Goal: Task Accomplishment & Management: Use online tool/utility

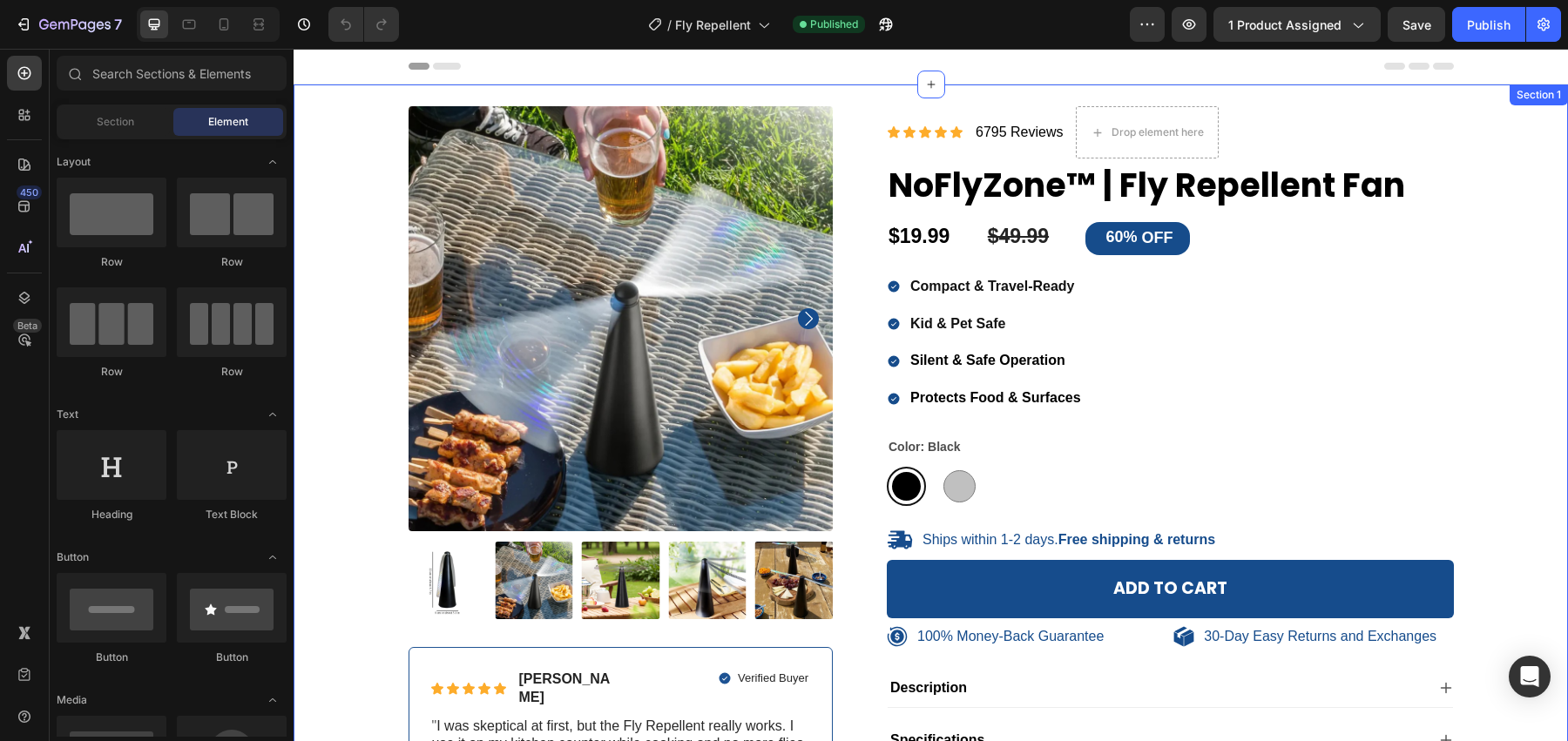
click at [839, 100] on div "100% Money-Back Guarantee Item List 30-Day Easy Returns Item List Row Product I…" at bounding box center [930, 481] width 1274 height 792
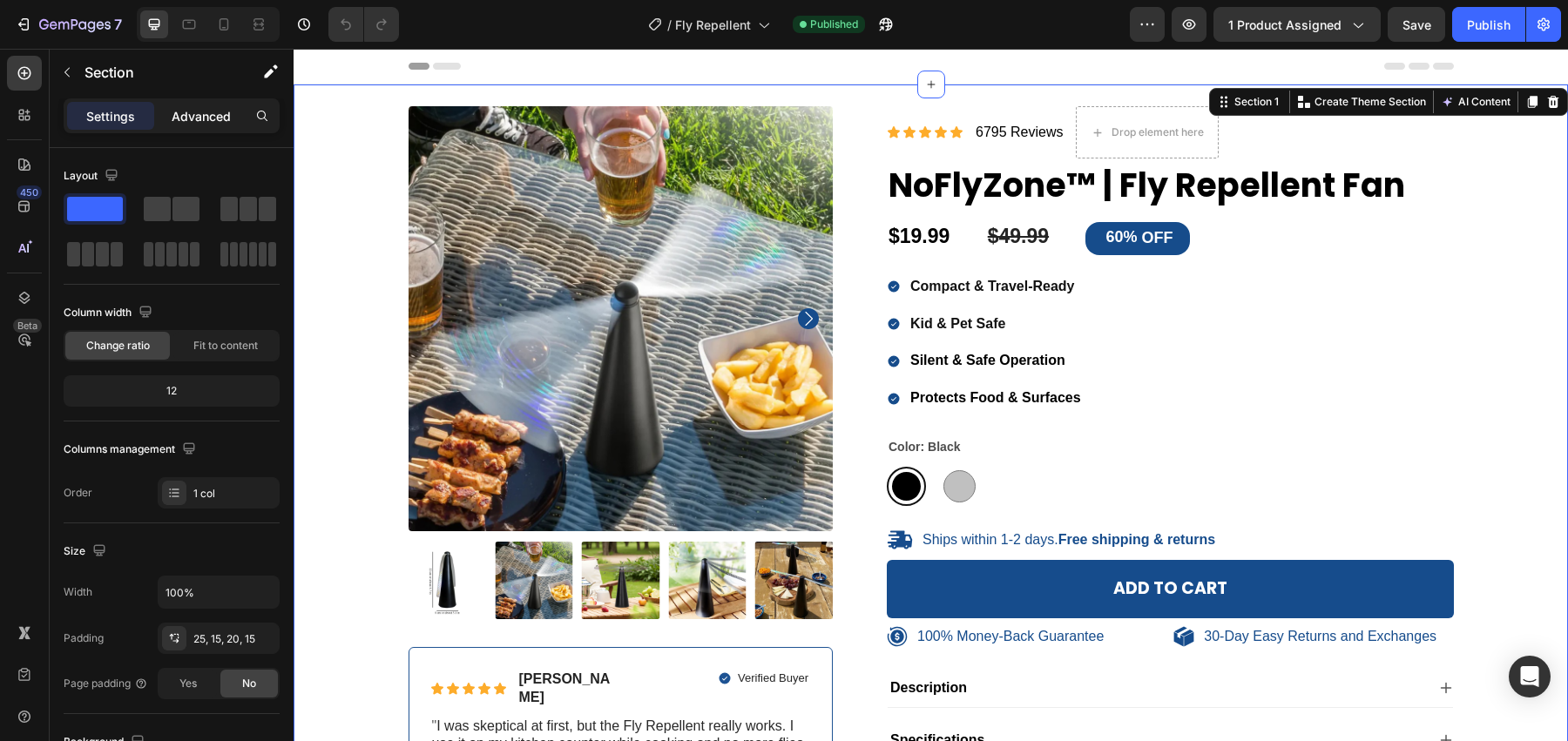
click at [190, 118] on p "Advanced" at bounding box center [201, 116] width 59 height 19
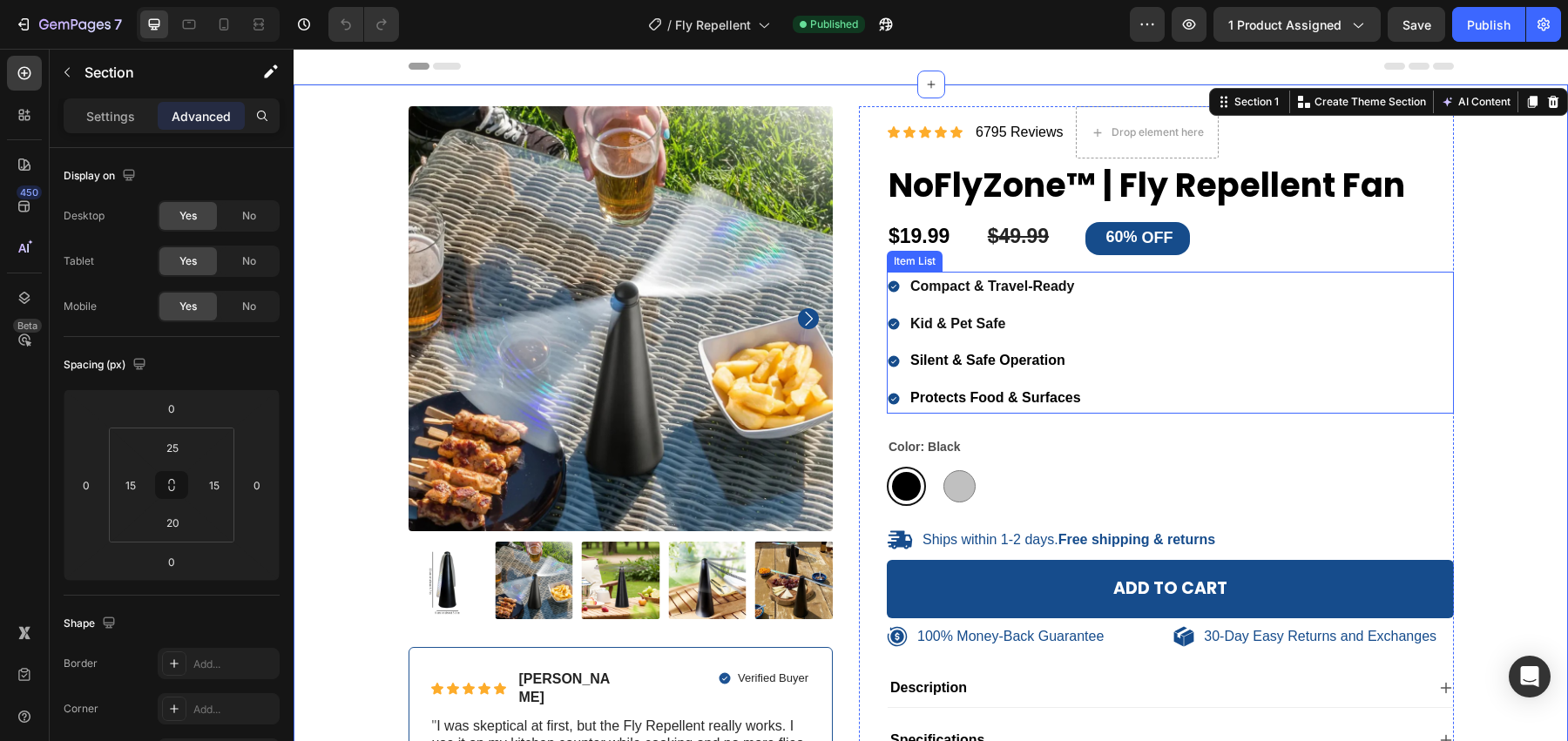
scroll to position [32, 0]
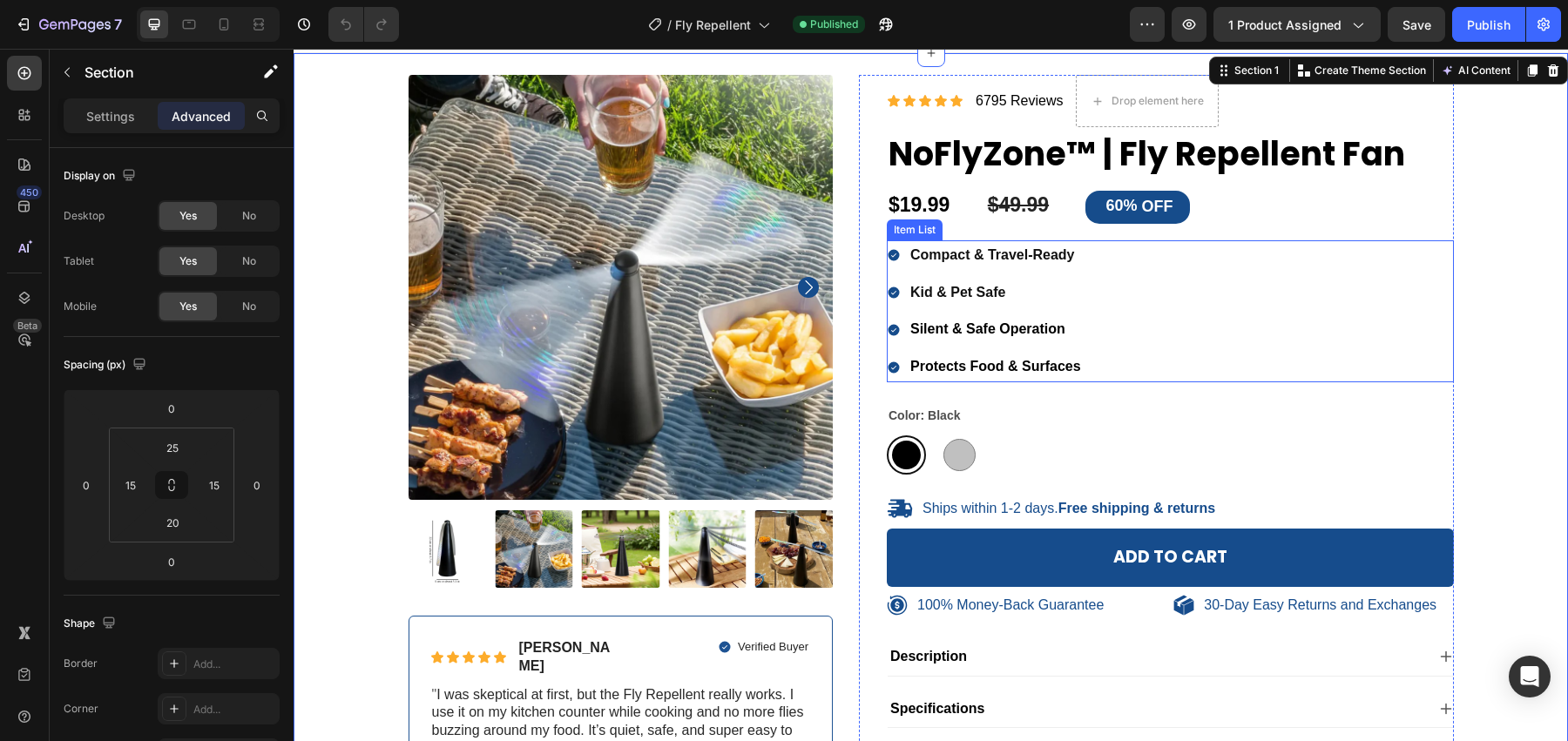
click at [1175, 341] on div "Compact & Travel-Ready Kid & Pet Safe Silent & Safe Operation Protects Food & S…" at bounding box center [1169, 312] width 567 height 142
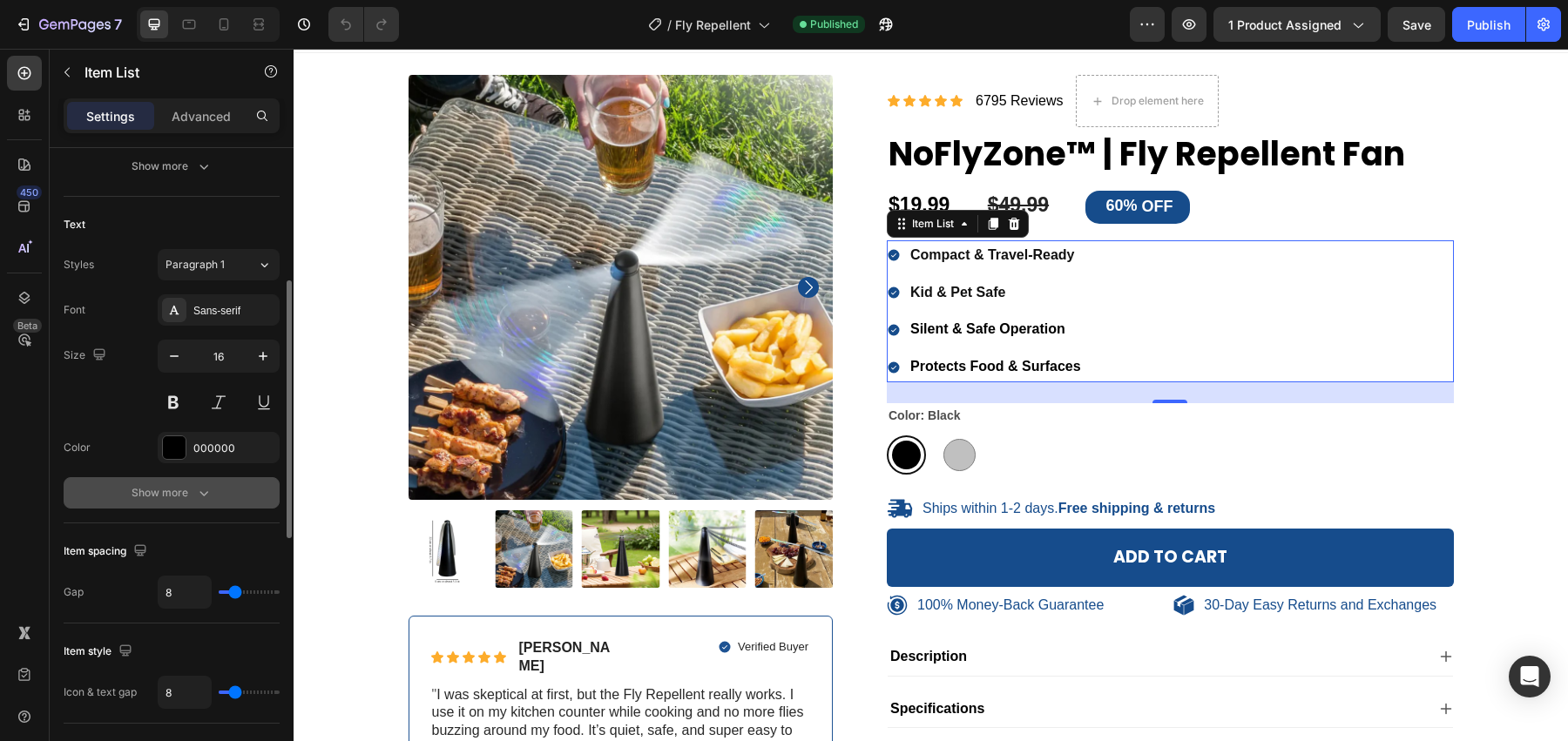
scroll to position [333, 0]
type input "1"
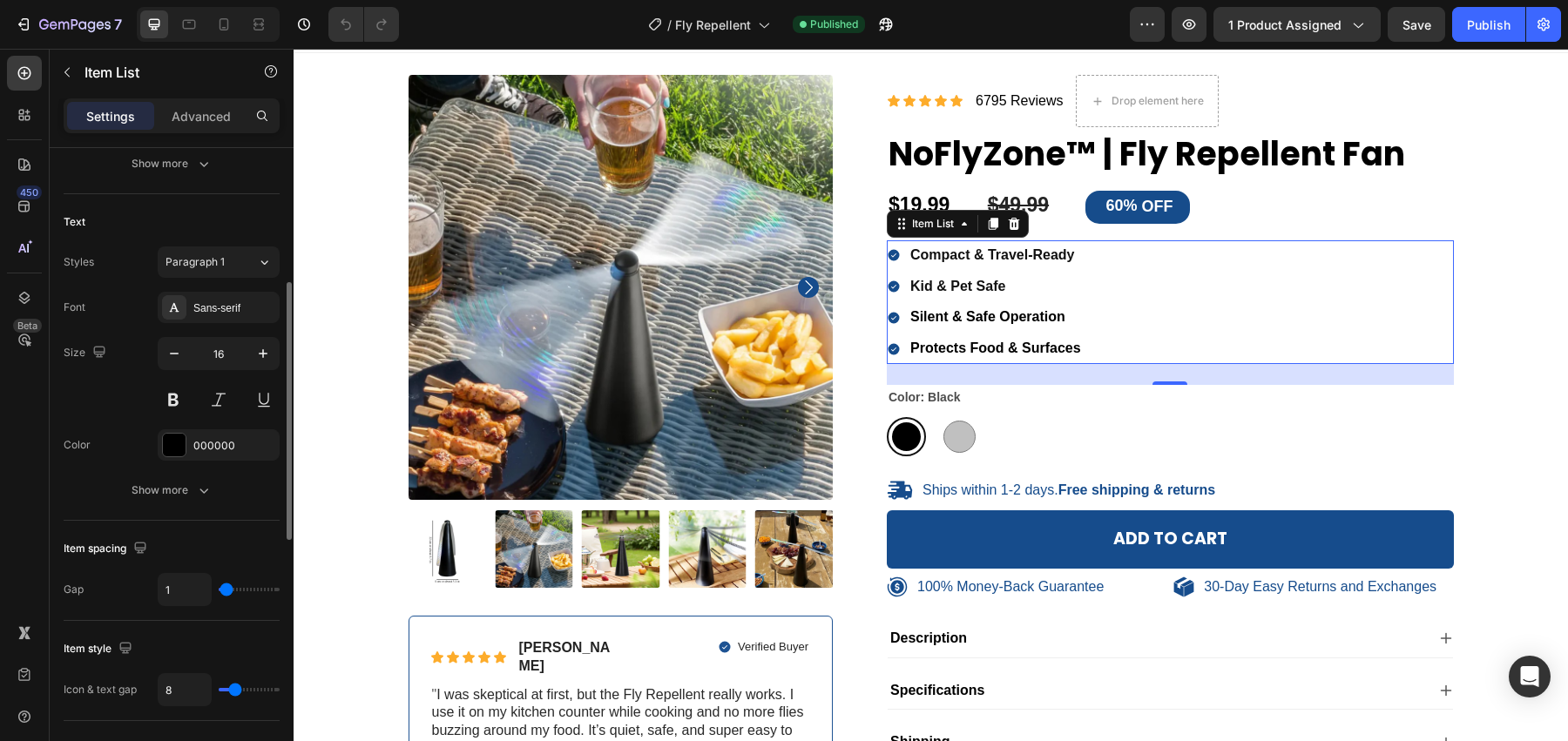
type input "0"
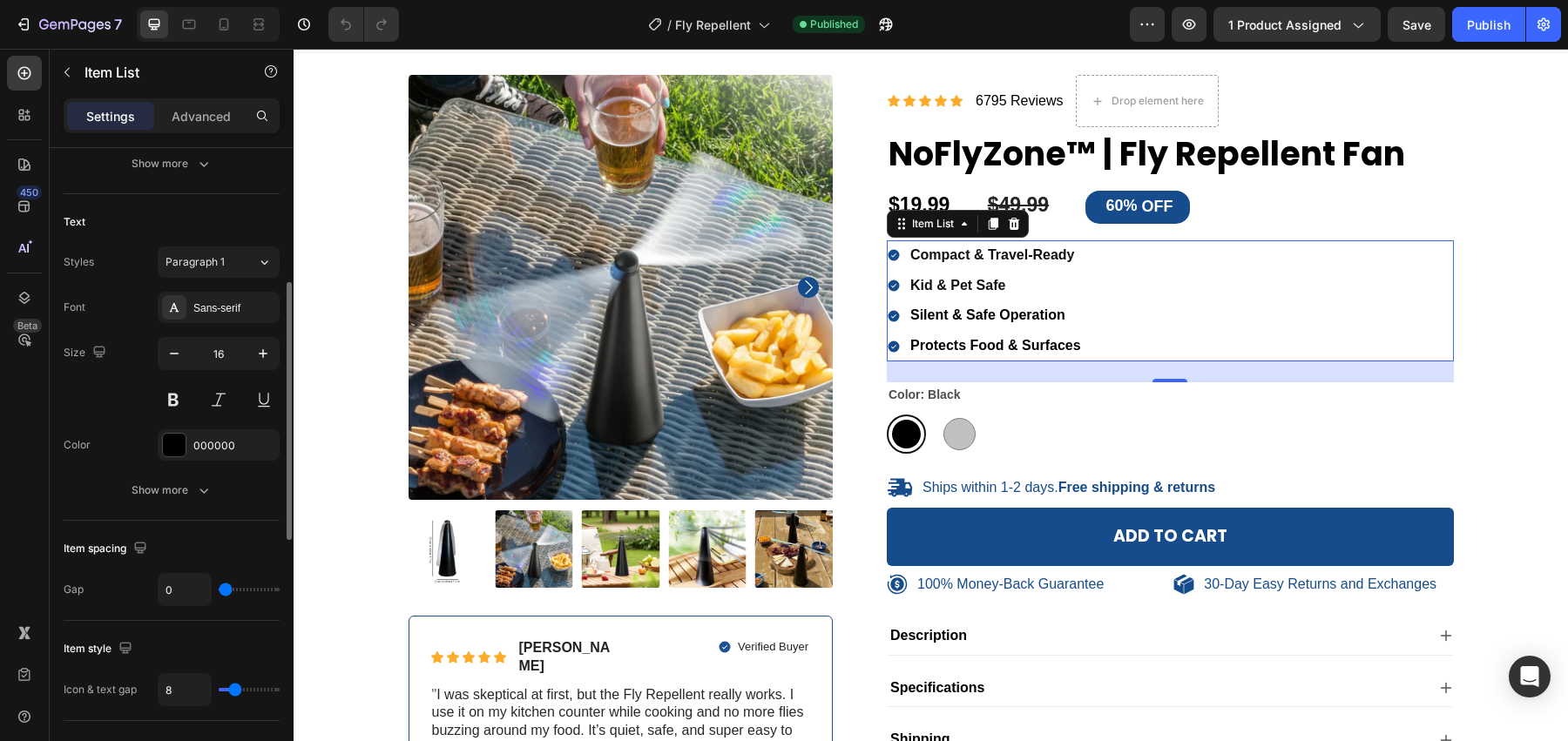
drag, startPoint x: 226, startPoint y: 585, endPoint x: 214, endPoint y: 586, distance: 12.0
type input "0"
click at [219, 588] on input "range" at bounding box center [250, 590] width 61 height 4
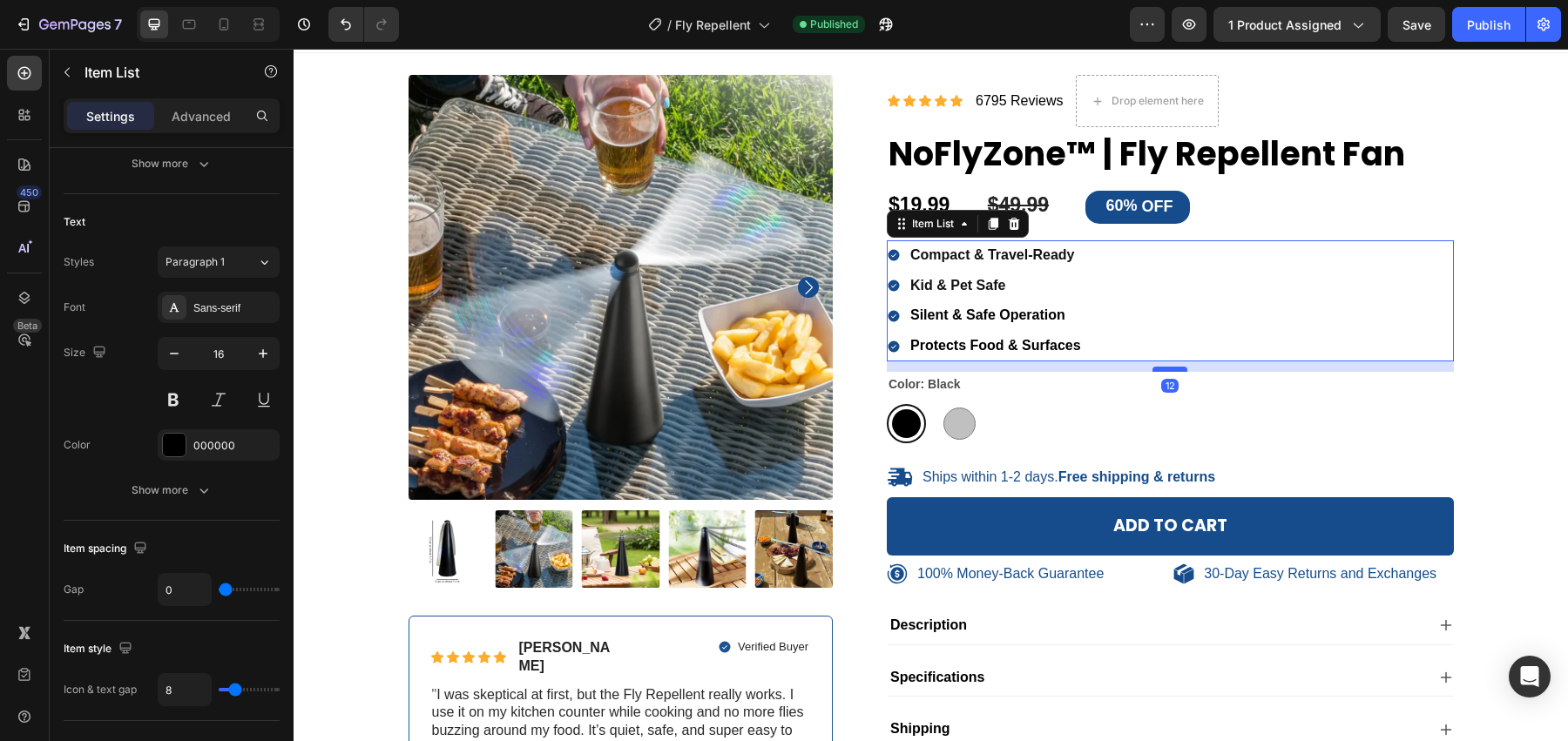
drag, startPoint x: 1170, startPoint y: 374, endPoint x: 1171, endPoint y: 363, distance: 11.0
click at [1171, 367] on div at bounding box center [1169, 369] width 35 height 5
type input "100%"
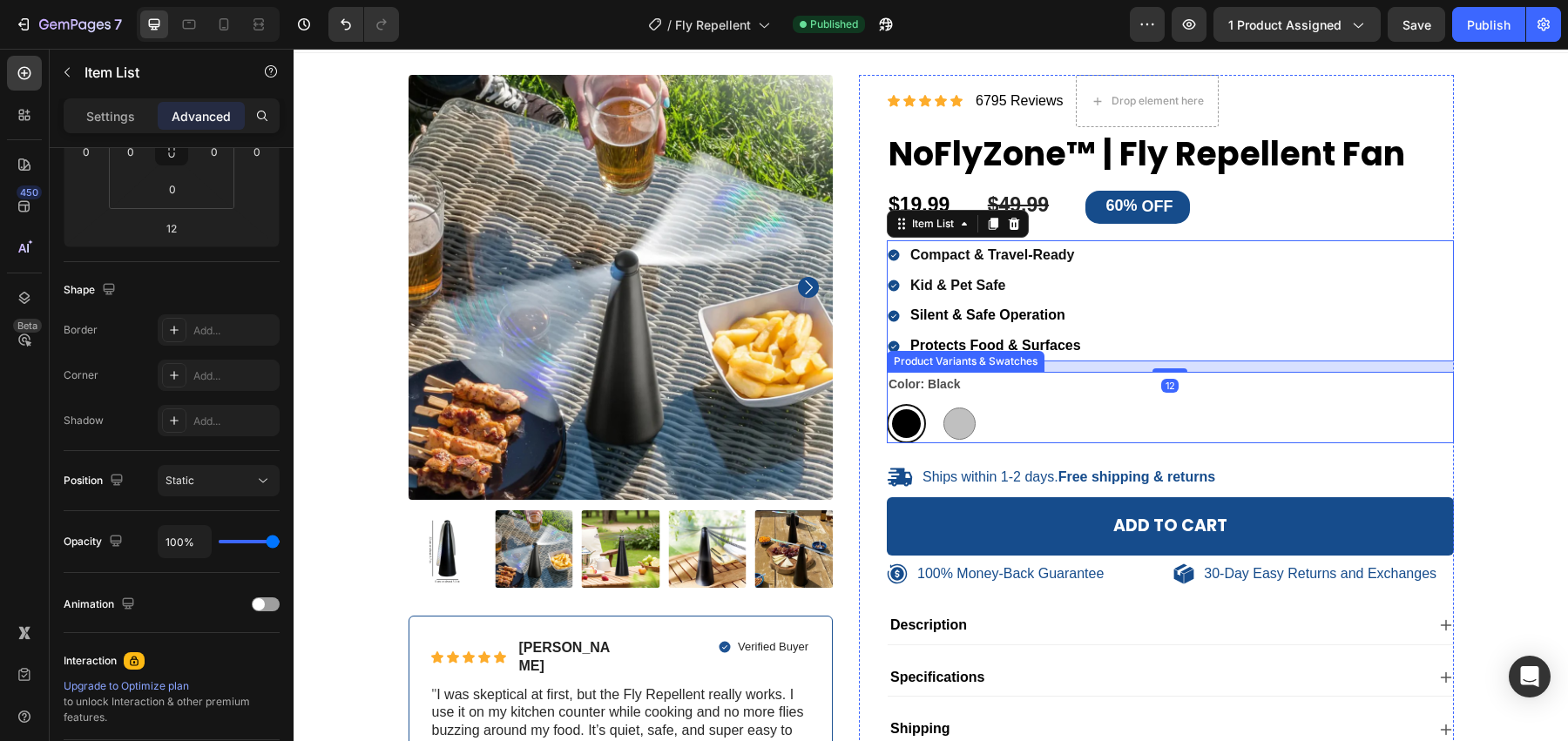
click at [1021, 392] on div "Color: Black Black Black Silver Silver" at bounding box center [1169, 408] width 567 height 71
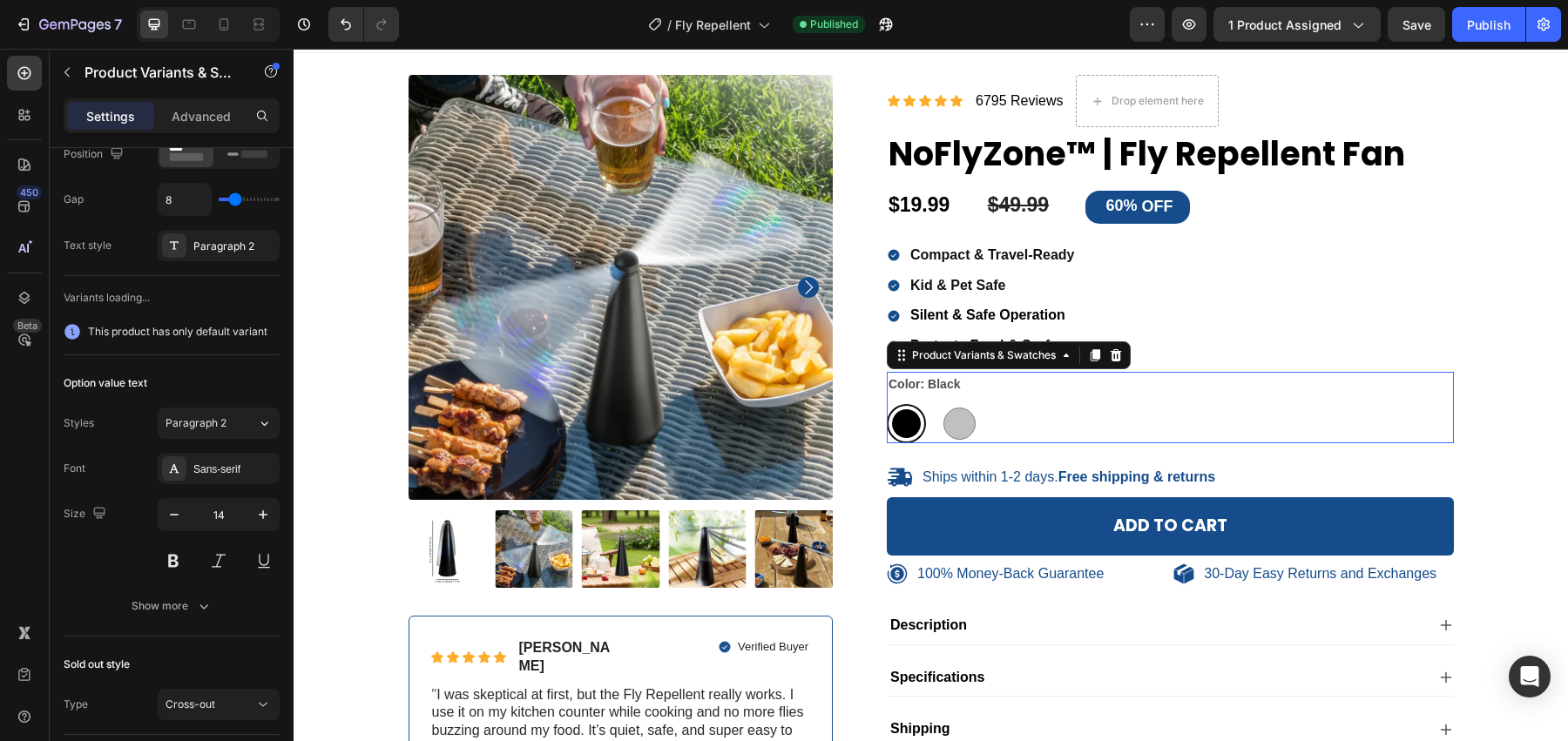
scroll to position [0, 0]
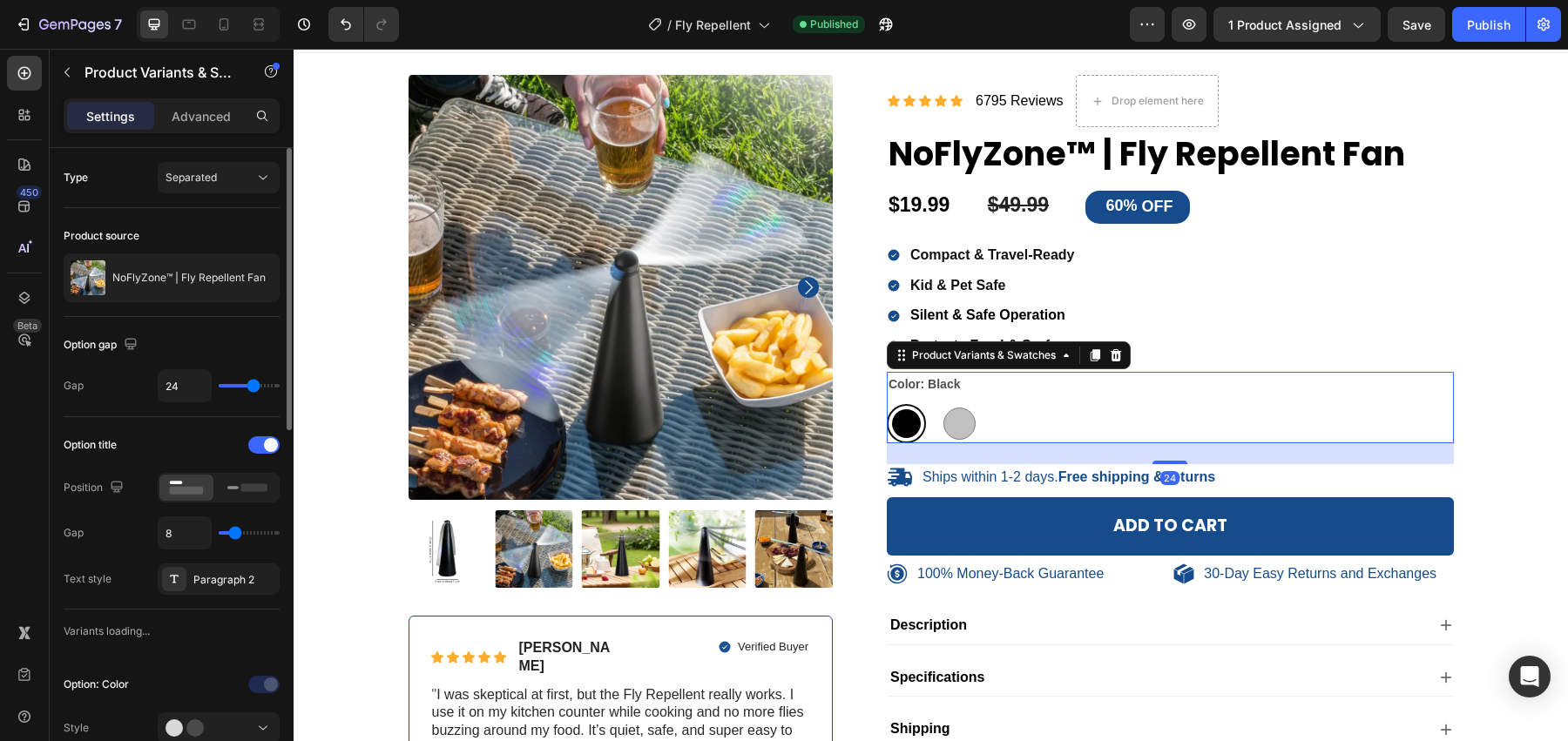
type input "6"
type input "5"
type input "4"
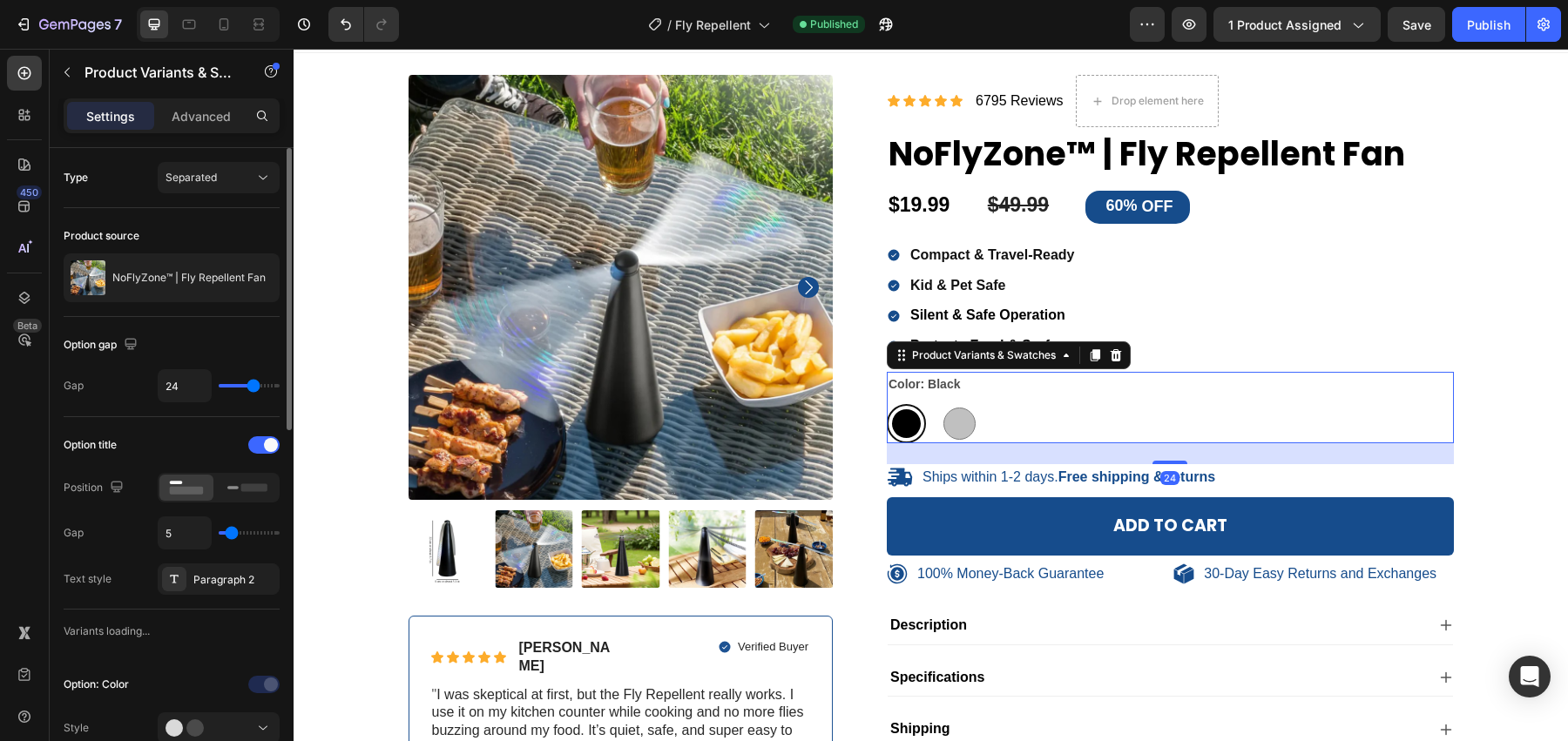
type input "4"
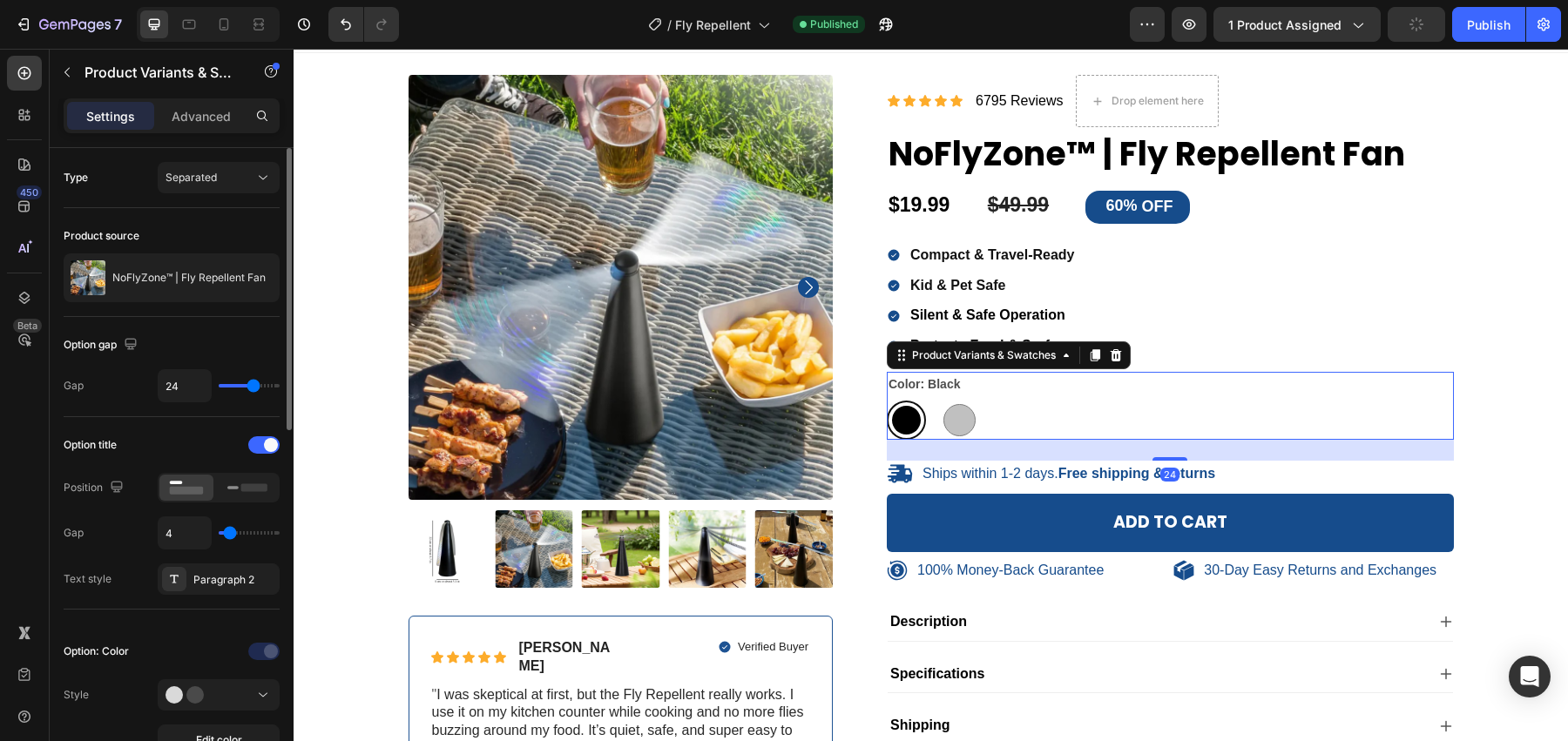
type input "3"
type input "2"
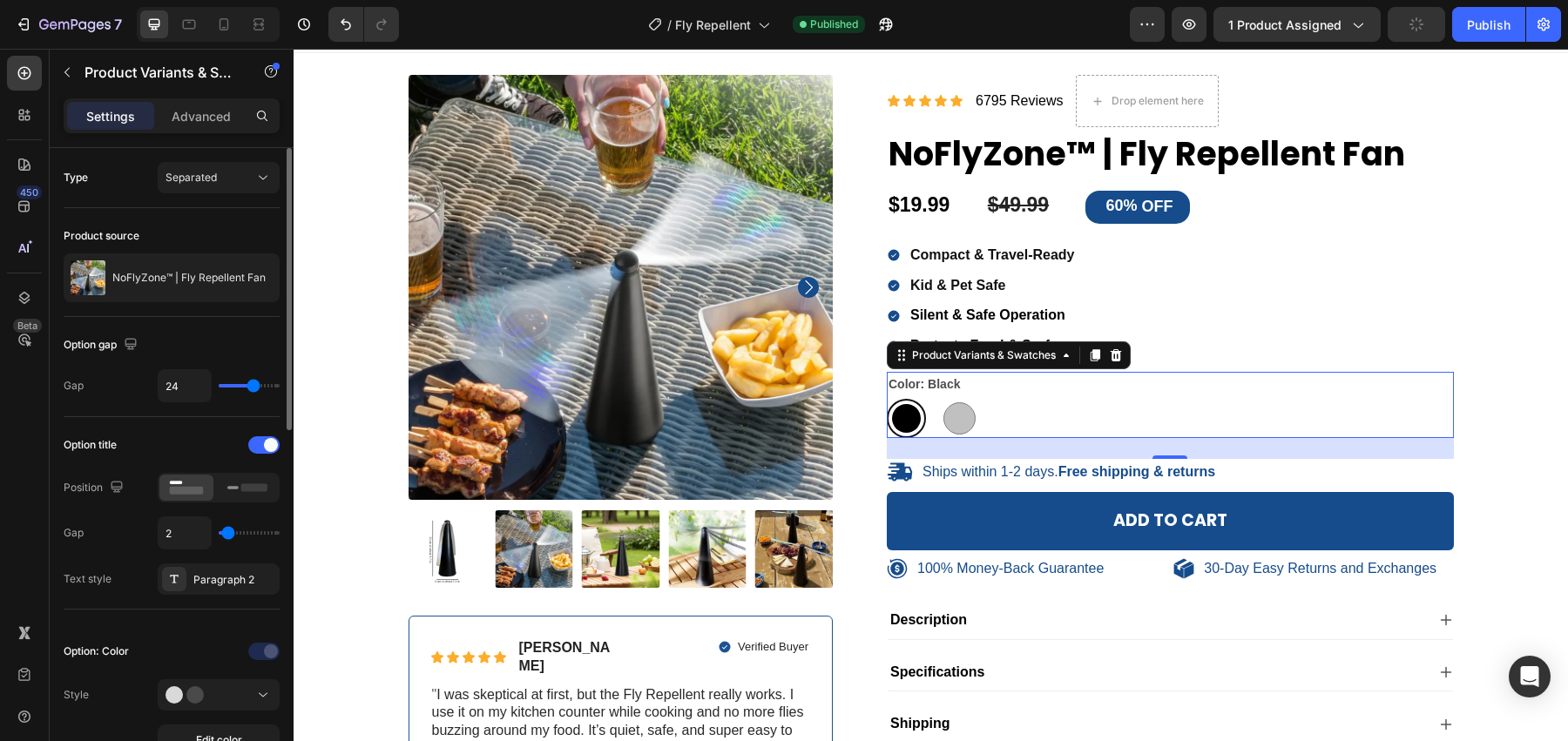
type input "1"
type input "0"
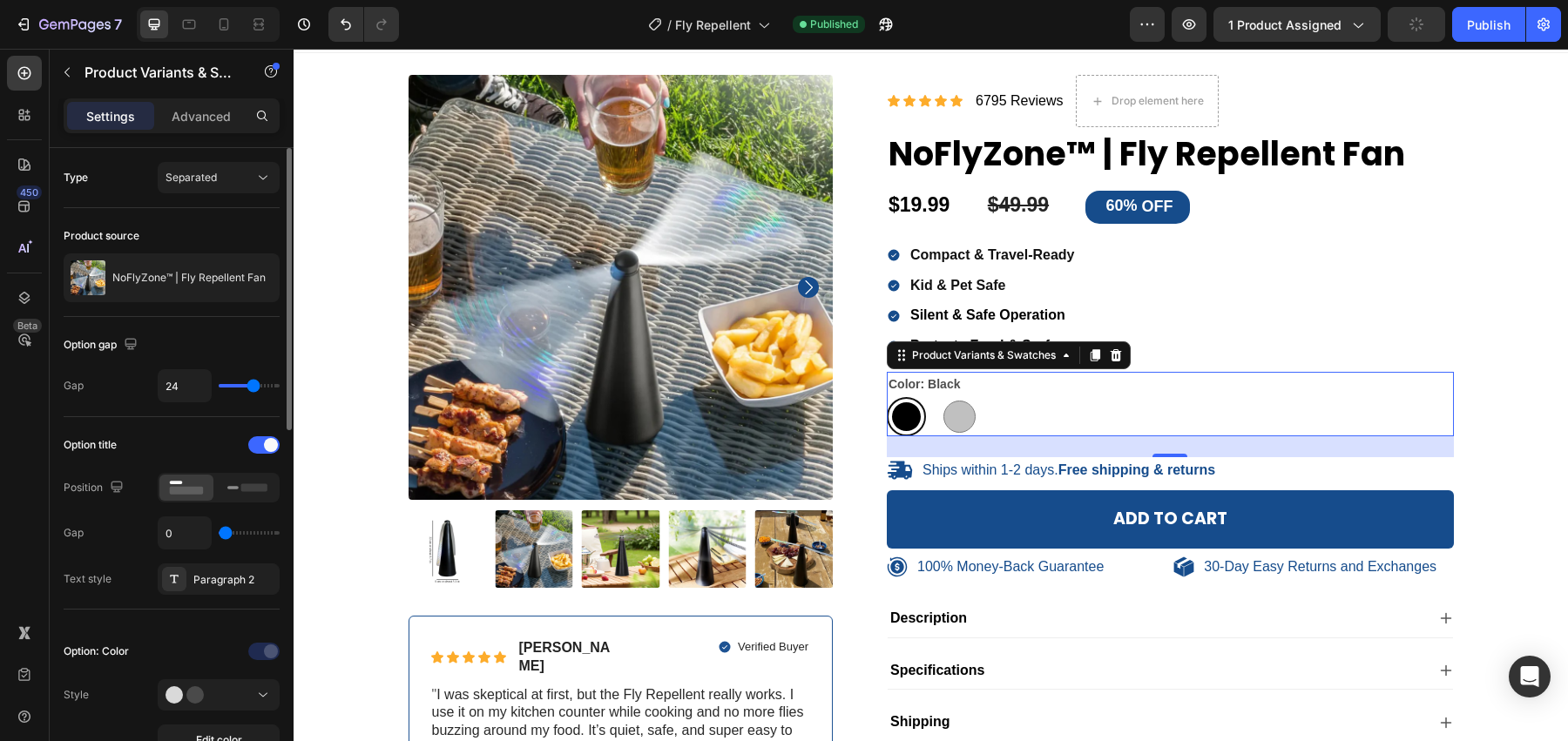
type input "0"
click at [226, 533] on input "range" at bounding box center [250, 533] width 61 height 4
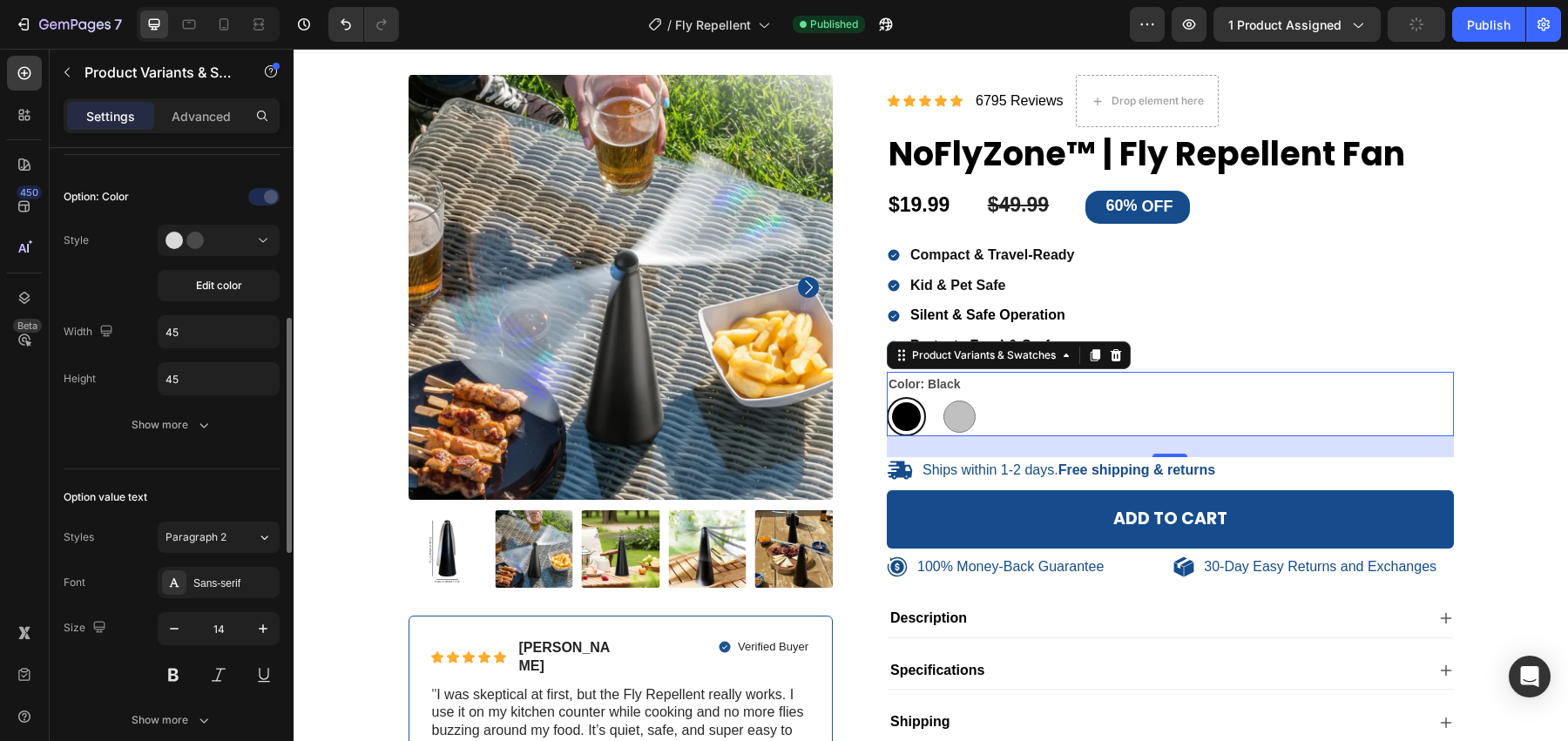
scroll to position [457, 0]
click at [201, 415] on icon "button" at bounding box center [204, 422] width 18 height 18
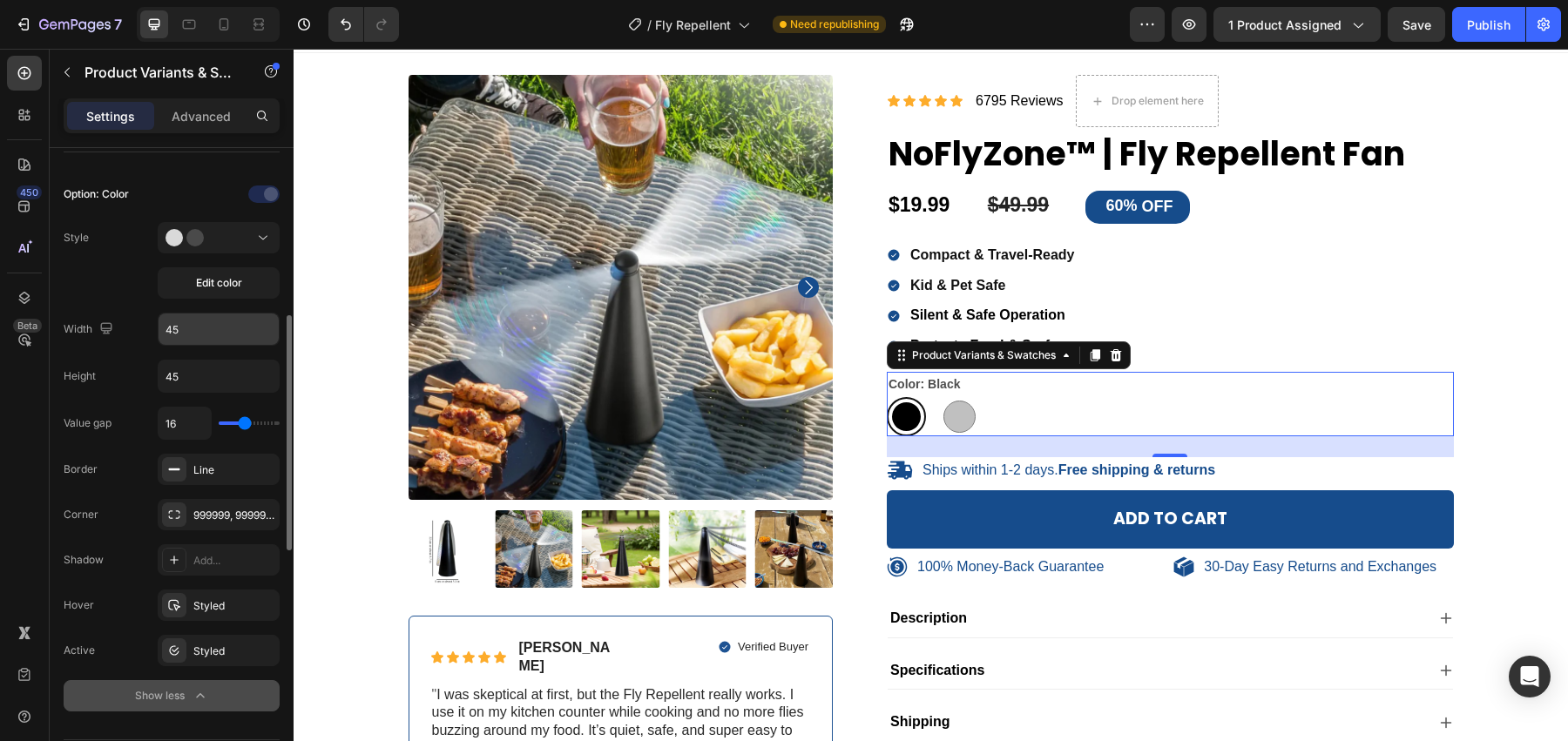
click at [240, 330] on input "45" at bounding box center [219, 330] width 120 height 32
type input "40"
click at [248, 379] on input "45" at bounding box center [219, 376] width 120 height 32
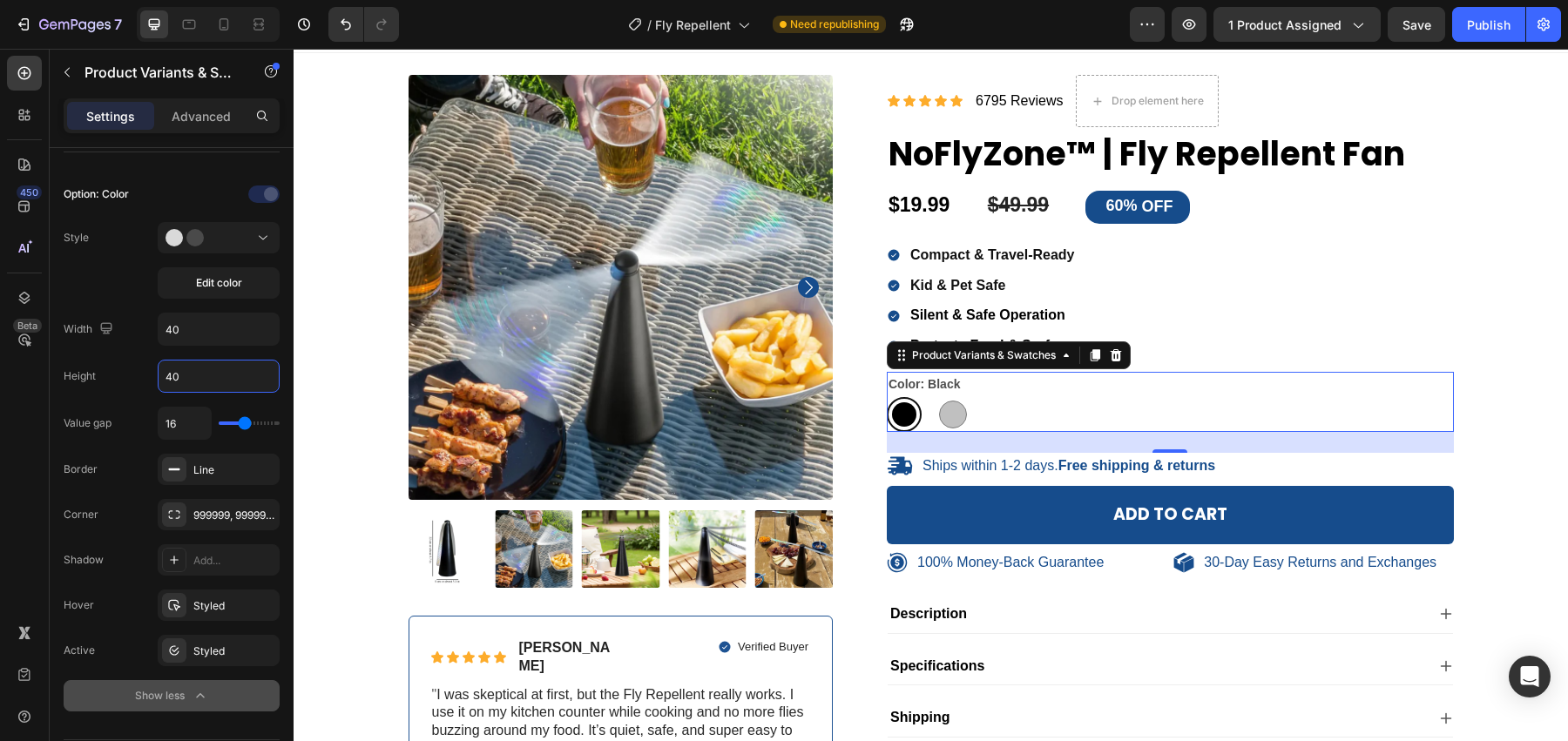
type input "40"
type input "14"
type input "13"
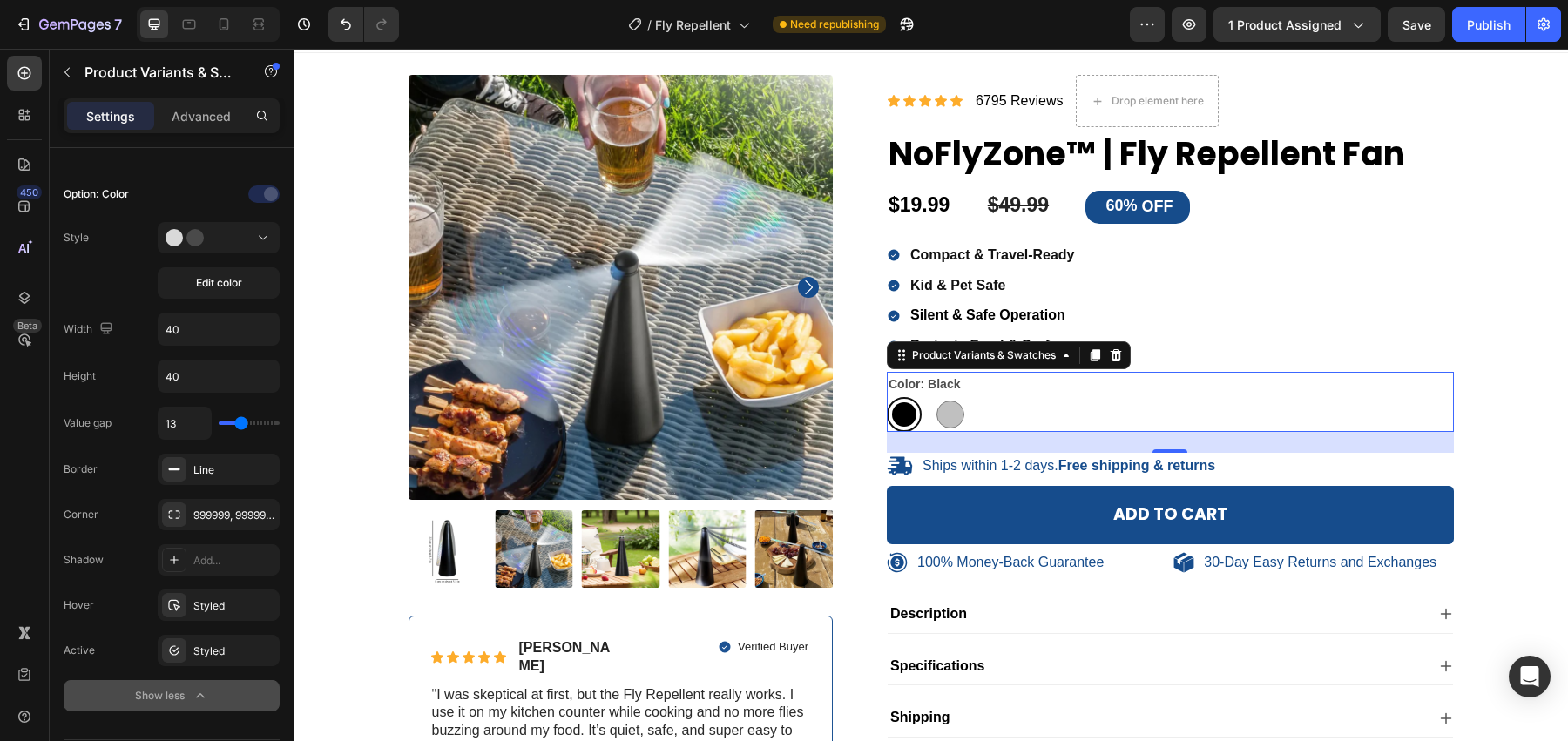
type input "12"
type input "11"
type input "10"
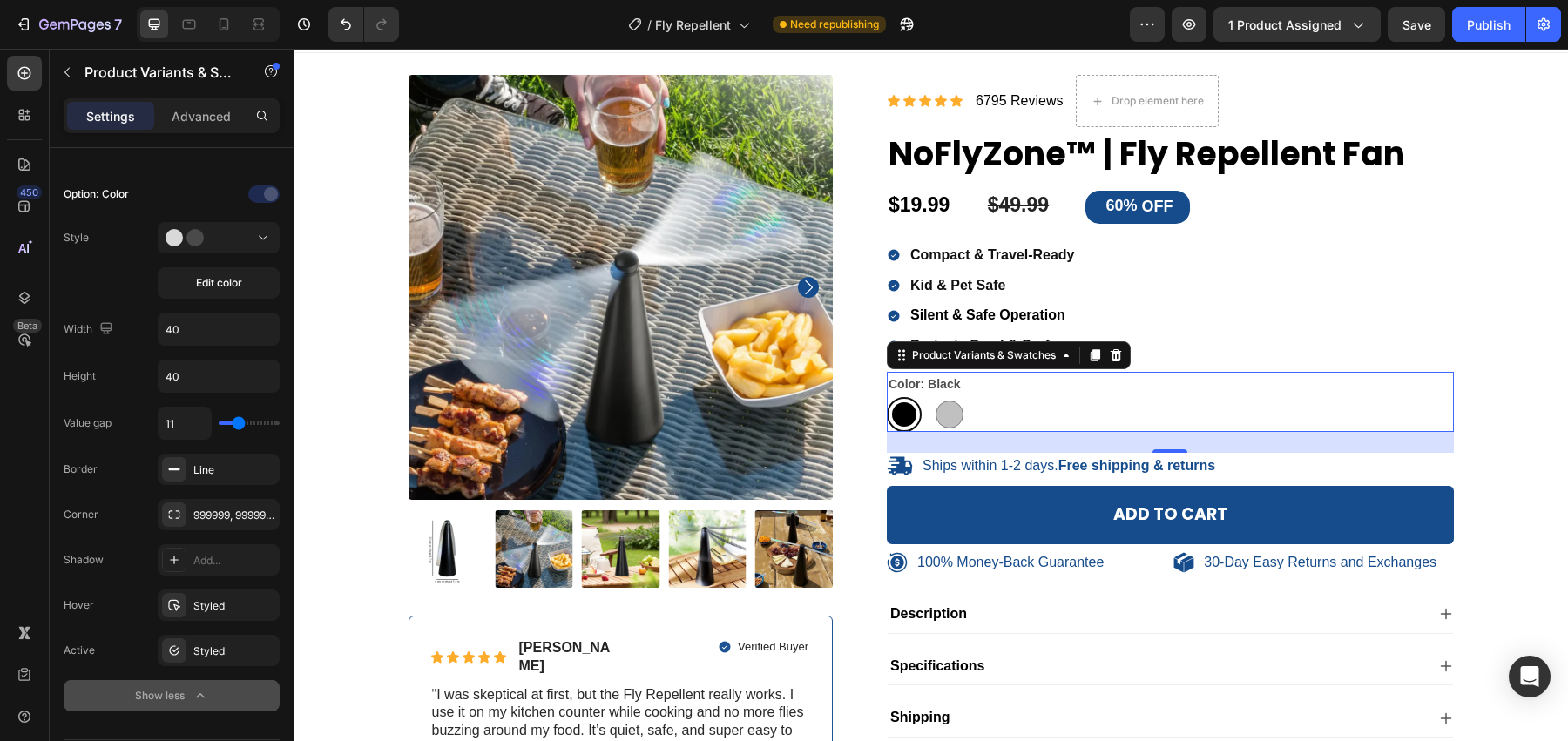
type input "10"
type input "9"
type input "8"
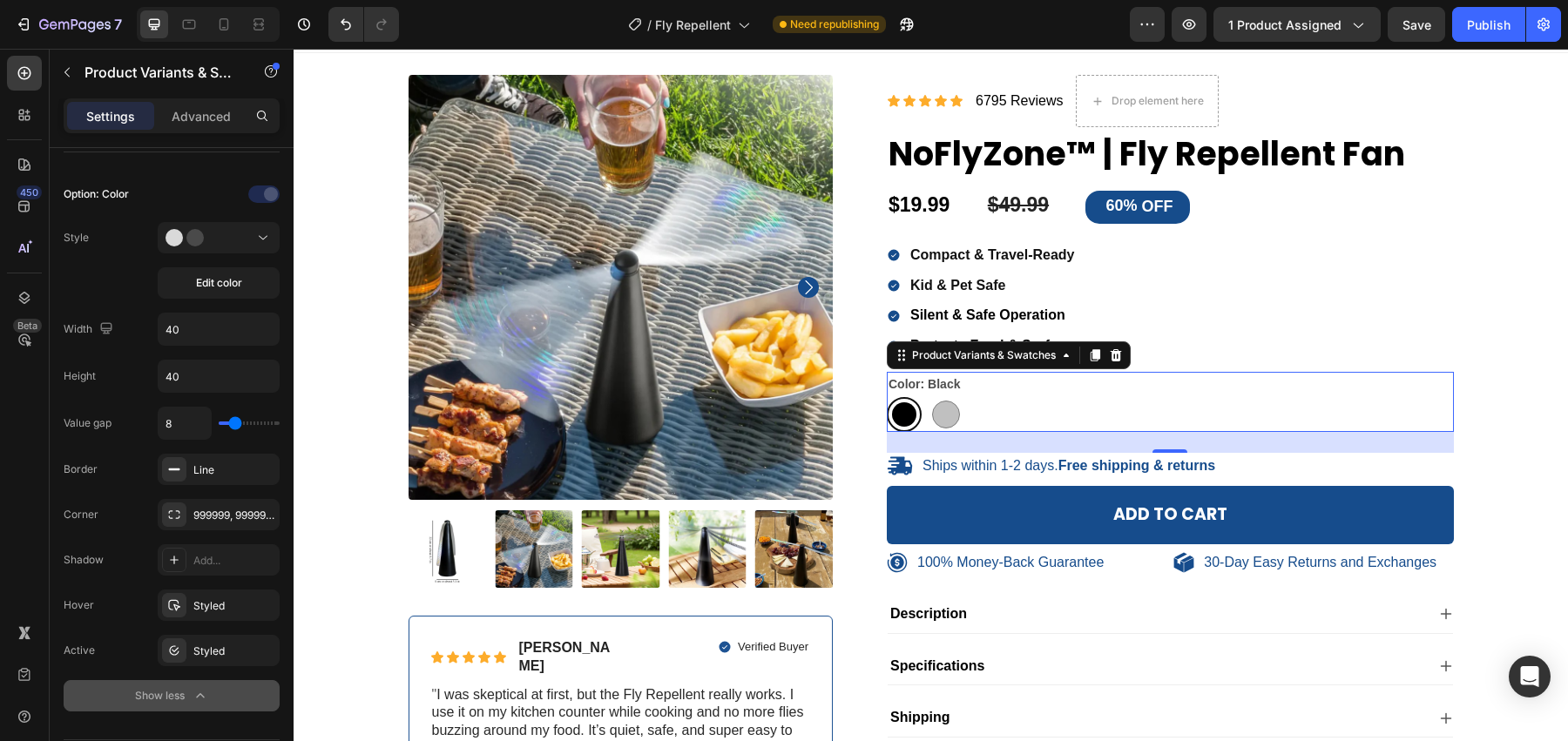
type input "7"
type input "6"
type input "5"
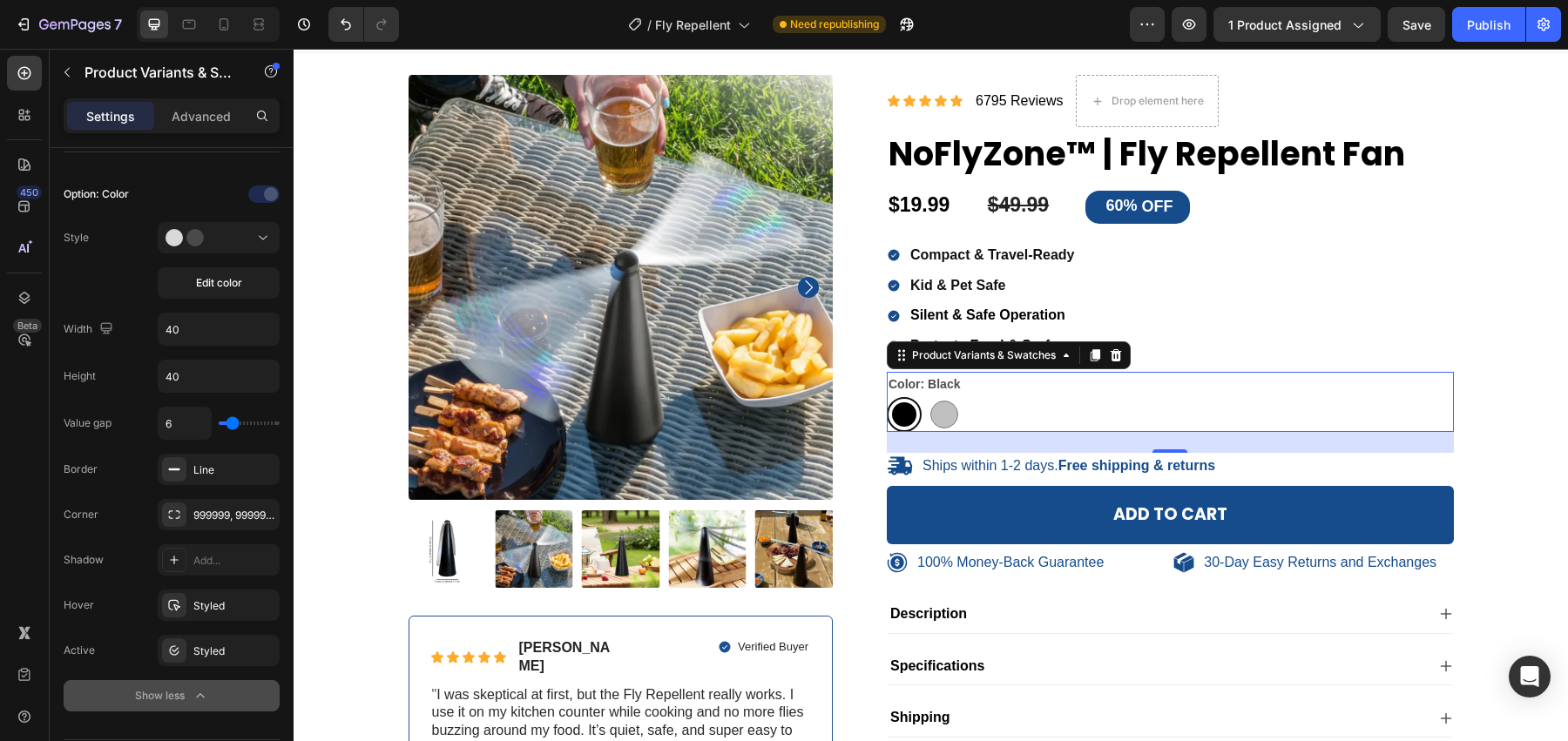
type input "5"
type input "4"
drag, startPoint x: 241, startPoint y: 418, endPoint x: 230, endPoint y: 422, distance: 11.7
type input "4"
click at [230, 422] on input "range" at bounding box center [250, 423] width 61 height 4
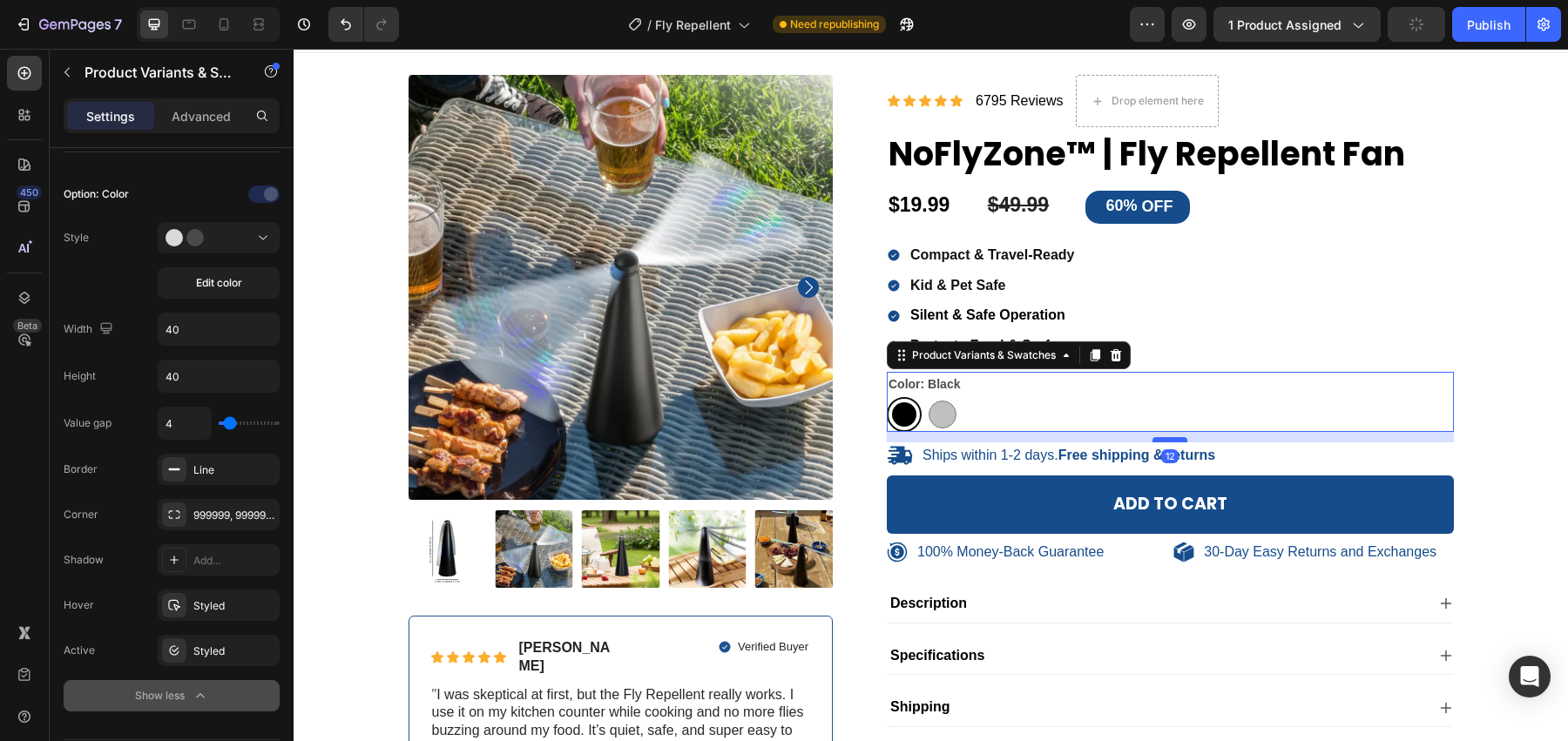
drag, startPoint x: 1177, startPoint y: 444, endPoint x: 1179, endPoint y: 434, distance: 10.2
click at [1179, 437] on div at bounding box center [1169, 439] width 35 height 5
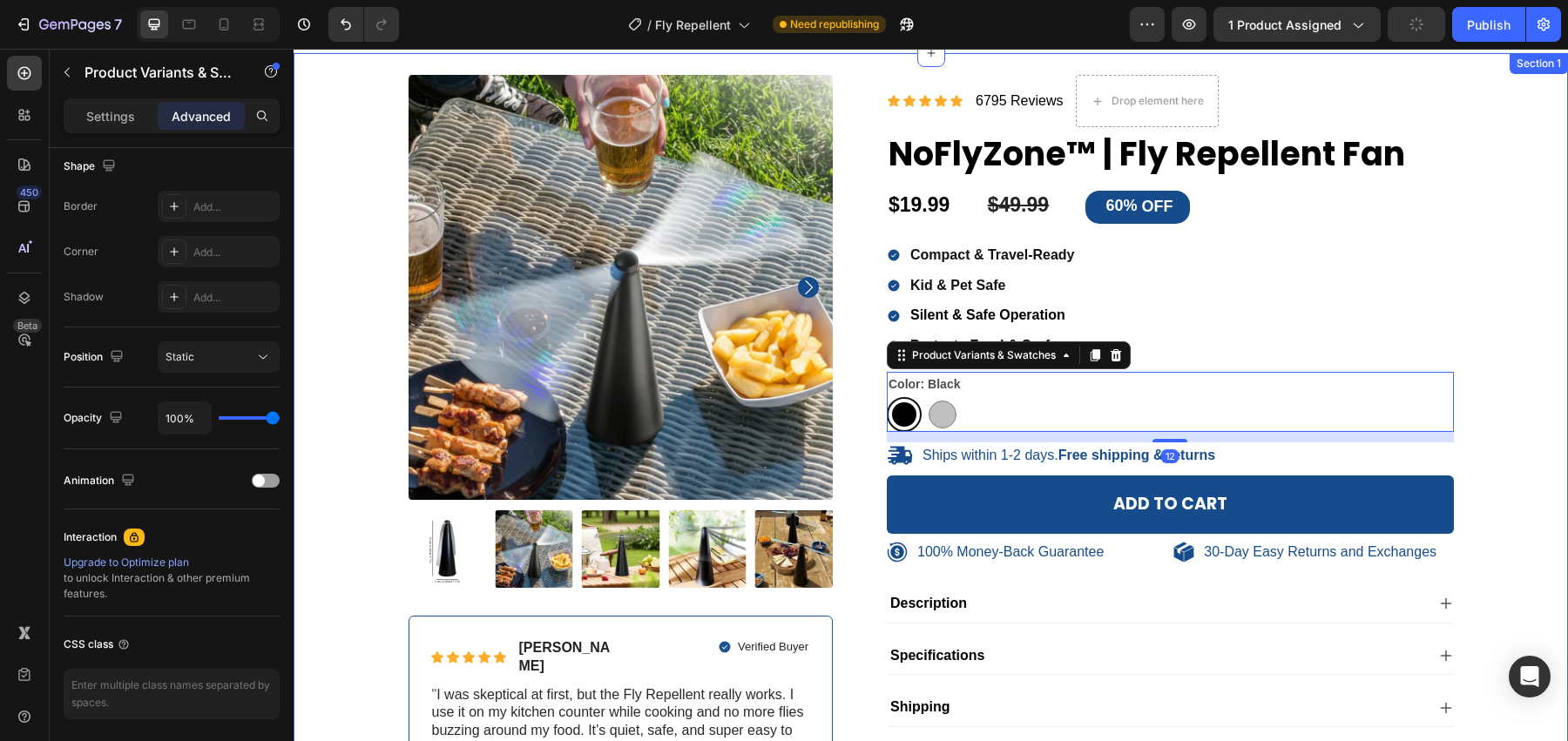
click at [1534, 401] on div "100% Money-Back Guarantee Item List 30-Day Easy Returns Item List Row Product I…" at bounding box center [931, 451] width 1248 height 753
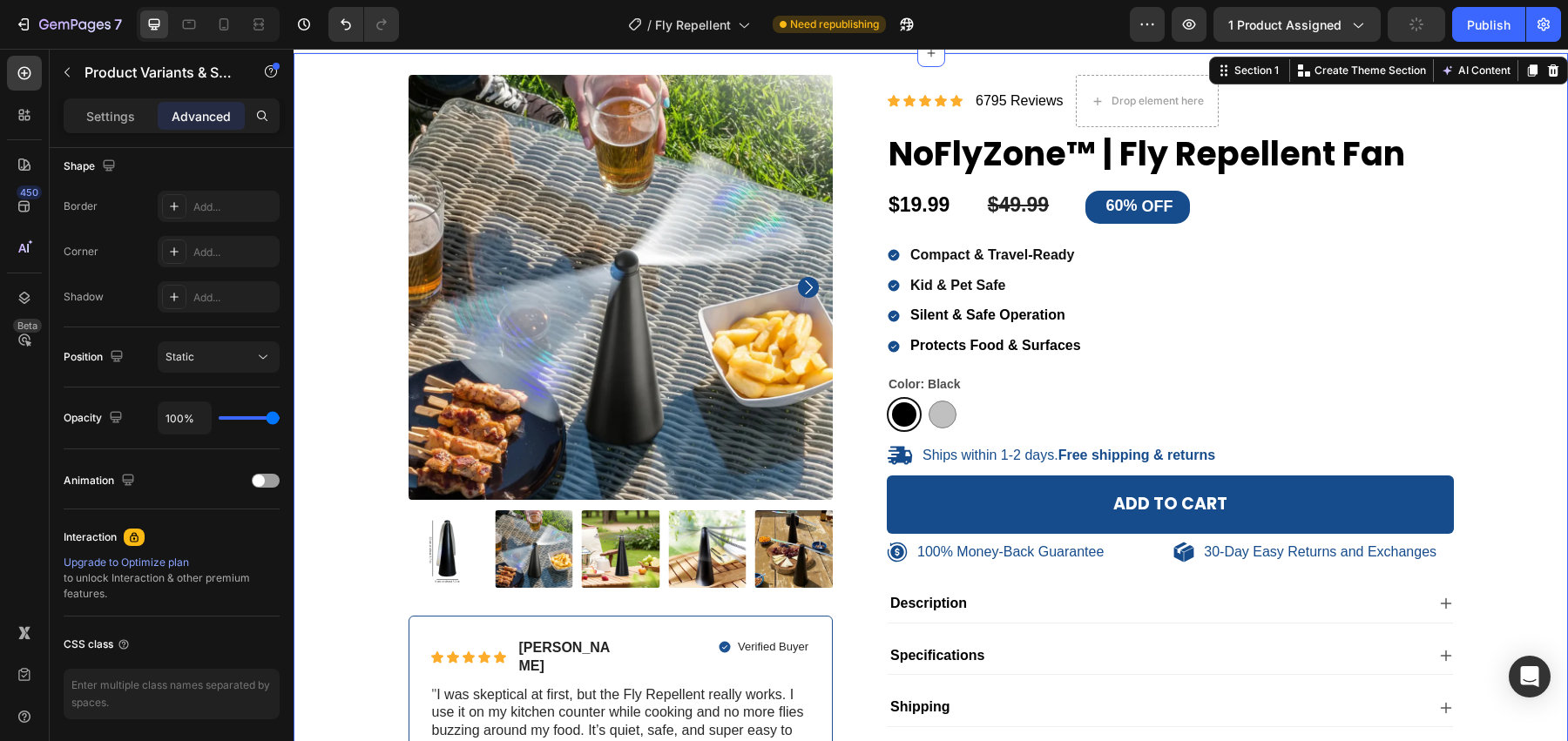
scroll to position [0, 0]
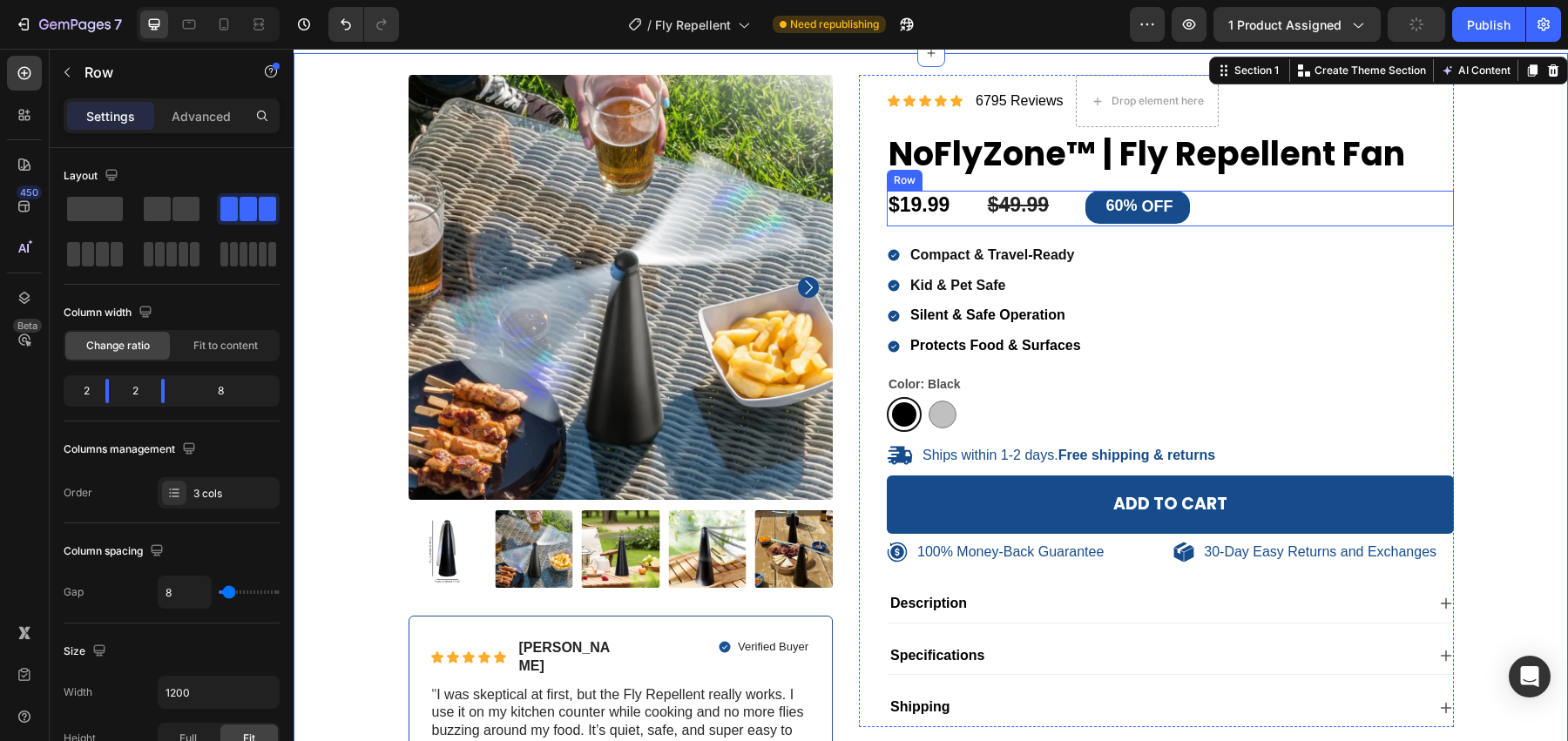
click at [998, 222] on div "$49.99 Product Price Product Price" at bounding box center [1032, 207] width 93 height 35
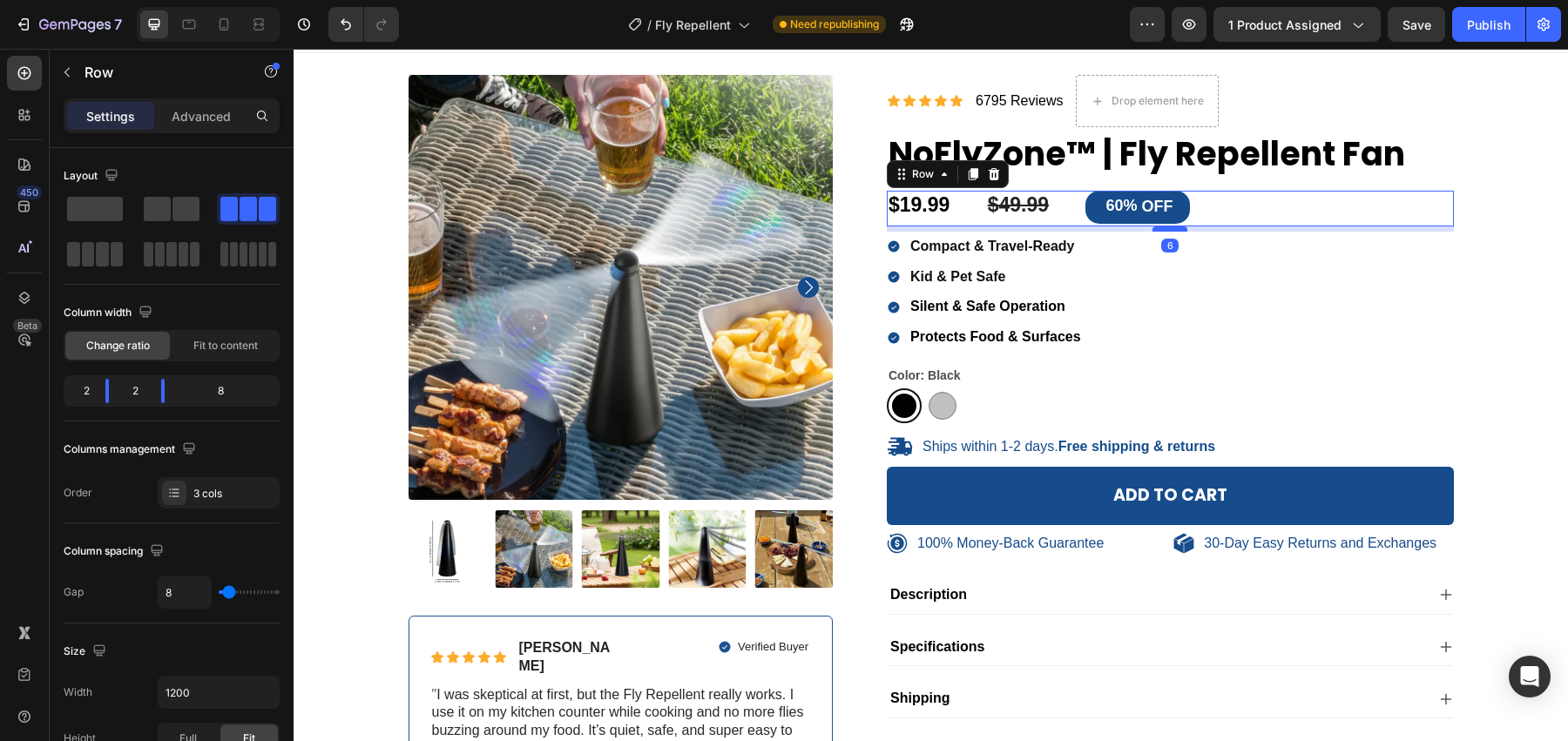
drag, startPoint x: 1159, startPoint y: 236, endPoint x: 1164, endPoint y: 227, distance: 10.3
click at [1164, 227] on div at bounding box center [1169, 228] width 35 height 5
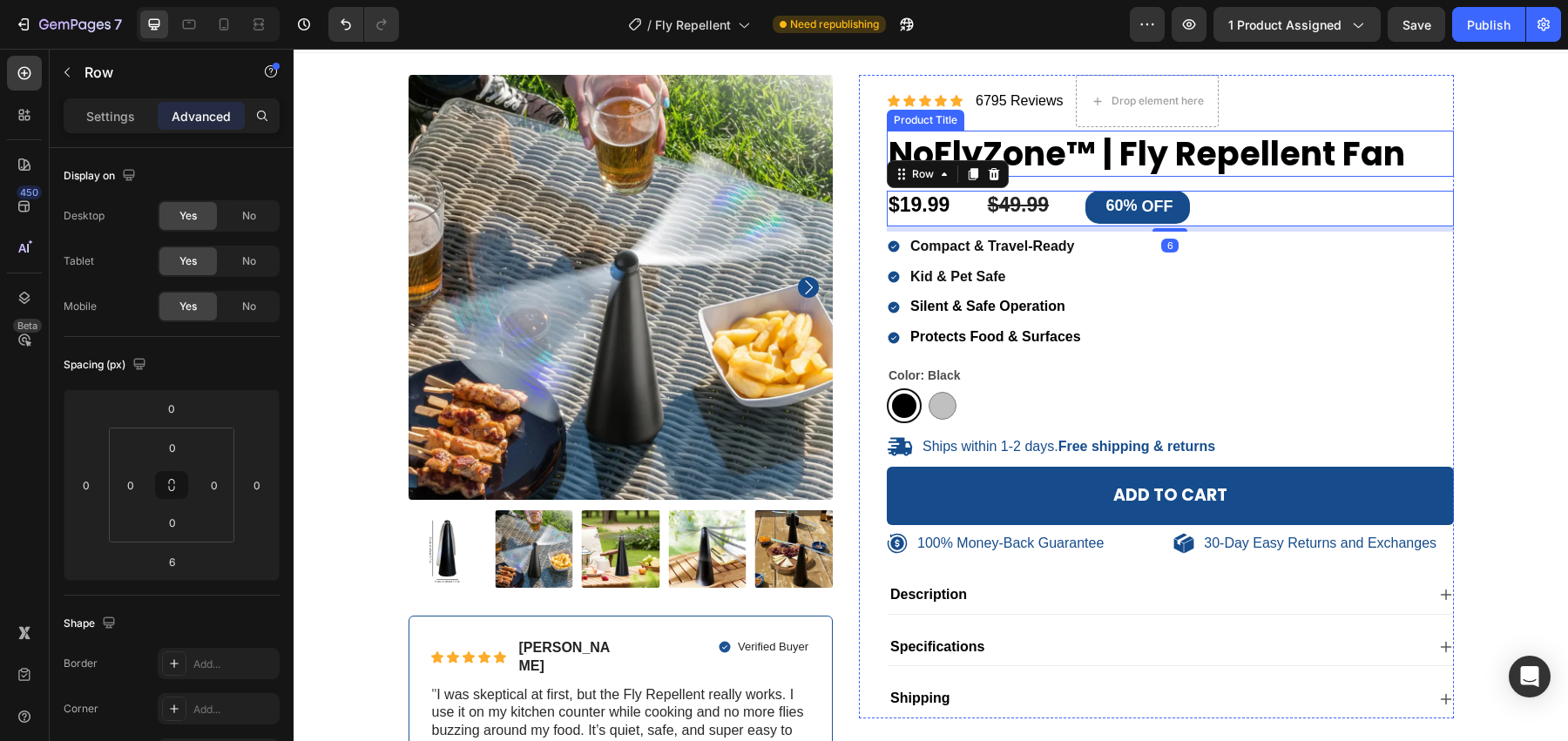
click at [1057, 148] on h1 "NoFlyZone™ | Fly Repellent Fan" at bounding box center [1169, 153] width 567 height 46
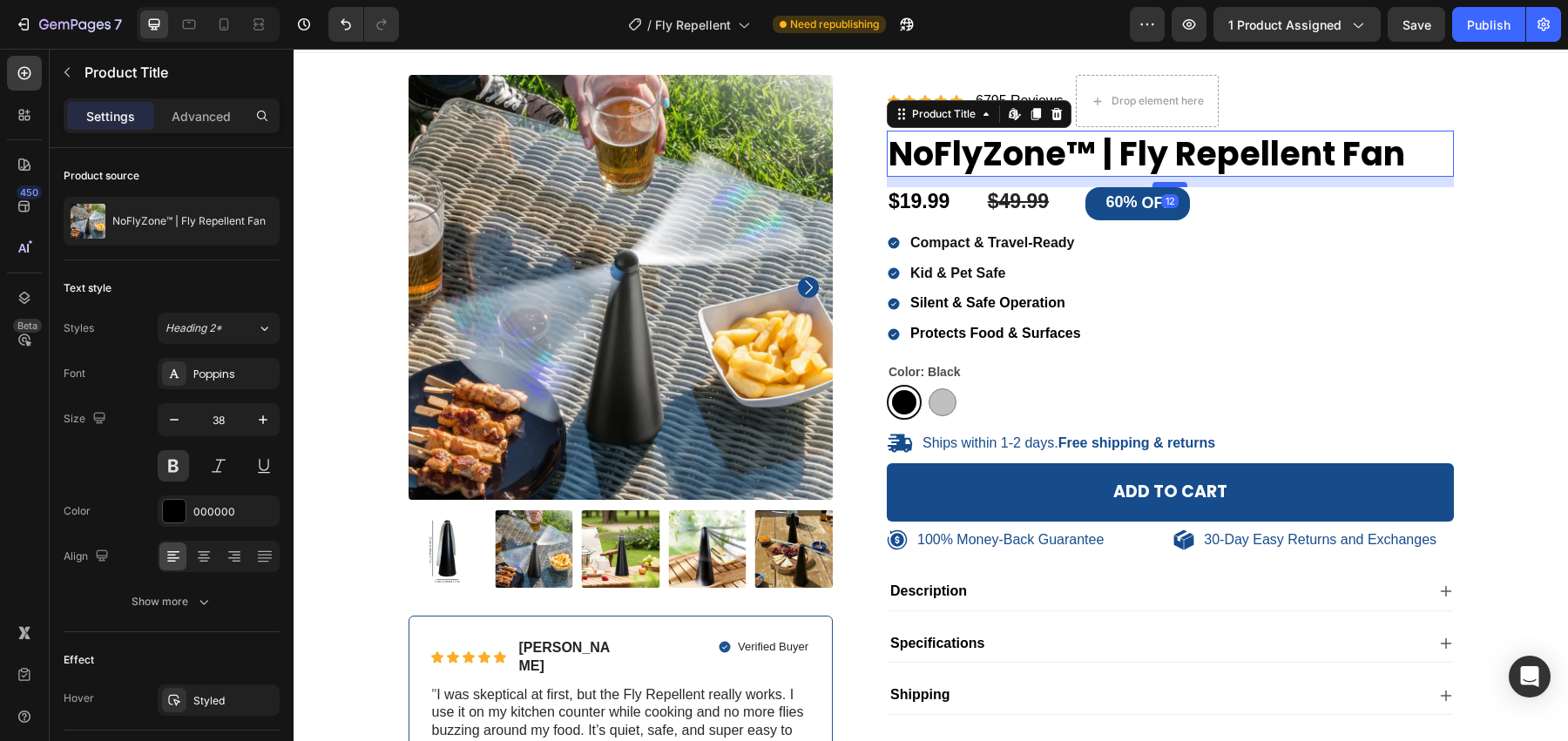
click at [1172, 184] on div at bounding box center [1169, 184] width 35 height 5
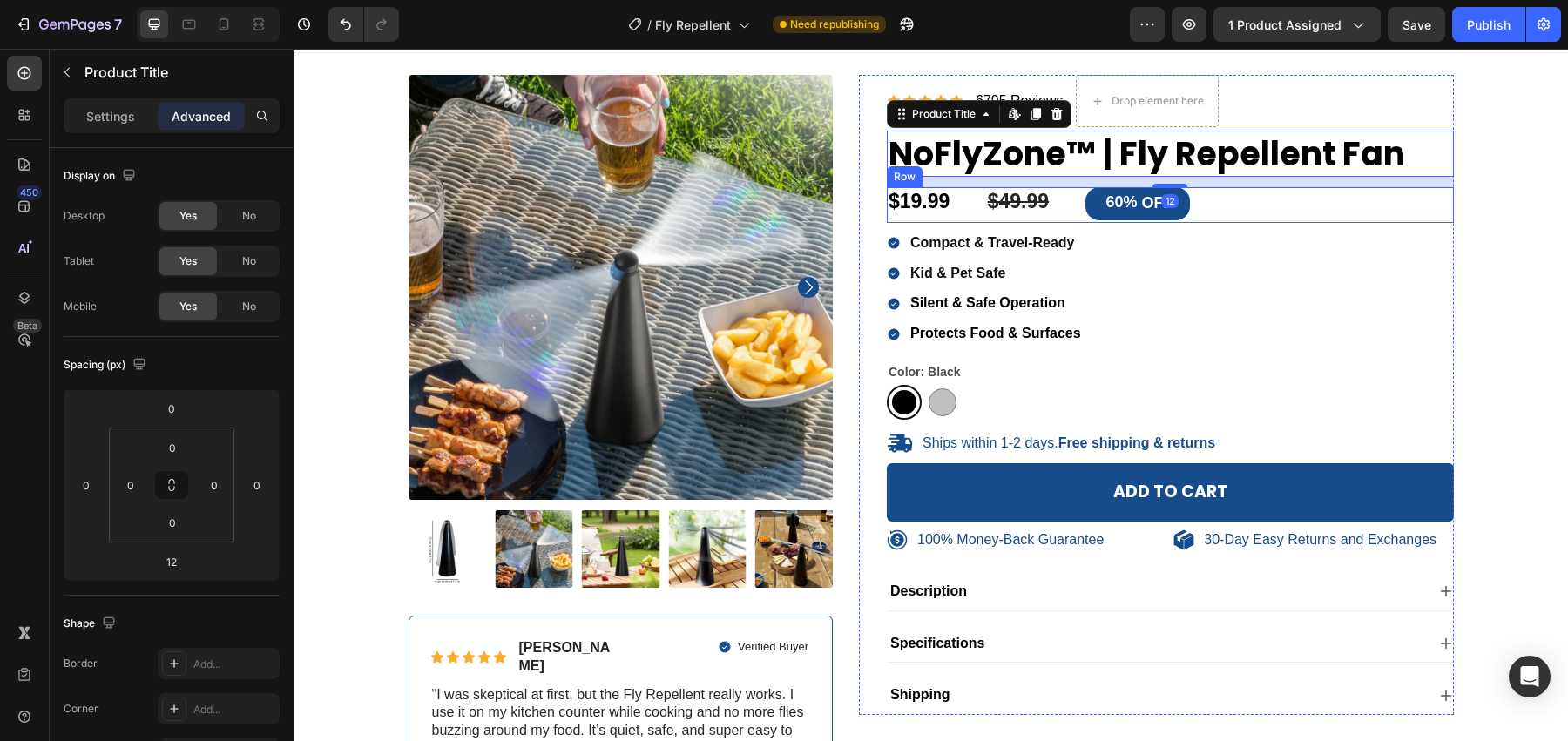
click at [1082, 219] on div "$19.99 Product Price Product Price $49.99 Product Price Product Price 60% OFF D…" at bounding box center [1169, 204] width 567 height 35
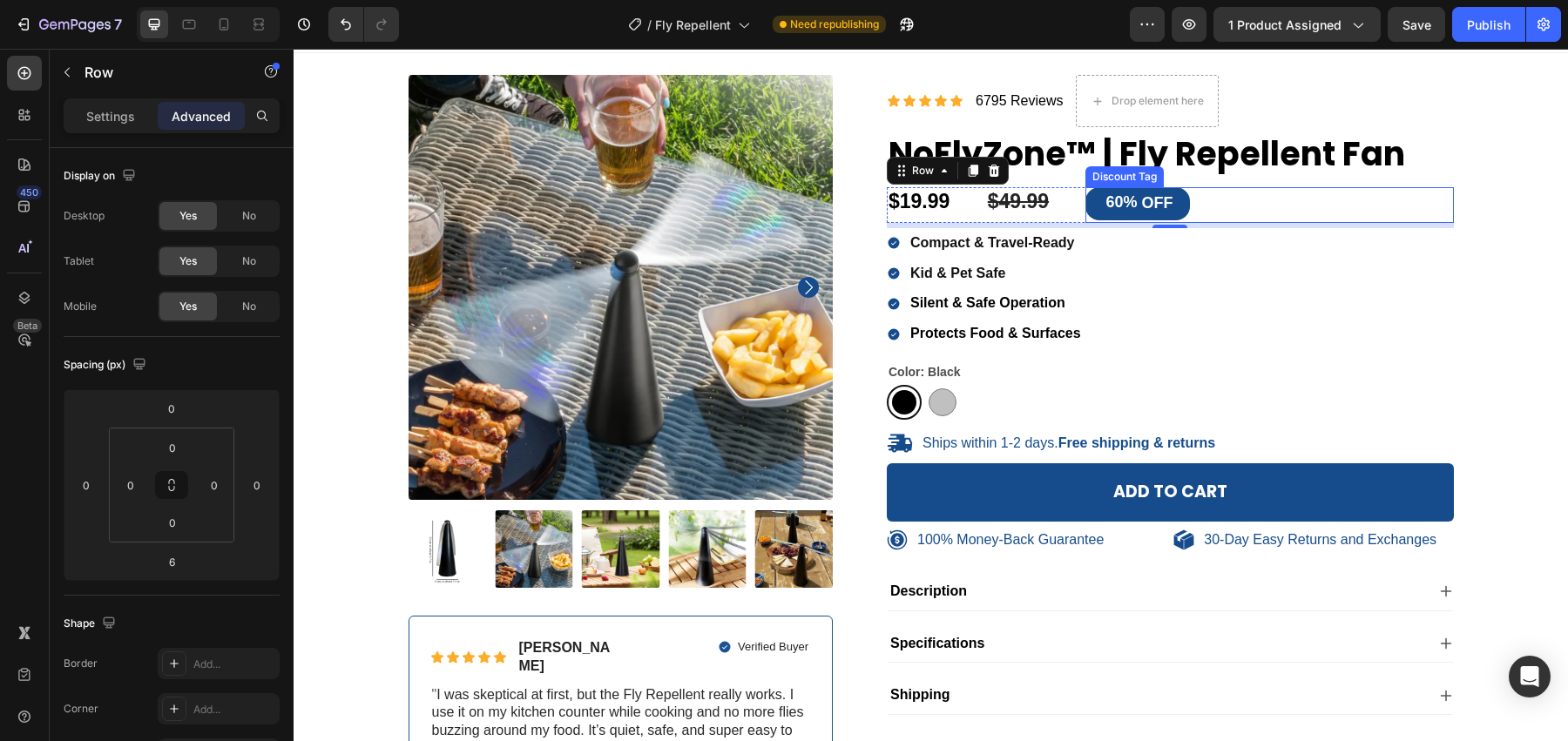
click at [1095, 213] on div "60% OFF" at bounding box center [1138, 203] width 105 height 33
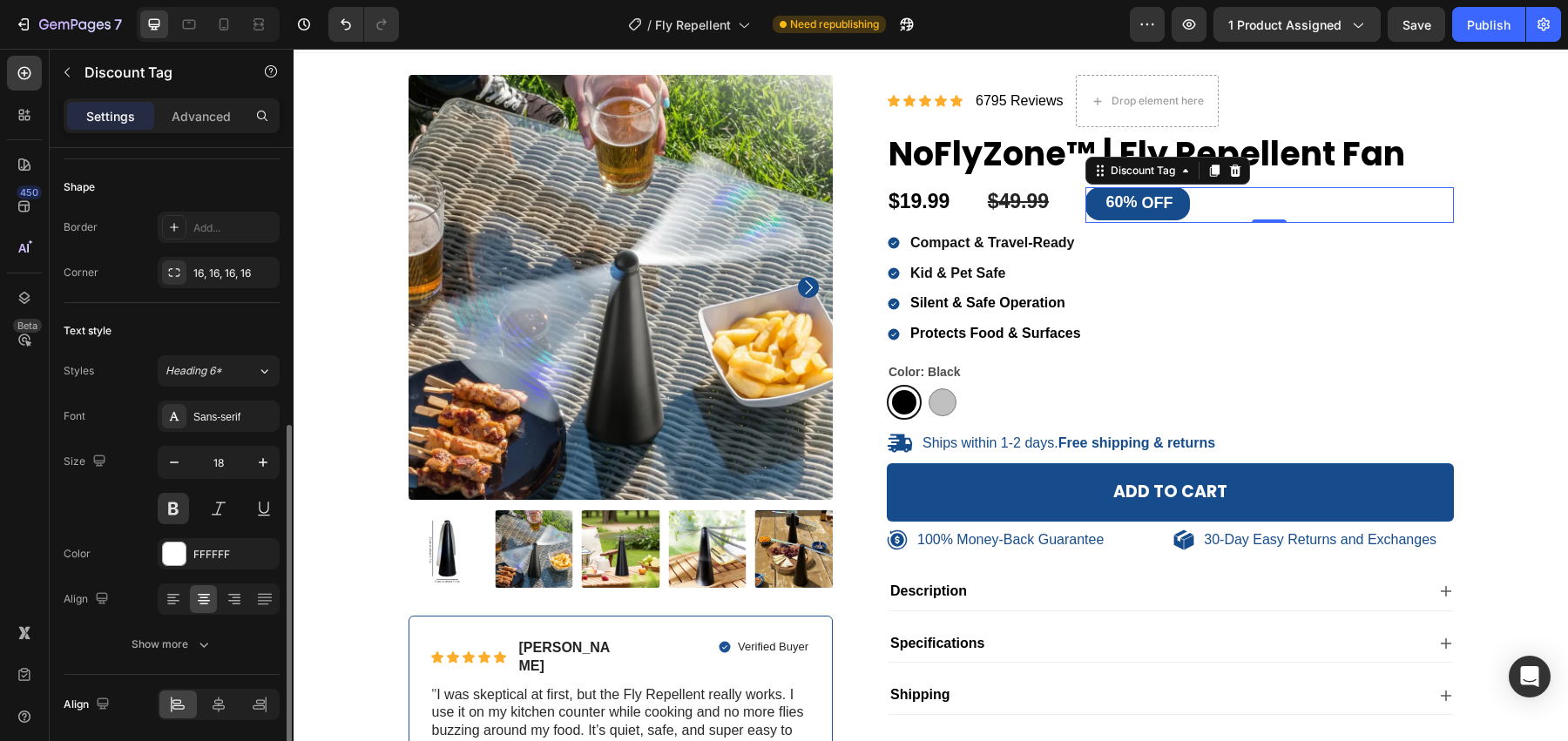
scroll to position [530, 0]
click at [174, 453] on icon "button" at bounding box center [175, 462] width 18 height 18
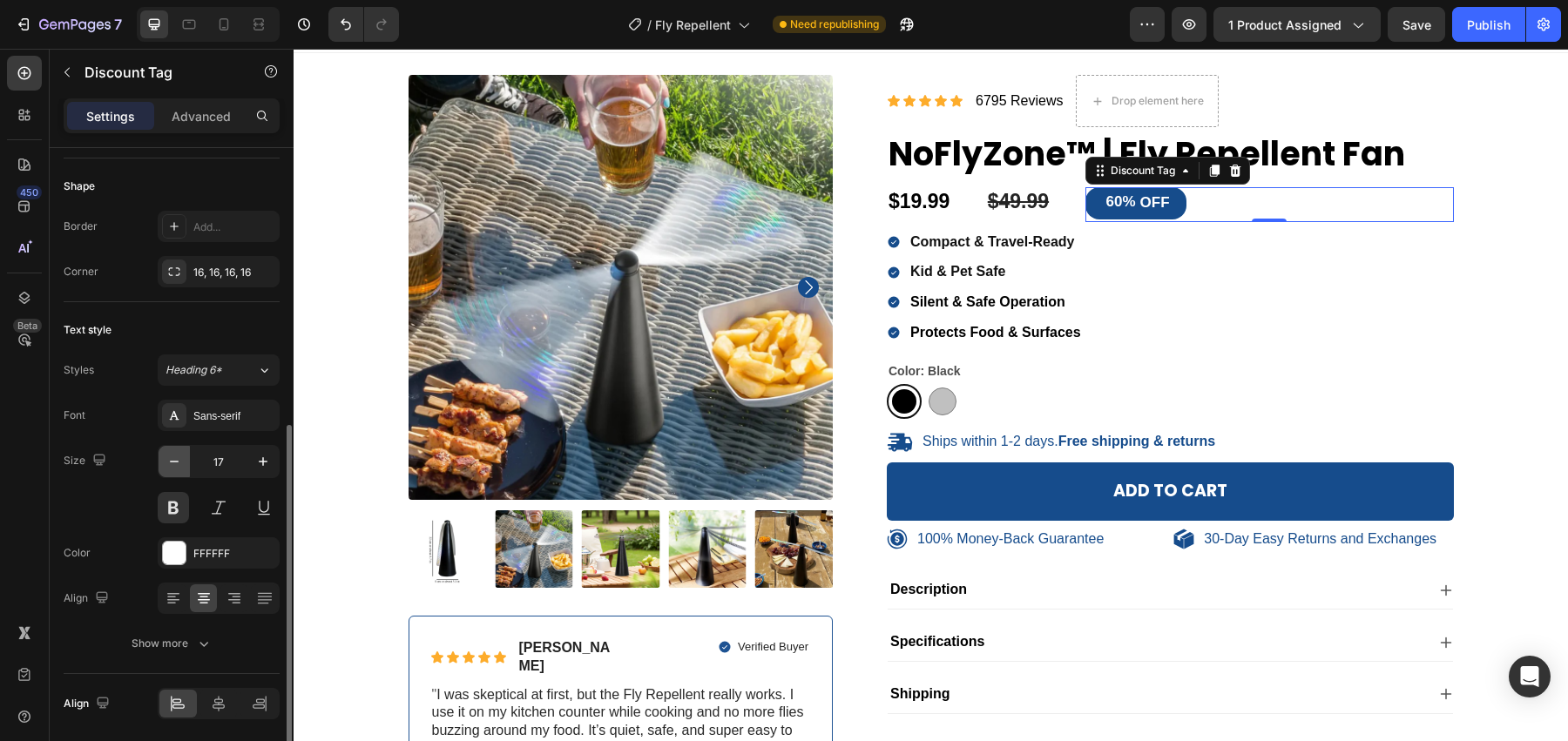
click at [174, 453] on icon "button" at bounding box center [175, 462] width 18 height 18
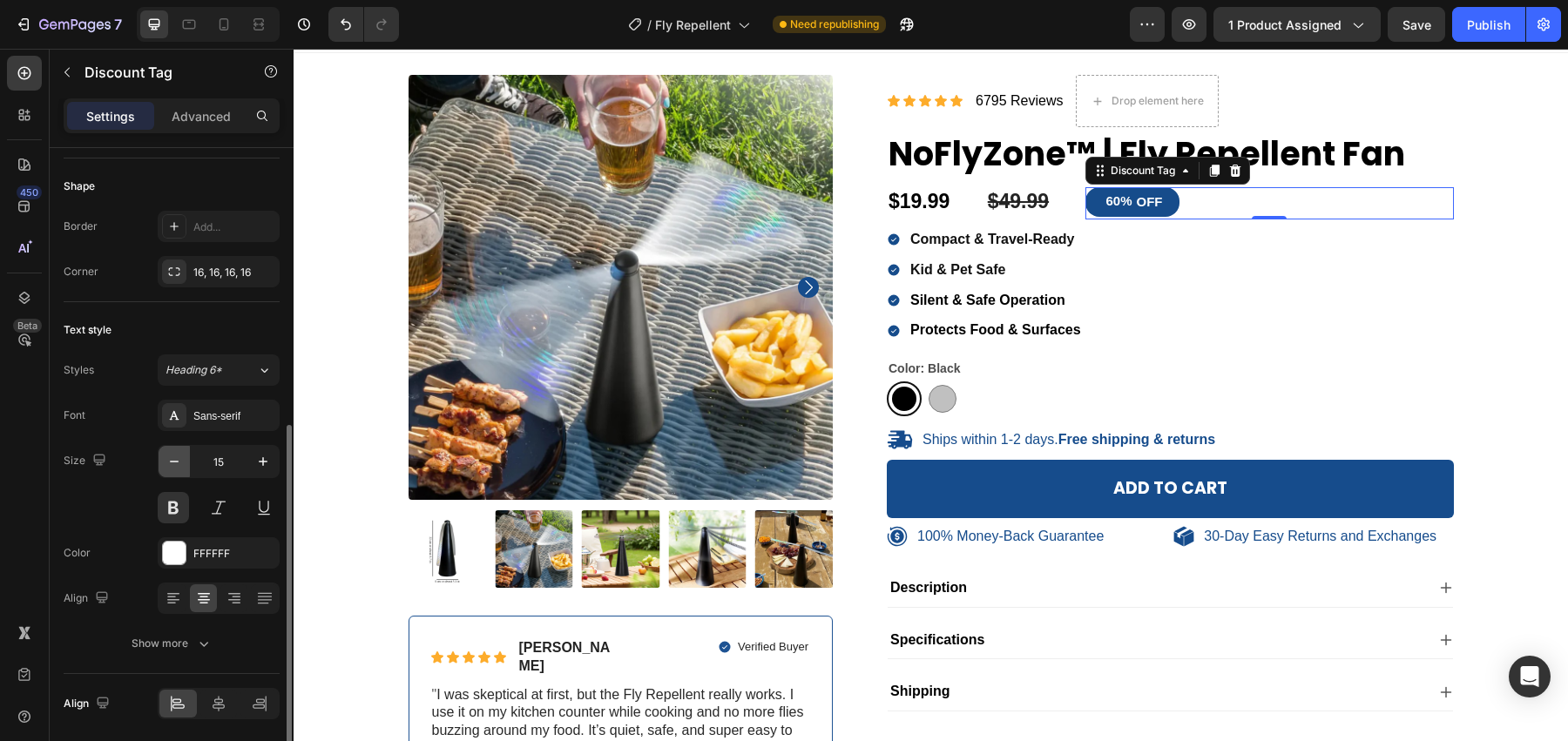
click at [174, 453] on icon "button" at bounding box center [175, 462] width 18 height 18
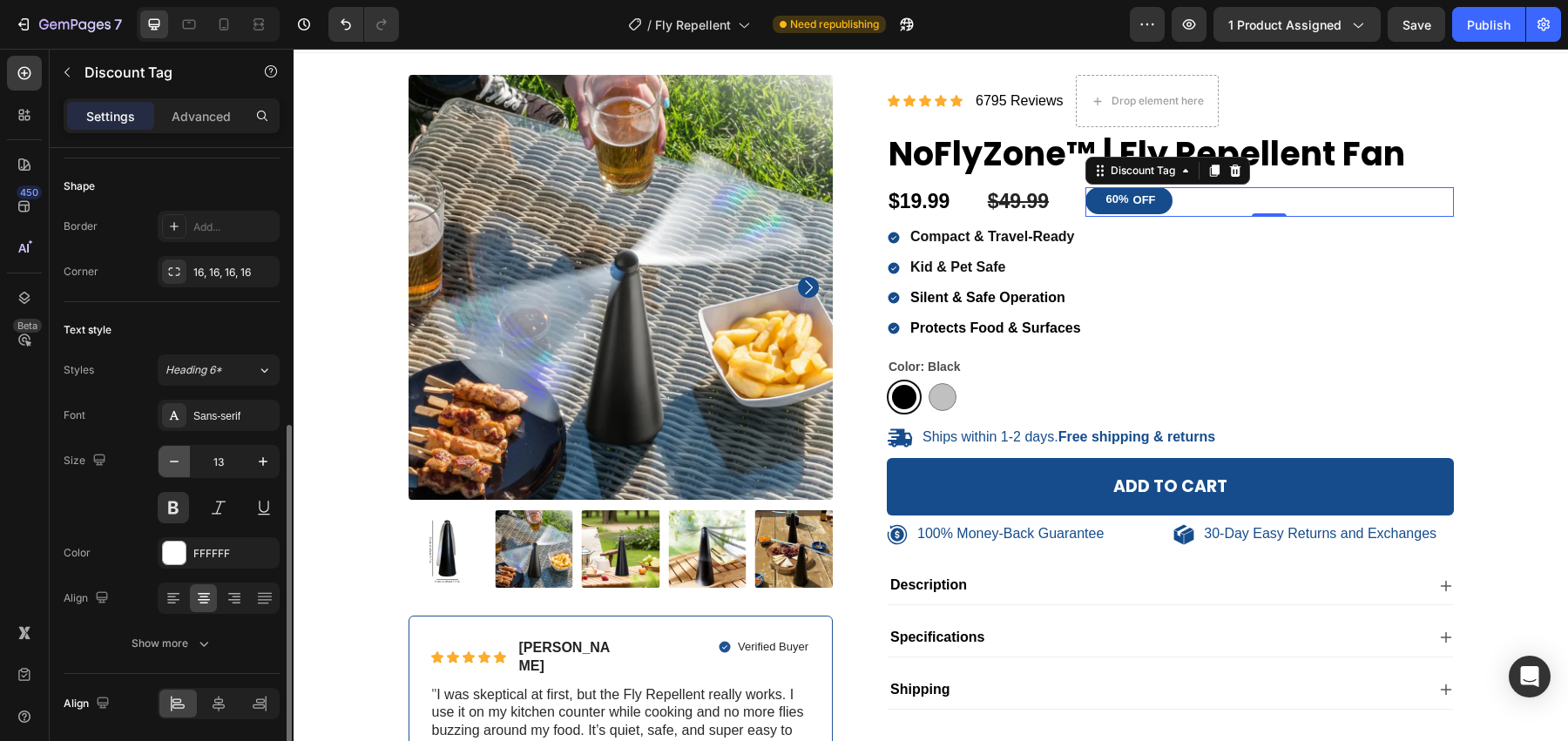
click at [175, 464] on icon "button" at bounding box center [175, 462] width 18 height 18
type input "12"
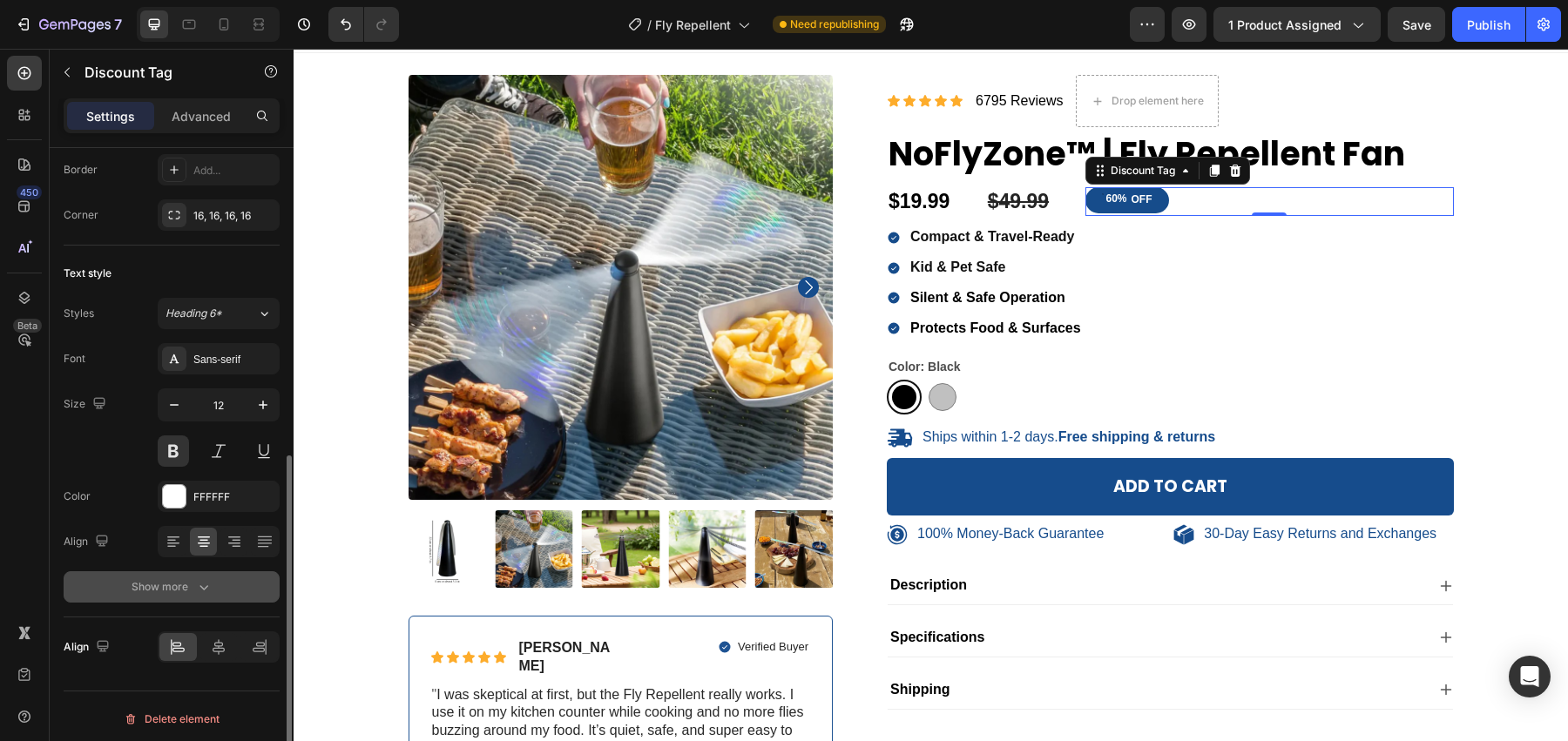
click at [206, 578] on icon "button" at bounding box center [204, 587] width 18 height 18
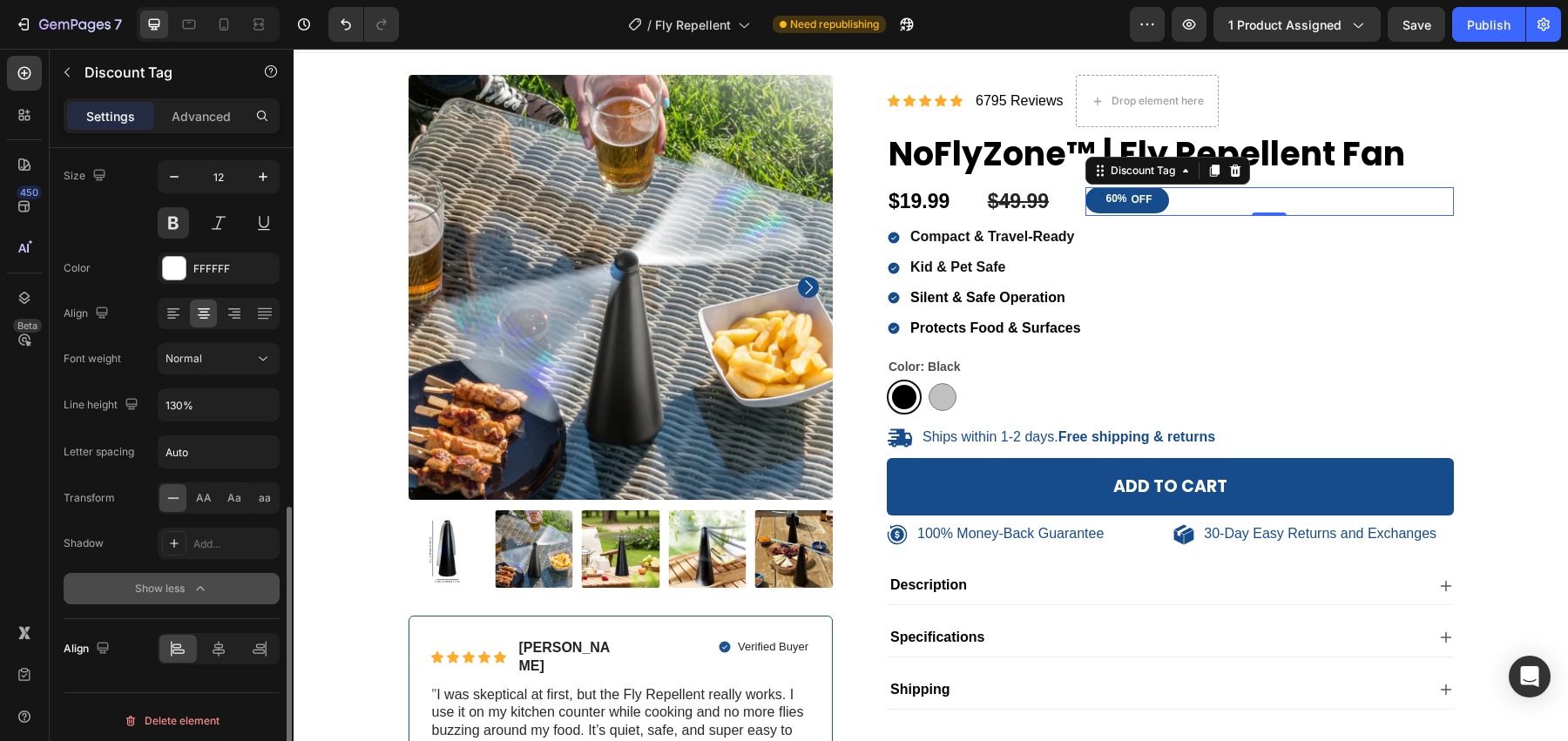
scroll to position [815, 0]
click at [204, 108] on p "Advanced" at bounding box center [201, 116] width 59 height 19
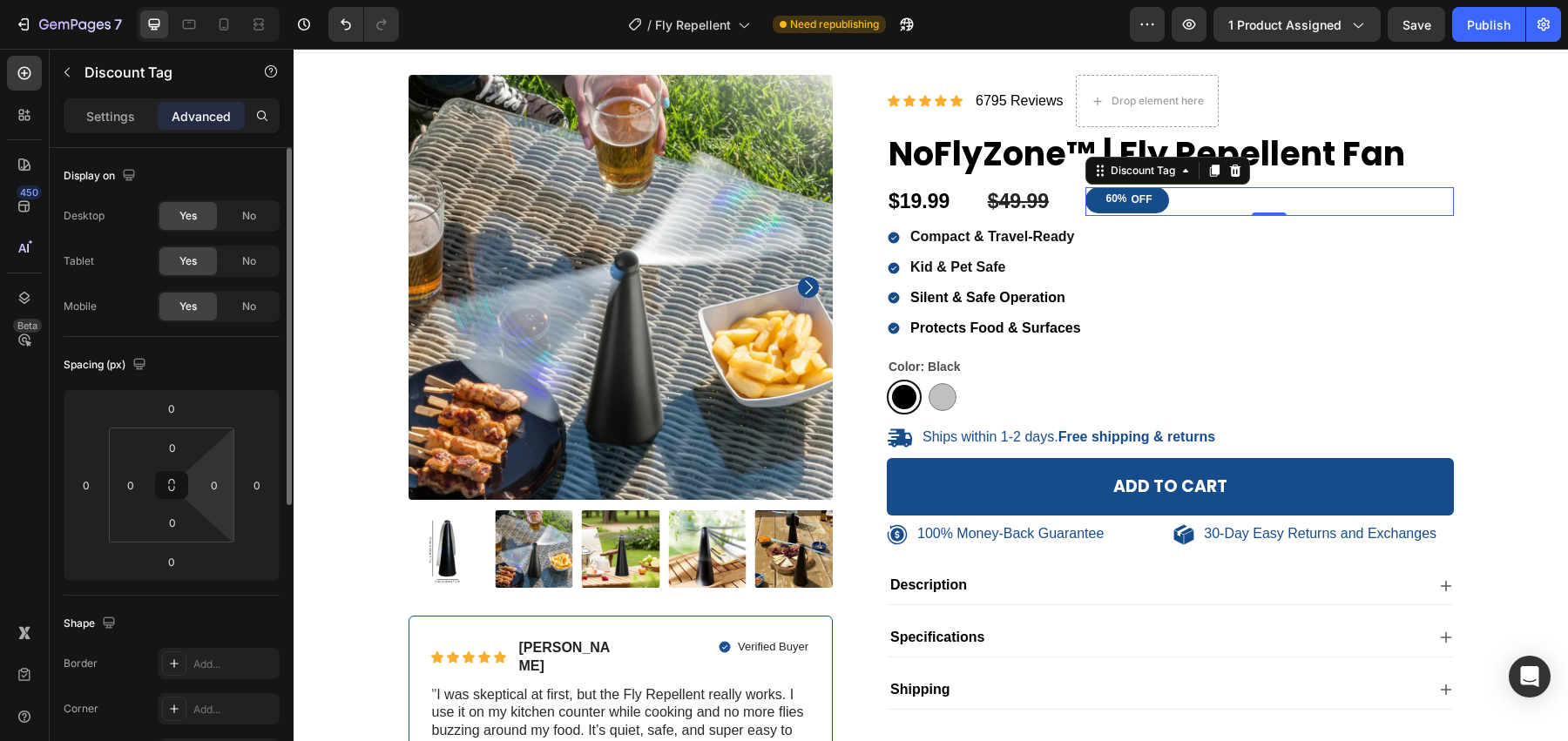
scroll to position [0, 0]
click at [982, 213] on div "$19.99 Product Price Product Price $49.99 Product Price Product Price 60% OFF D…" at bounding box center [1169, 202] width 567 height 30
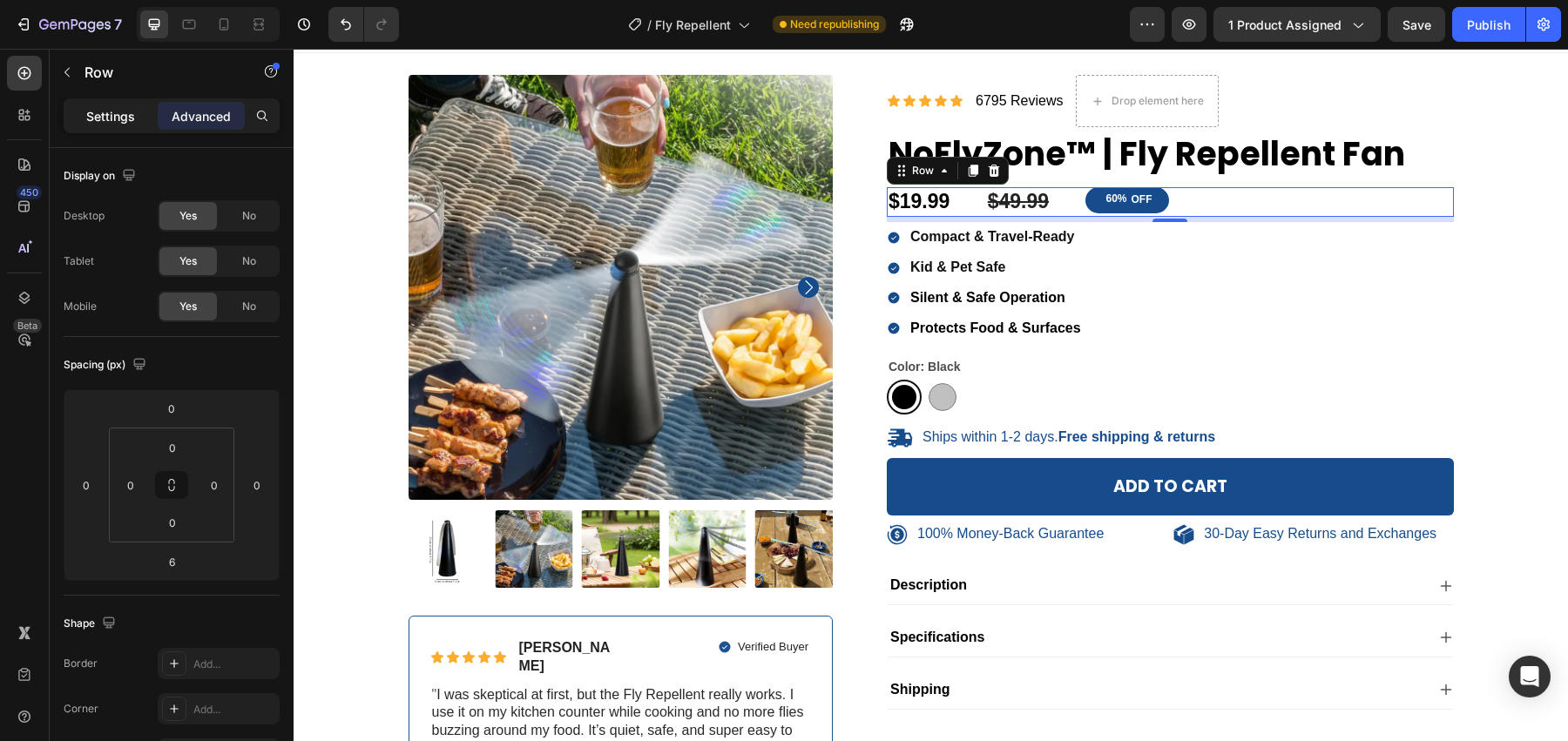
click at [112, 124] on div "Settings" at bounding box center [111, 115] width 87 height 28
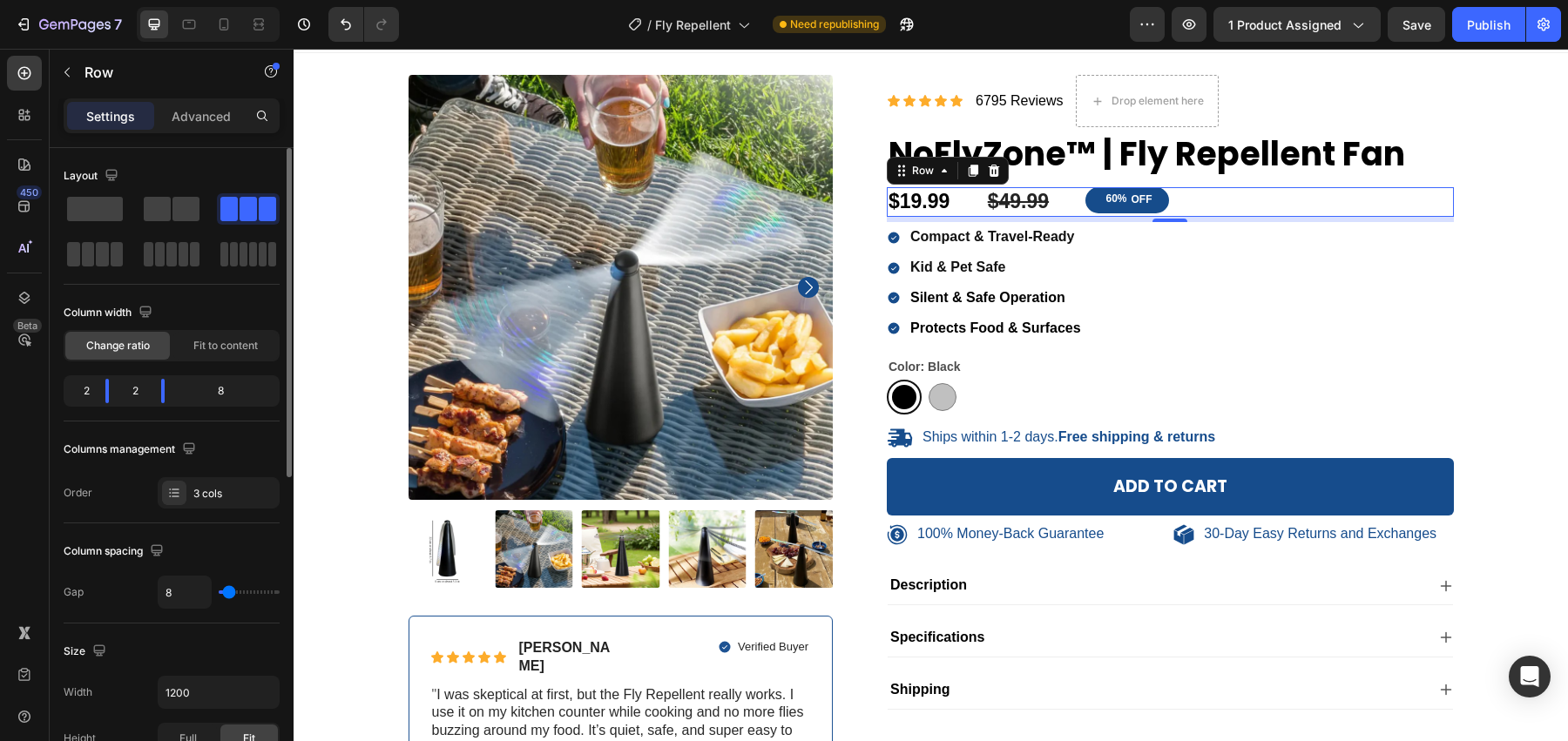
type input "0"
drag, startPoint x: 225, startPoint y: 590, endPoint x: 204, endPoint y: 590, distance: 21.0
type input "0"
click at [219, 590] on input "range" at bounding box center [250, 592] width 61 height 4
drag, startPoint x: 111, startPoint y: 397, endPoint x: 94, endPoint y: 398, distance: 17.0
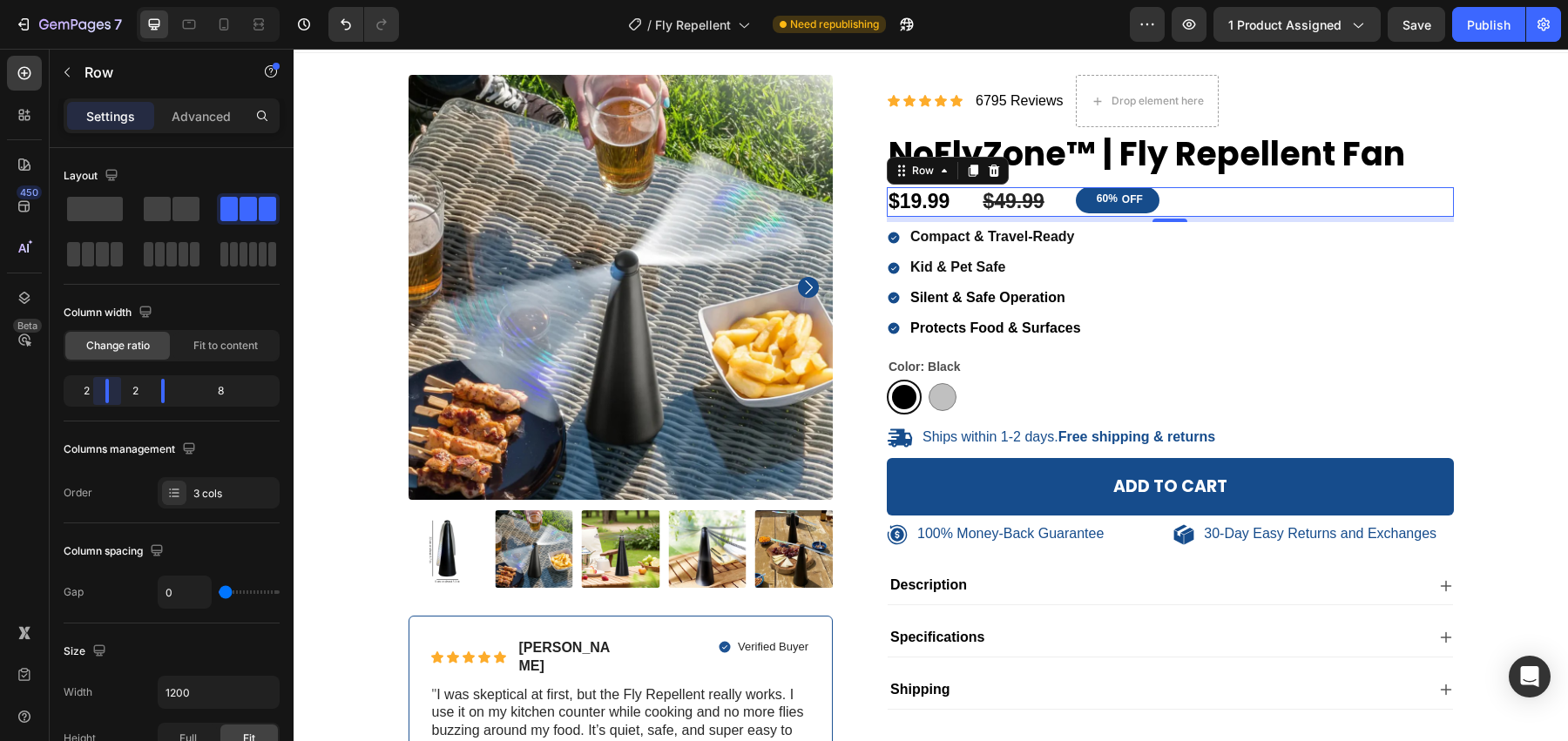
click at [94, 0] on body "7 Version history / Fly Repellent Need republishing Preview 1 product assigned …" at bounding box center [784, 0] width 1568 height 0
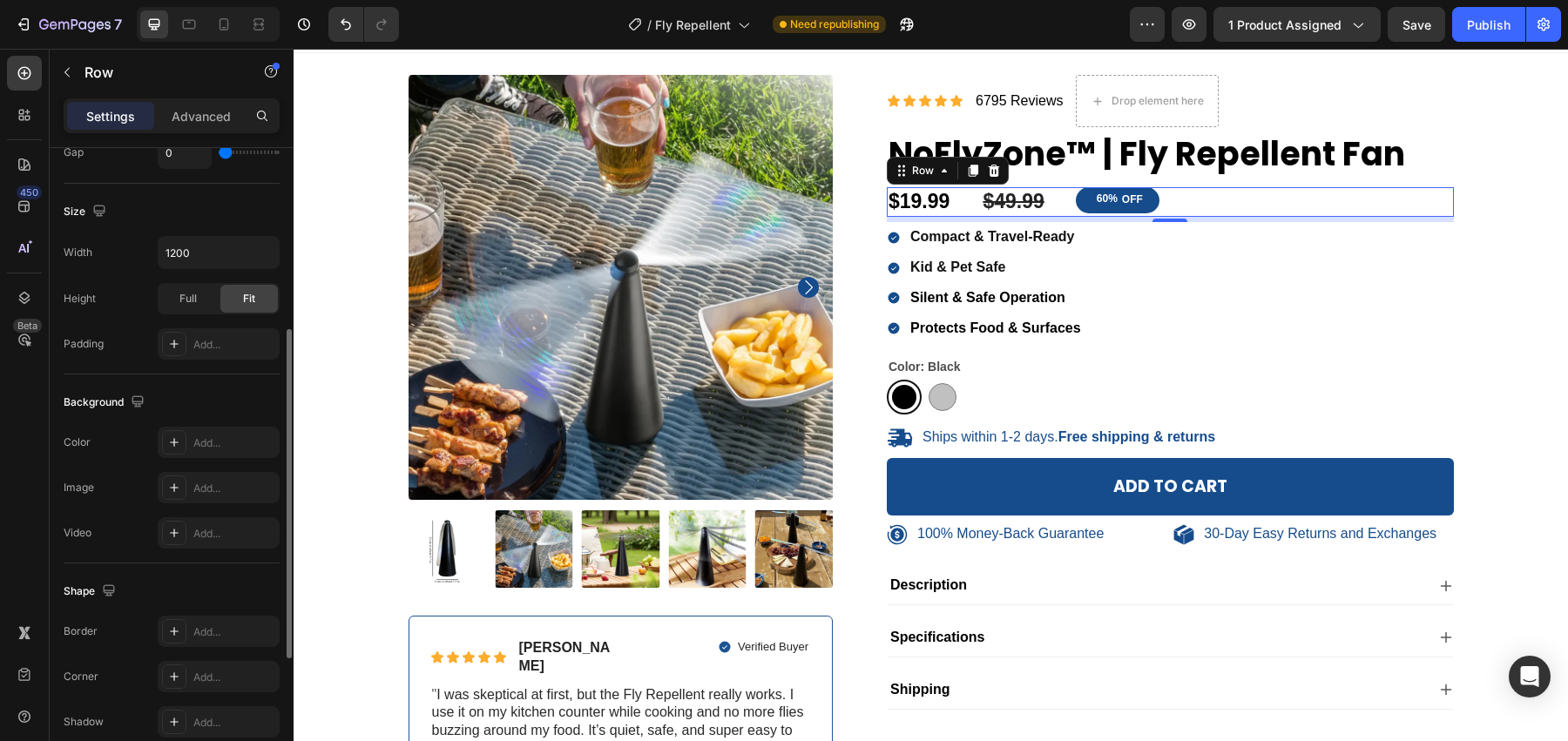
scroll to position [441, 0]
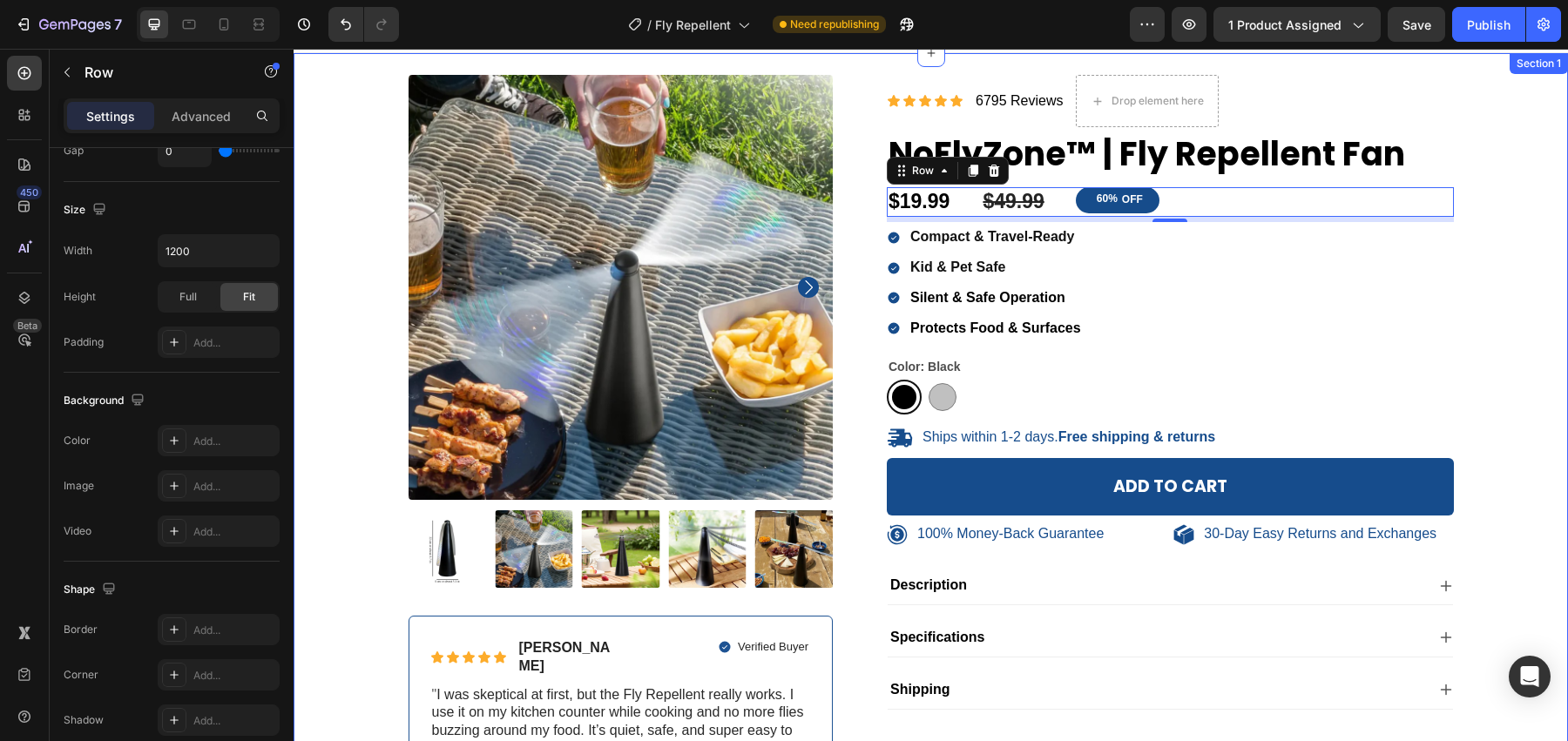
click at [1541, 386] on div "100% Money-Back Guarantee Item List 30-Day Easy Returns Item List Row Product I…" at bounding box center [931, 451] width 1248 height 753
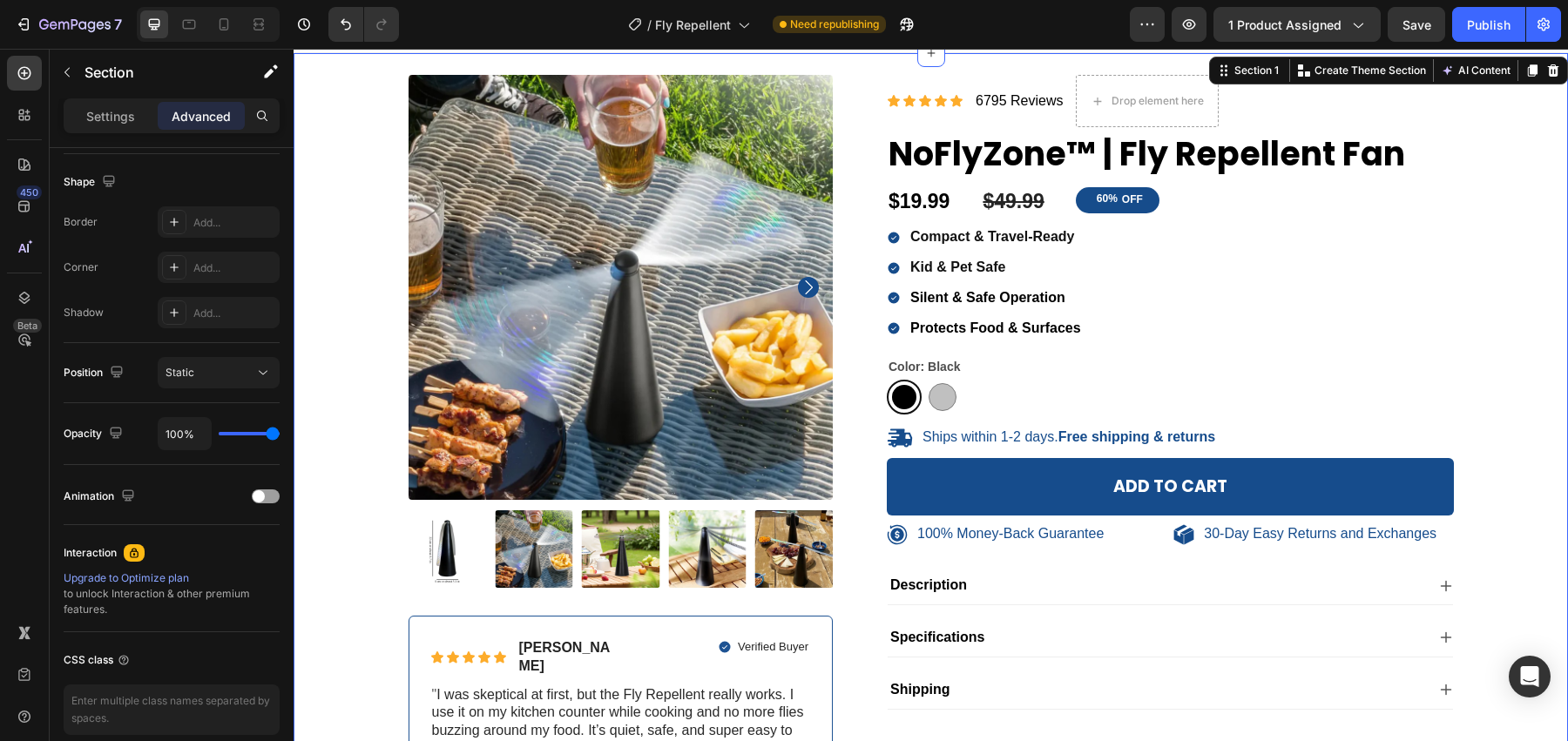
scroll to position [0, 0]
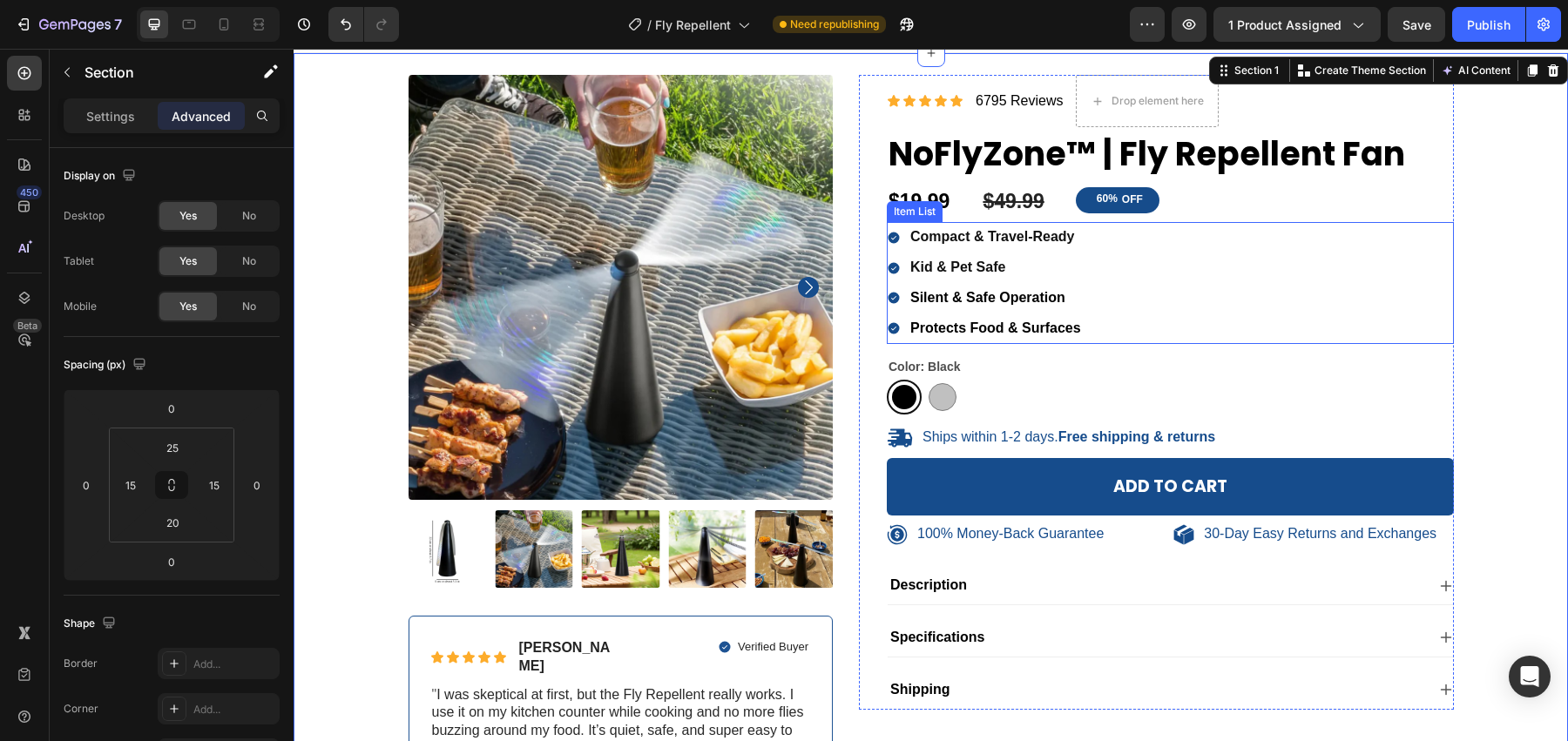
click at [1065, 242] on strong "Compact & Travel-Ready" at bounding box center [992, 236] width 165 height 15
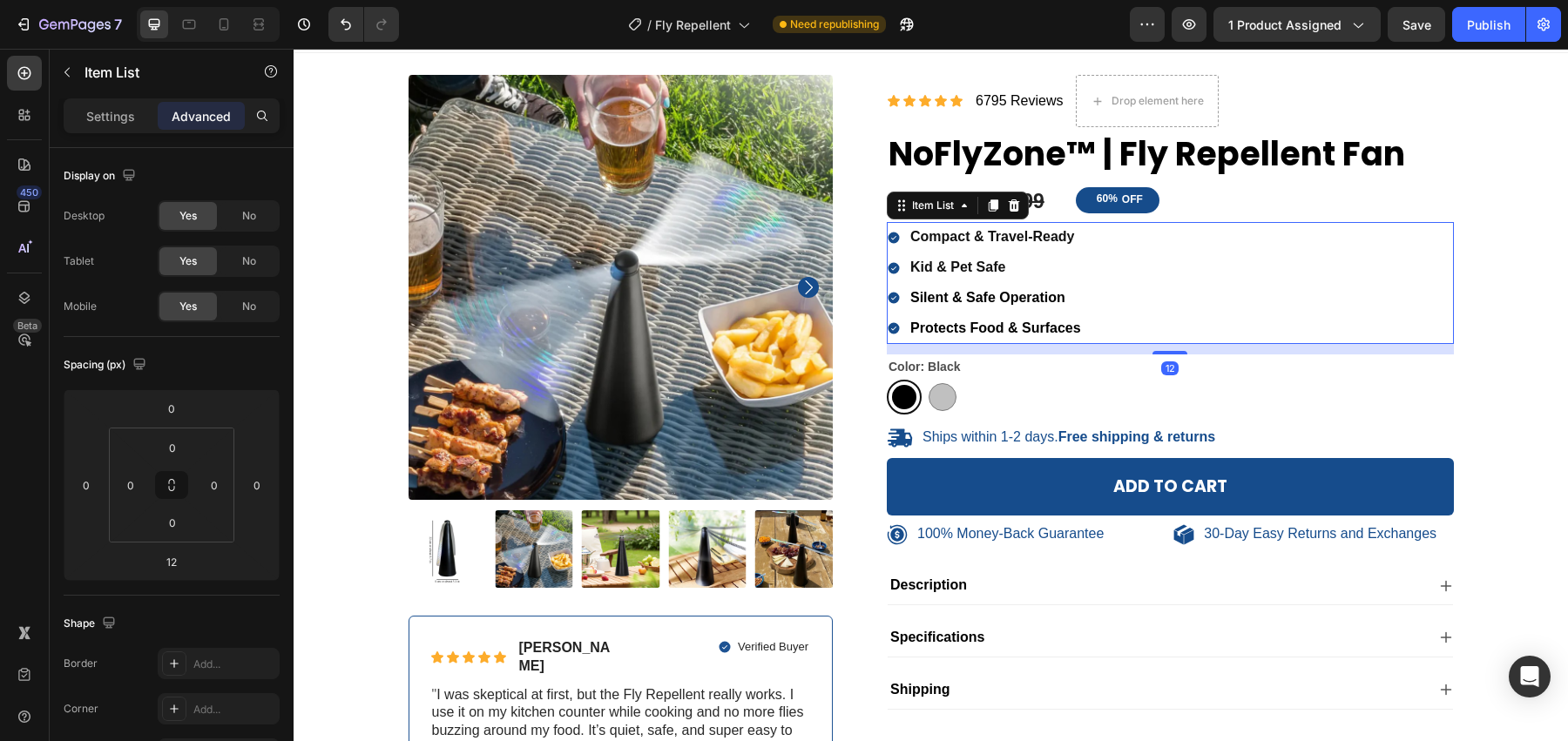
click at [1035, 257] on p "Kid & Pet Safe" at bounding box center [995, 268] width 171 height 26
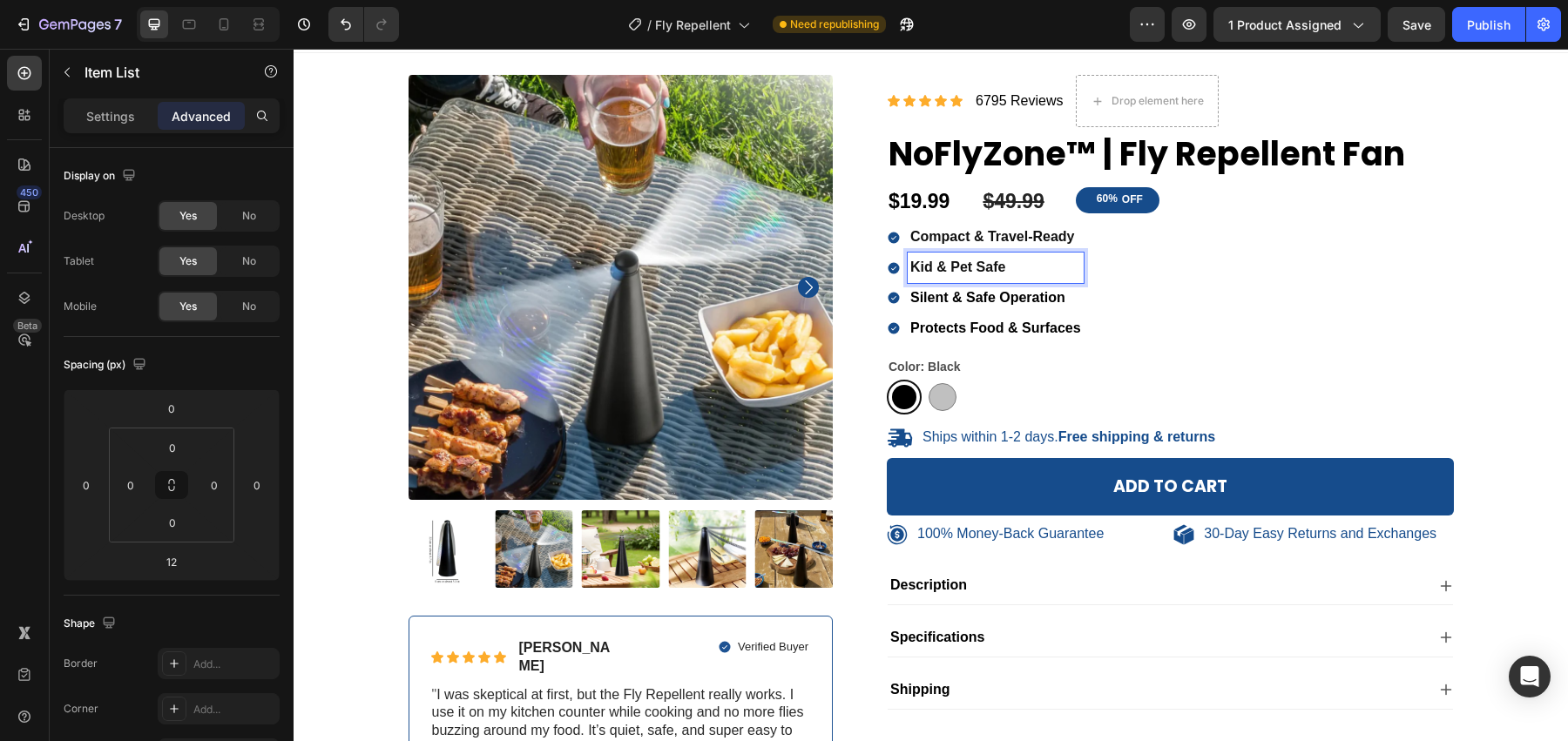
click at [1113, 249] on div "Compact & Travel-Ready Kid & Pet Safe Silent & Safe Operation Protects Food & S…" at bounding box center [1169, 282] width 567 height 121
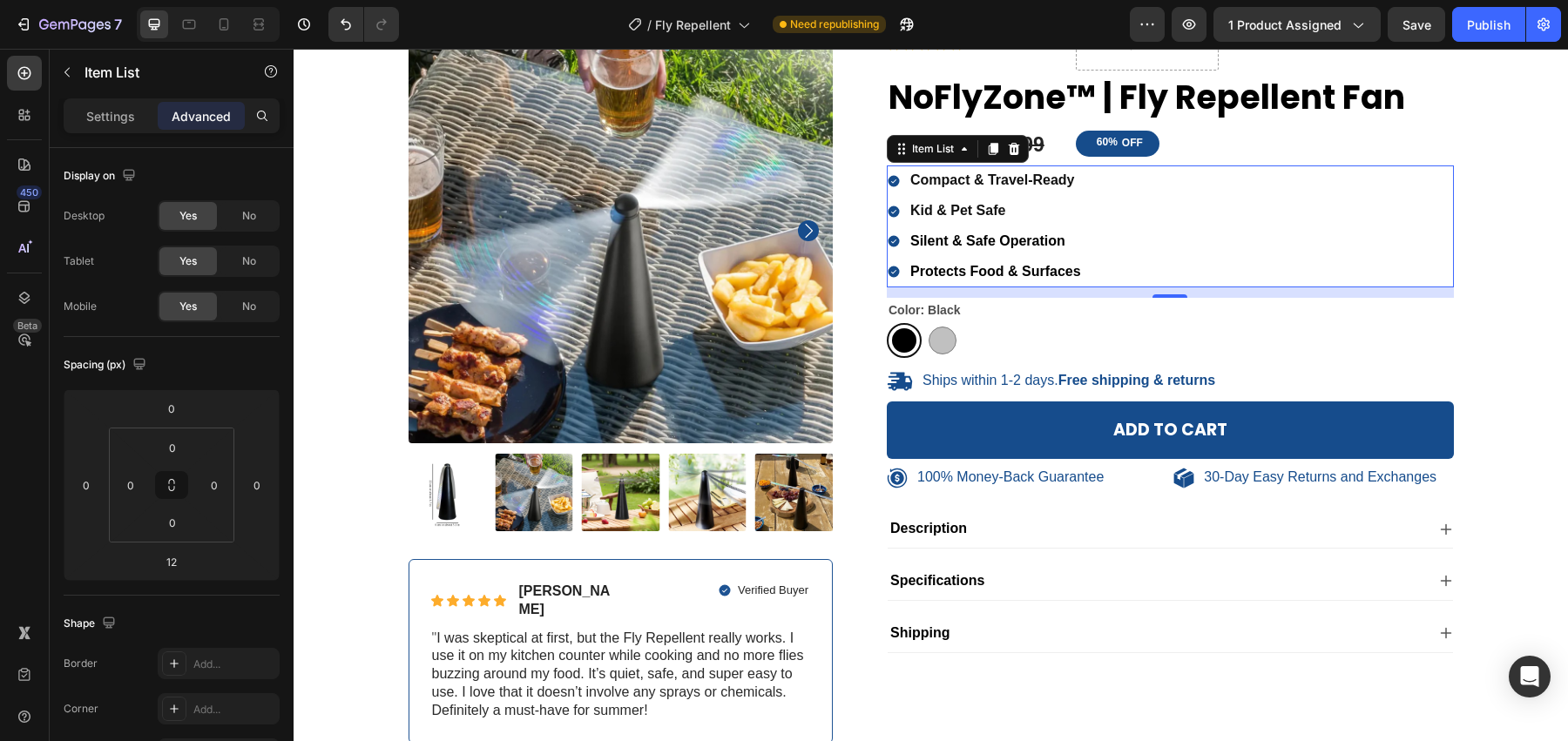
scroll to position [89, 0]
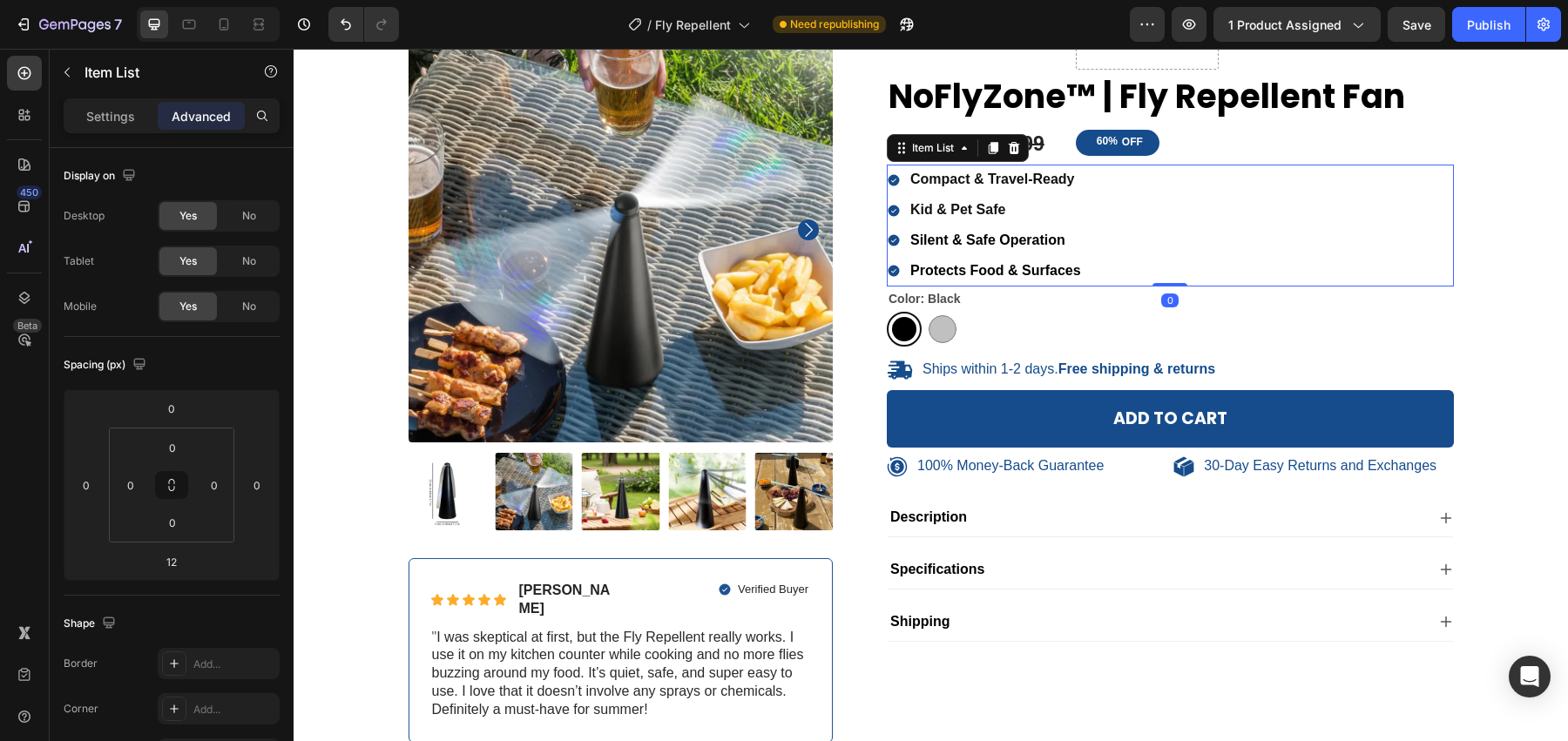
drag, startPoint x: 1160, startPoint y: 290, endPoint x: 1170, endPoint y: 262, distance: 29.7
click at [1168, 263] on div "Compact & Travel-Ready Kid & Pet Safe Silent & Safe Operation Protects Food & S…" at bounding box center [1169, 225] width 567 height 121
type input "0"
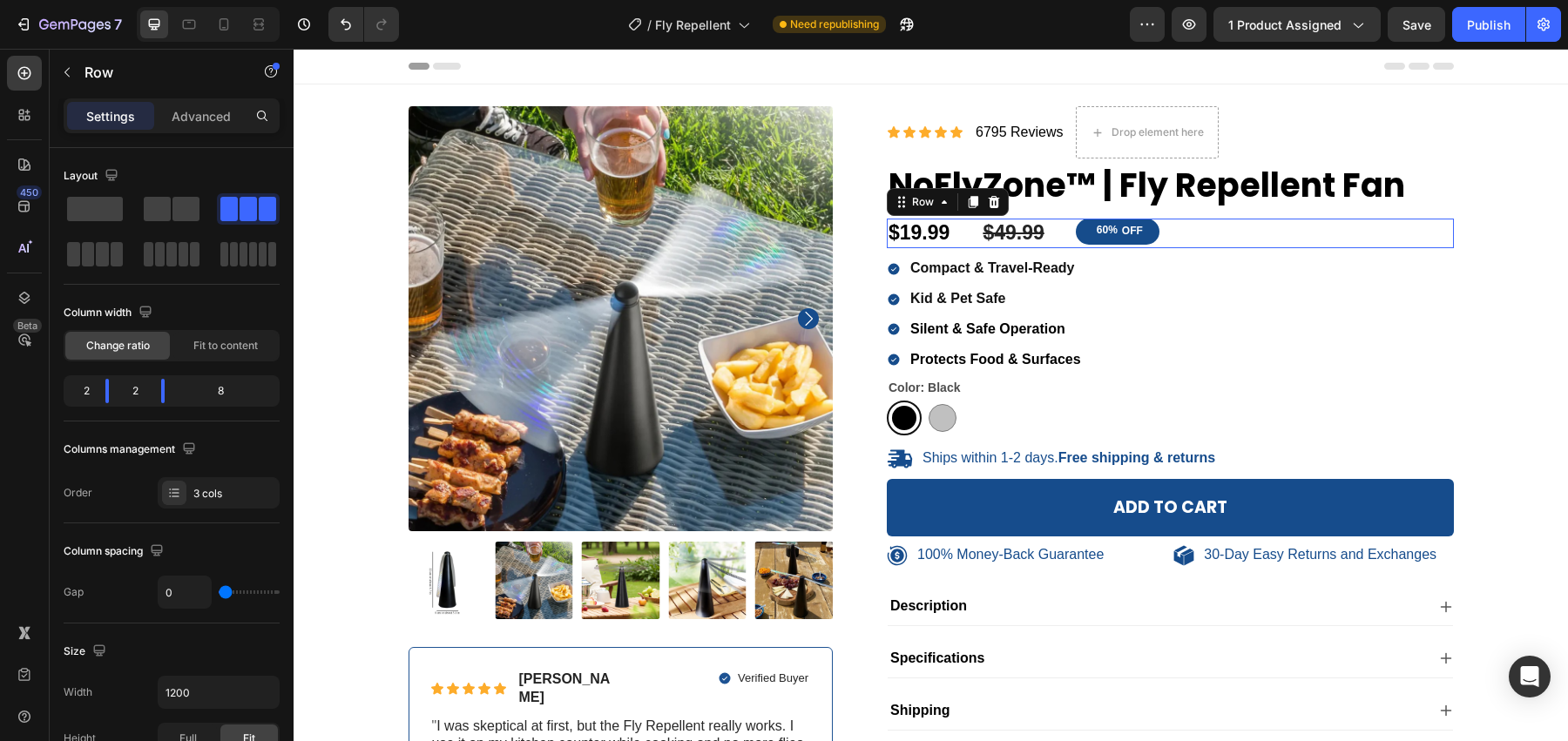
click at [1076, 246] on div "60% OFF Discount Tag" at bounding box center [1264, 234] width 378 height 30
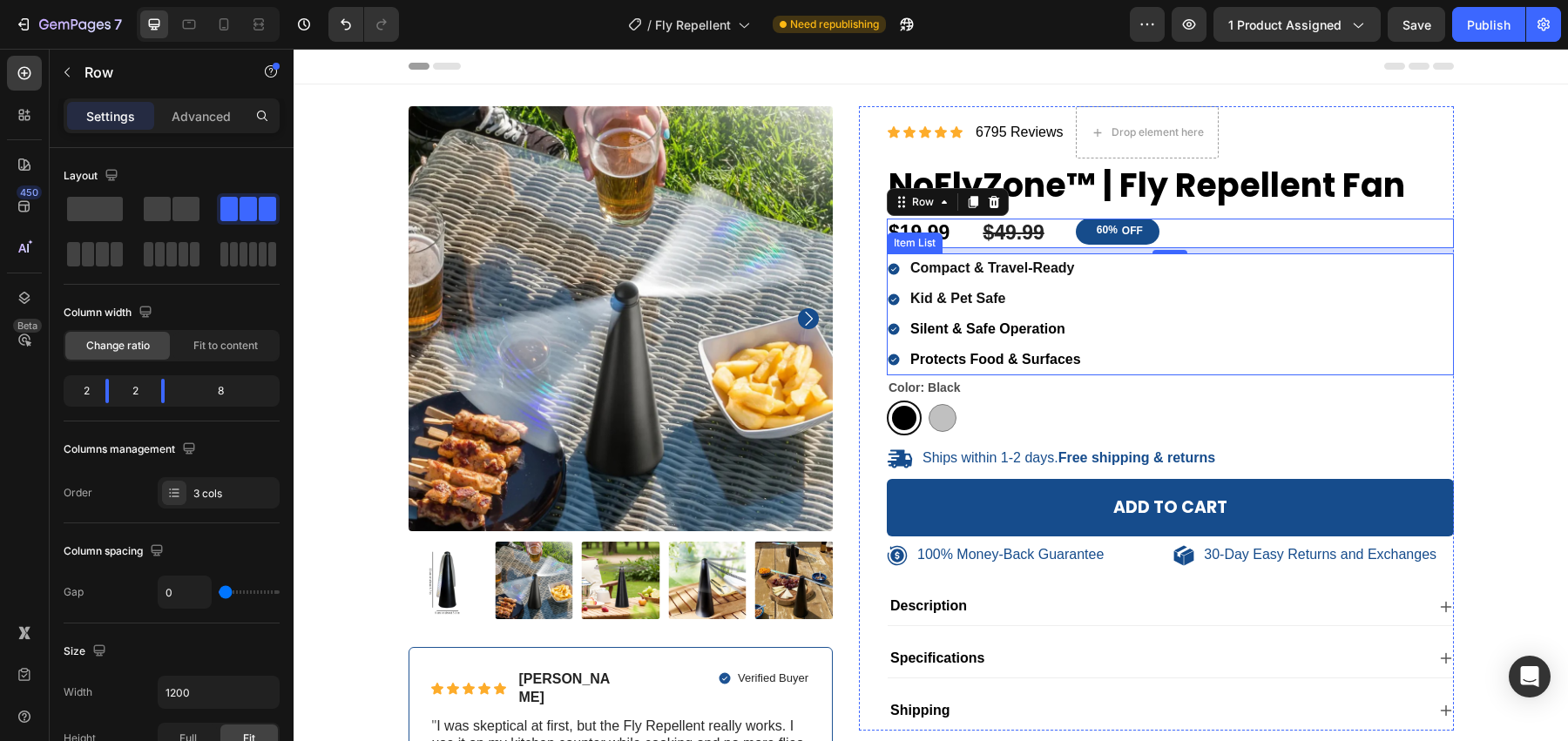
click at [1134, 365] on div "Compact & Travel-Ready Kid & Pet Safe Silent & Safe Operation Protects Food & S…" at bounding box center [1169, 314] width 567 height 121
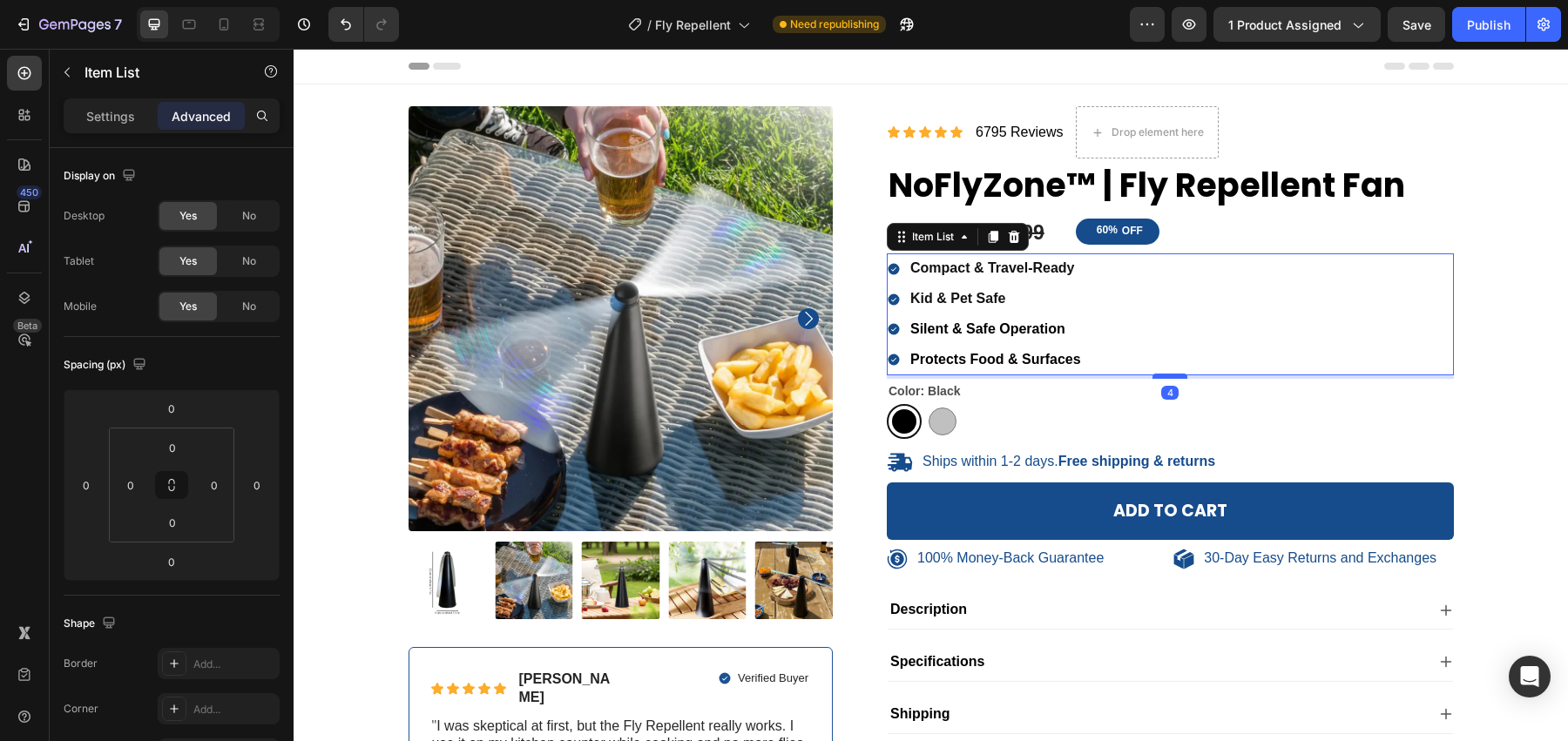
click at [1172, 374] on div at bounding box center [1169, 376] width 35 height 5
type input "4"
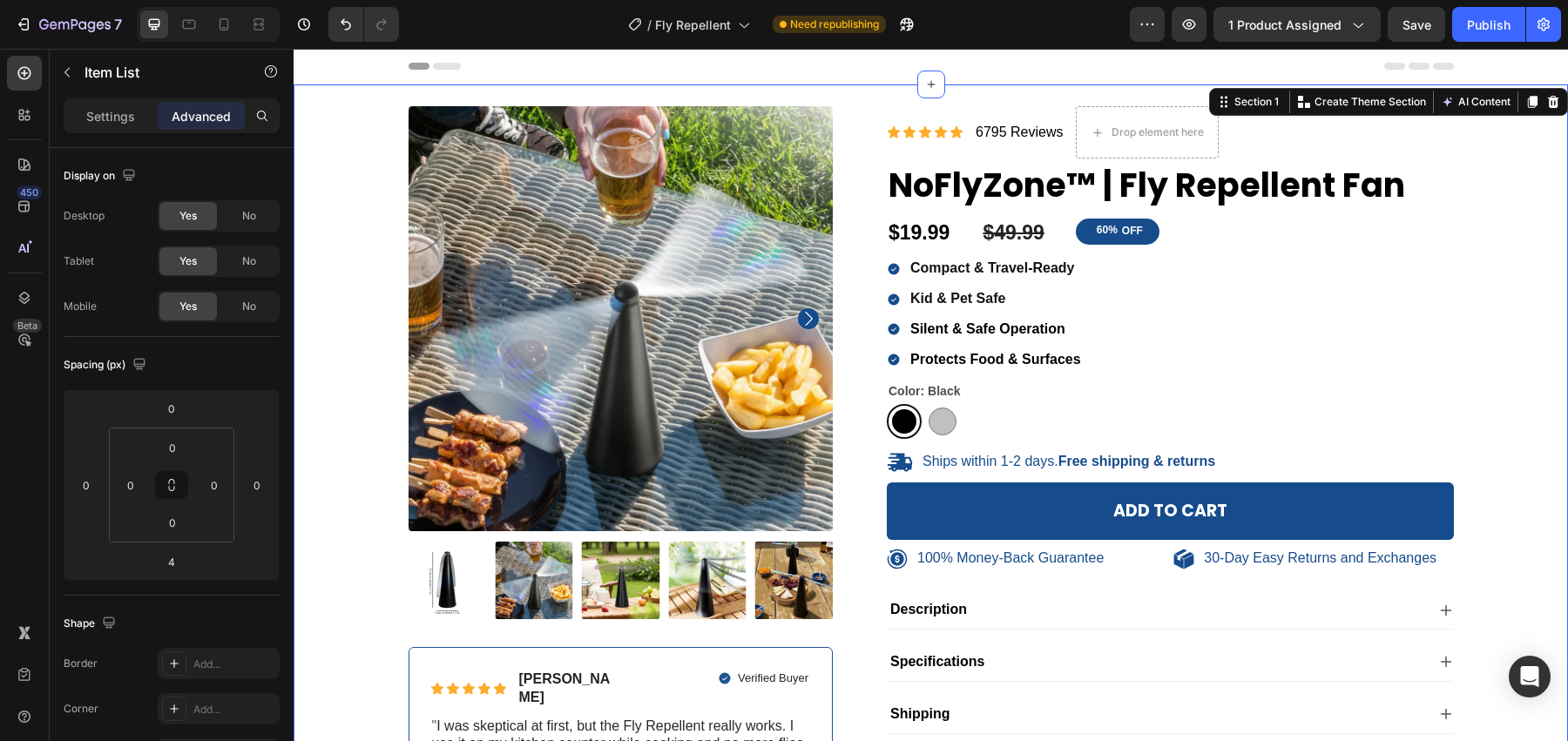
click at [1512, 425] on div "100% Money-Back Guarantee Item List 30-Day Easy Returns Item List Row Product I…" at bounding box center [931, 482] width 1248 height 753
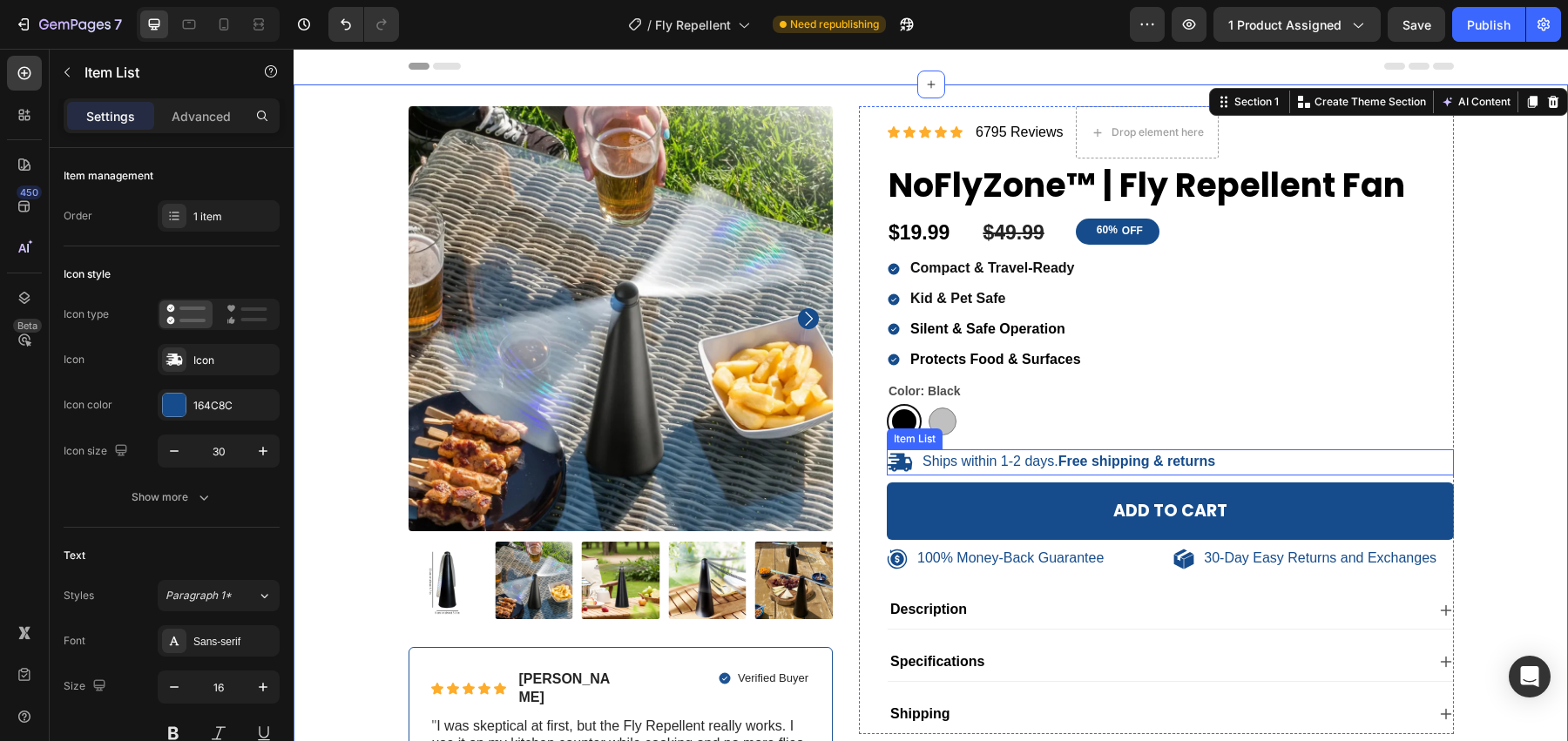
click at [1250, 455] on div "Ships within 1-2 days. Free shipping & returns" at bounding box center [1169, 462] width 567 height 26
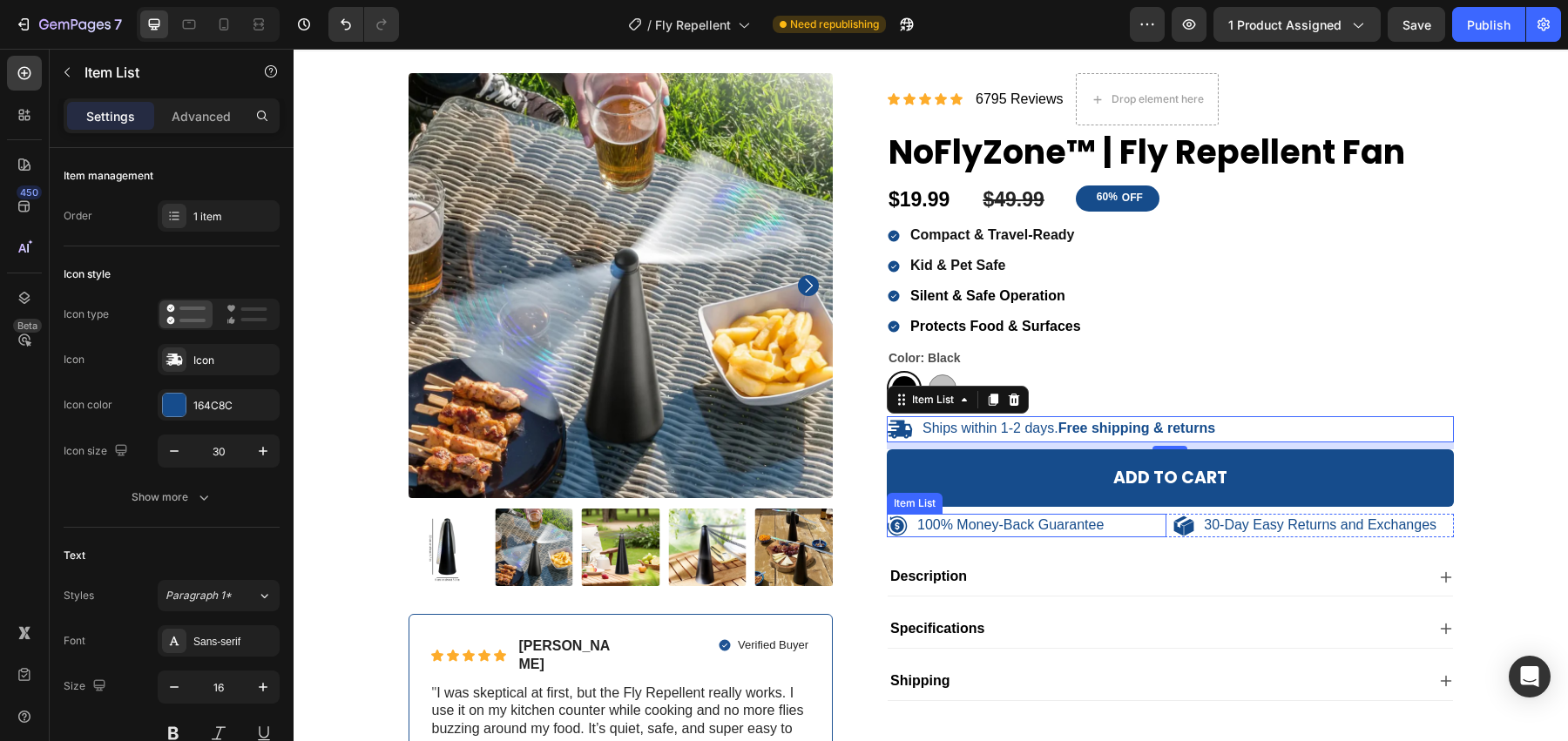
scroll to position [59, 0]
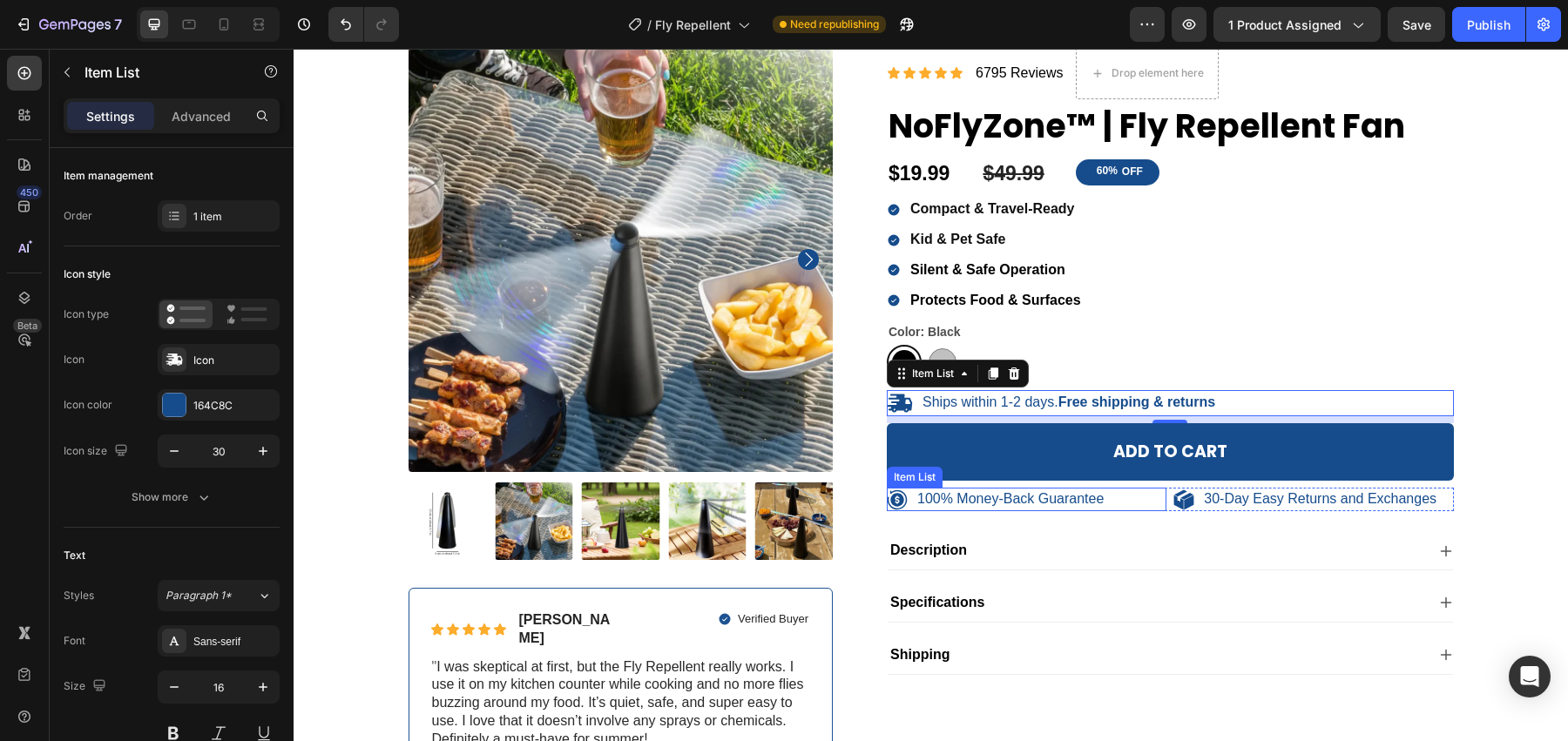
click at [1162, 505] on div "100% Money-Back Guarantee" at bounding box center [1025, 499] width 279 height 24
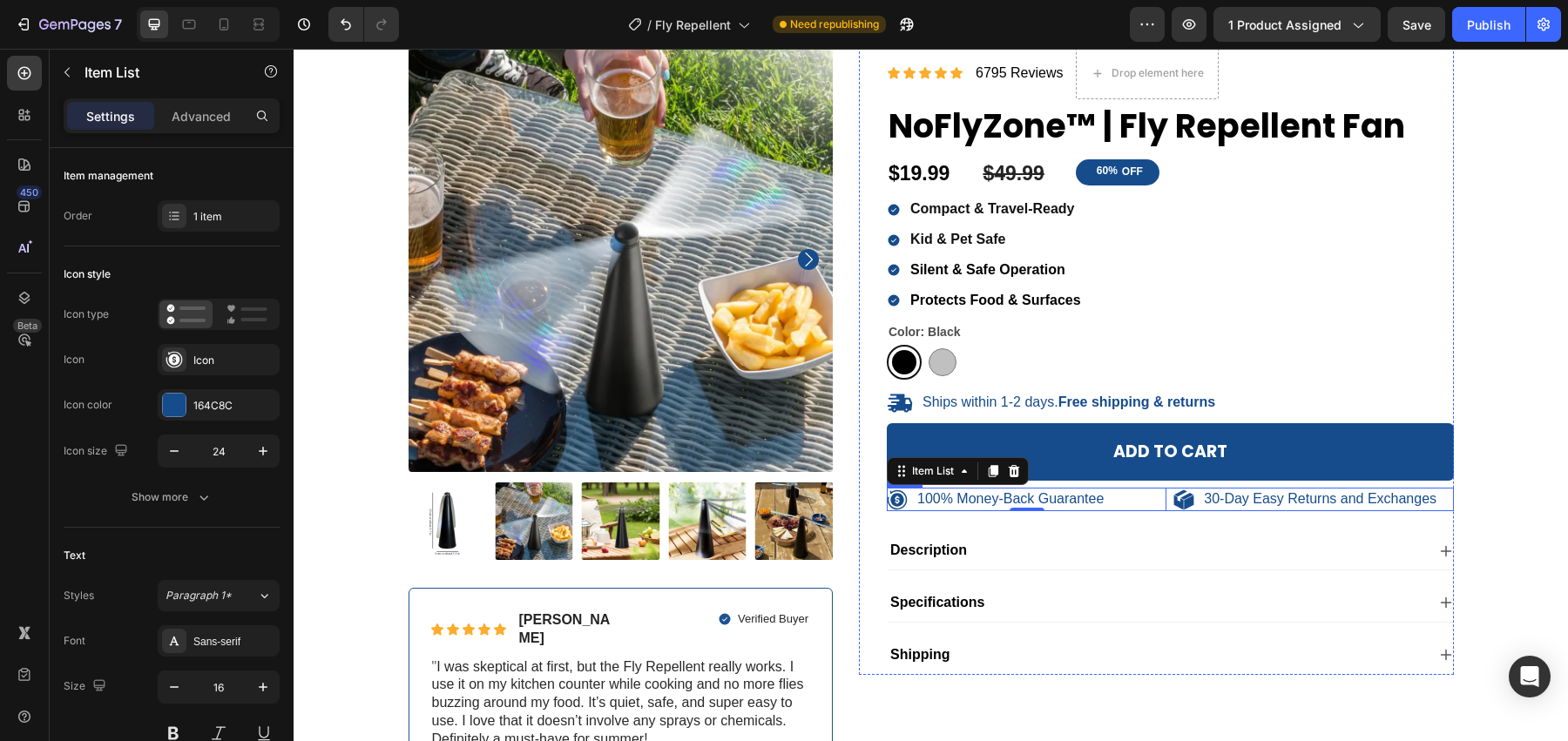
click at [1168, 502] on div "100% Money-Back Guarantee Item List 0 30-Day Easy Returns and Exchanges Item Li…" at bounding box center [1169, 499] width 567 height 24
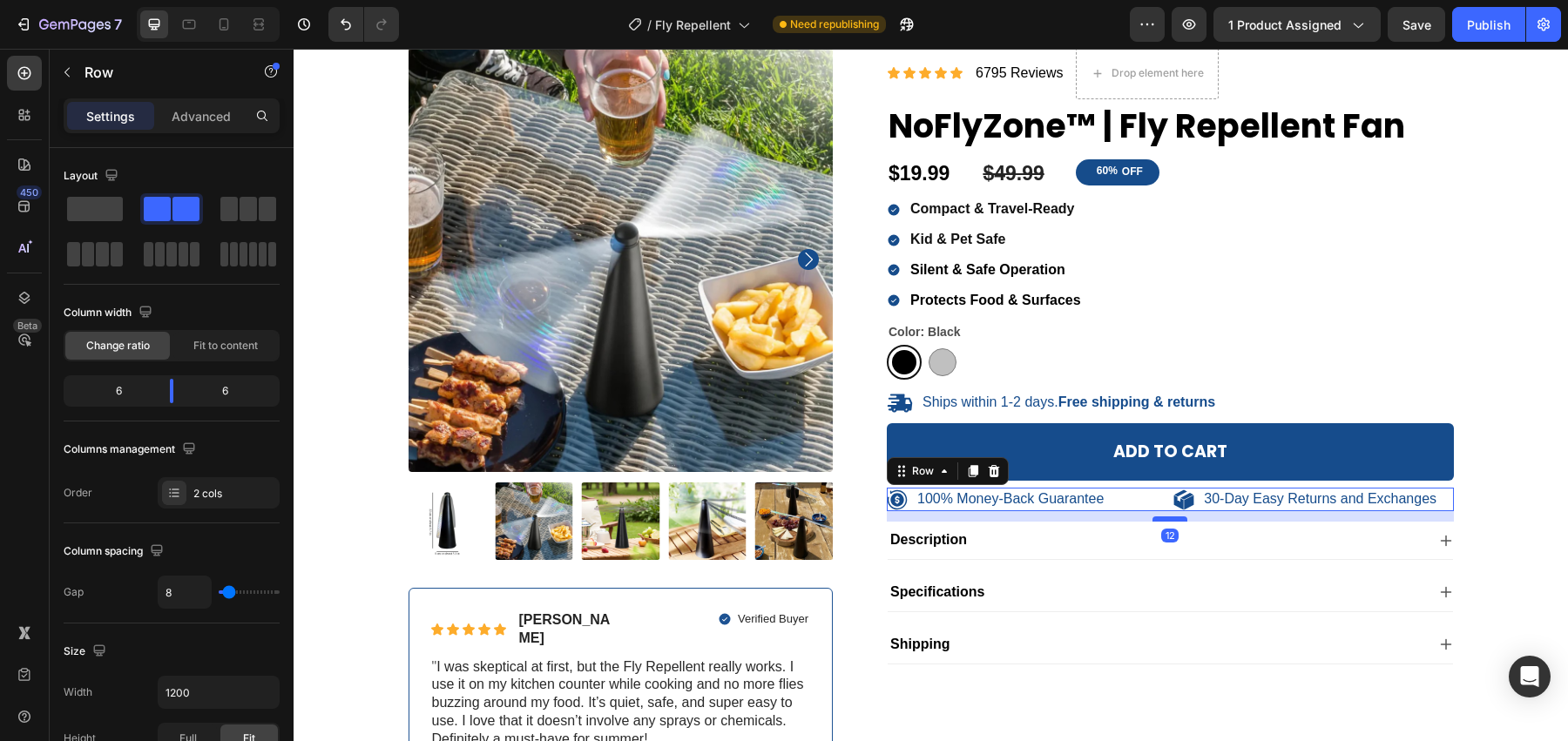
drag, startPoint x: 1168, startPoint y: 525, endPoint x: 1183, endPoint y: 515, distance: 18.0
click at [1183, 516] on div at bounding box center [1169, 518] width 35 height 5
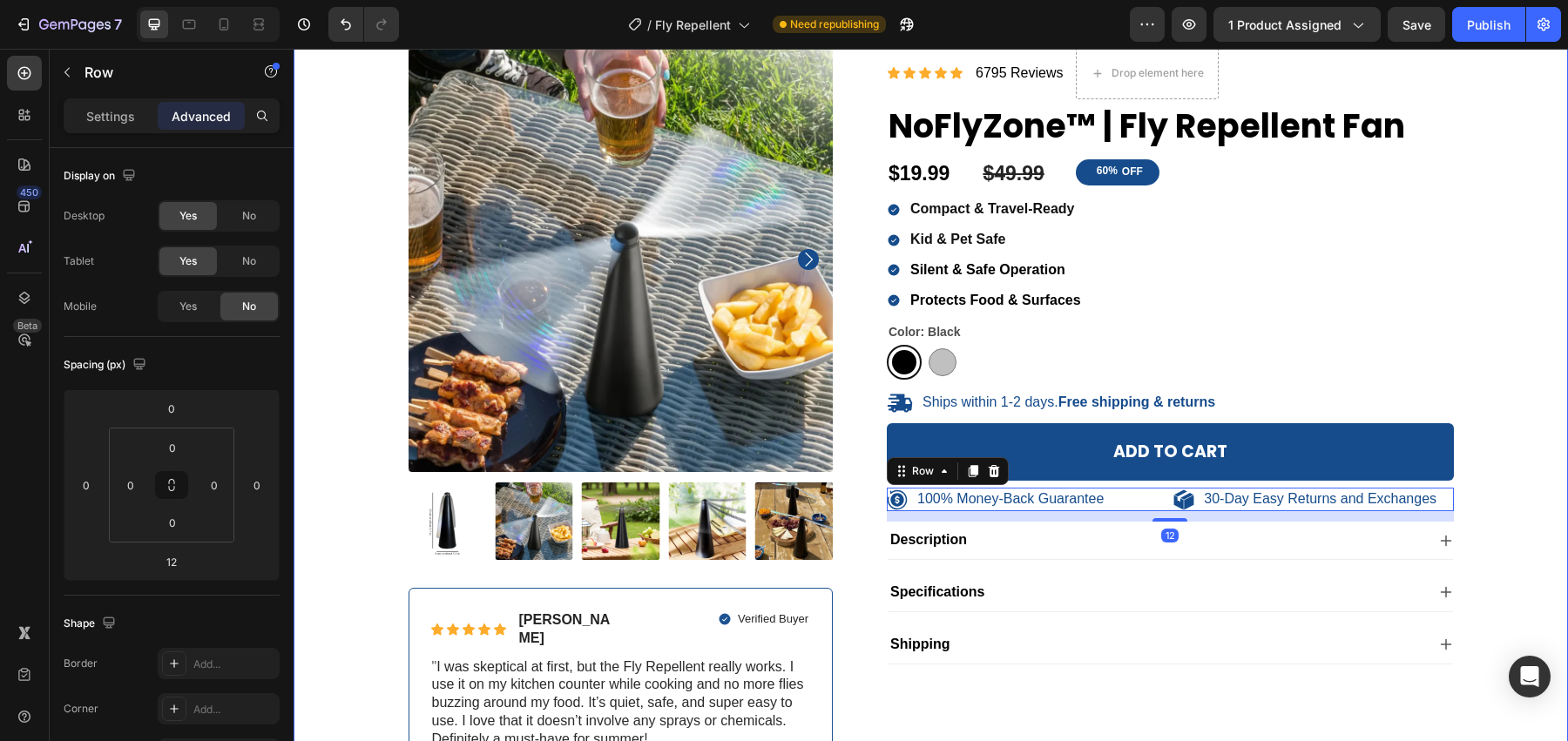
click at [1510, 471] on div "100% Money-Back Guarantee Item List 30-Day Easy Returns Item List Row Product I…" at bounding box center [931, 423] width 1248 height 753
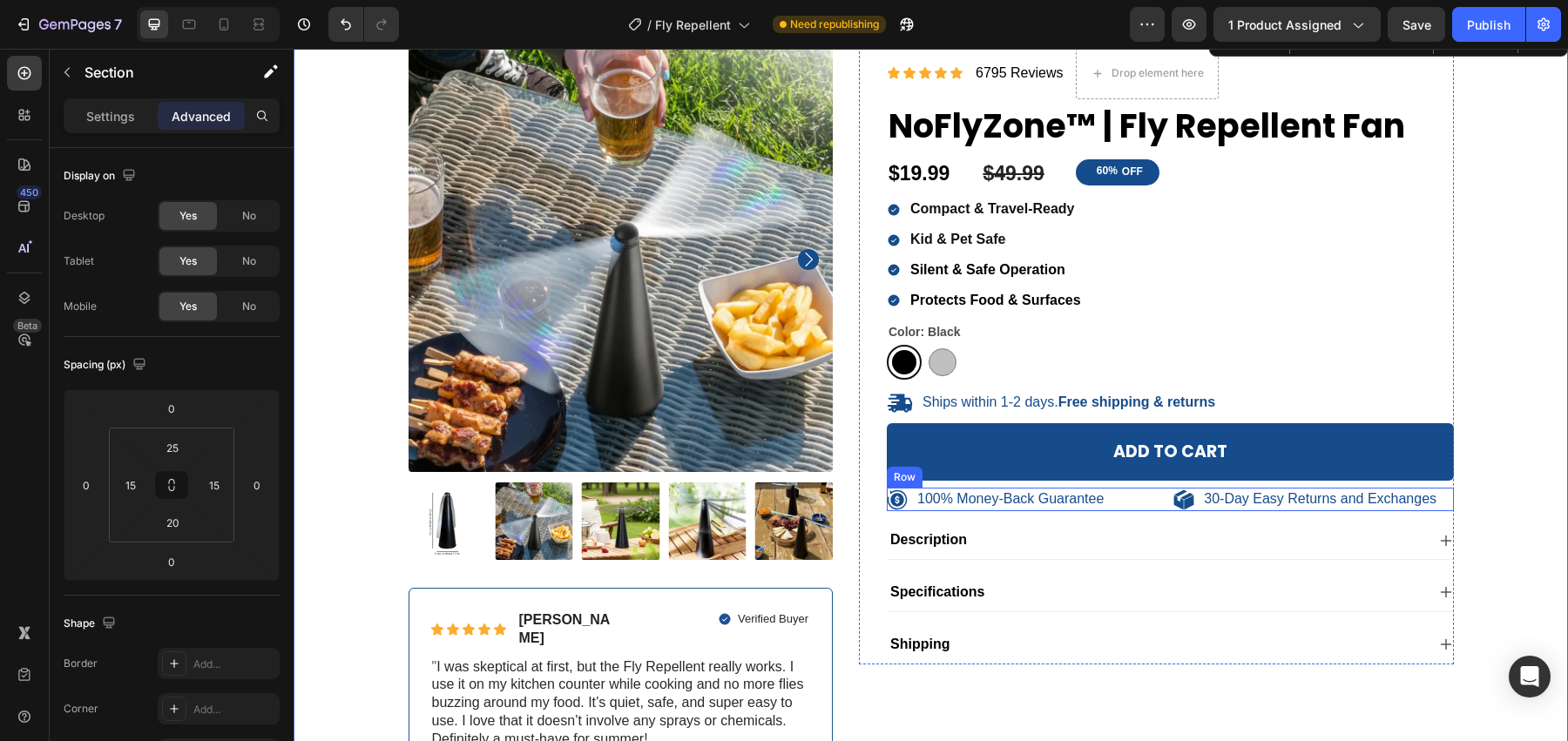
click at [1169, 502] on div "100% Money-Back Guarantee Item List 30-Day Easy Returns and Exchanges Item List…" at bounding box center [1169, 499] width 567 height 24
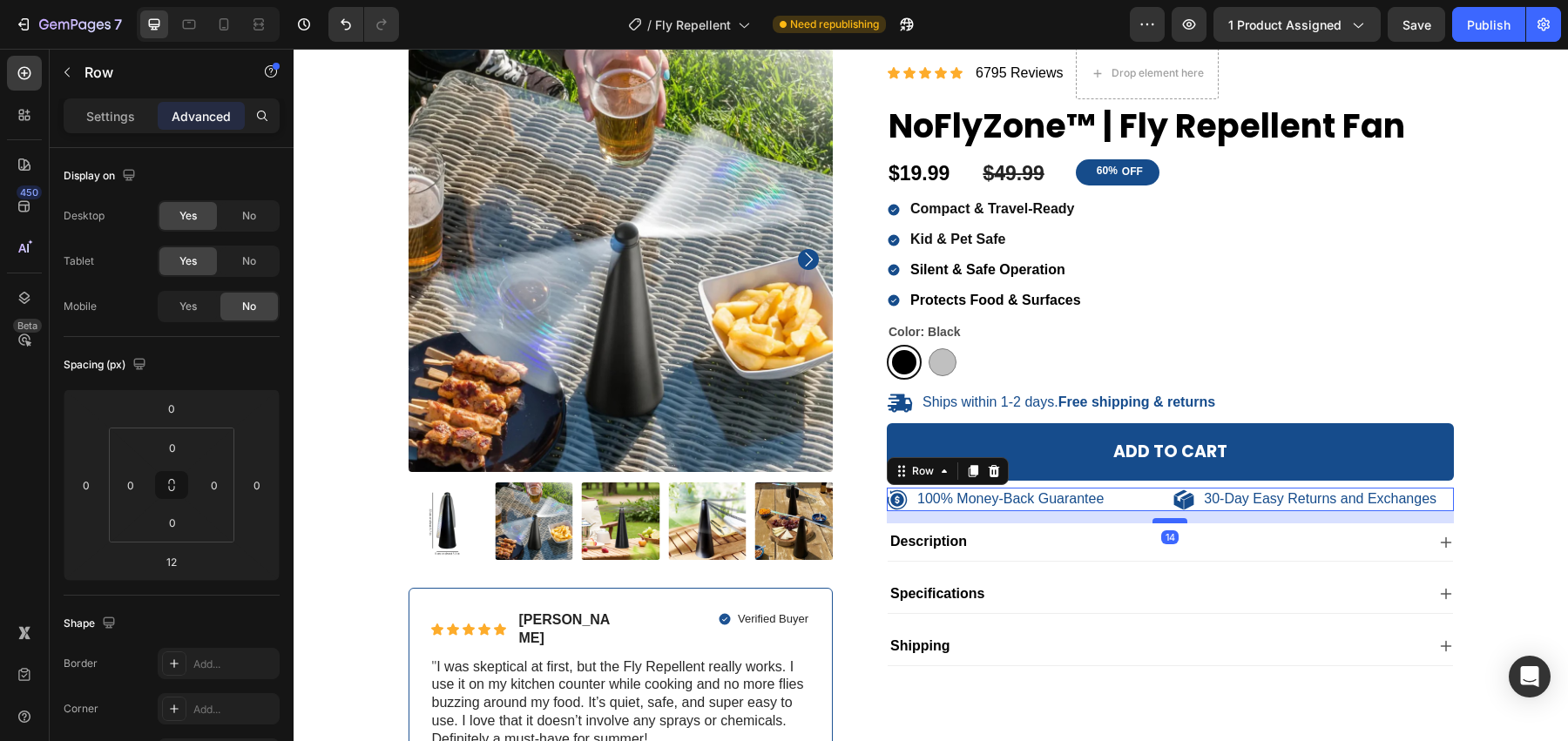
click at [1171, 518] on div at bounding box center [1169, 520] width 35 height 5
type input "14"
click at [1525, 489] on div "100% Money-Back Guarantee Item List 30-Day Easy Returns Item List Row Product I…" at bounding box center [931, 423] width 1248 height 753
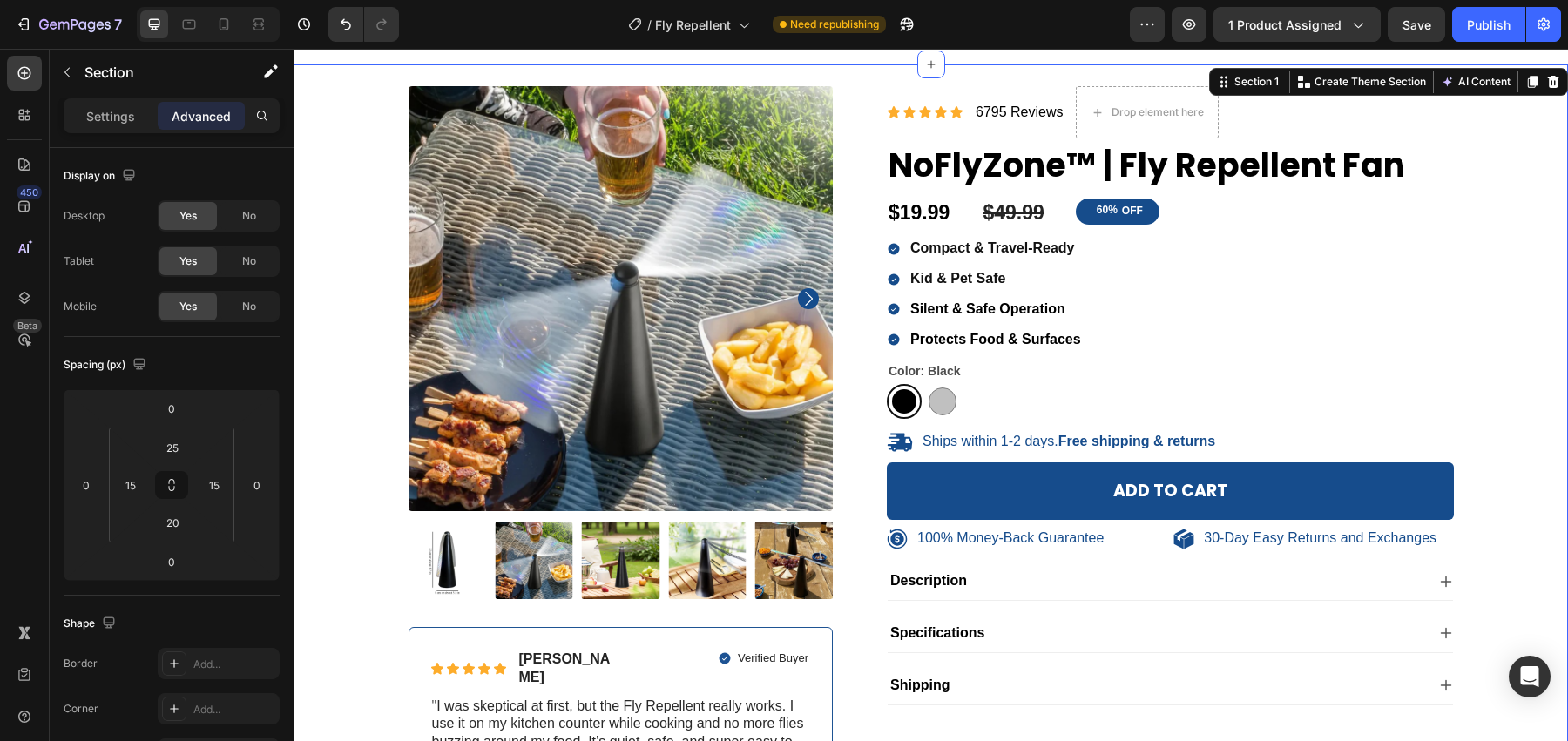
scroll to position [0, 0]
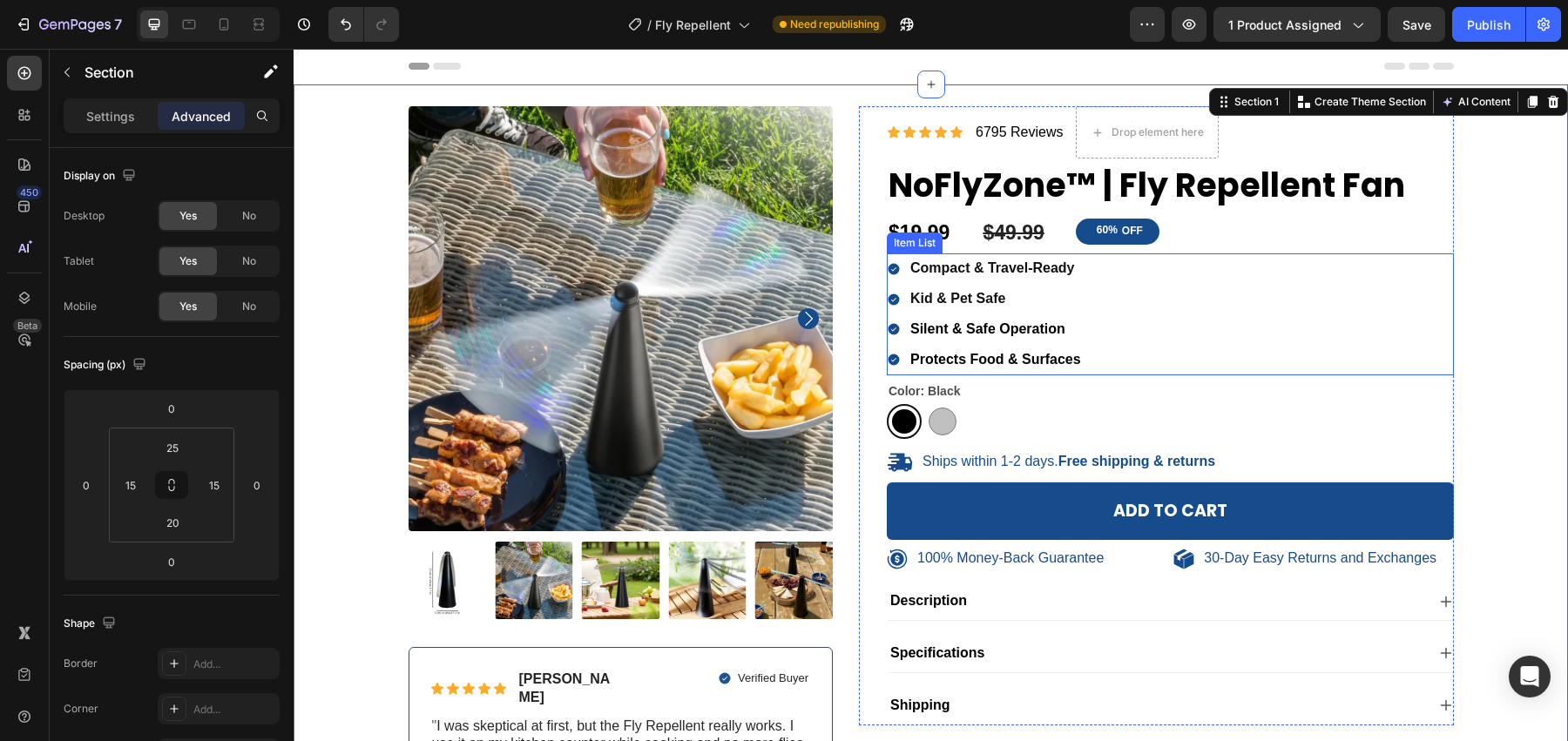
click at [1075, 260] on p "Compact & Travel-Ready" at bounding box center [995, 268] width 171 height 26
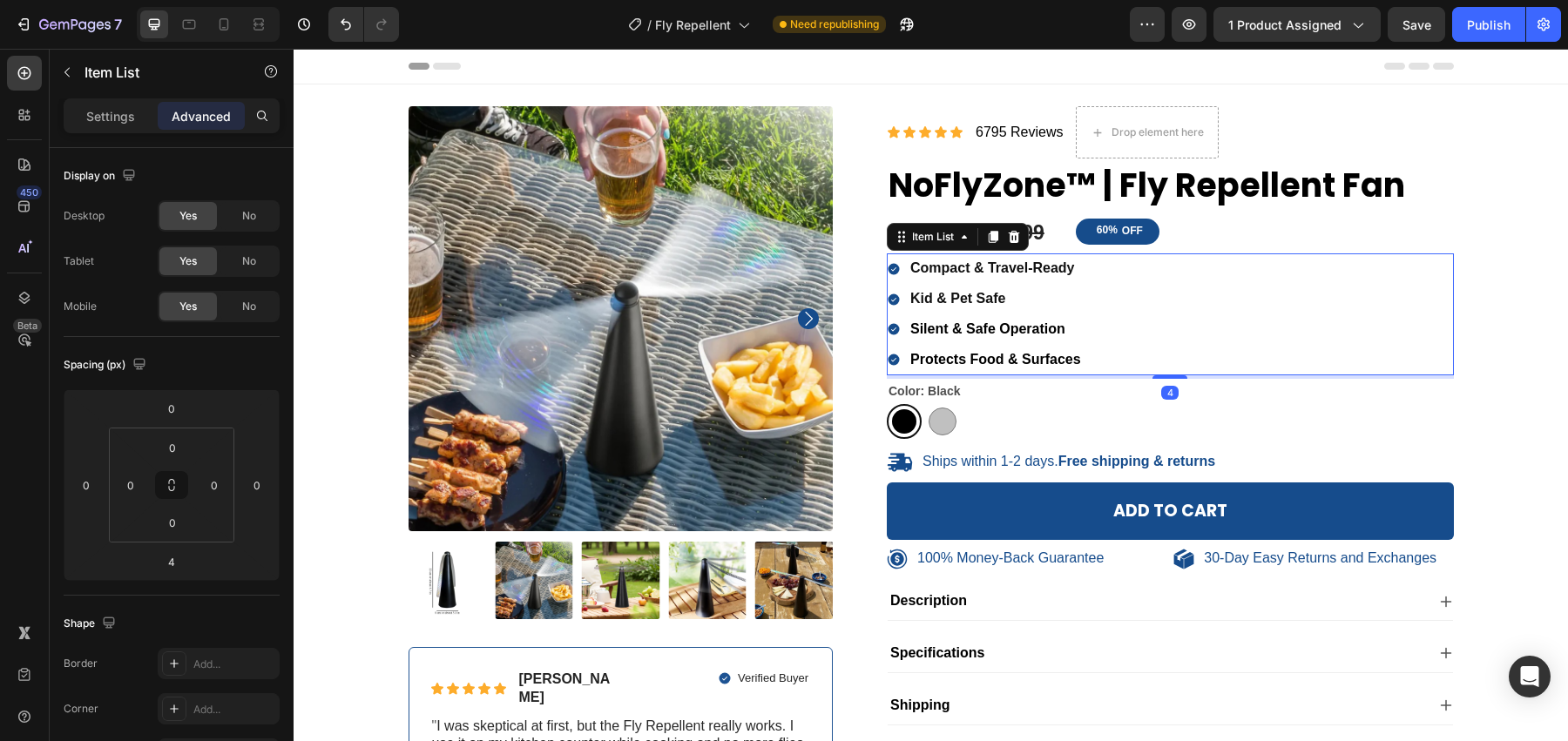
click at [130, 133] on div "Settings Advanced" at bounding box center [171, 123] width 244 height 49
click at [131, 117] on p "Settings" at bounding box center [110, 116] width 48 height 19
type input "8"
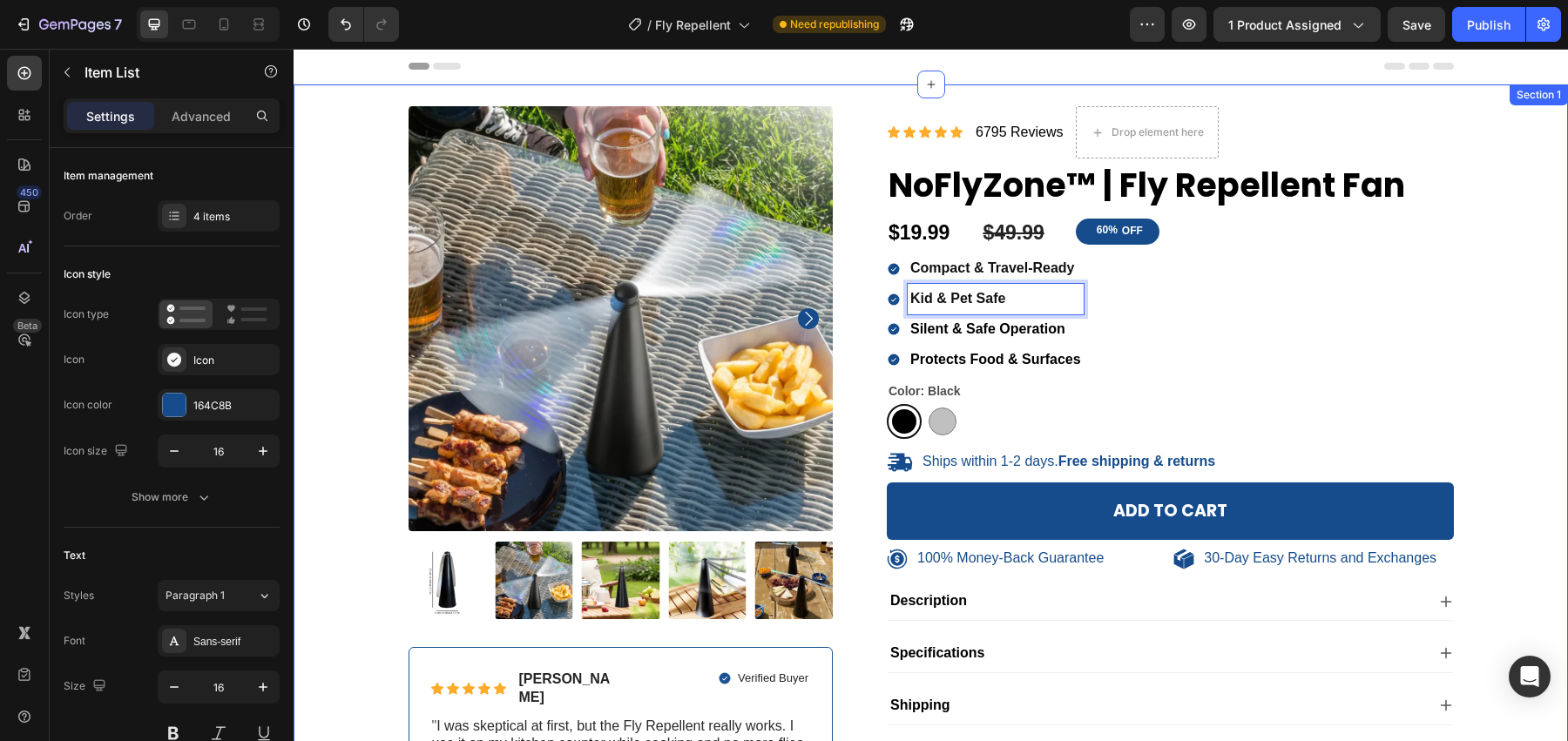
click at [1538, 367] on div "100% Money-Back Guarantee Item List 30-Day Easy Returns Item List Row Product I…" at bounding box center [931, 482] width 1248 height 753
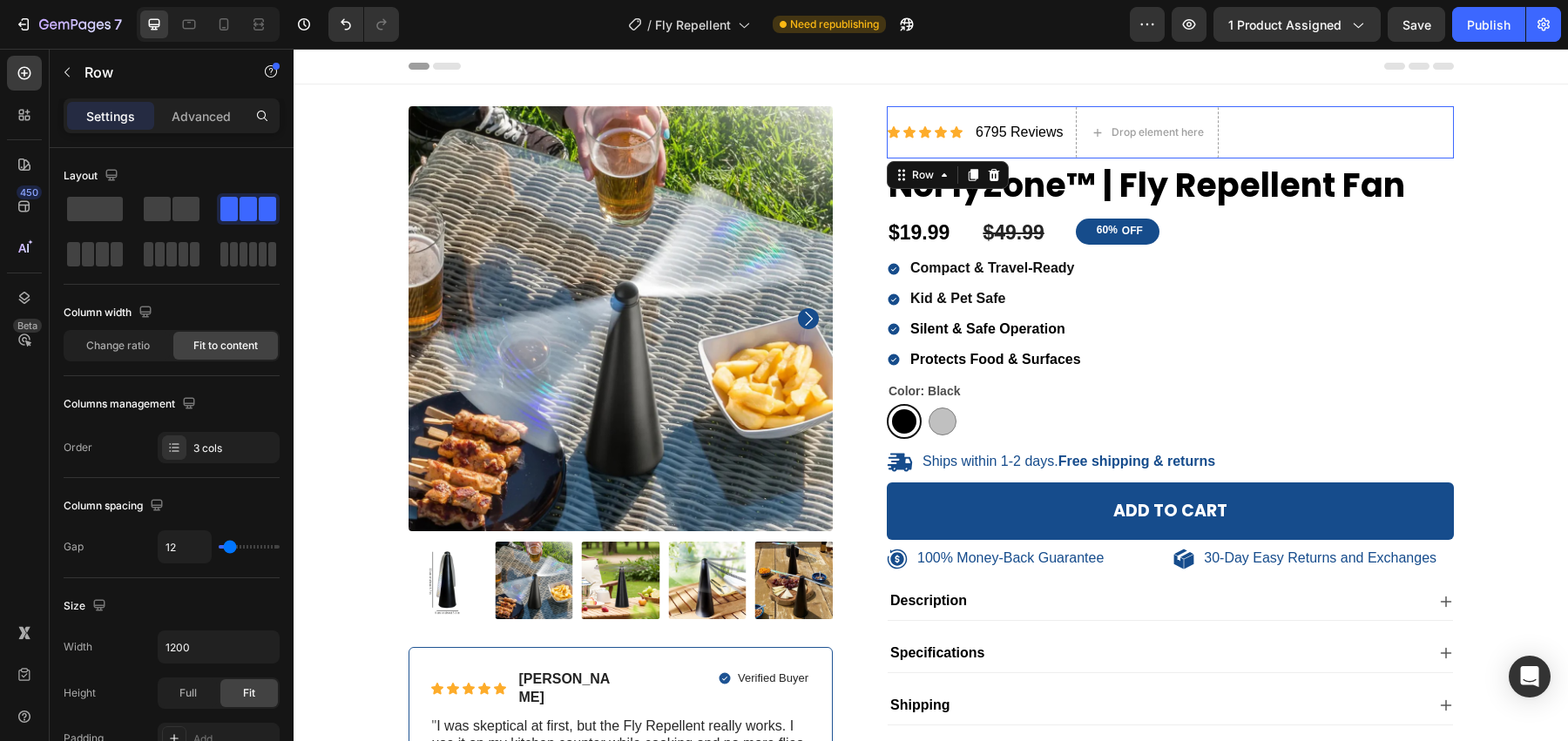
click at [974, 150] on div "6795 Reviews Text Block" at bounding box center [1019, 132] width 92 height 52
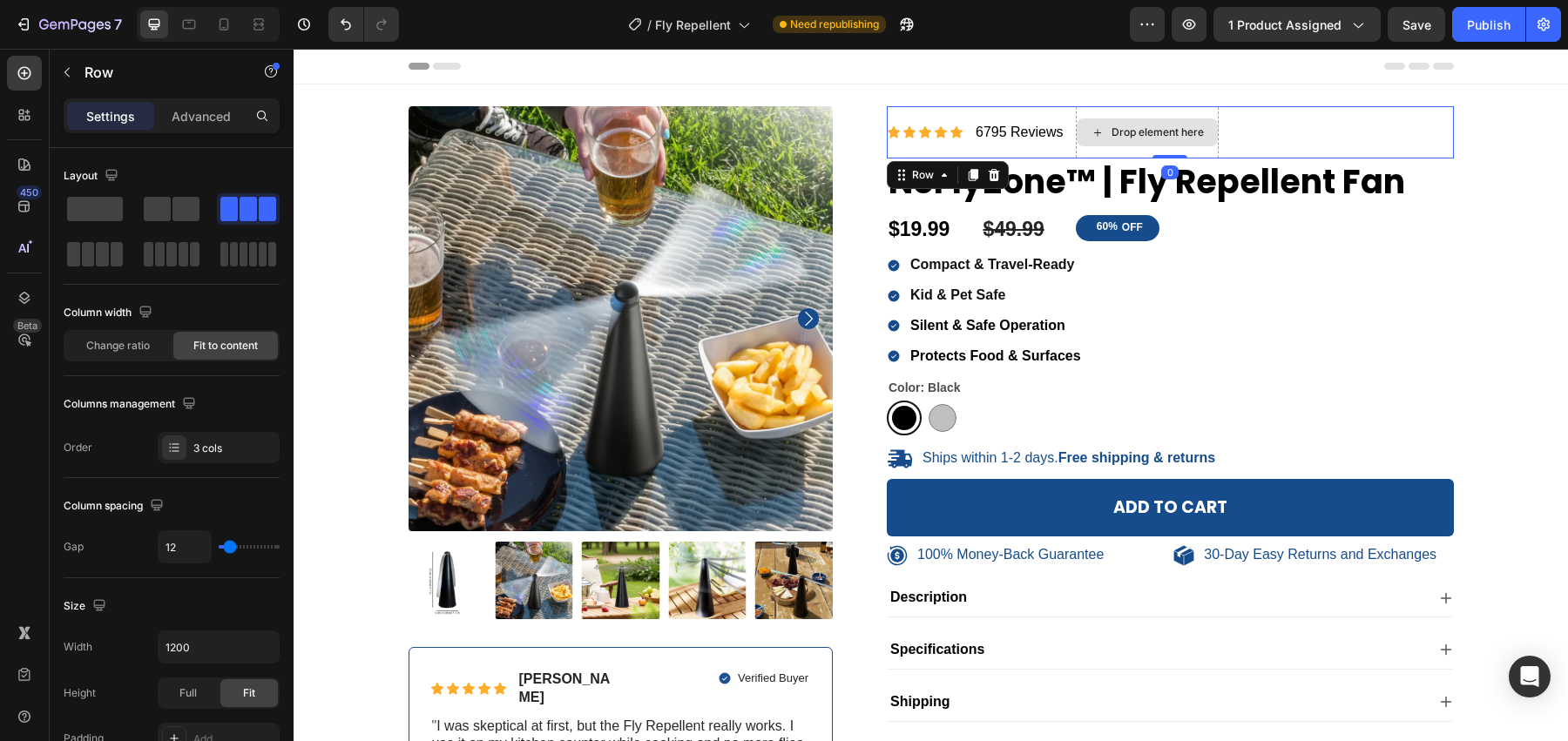
drag, startPoint x: 1162, startPoint y: 160, endPoint x: 1169, endPoint y: 122, distance: 38.6
click at [1168, 124] on div "Icon Icon Icon Icon Icon Icon List 6795 Reviews Text Block Drop element here Ro…" at bounding box center [1169, 132] width 567 height 52
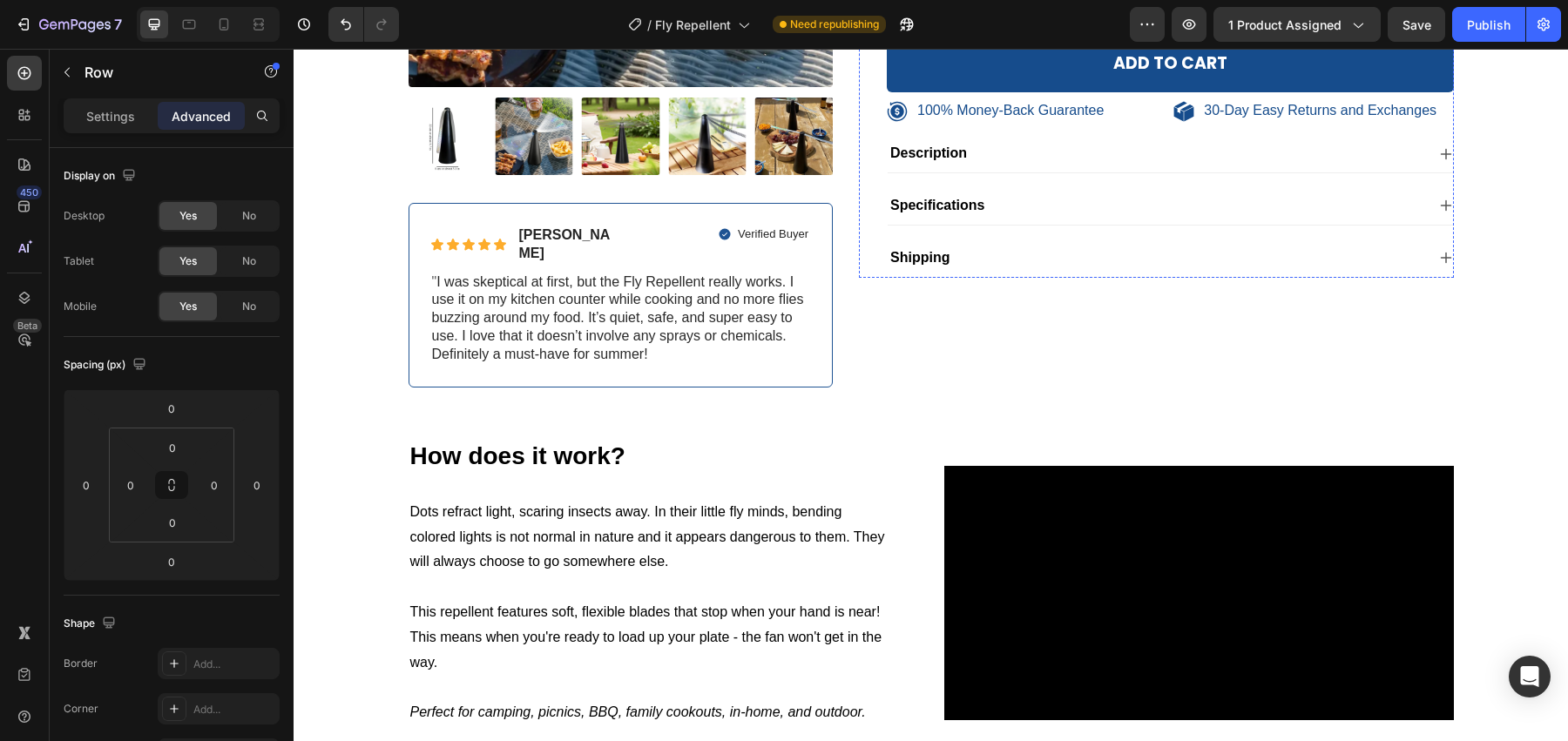
scroll to position [472, 0]
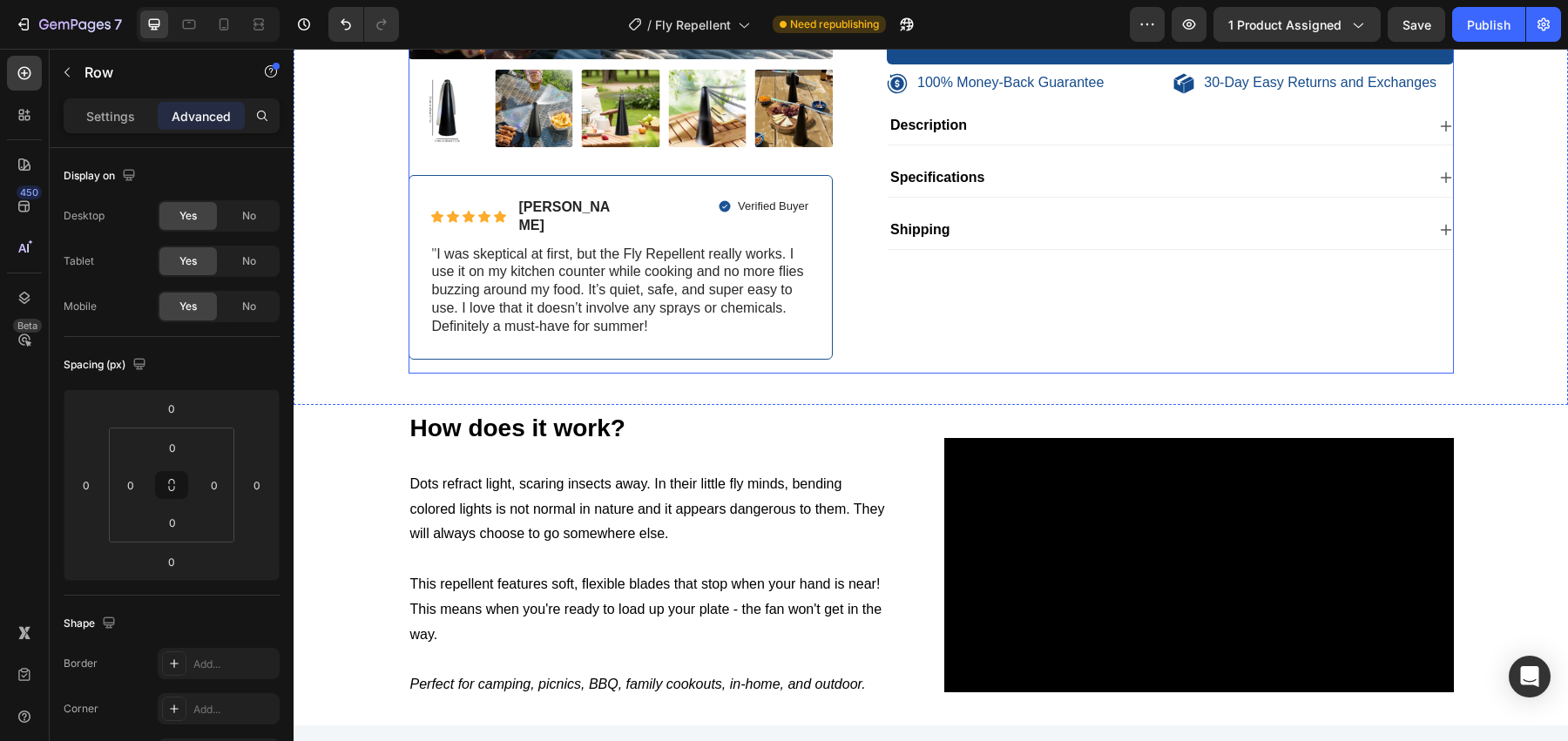
click at [887, 315] on div "Icon Icon Icon Icon Icon Icon List 6795 Reviews Text Block Drop element here Ro…" at bounding box center [1156, 3] width 595 height 739
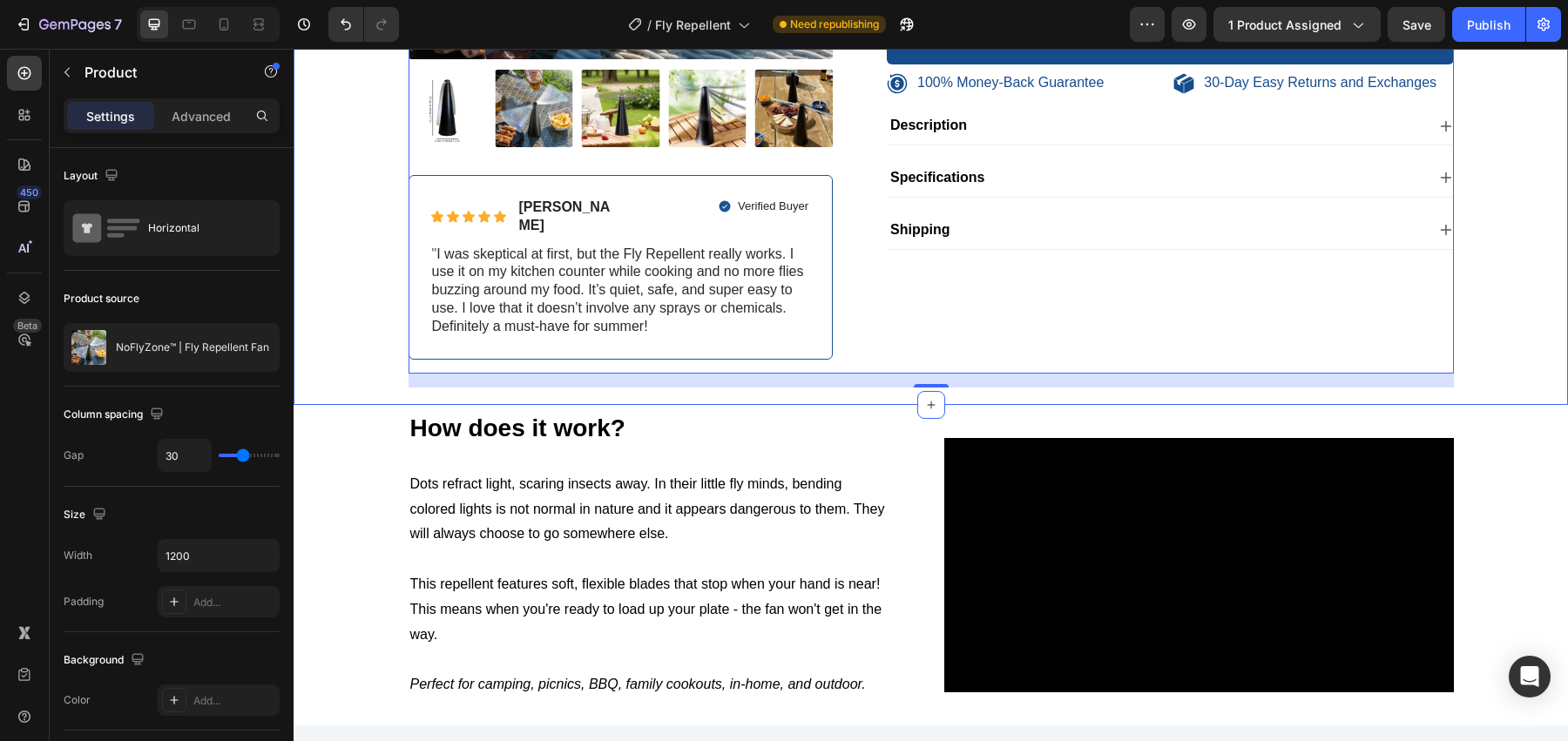
click at [799, 376] on div "100% Money-Back Guarantee Item List 30-Day Easy Returns Item List Row Product I…" at bounding box center [930, 8] width 1274 height 792
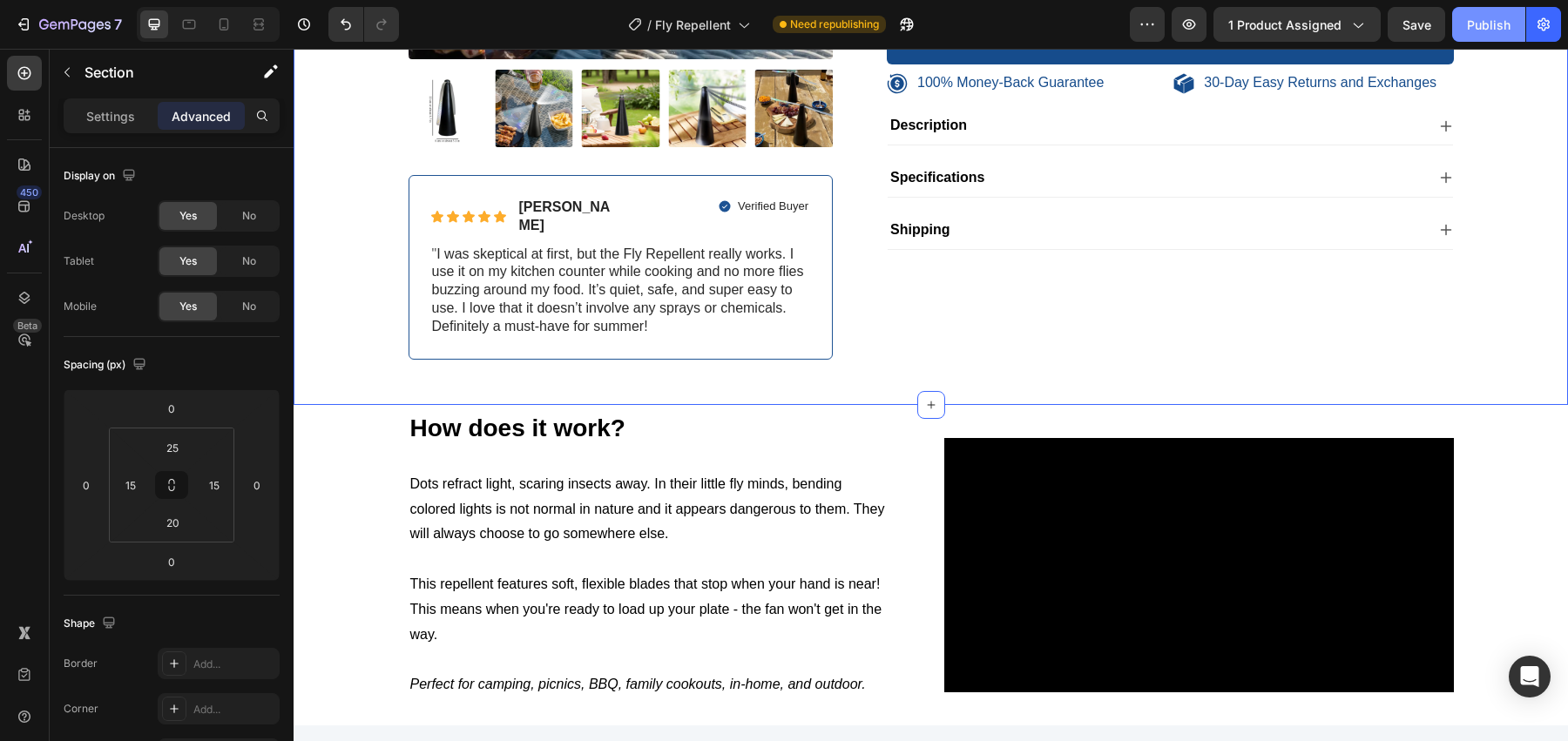
click at [1467, 37] on button "Publish" at bounding box center [1488, 24] width 73 height 35
drag, startPoint x: 234, startPoint y: 18, endPoint x: 202, endPoint y: 34, distance: 35.8
click at [234, 18] on div at bounding box center [224, 25] width 28 height 28
type input "7"
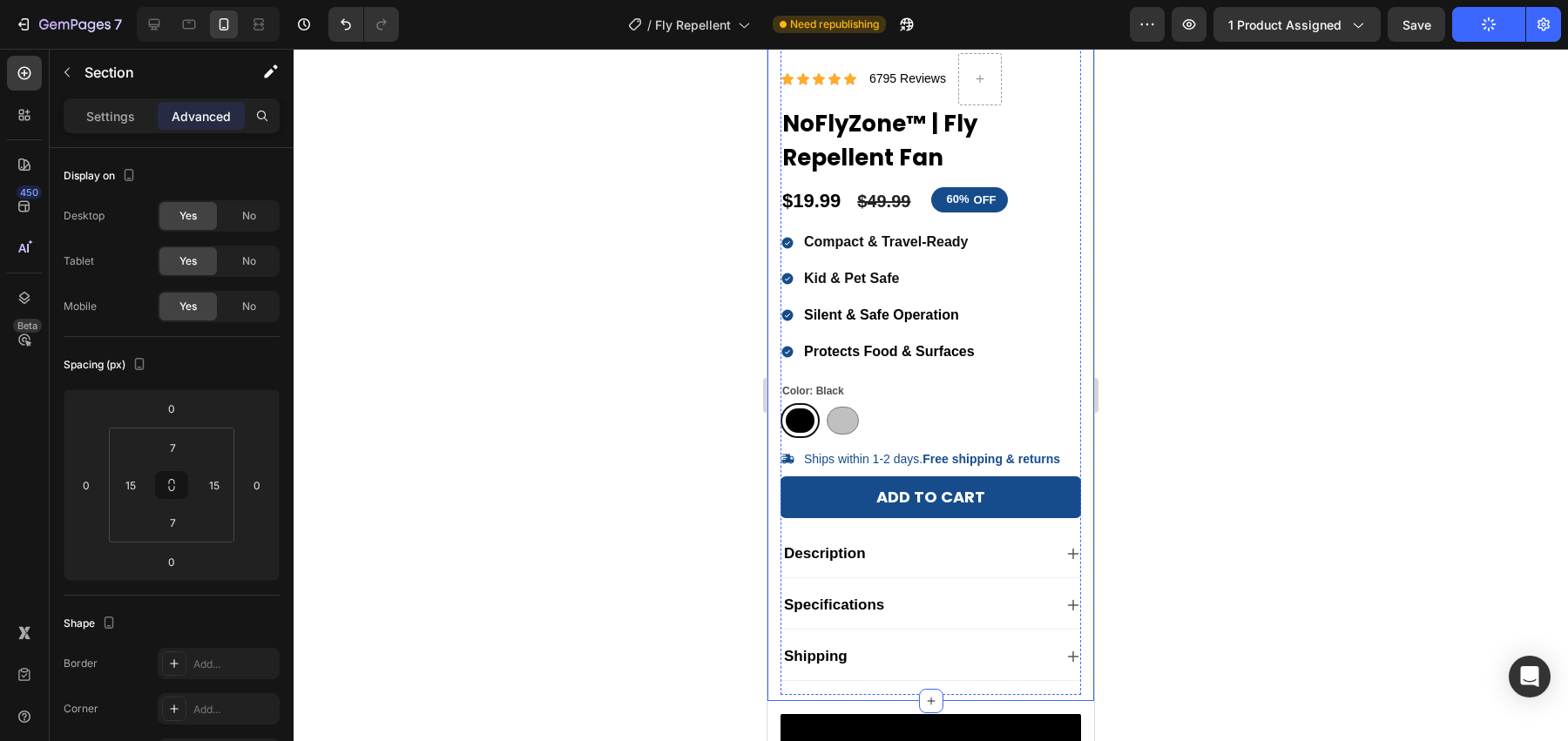
scroll to position [390, 0]
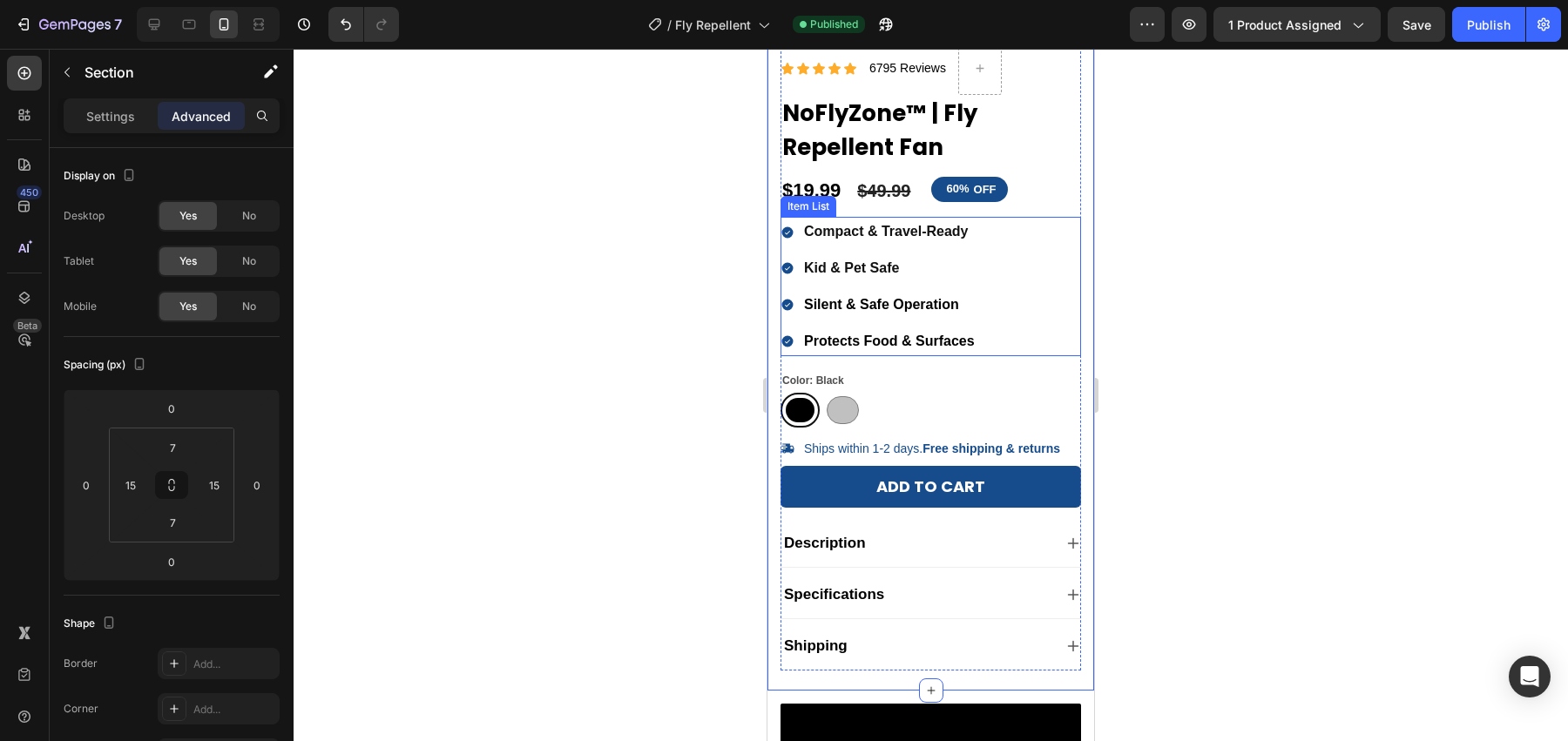
click at [1008, 260] on div "Compact & Travel-Ready Kid & Pet Safe Silent & Safe Operation Protects Food & S…" at bounding box center [931, 286] width 300 height 139
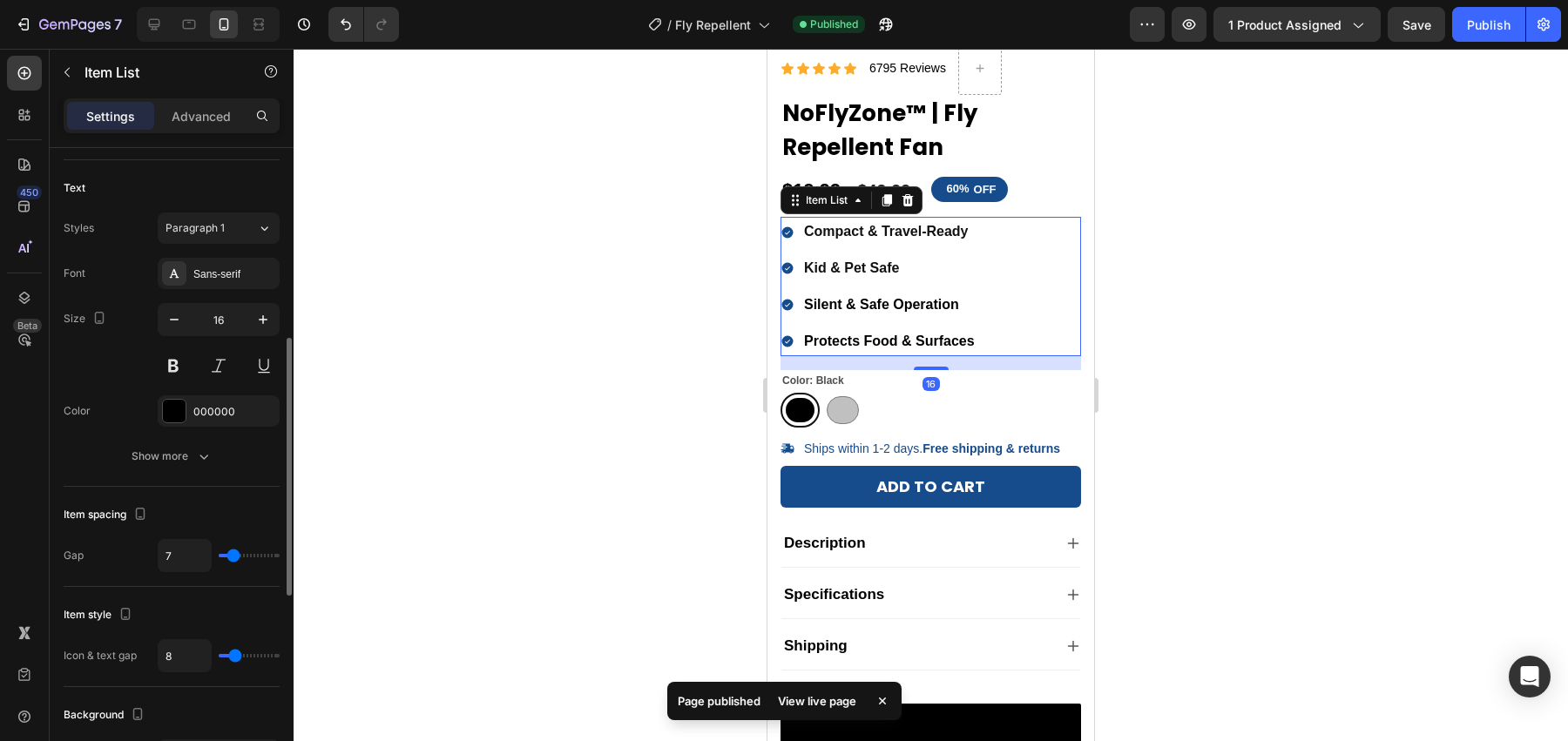
scroll to position [404, 0]
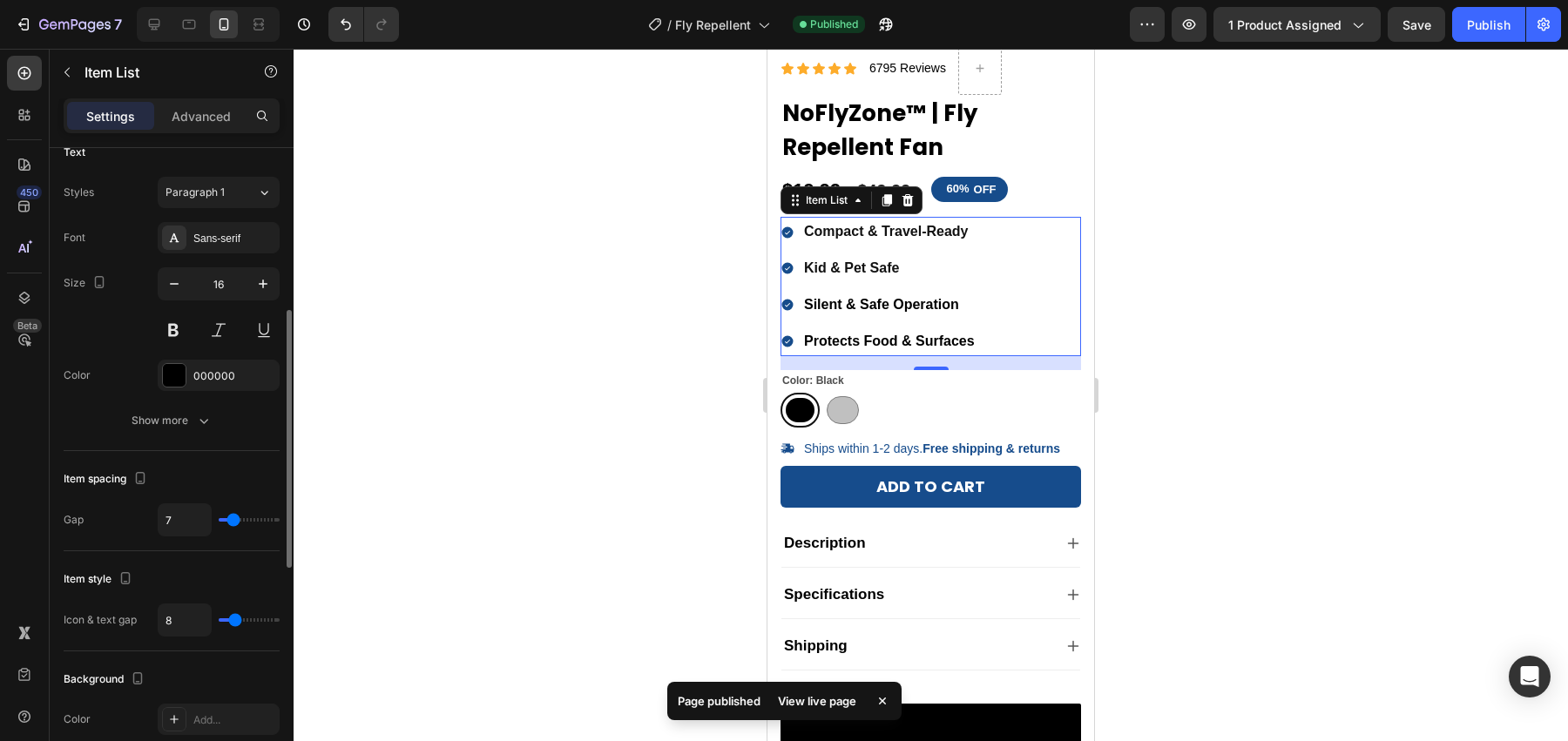
type input "0"
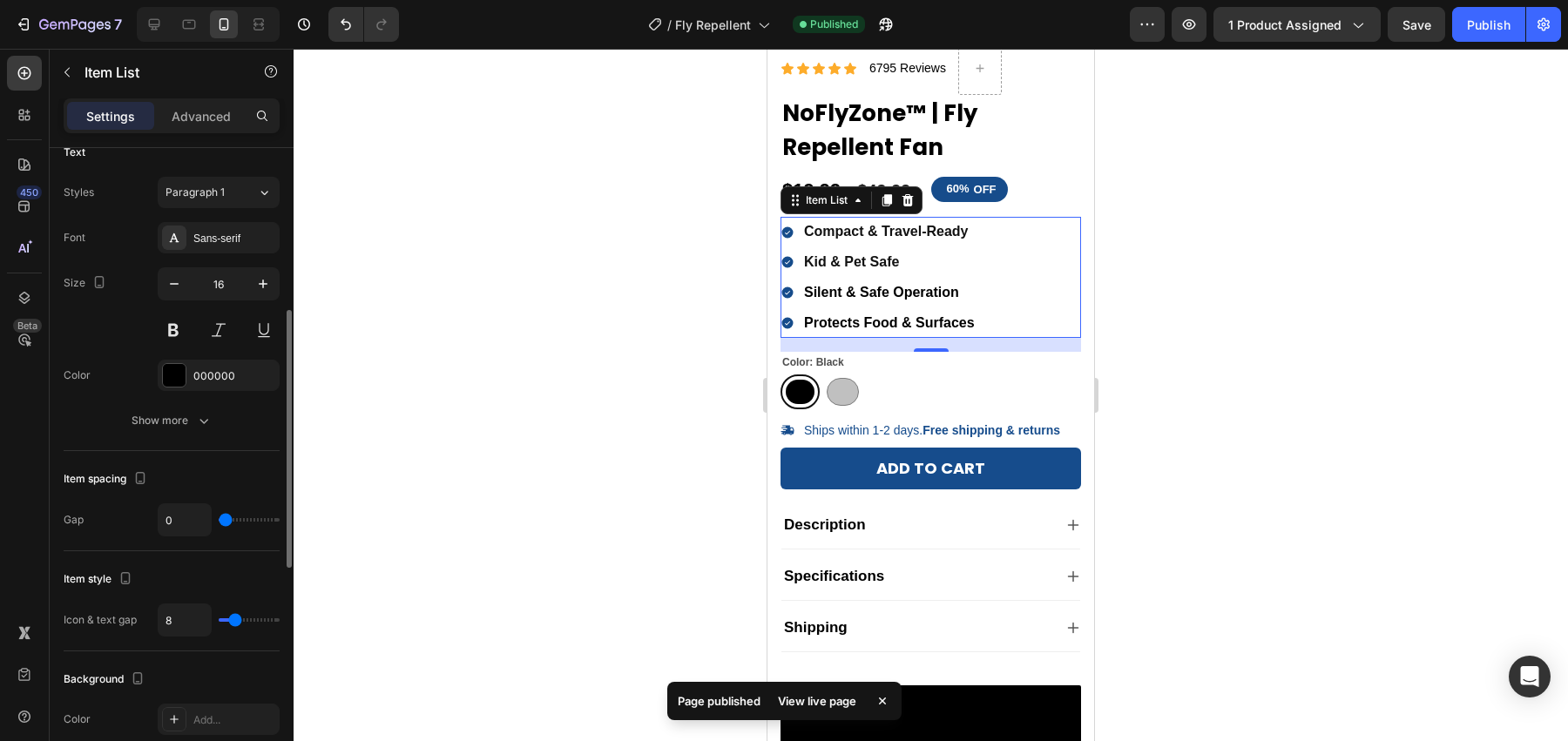
drag, startPoint x: 226, startPoint y: 515, endPoint x: 200, endPoint y: 522, distance: 26.9
type input "0"
click at [219, 522] on input "range" at bounding box center [250, 520] width 61 height 4
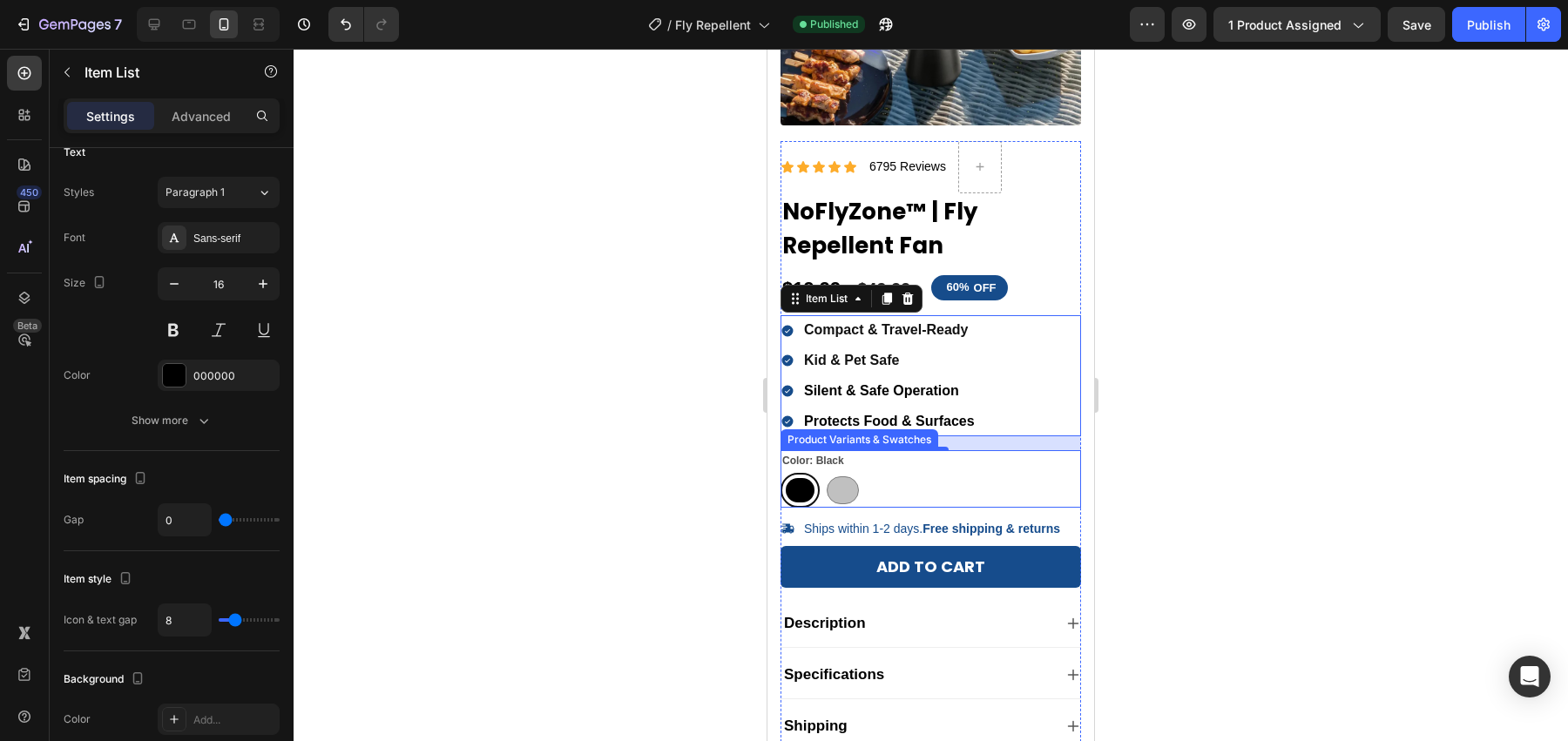
scroll to position [270, 0]
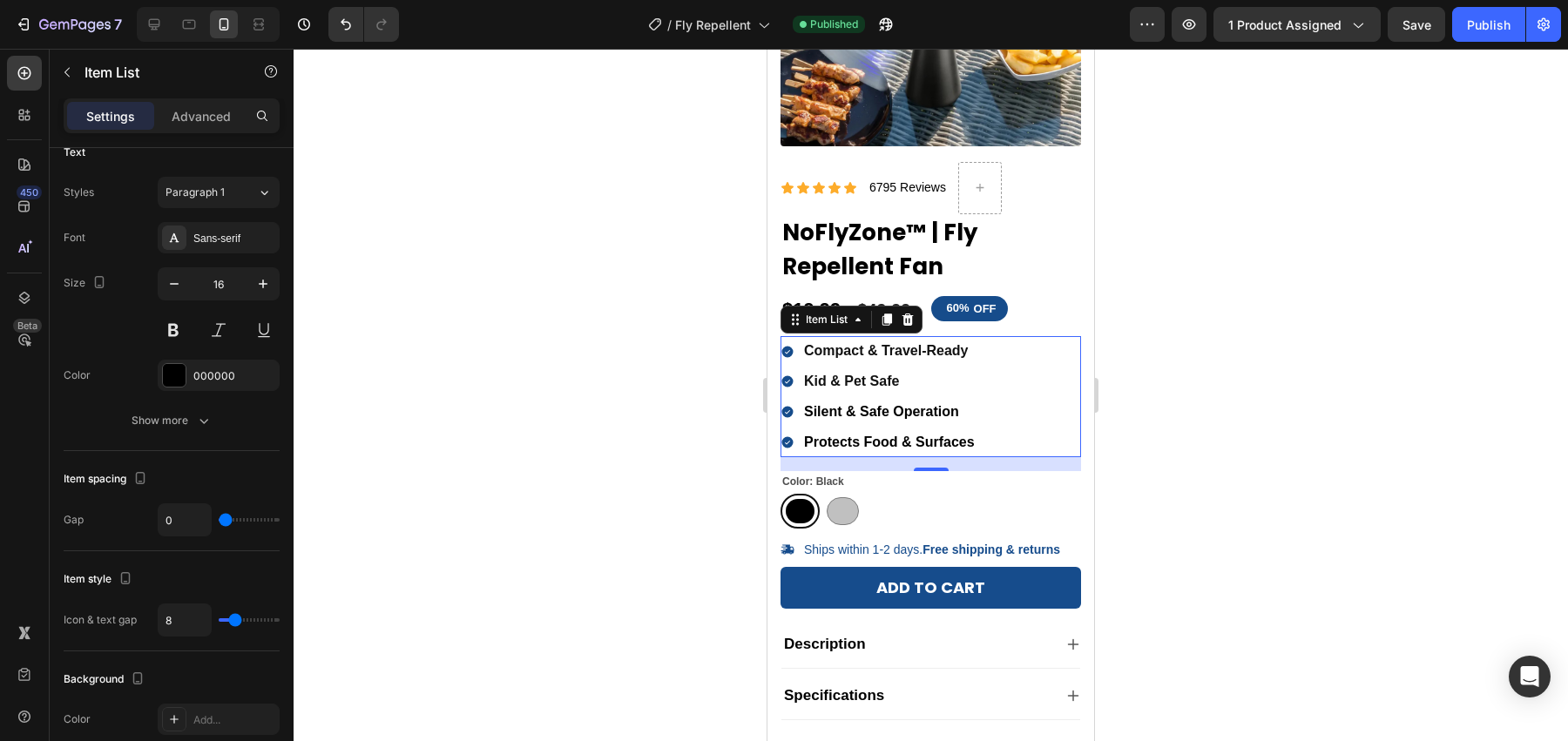
click at [1137, 389] on div at bounding box center [930, 395] width 1274 height 693
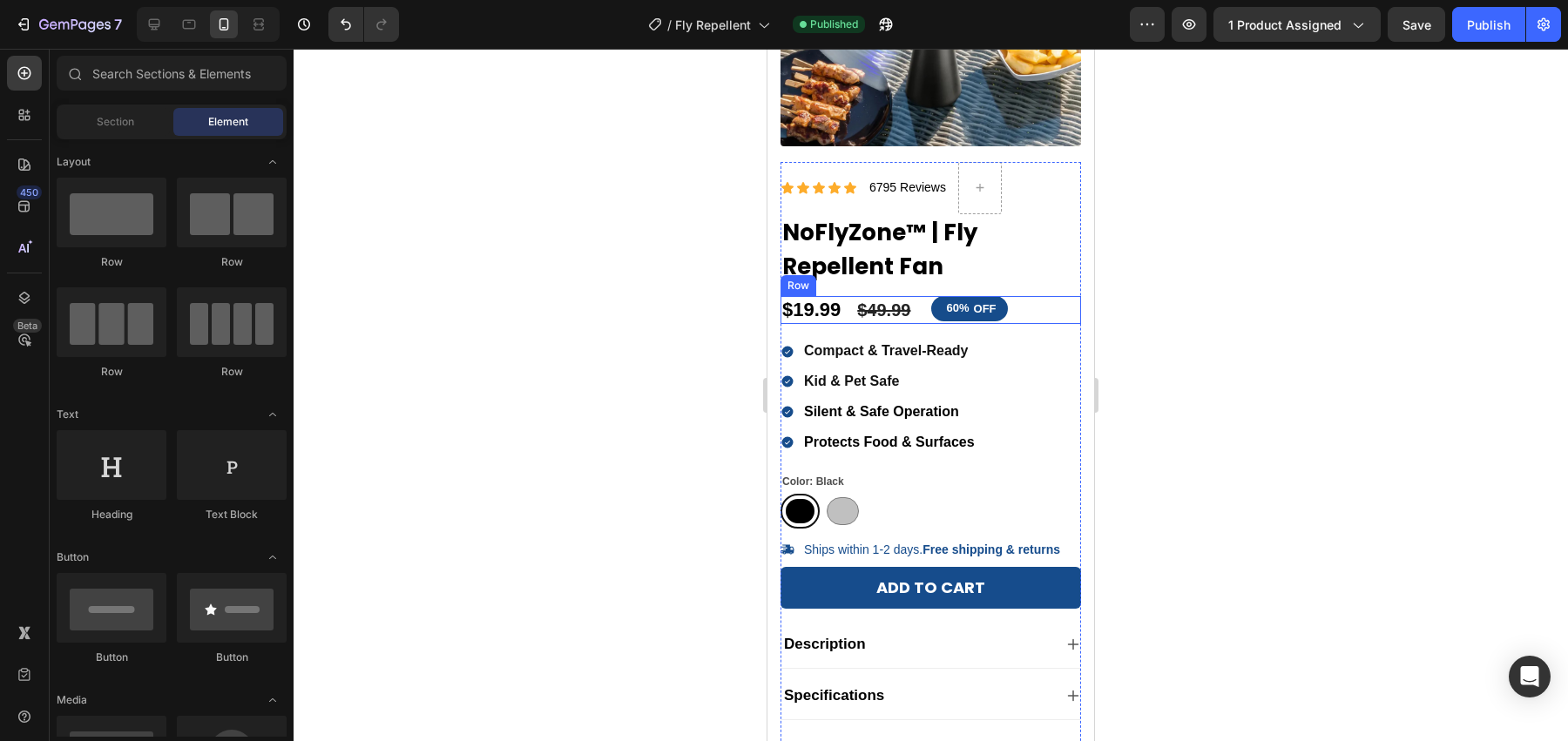
click at [1037, 323] on div "60% OFF Discount Tag" at bounding box center [1006, 310] width 151 height 29
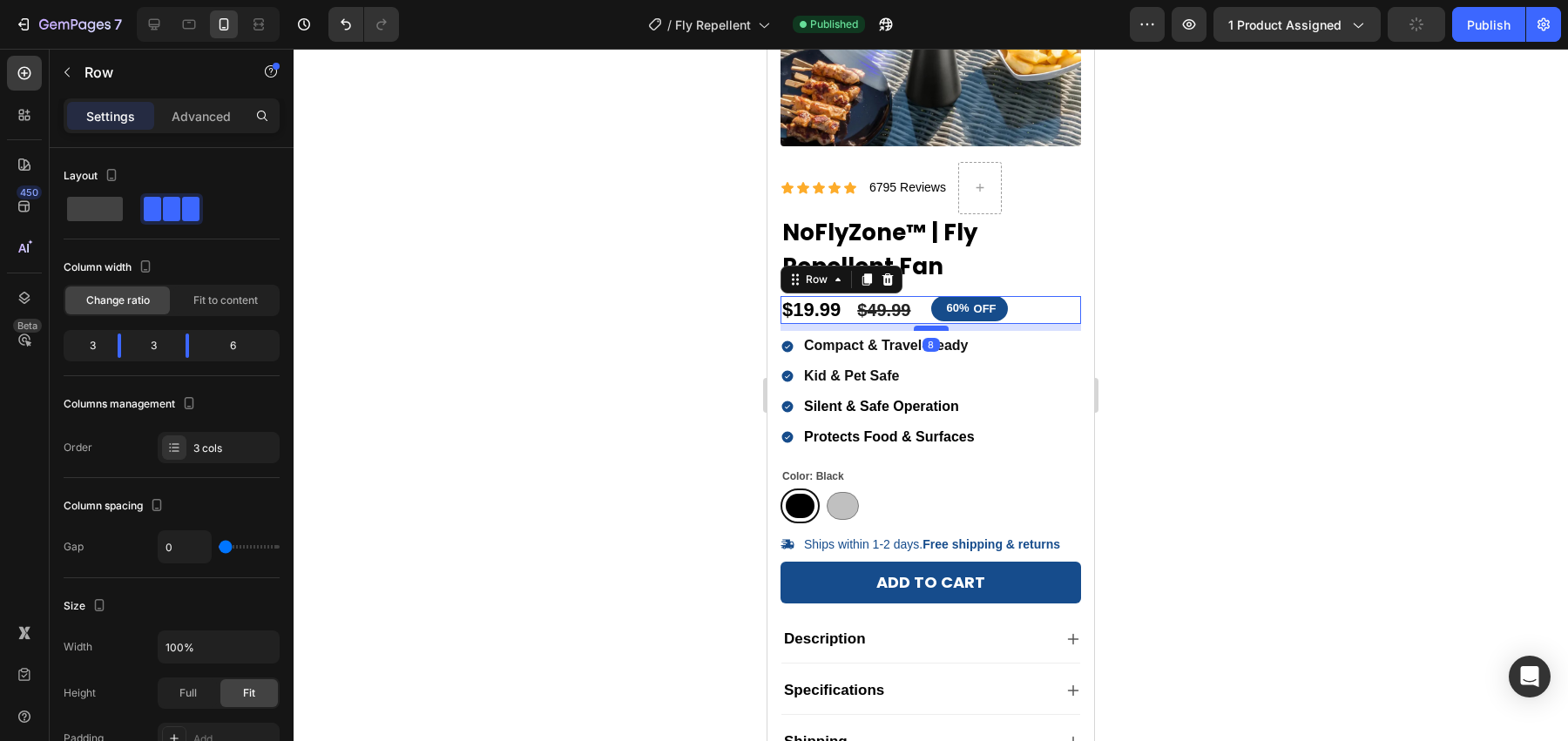
click at [927, 326] on div at bounding box center [931, 328] width 35 height 5
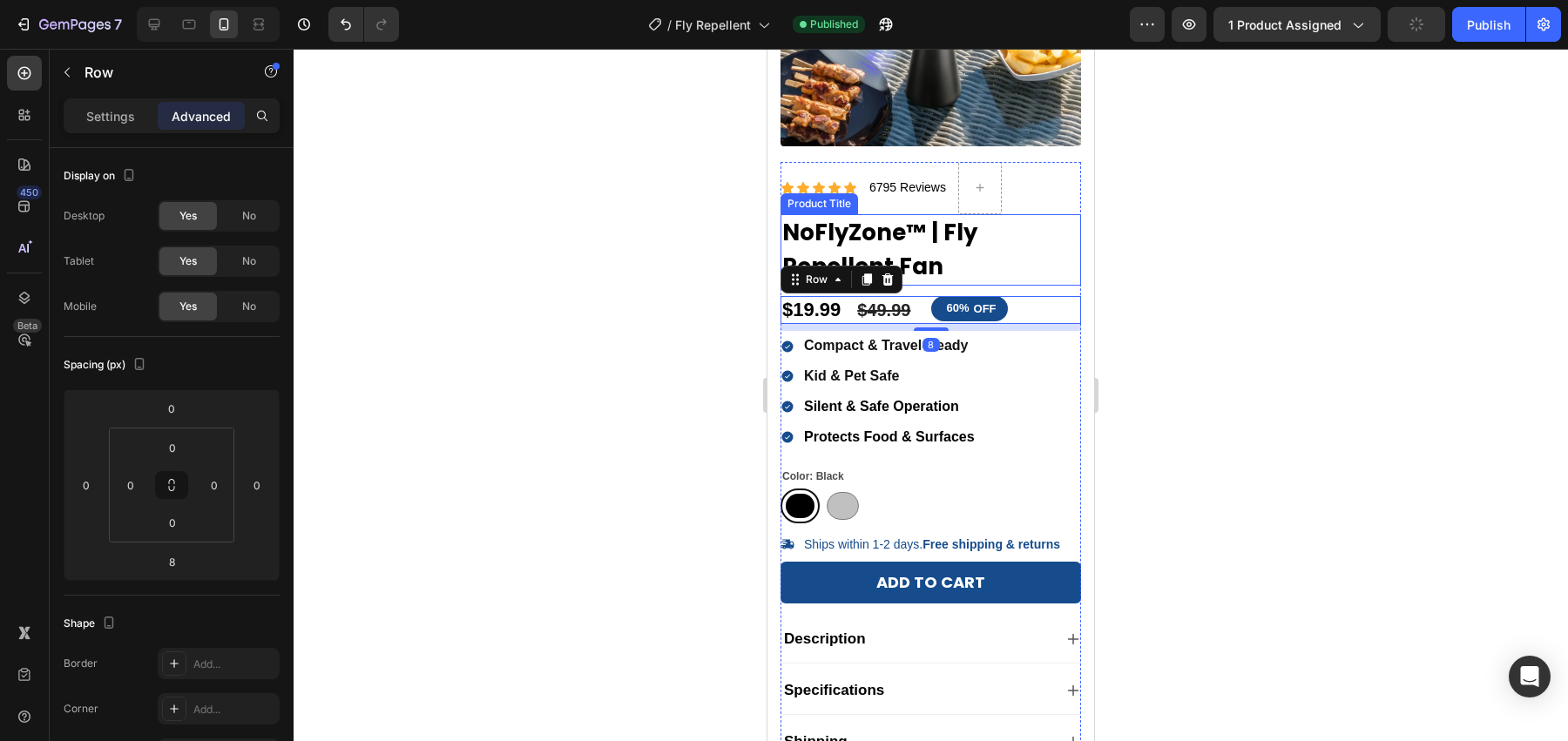
click at [991, 239] on h1 "NoFlyZone™ | Fly Repellent Fan" at bounding box center [931, 250] width 300 height 71
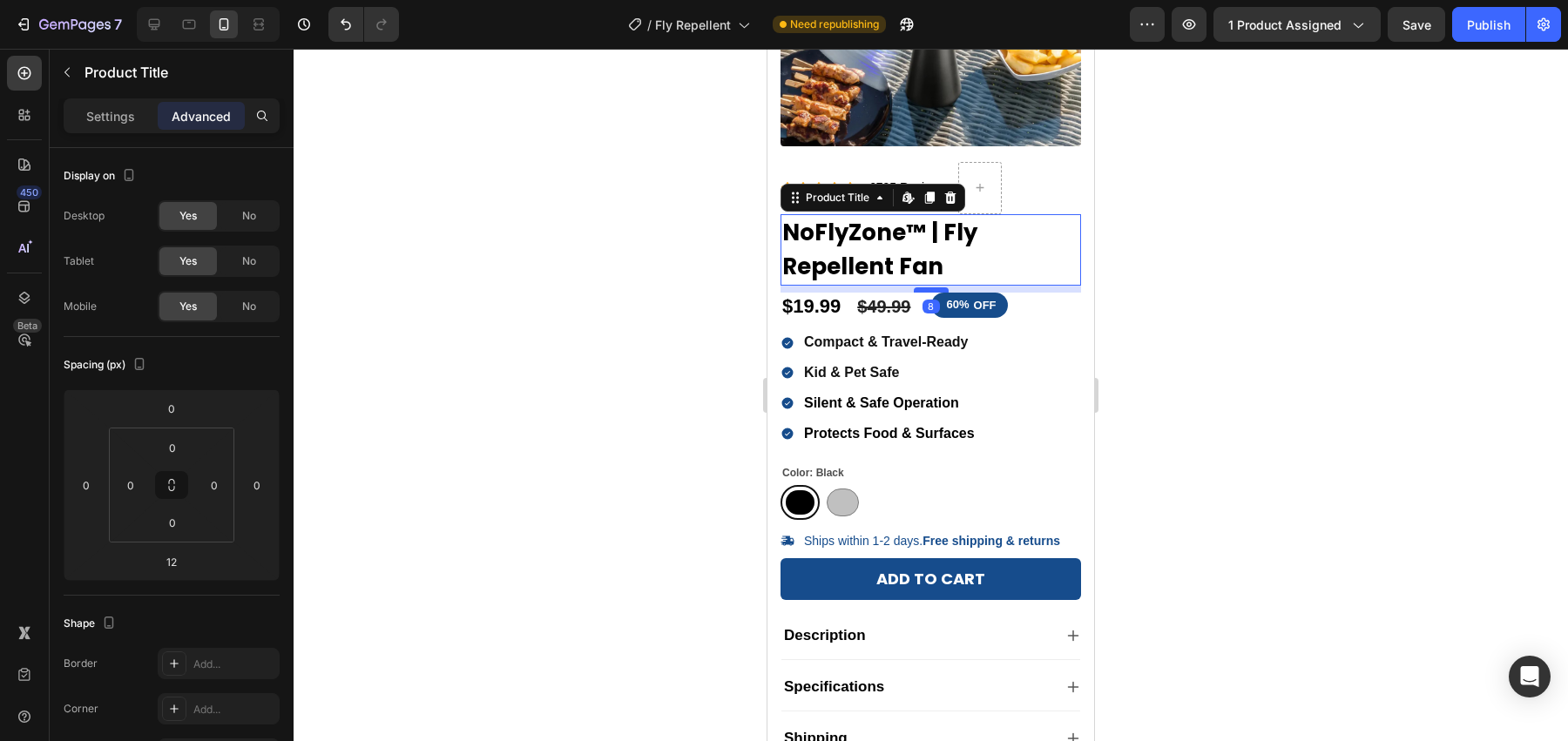
click at [934, 287] on div at bounding box center [931, 289] width 35 height 5
type input "8"
click at [137, 132] on div "Settings Advanced" at bounding box center [171, 123] width 244 height 49
click at [137, 122] on div "Settings" at bounding box center [111, 115] width 87 height 28
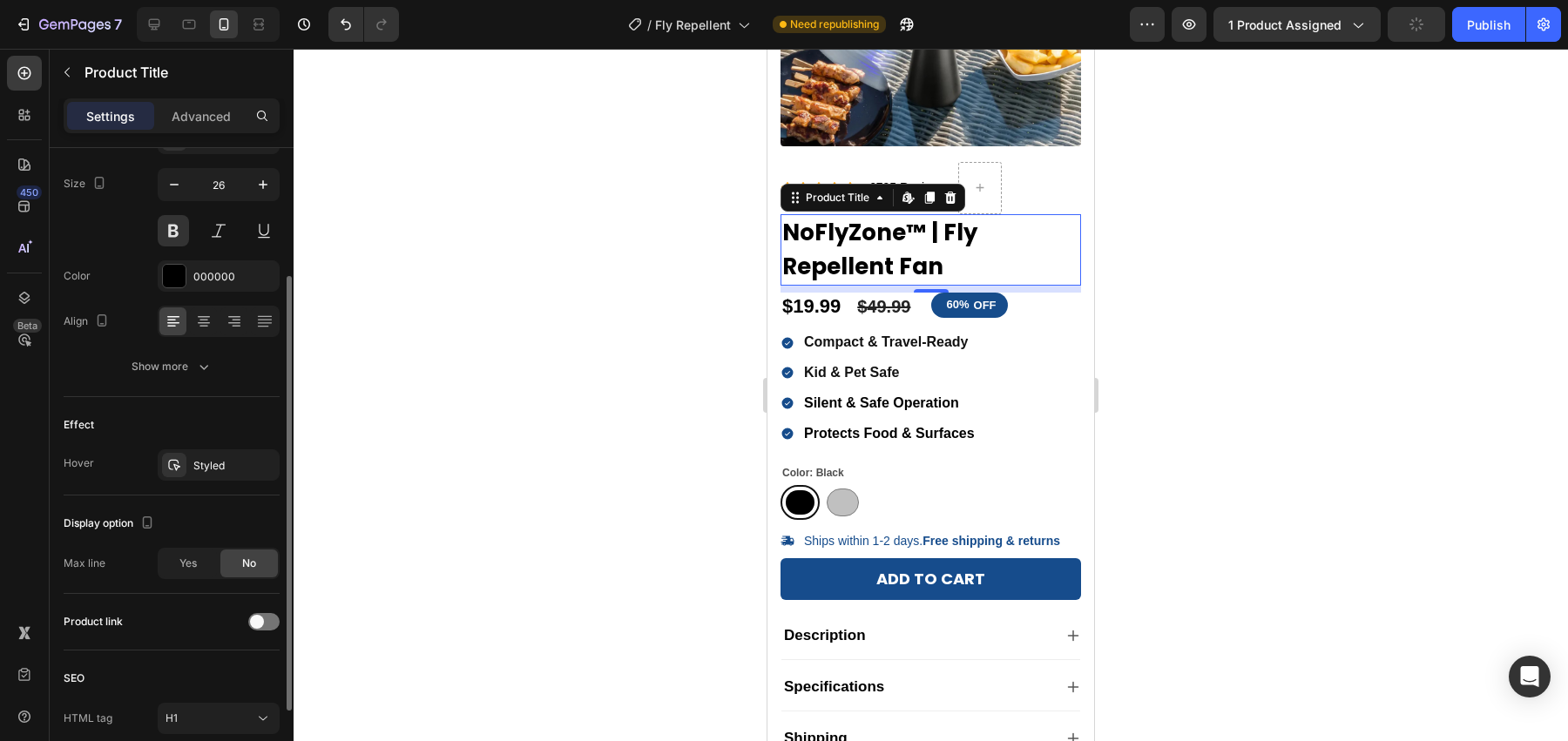
scroll to position [115, 0]
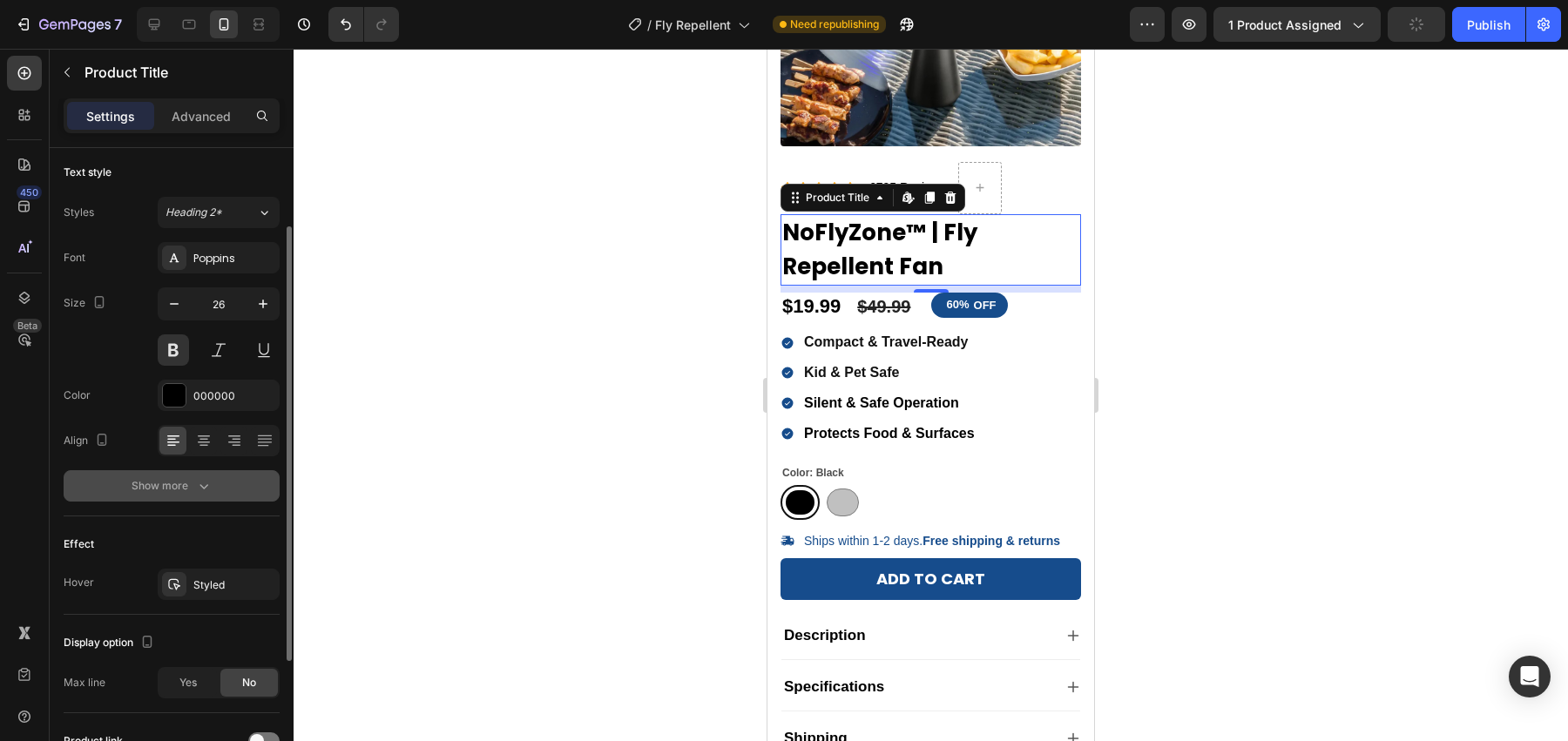
click at [197, 484] on icon "button" at bounding box center [204, 486] width 18 height 18
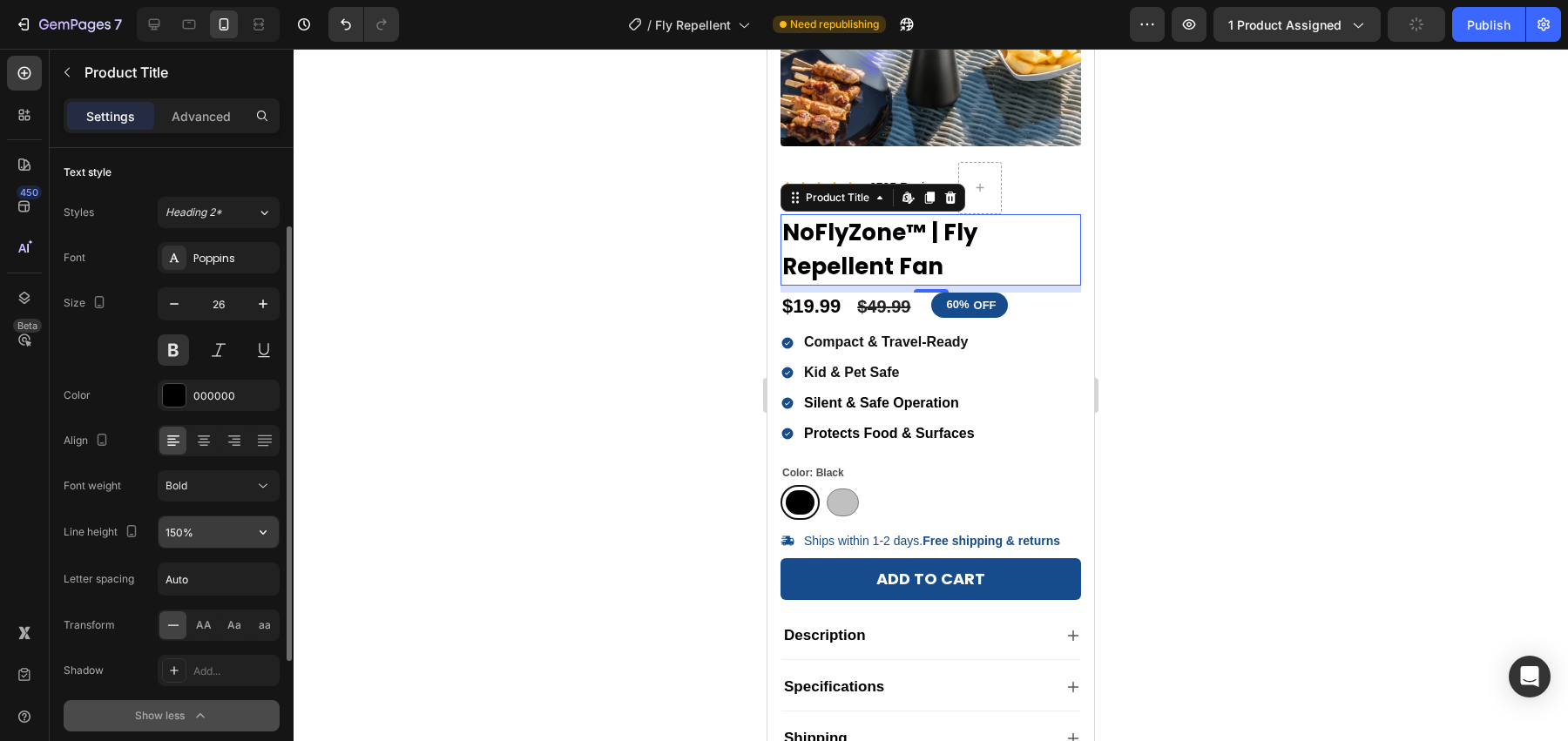
click at [223, 538] on input "150%" at bounding box center [219, 532] width 120 height 32
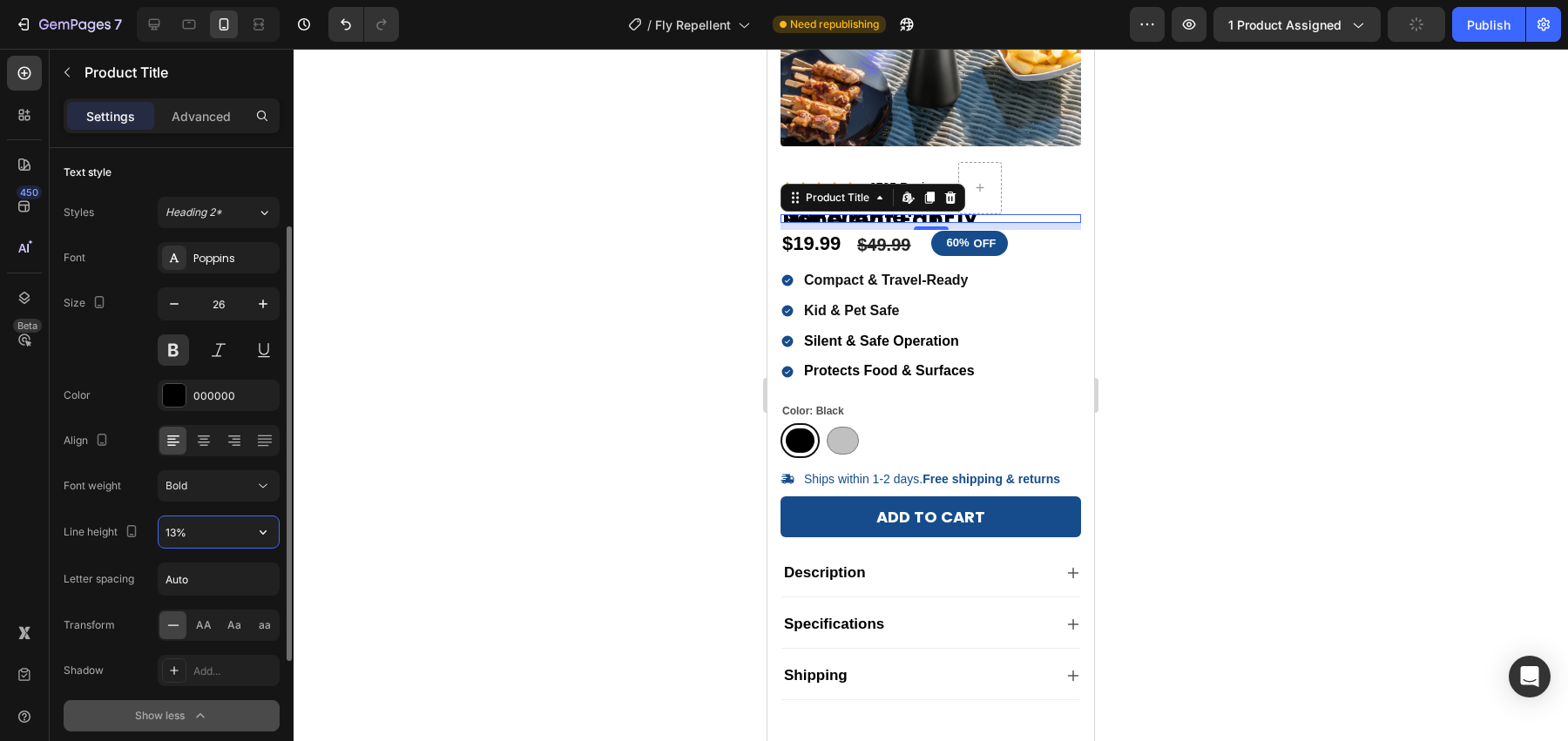
type input "130%"
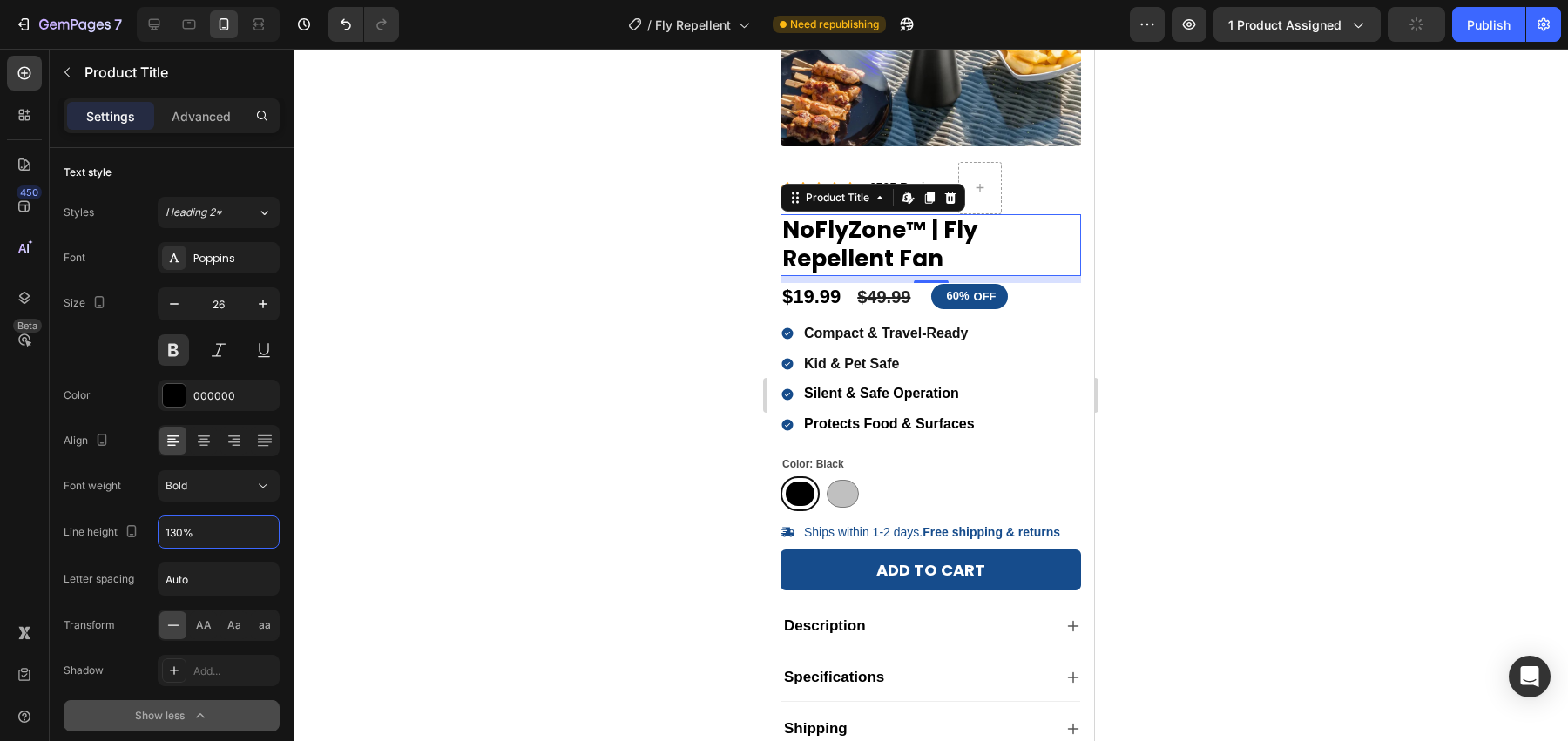
click at [1211, 375] on div at bounding box center [930, 395] width 1274 height 693
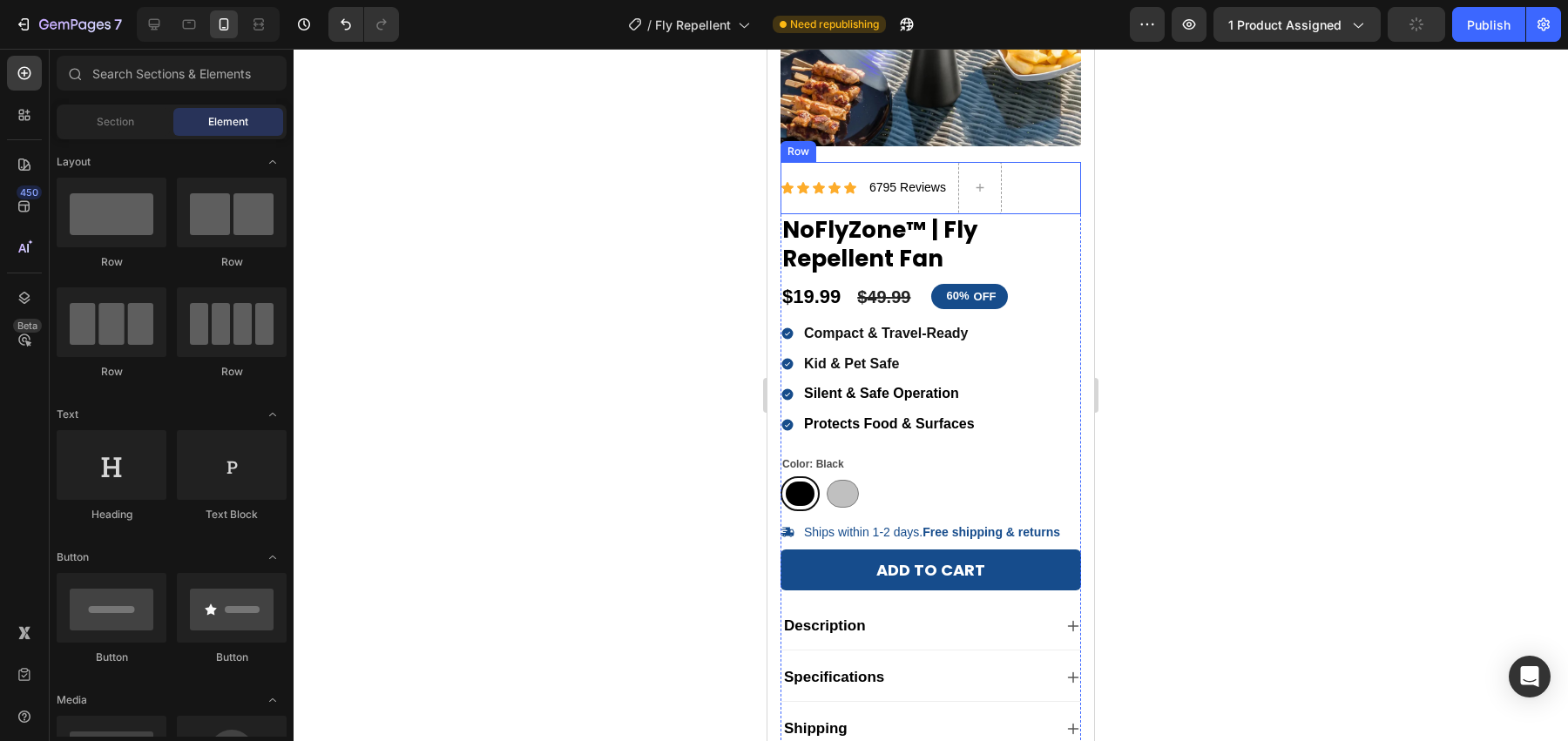
click at [924, 207] on div "6795 Reviews Text Block" at bounding box center [907, 187] width 80 height 52
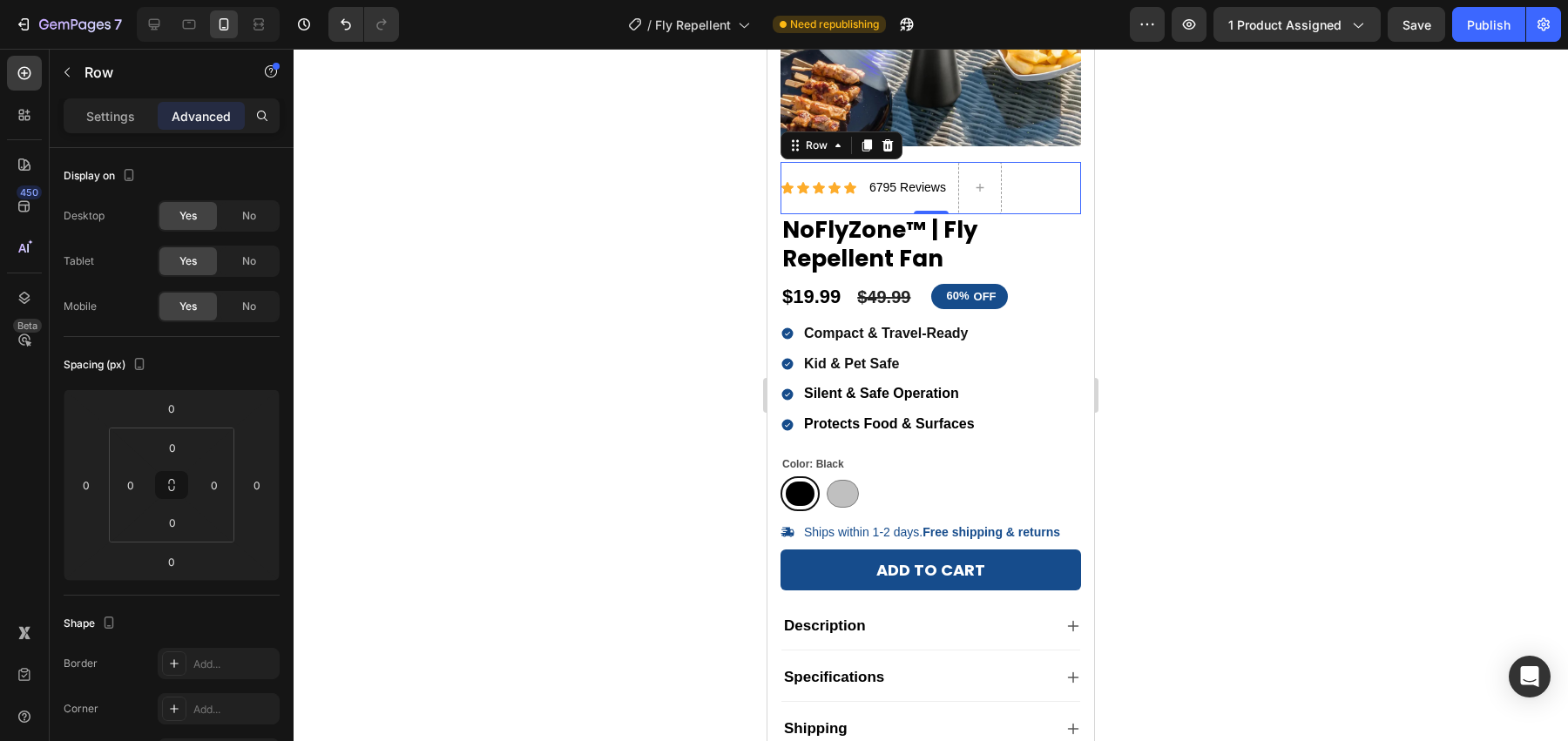
click at [137, 131] on div "Settings Advanced" at bounding box center [171, 115] width 216 height 35
click at [137, 128] on div "Settings" at bounding box center [111, 115] width 87 height 28
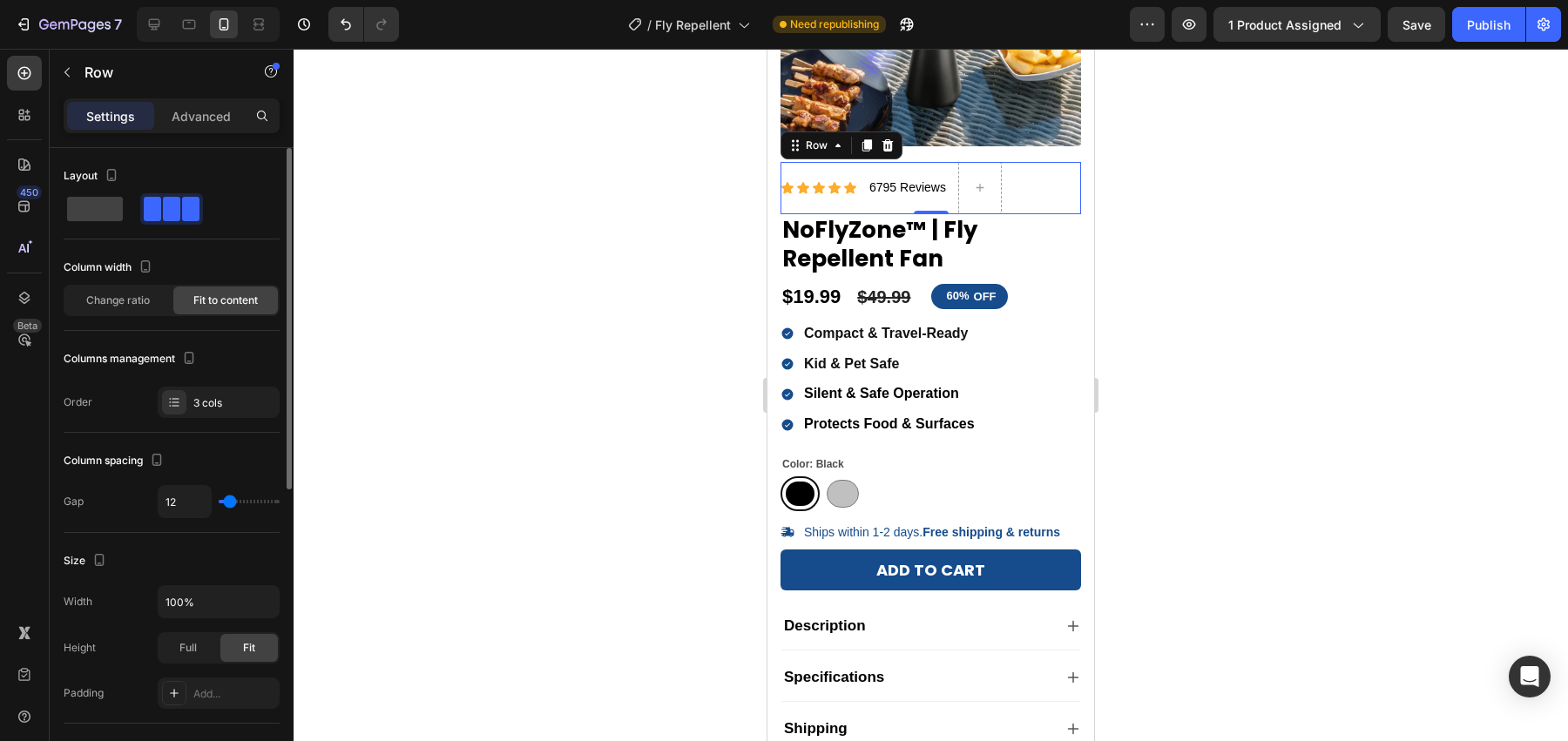
type input "0"
type input "3"
type input "7"
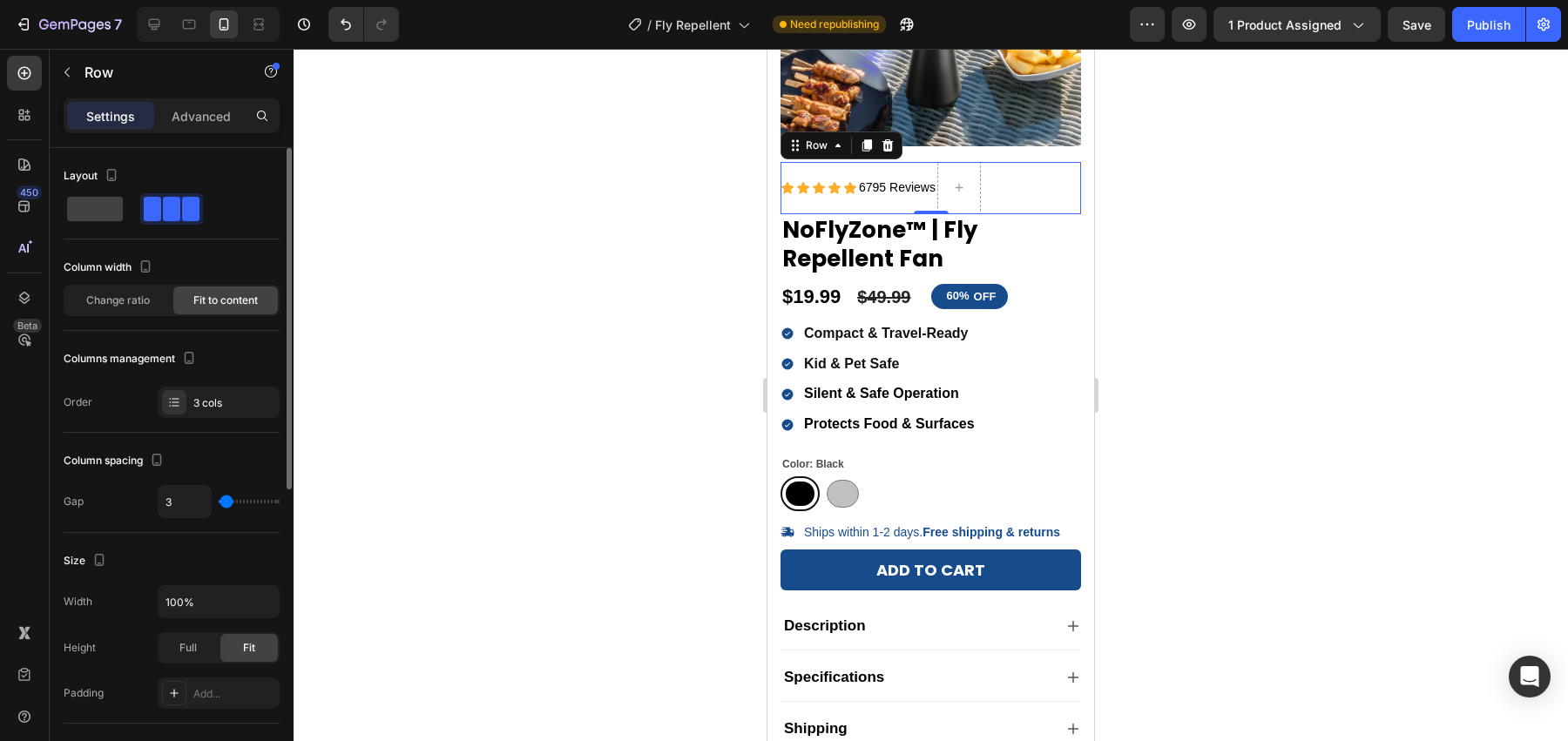
type input "7"
type input "9"
type input "10"
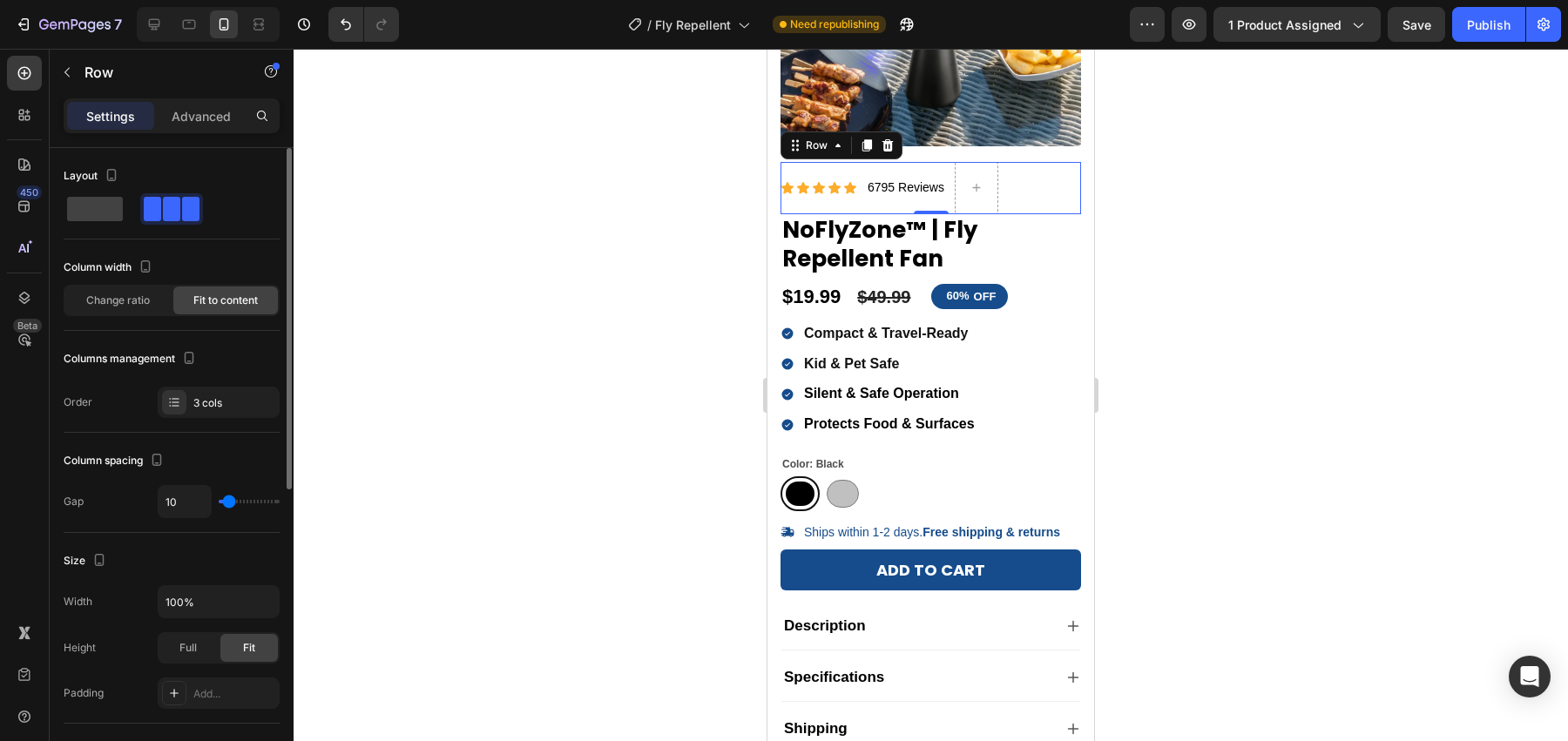
type input "12"
type input "15"
type input "19"
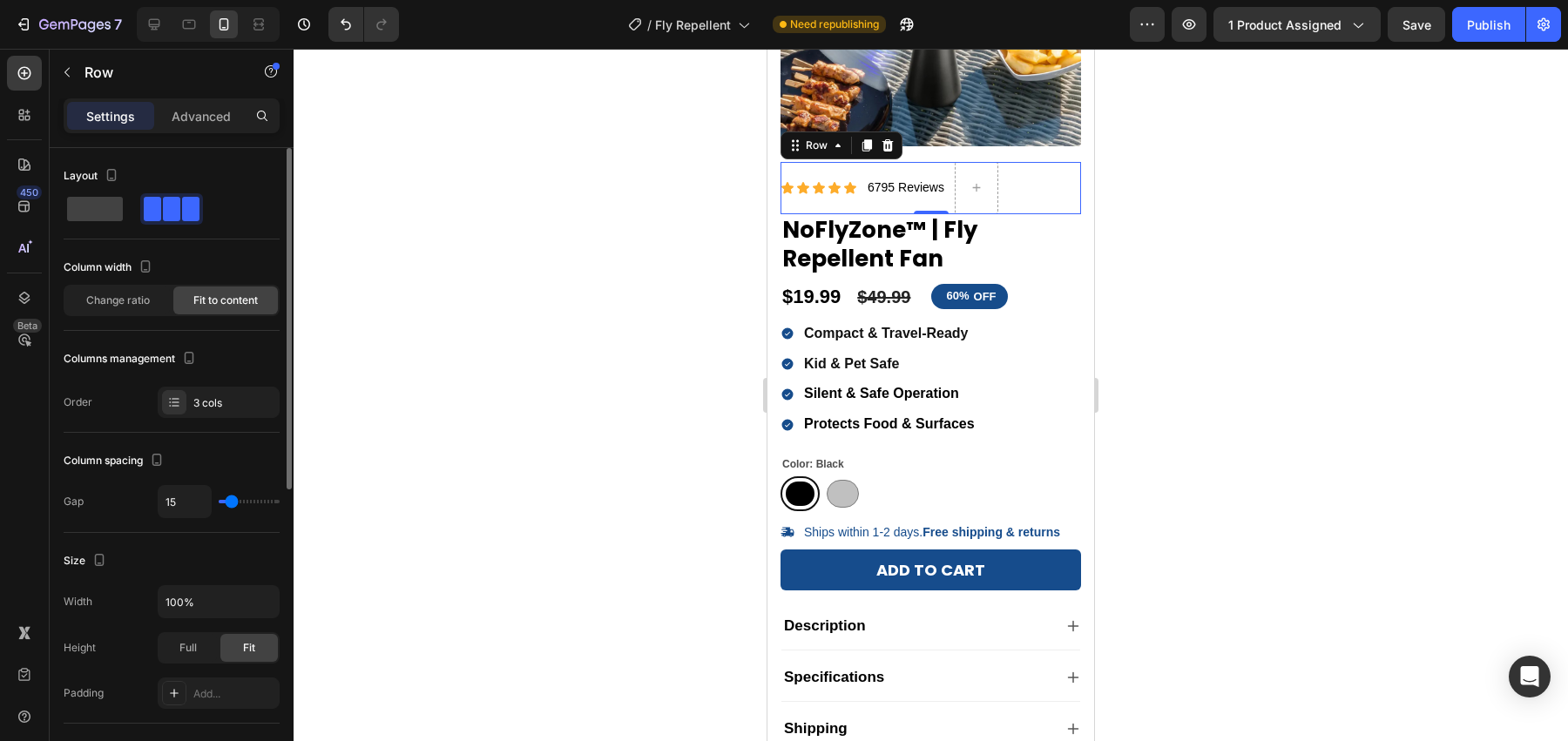
type input "19"
type input "22"
type input "25"
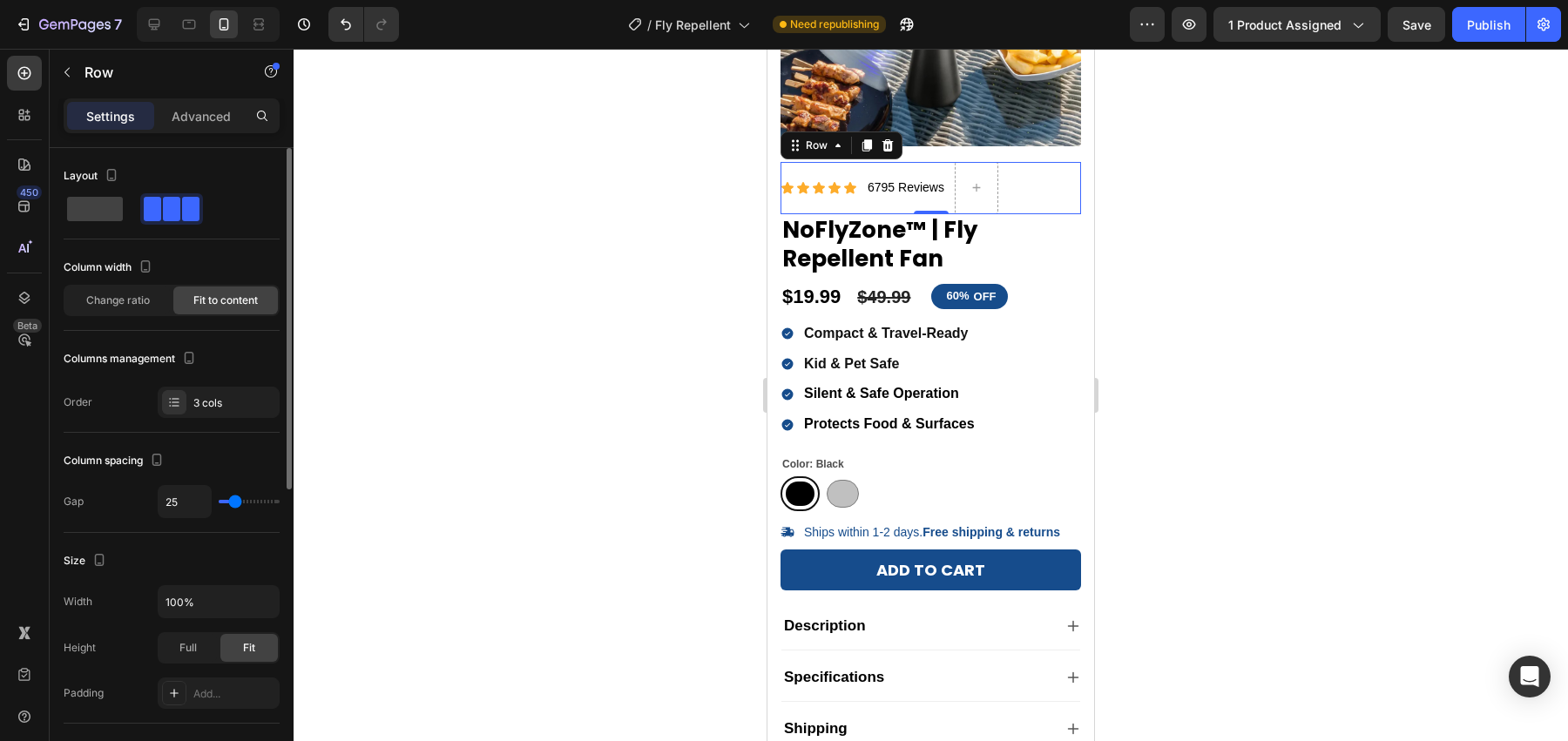
type input "26"
type input "27"
type input "14"
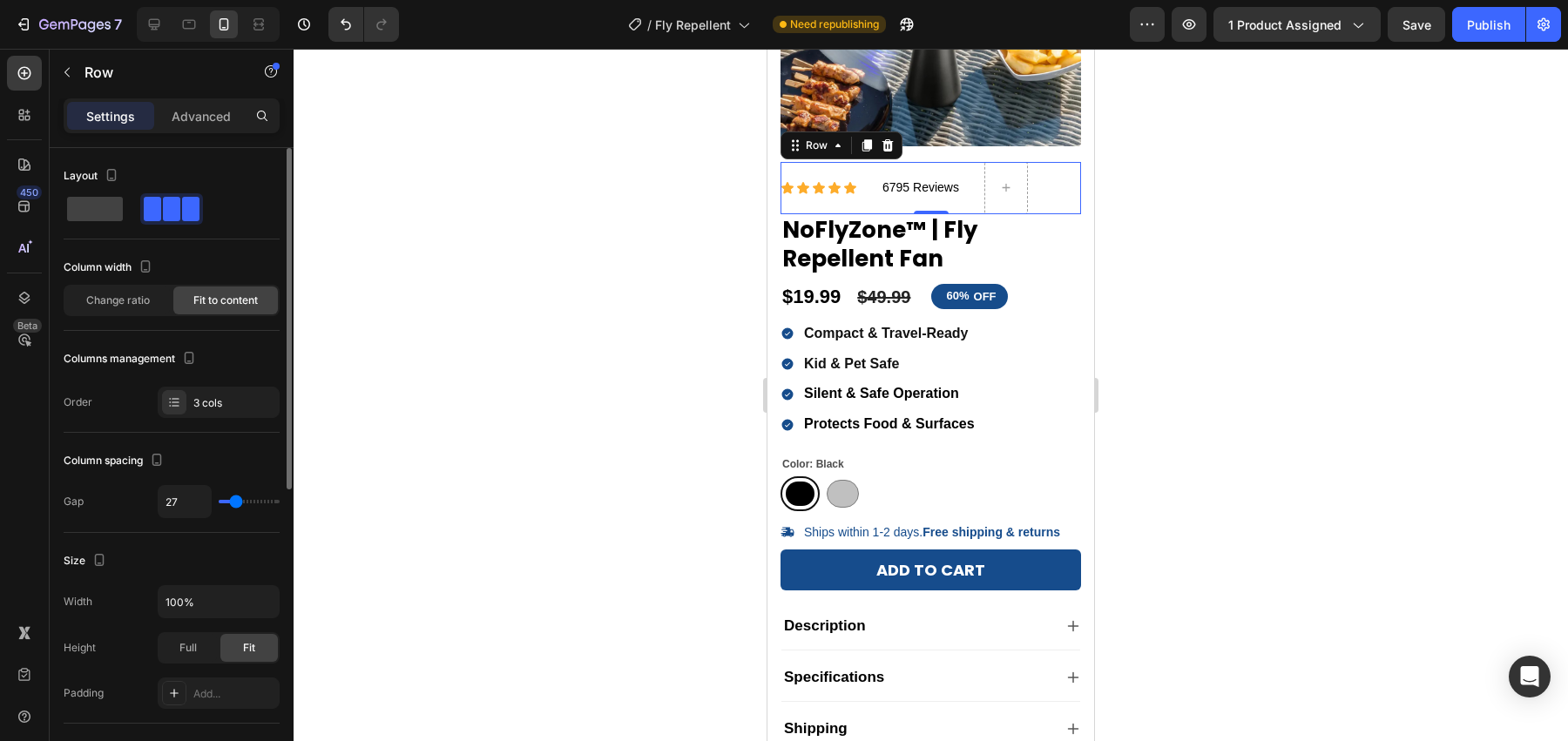
type input "14"
type input "13"
type input "12"
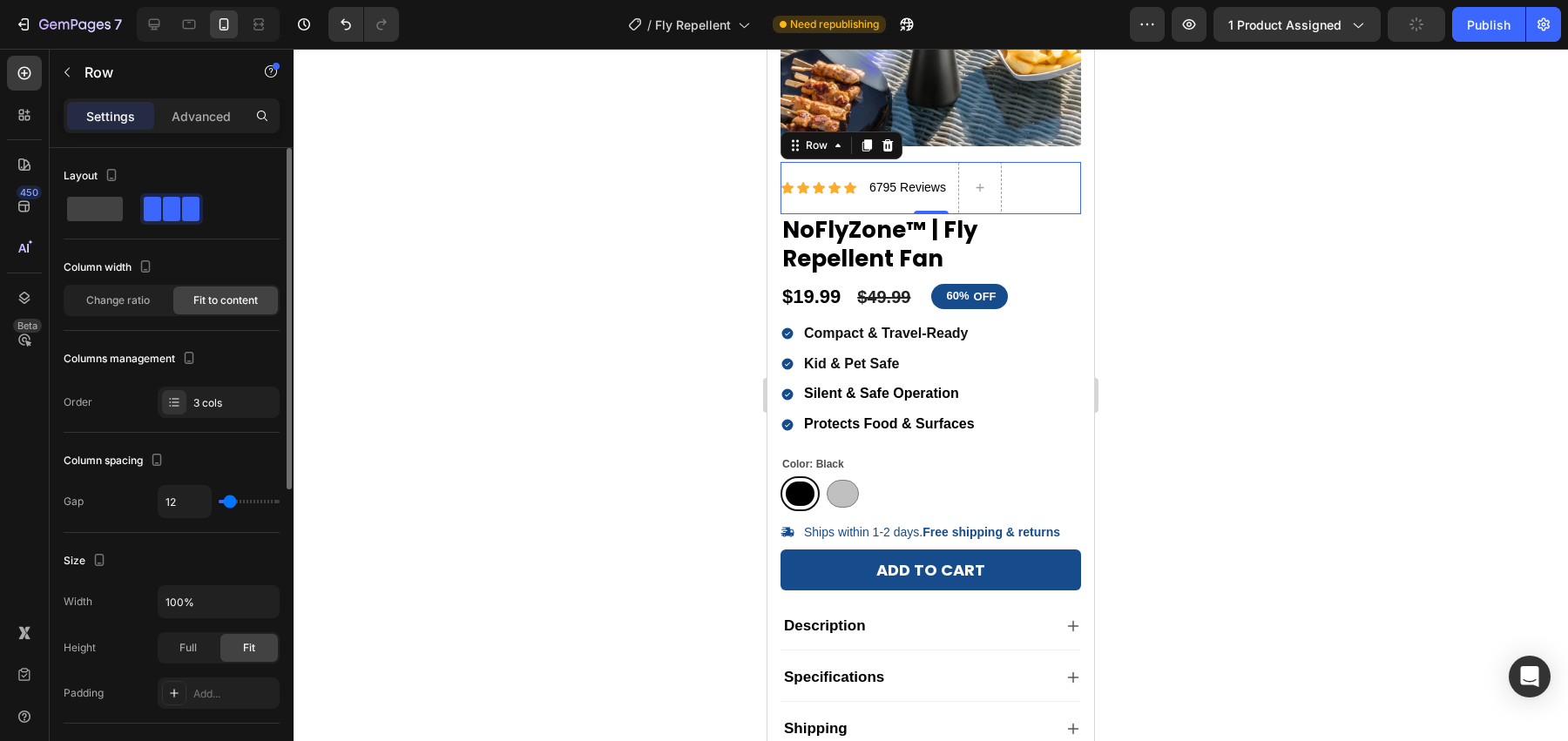
click at [230, 500] on input "range" at bounding box center [250, 502] width 61 height 4
click at [111, 218] on span at bounding box center [95, 208] width 55 height 25
type input "0"
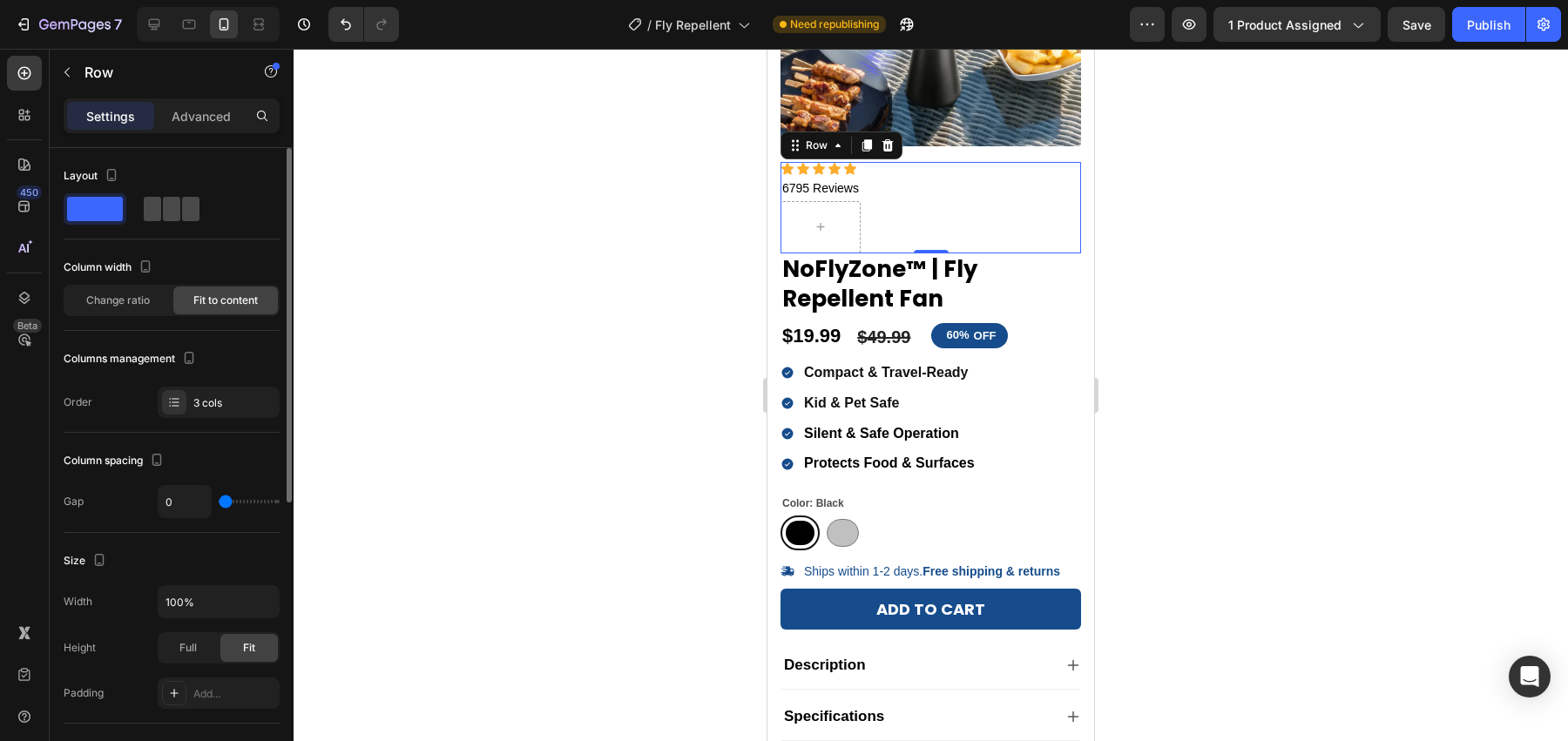
click at [186, 211] on span at bounding box center [190, 208] width 18 height 25
type input "12"
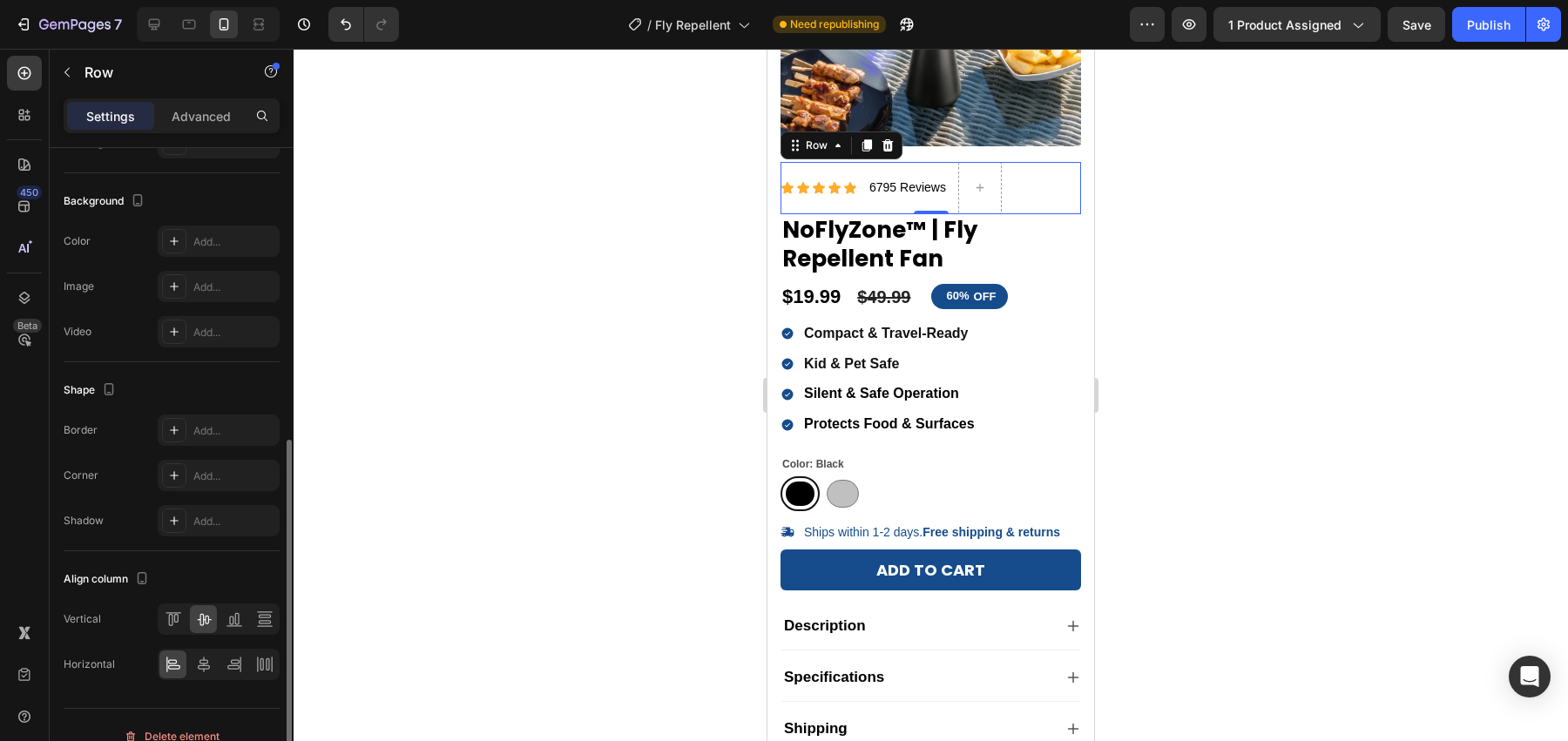
scroll to position [568, 0]
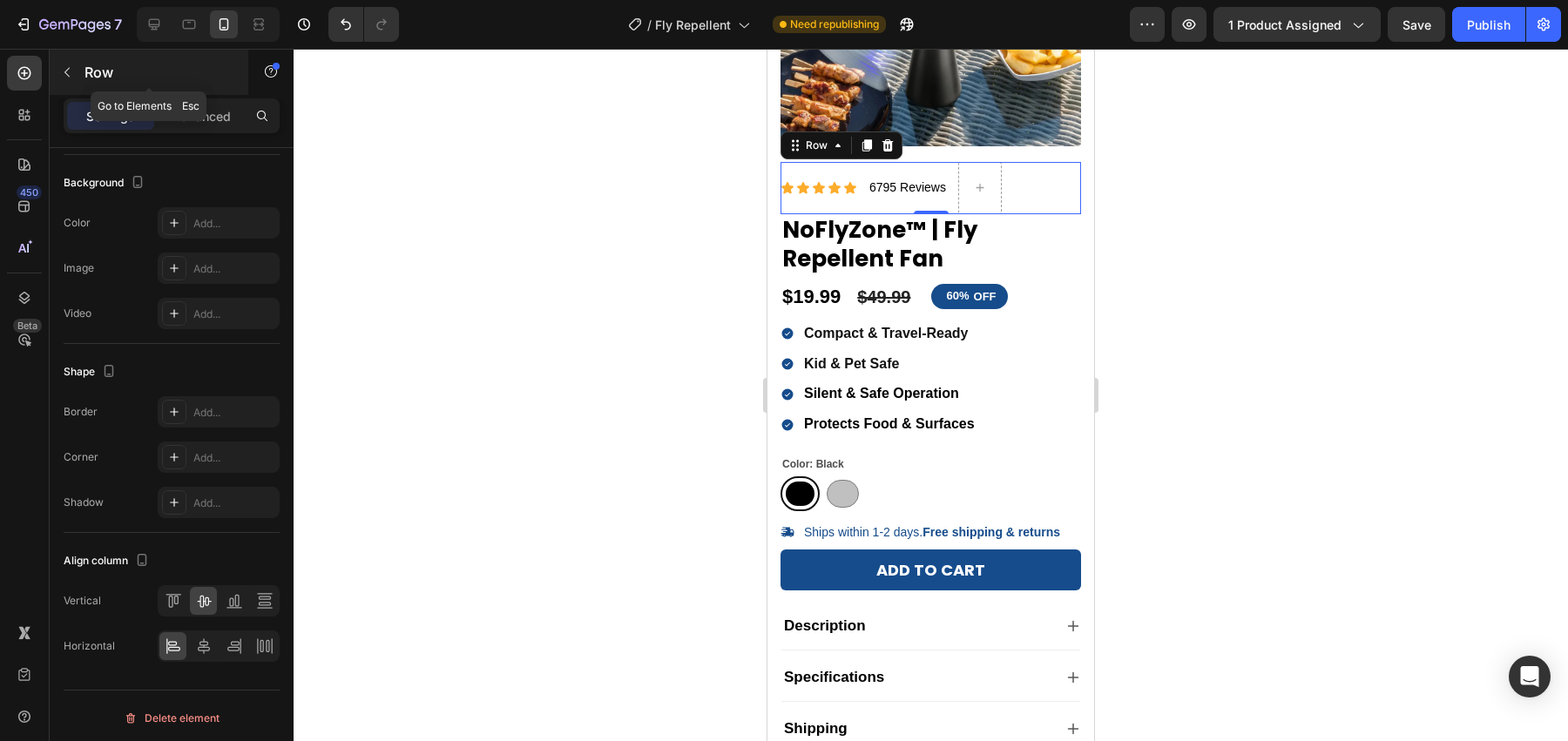
click at [70, 77] on icon "button" at bounding box center [67, 72] width 14 height 14
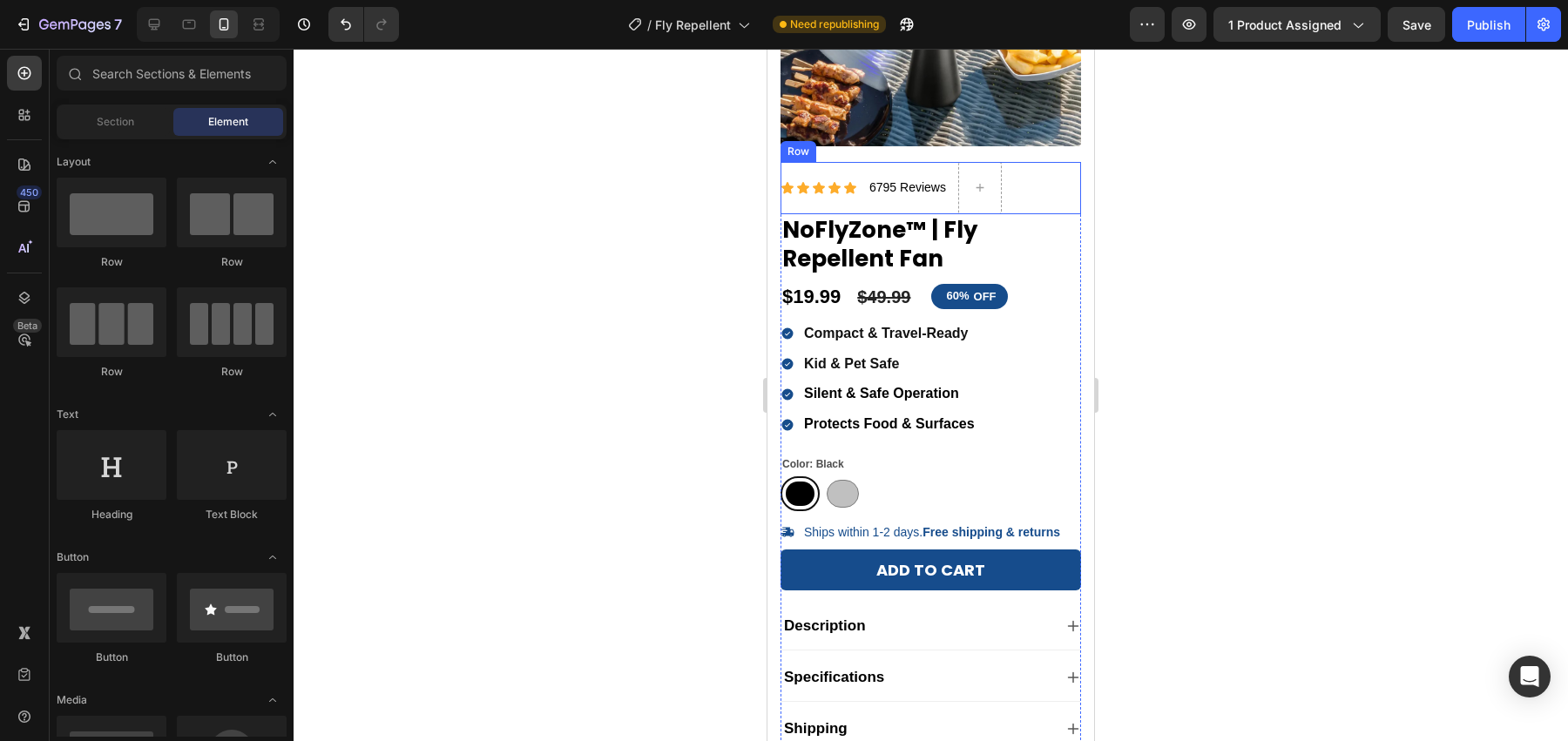
click at [1020, 189] on div "Icon Icon Icon Icon Icon Icon List 6795 Reviews Text Block Row" at bounding box center [931, 187] width 300 height 52
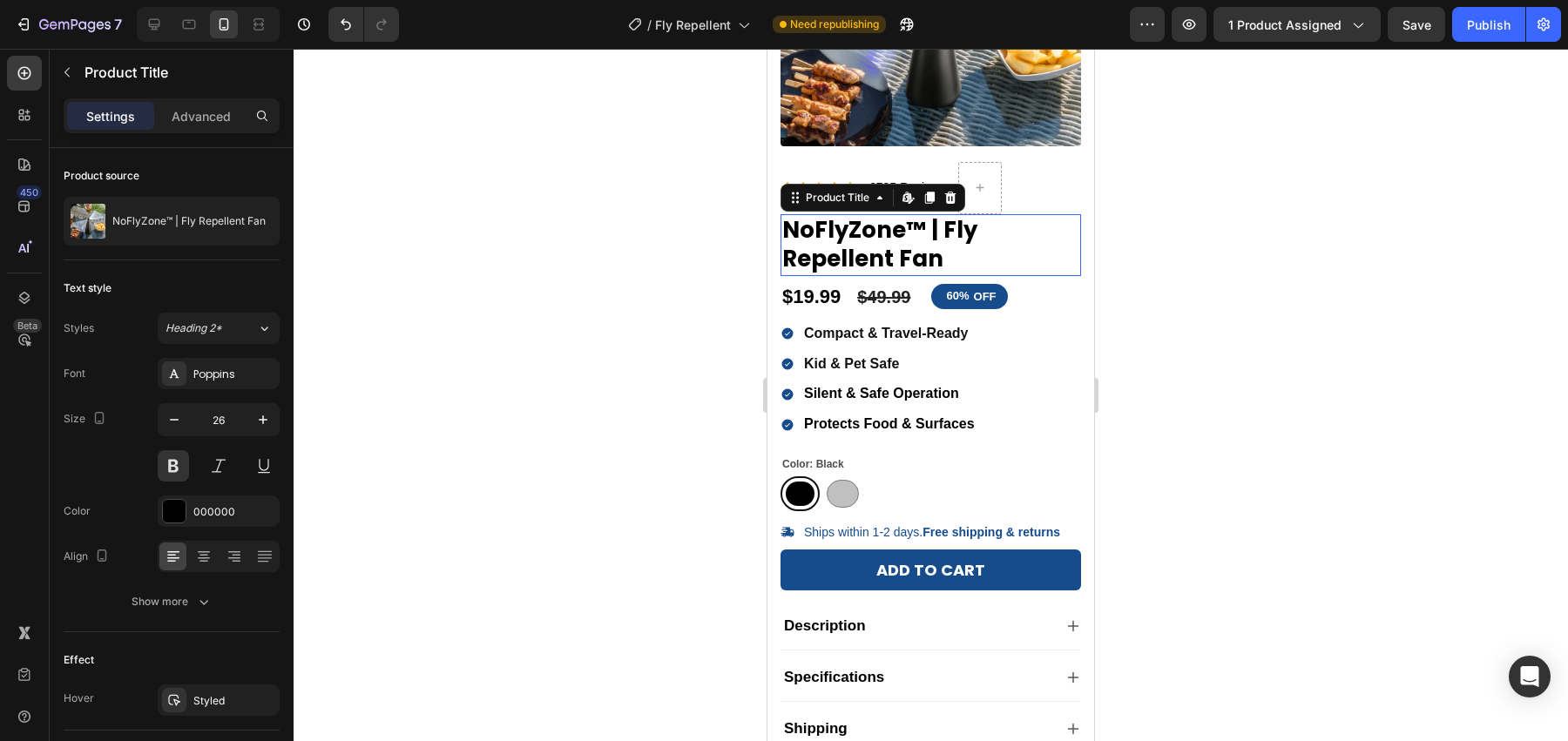
click at [879, 227] on h1 "NoFlyZone™ | Fly Repellent Fan" at bounding box center [931, 246] width 300 height 63
click at [932, 244] on h1 "NoFlyZone™ | Fly Repellent Fan" at bounding box center [931, 246] width 300 height 63
click at [171, 471] on button at bounding box center [174, 466] width 32 height 32
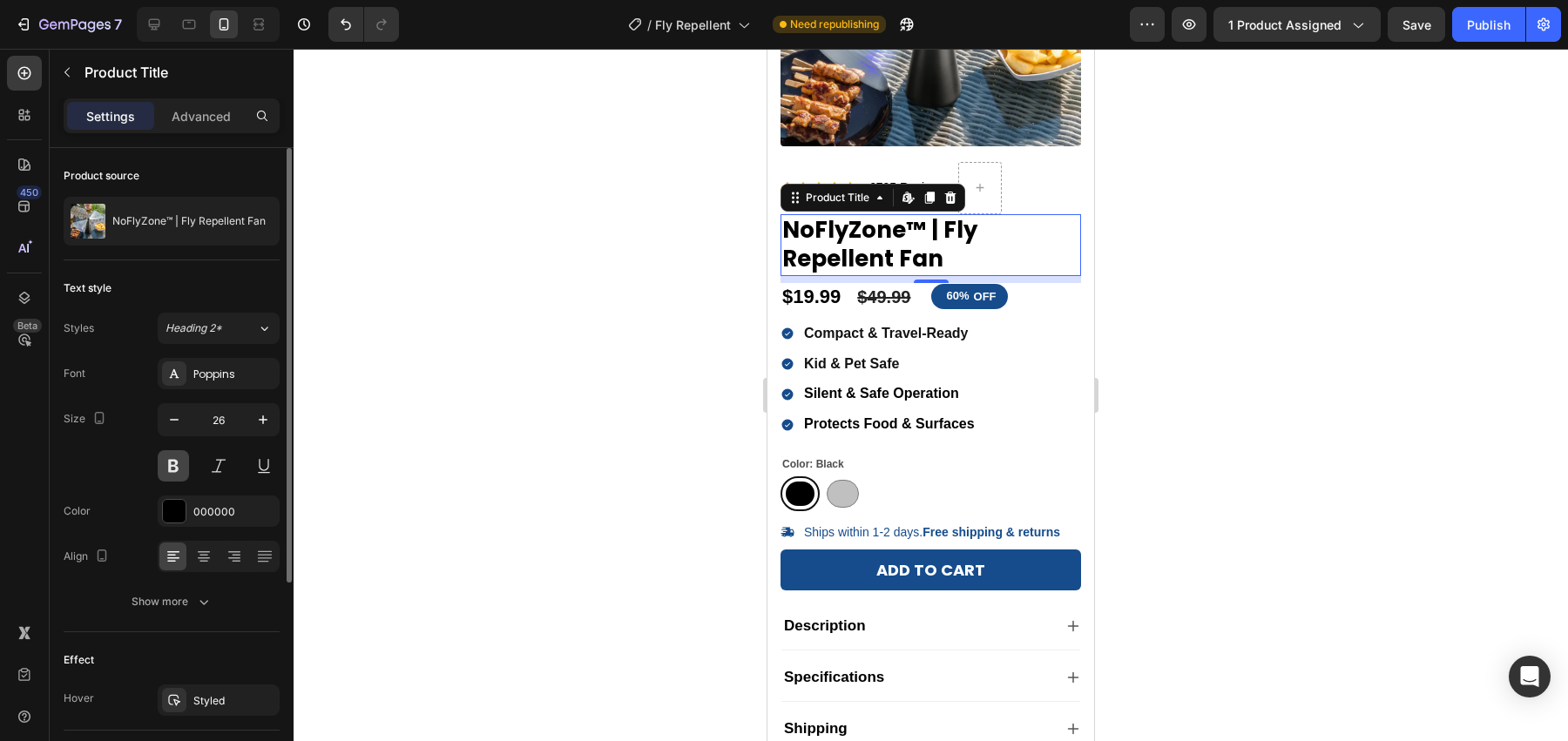
click at [170, 471] on button at bounding box center [174, 466] width 32 height 32
click at [1014, 309] on div "60% OFF Discount Tag" at bounding box center [1006, 297] width 151 height 29
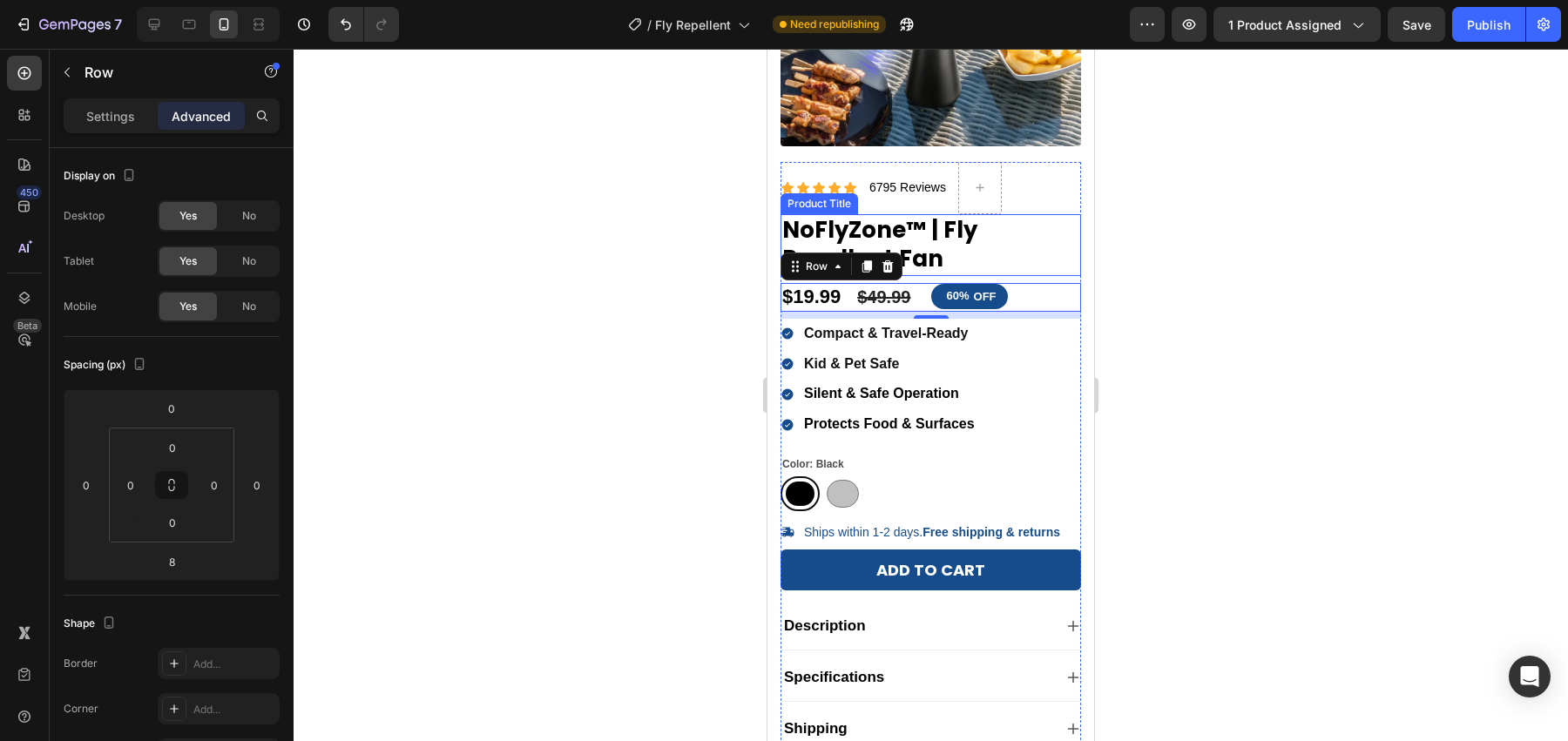
click at [954, 239] on h1 "NoFlyZone™ | Fly Repellent Fan" at bounding box center [931, 246] width 300 height 63
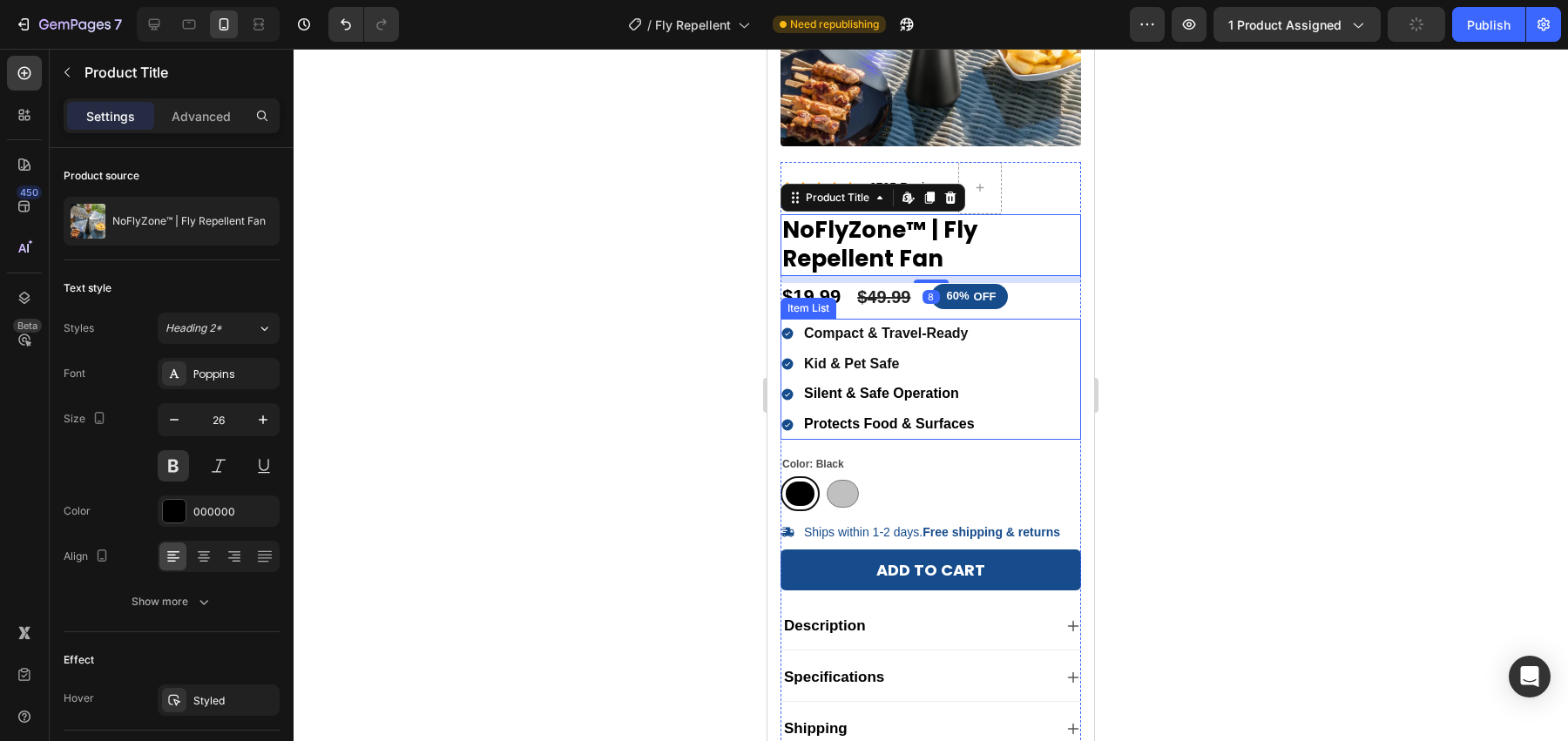
click at [998, 345] on div "Compact & Travel-Ready Kid & Pet Safe Silent & Safe Operation Protects Food & S…" at bounding box center [931, 379] width 300 height 121
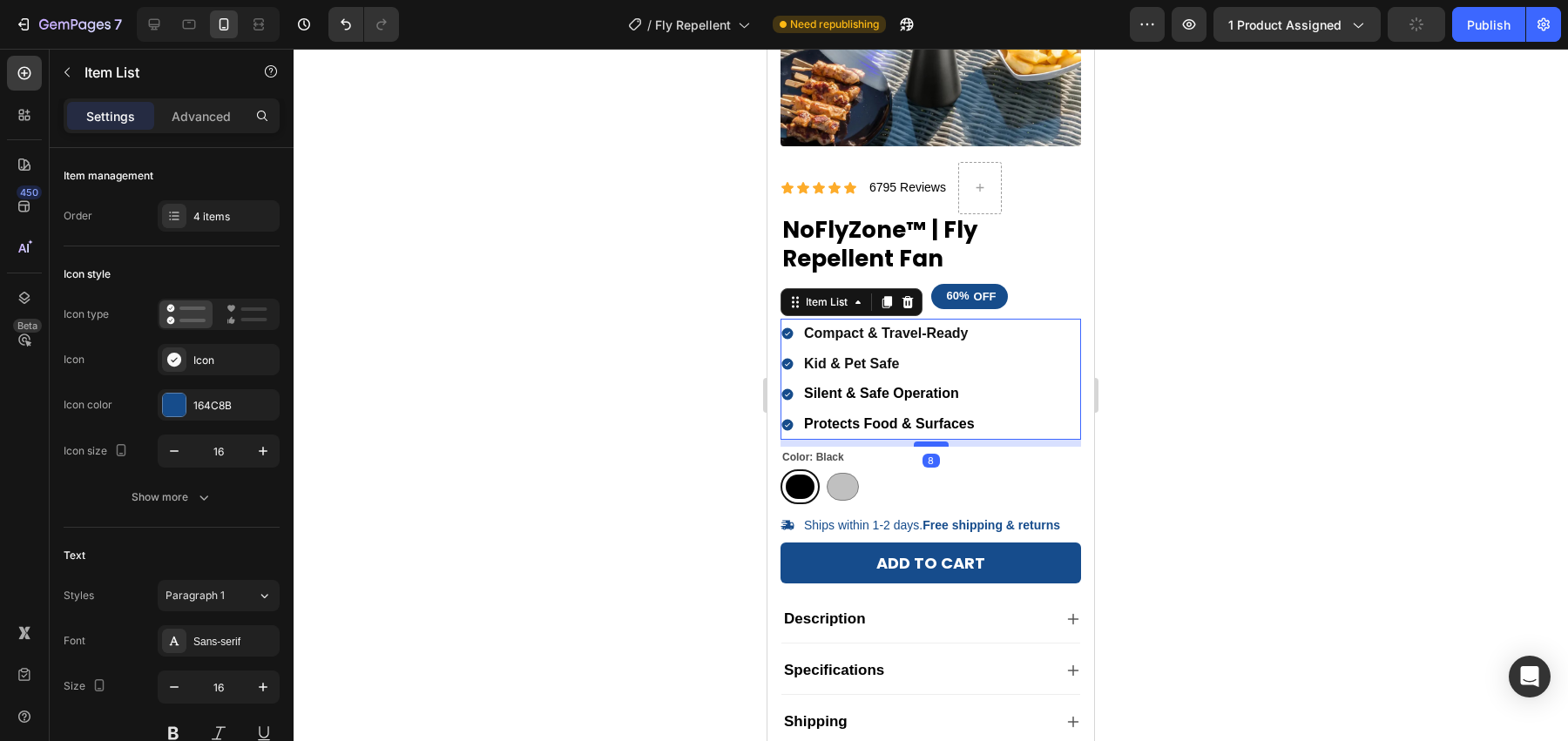
click at [944, 441] on div at bounding box center [931, 443] width 35 height 5
type input "100%"
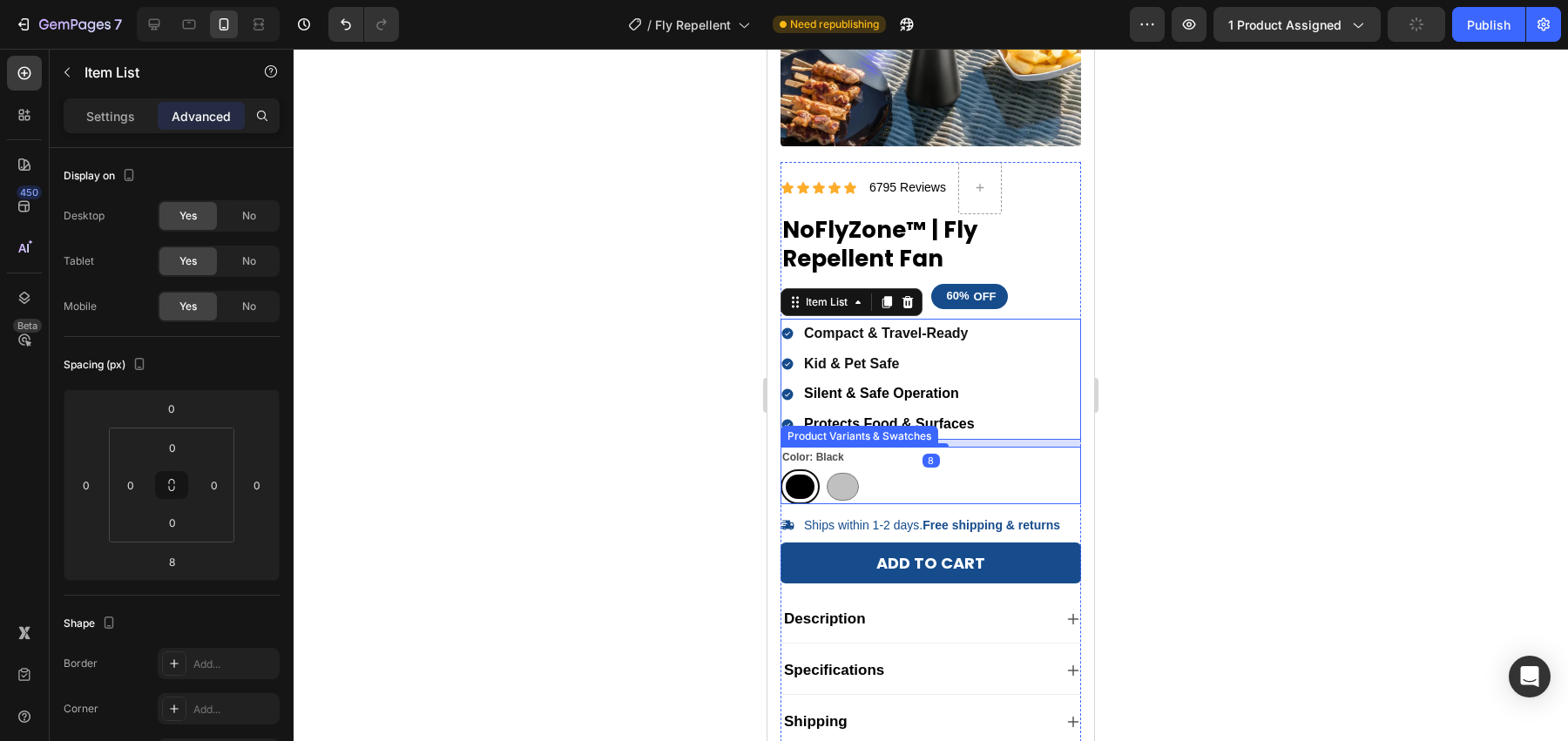
click at [926, 484] on div "Black Black Silver Silver" at bounding box center [931, 486] width 300 height 35
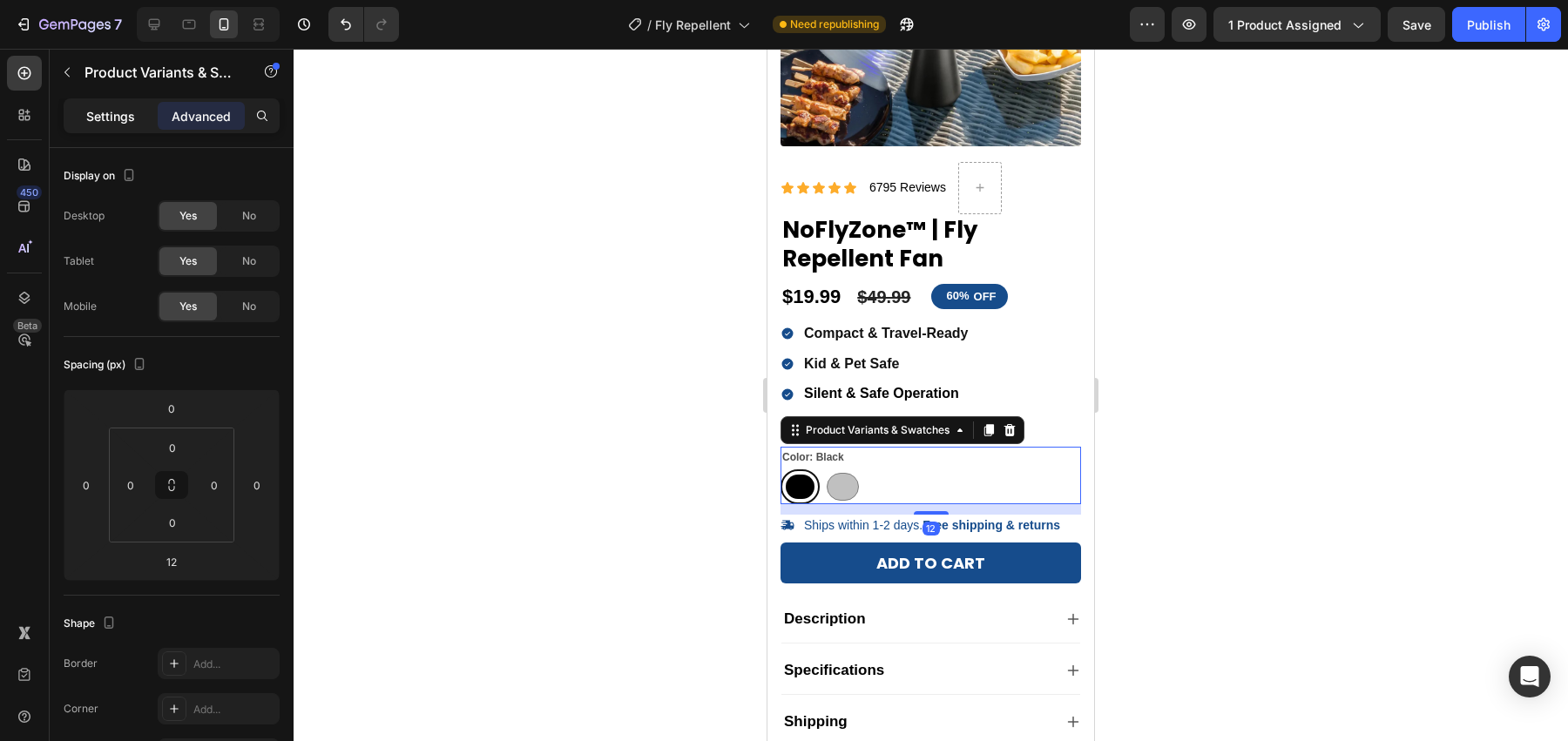
click at [119, 113] on p "Settings" at bounding box center [110, 116] width 48 height 19
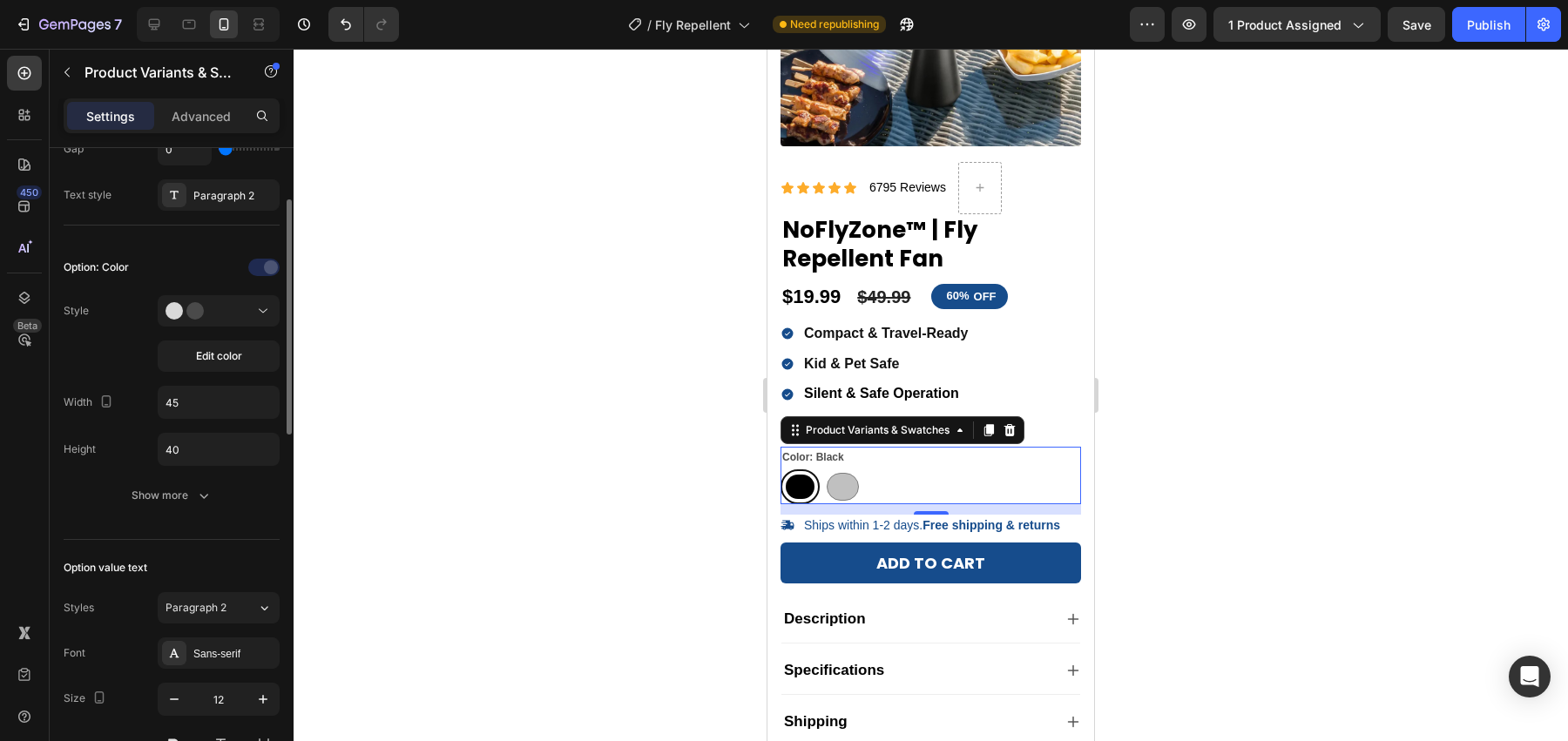
scroll to position [485, 0]
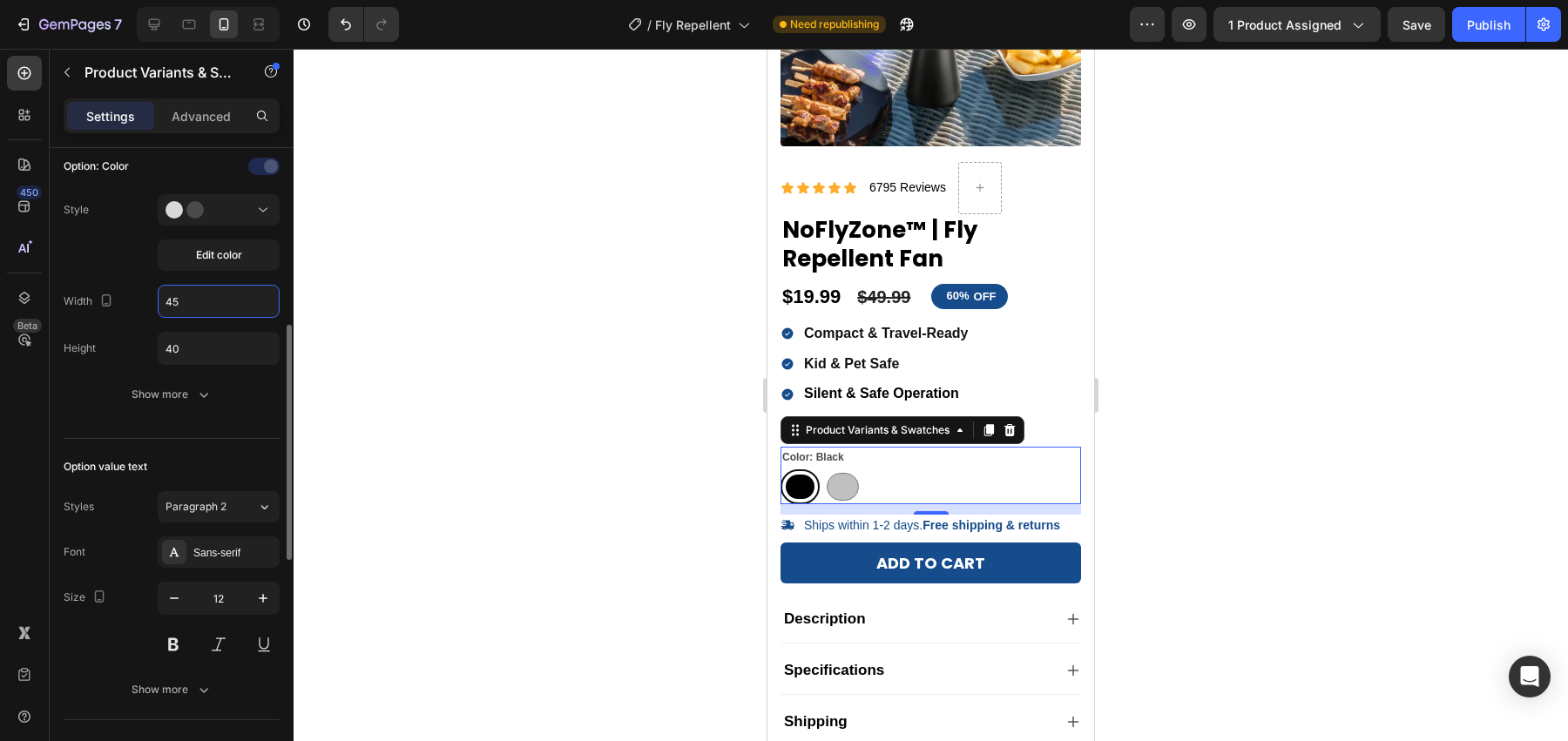
click at [204, 285] on input "45" at bounding box center [219, 301] width 120 height 32
type input "40"
click at [1160, 512] on div at bounding box center [930, 395] width 1274 height 693
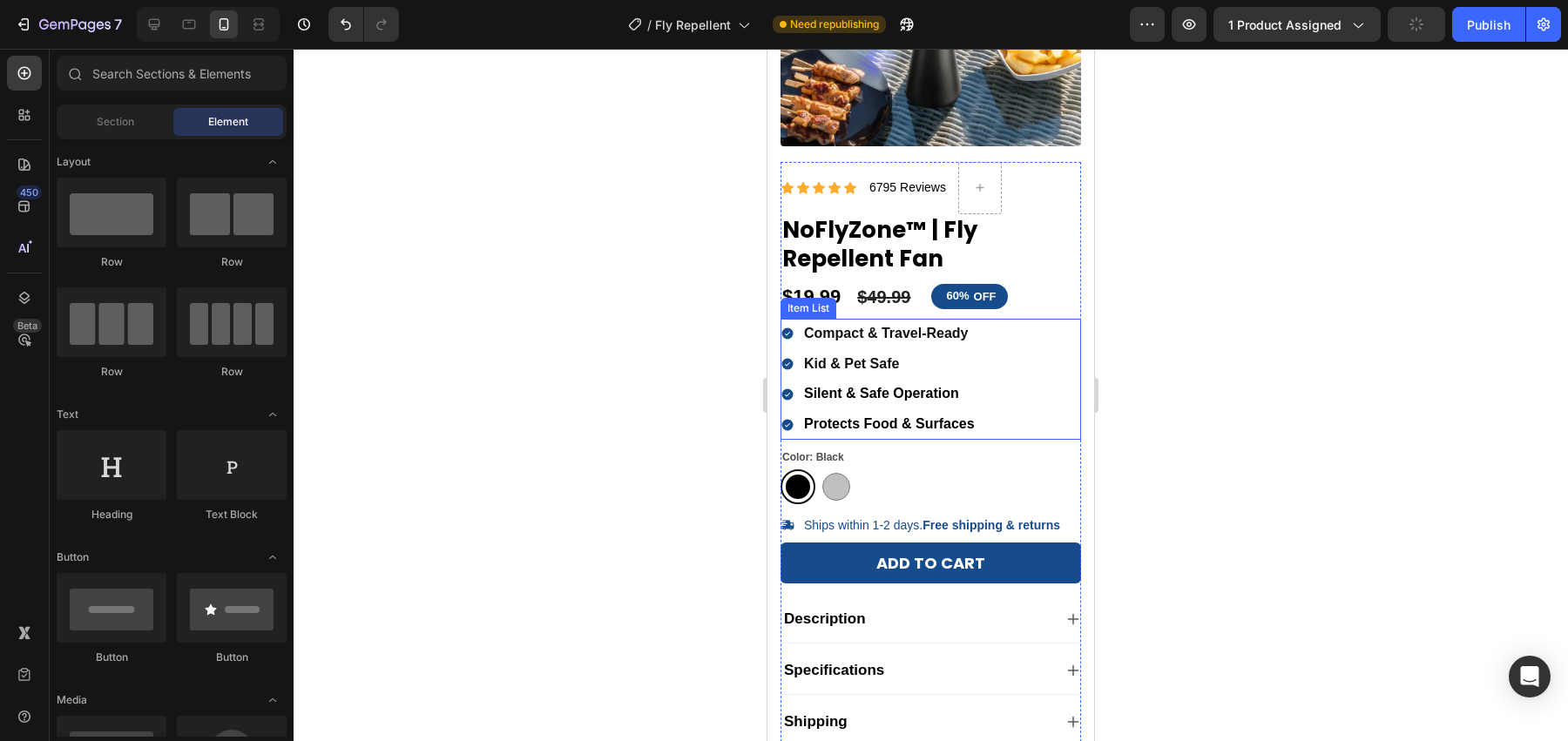
click at [993, 428] on div "Compact & Travel-Ready Kid & Pet Safe Silent & Safe Operation Protects Food & S…" at bounding box center [931, 379] width 300 height 121
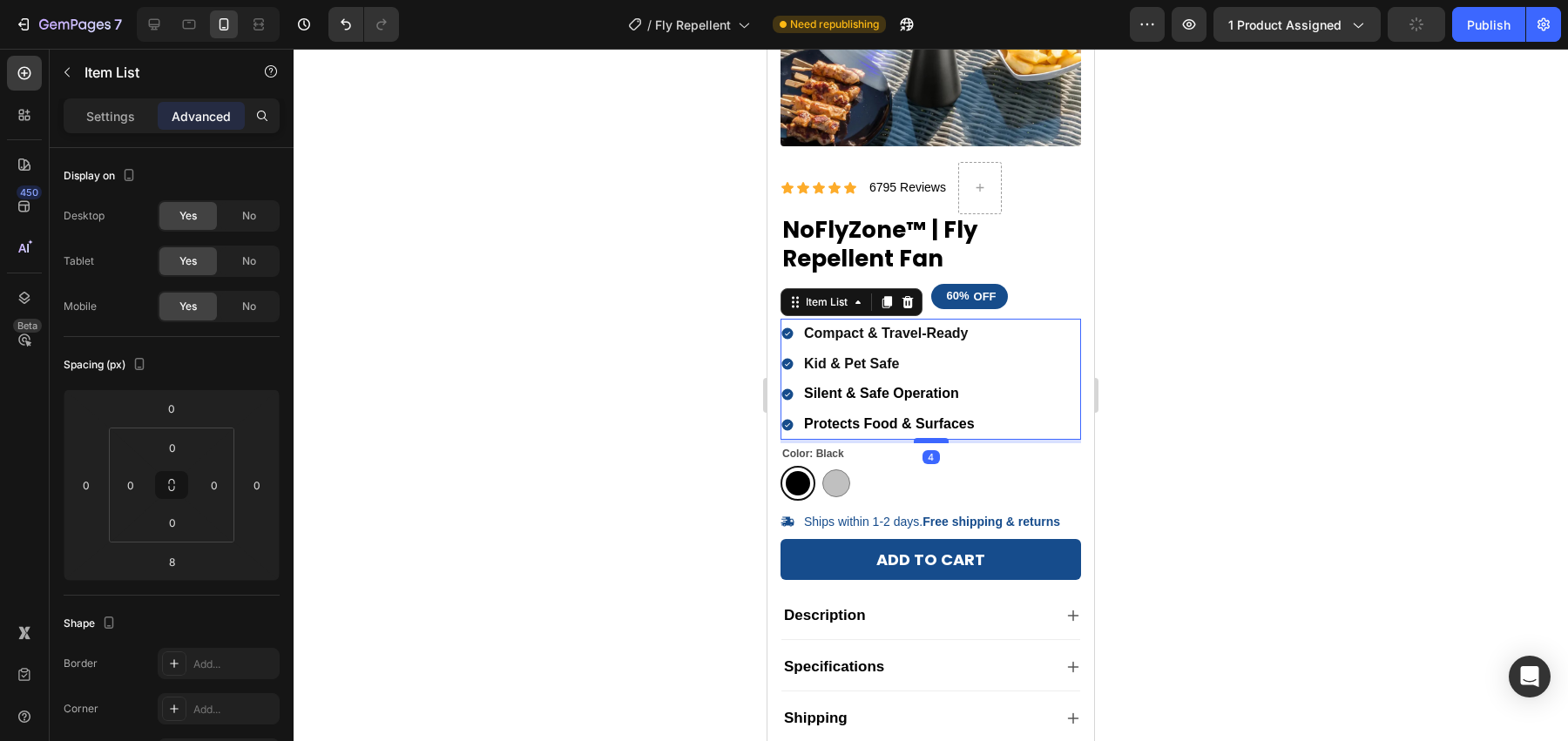
click at [925, 438] on div at bounding box center [931, 440] width 35 height 5
type input "4"
click at [1157, 421] on div at bounding box center [930, 395] width 1274 height 693
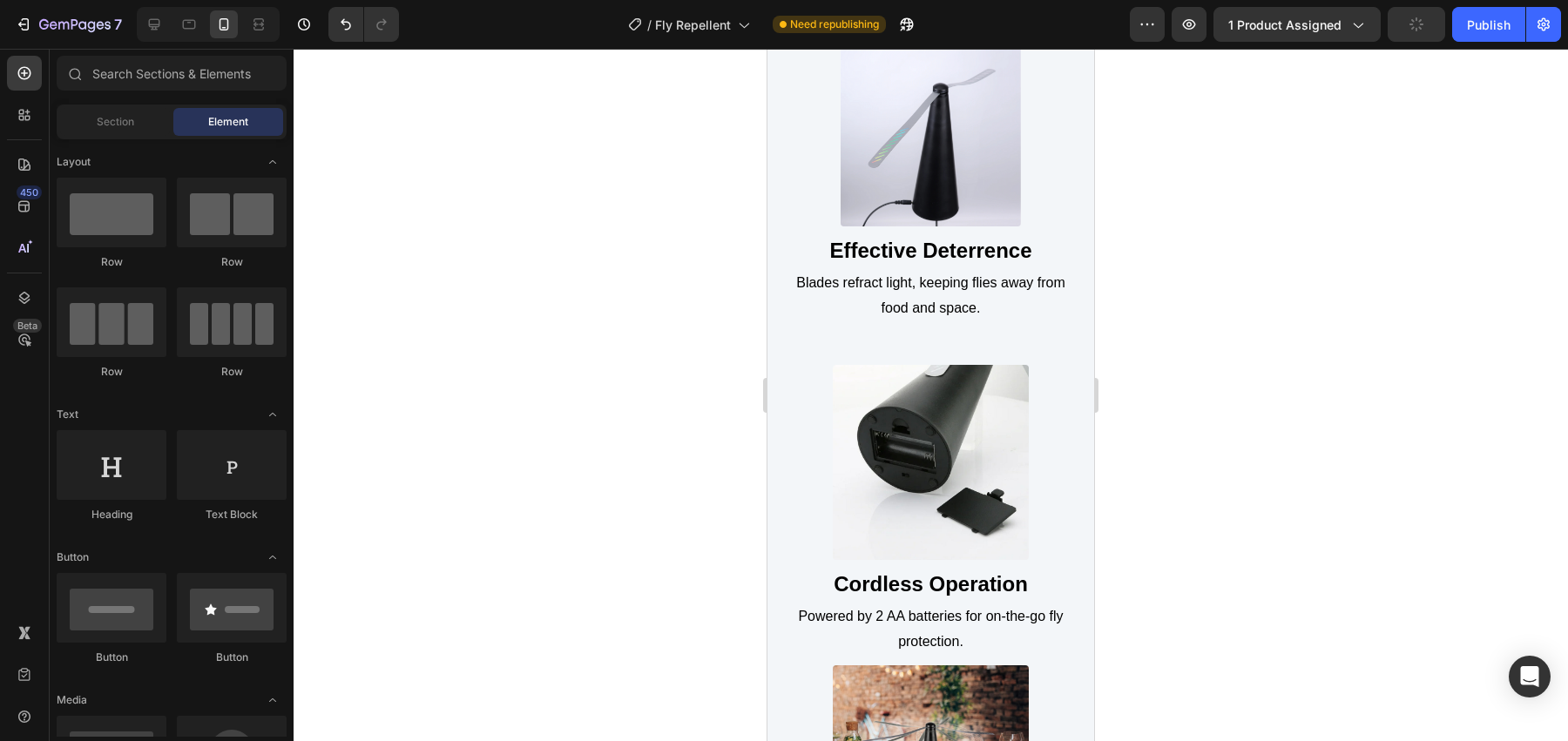
scroll to position [1755, 0]
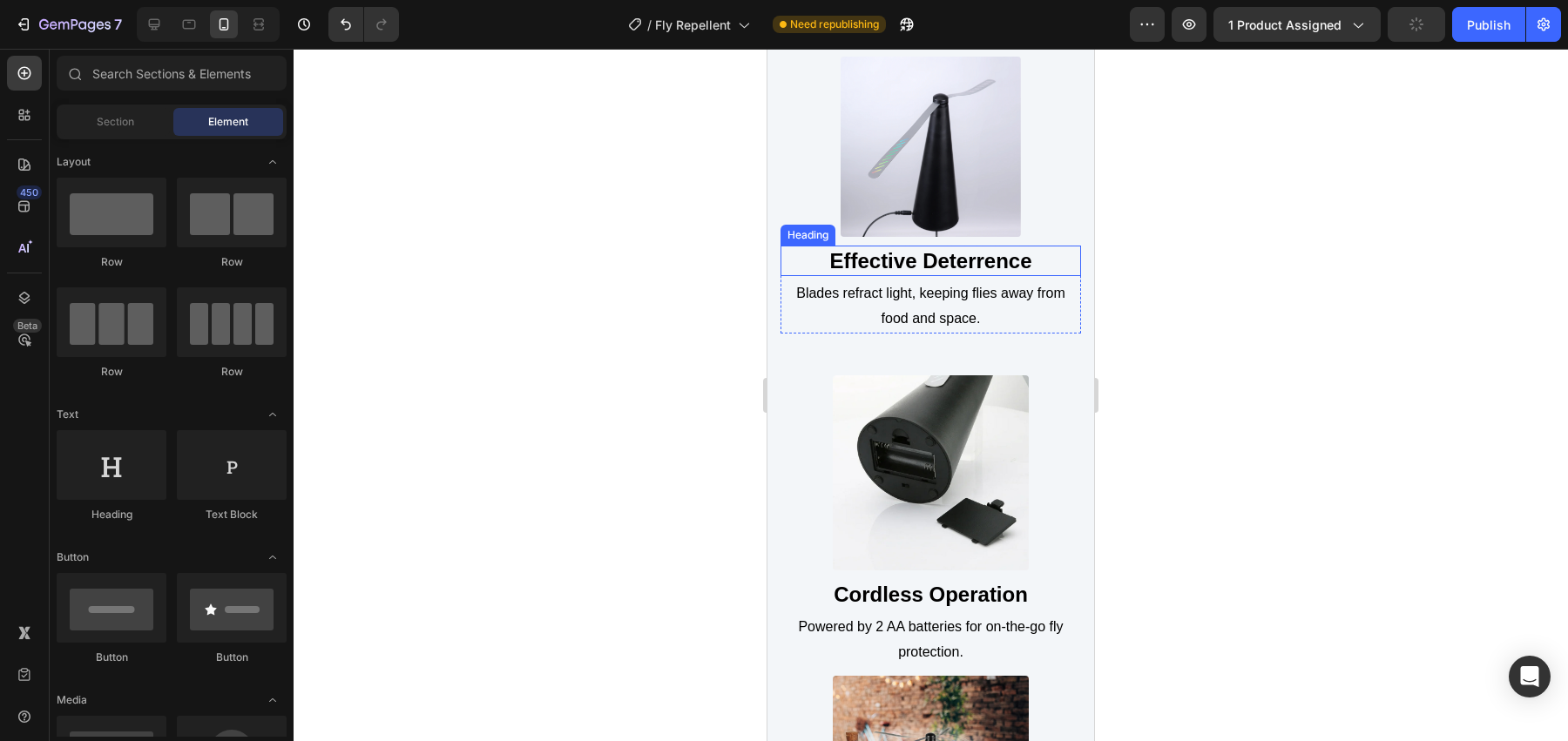
click at [954, 264] on strong "Effective Deterrence" at bounding box center [930, 260] width 202 height 24
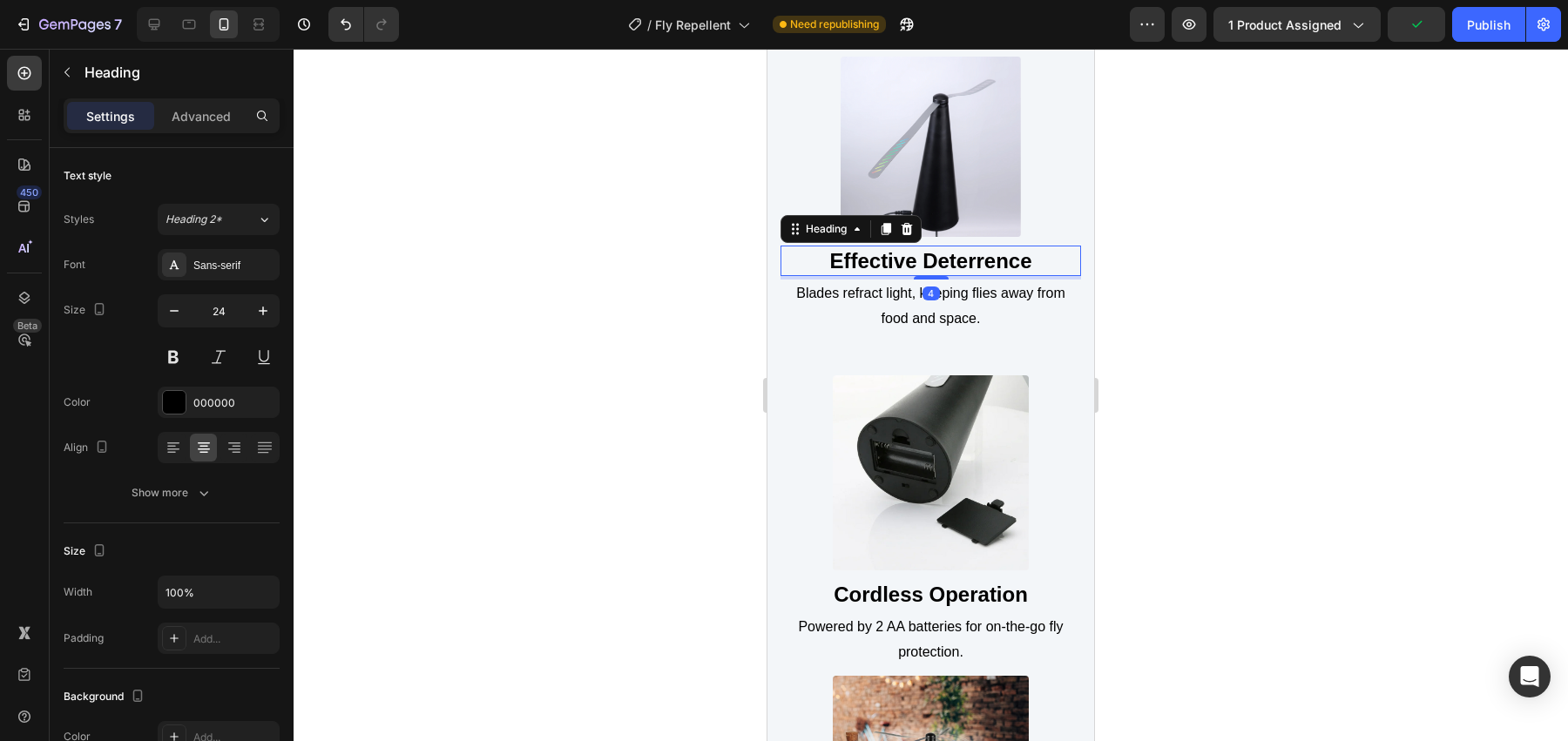
drag, startPoint x: 941, startPoint y: 275, endPoint x: 943, endPoint y: 242, distance: 33.1
click at [943, 242] on div "Image Effective Deterrence Heading 4 Blades refract light, keeping flies away f…" at bounding box center [931, 215] width 300 height 319
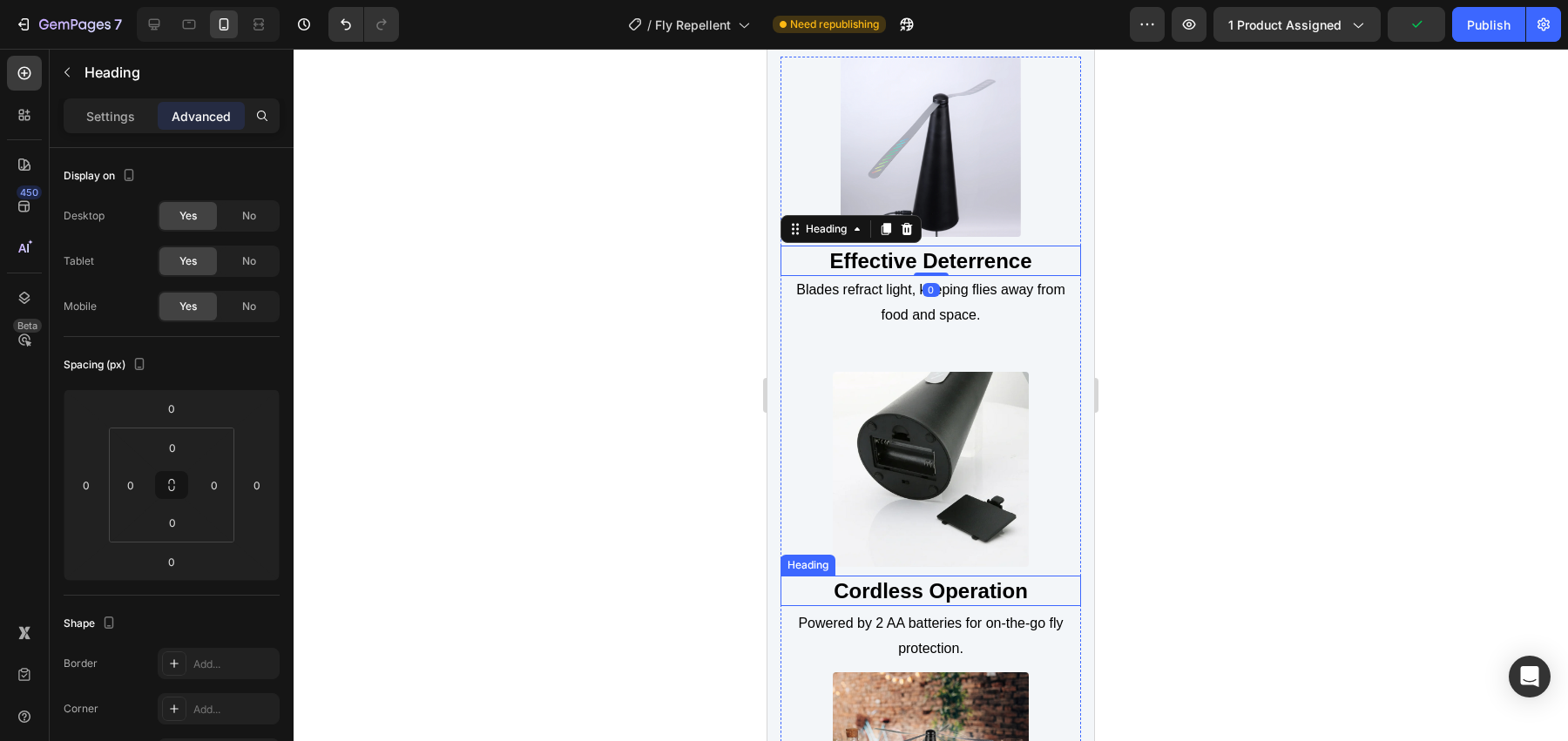
click at [998, 590] on strong "Cordless Operation" at bounding box center [931, 591] width 194 height 24
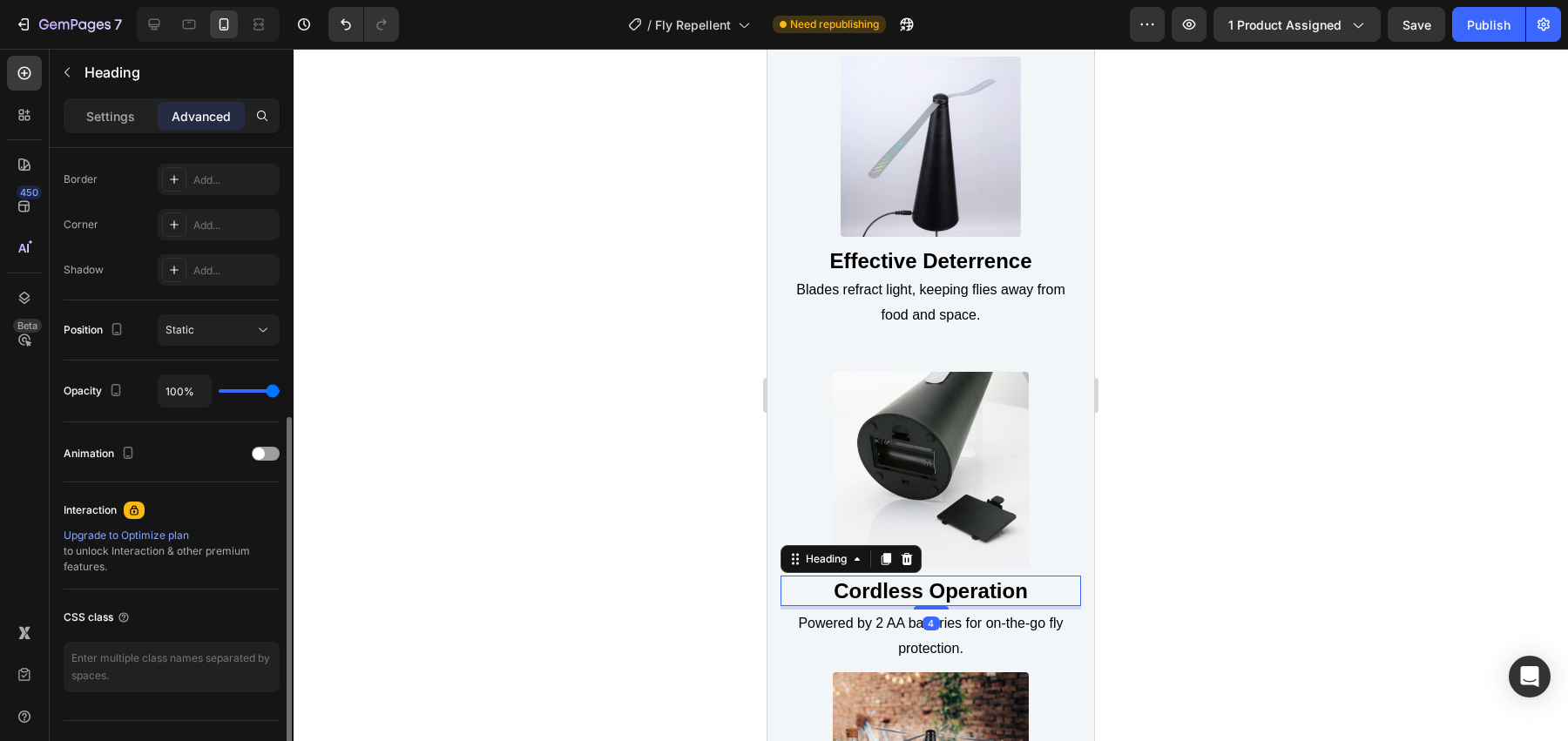
drag, startPoint x: 937, startPoint y: 605, endPoint x: 943, endPoint y: 511, distance: 94.2
click at [943, 511] on div "Image Cordless Operation Heading 4 Powered by 2 AA batteries for on-the-go fly …" at bounding box center [931, 522] width 300 height 300
type input "0"
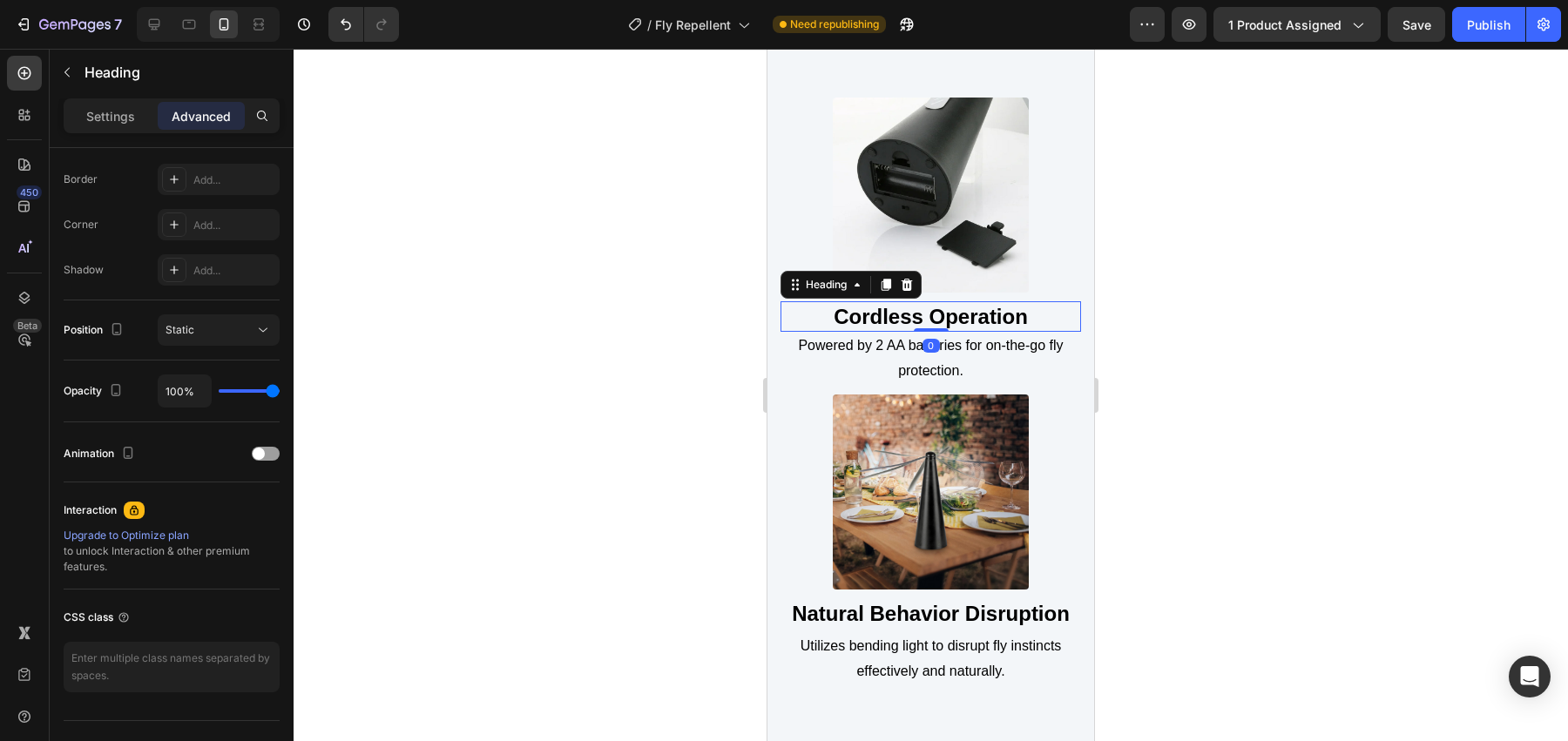
scroll to position [2053, 0]
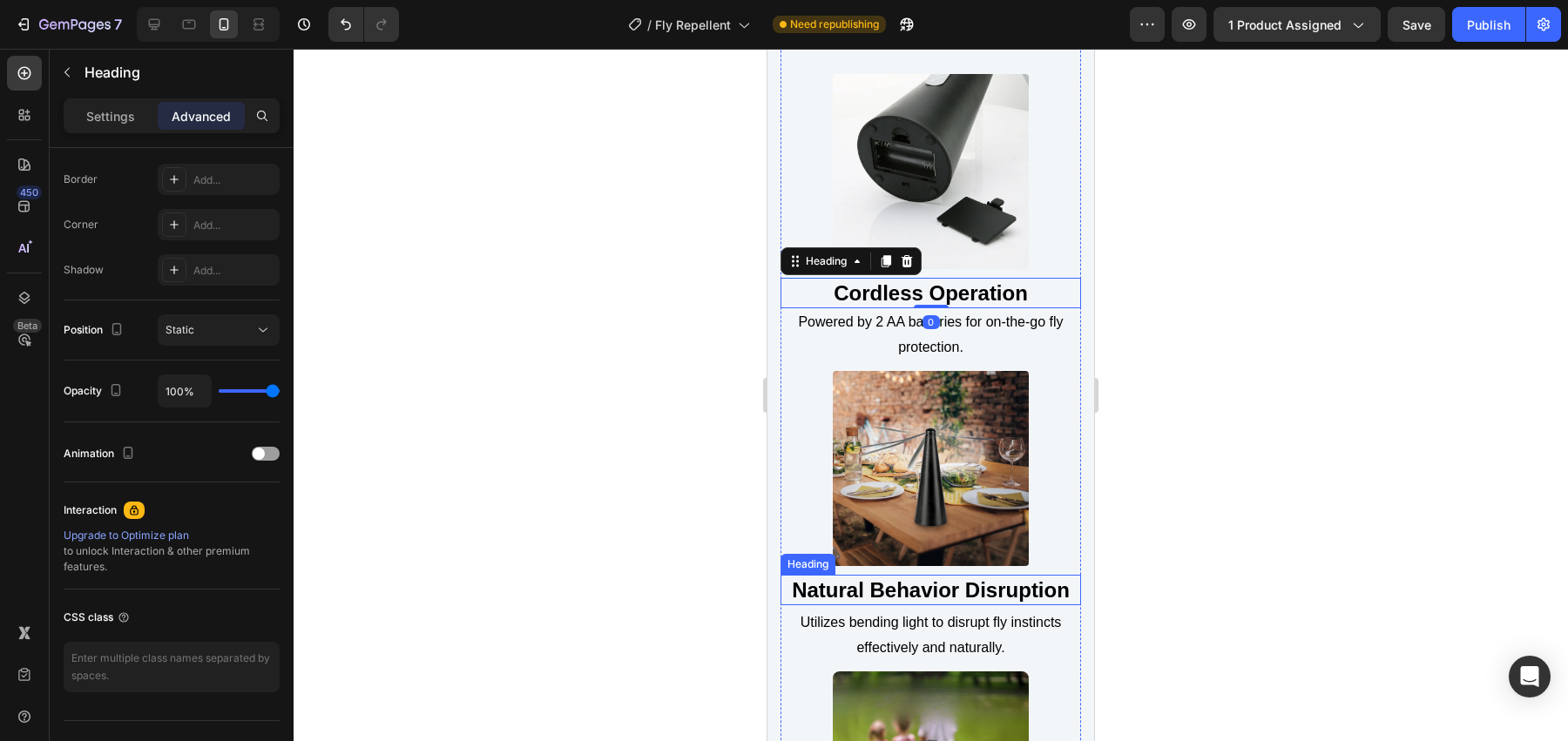
click at [945, 593] on strong "Natural Behavior Disruption" at bounding box center [931, 590] width 278 height 24
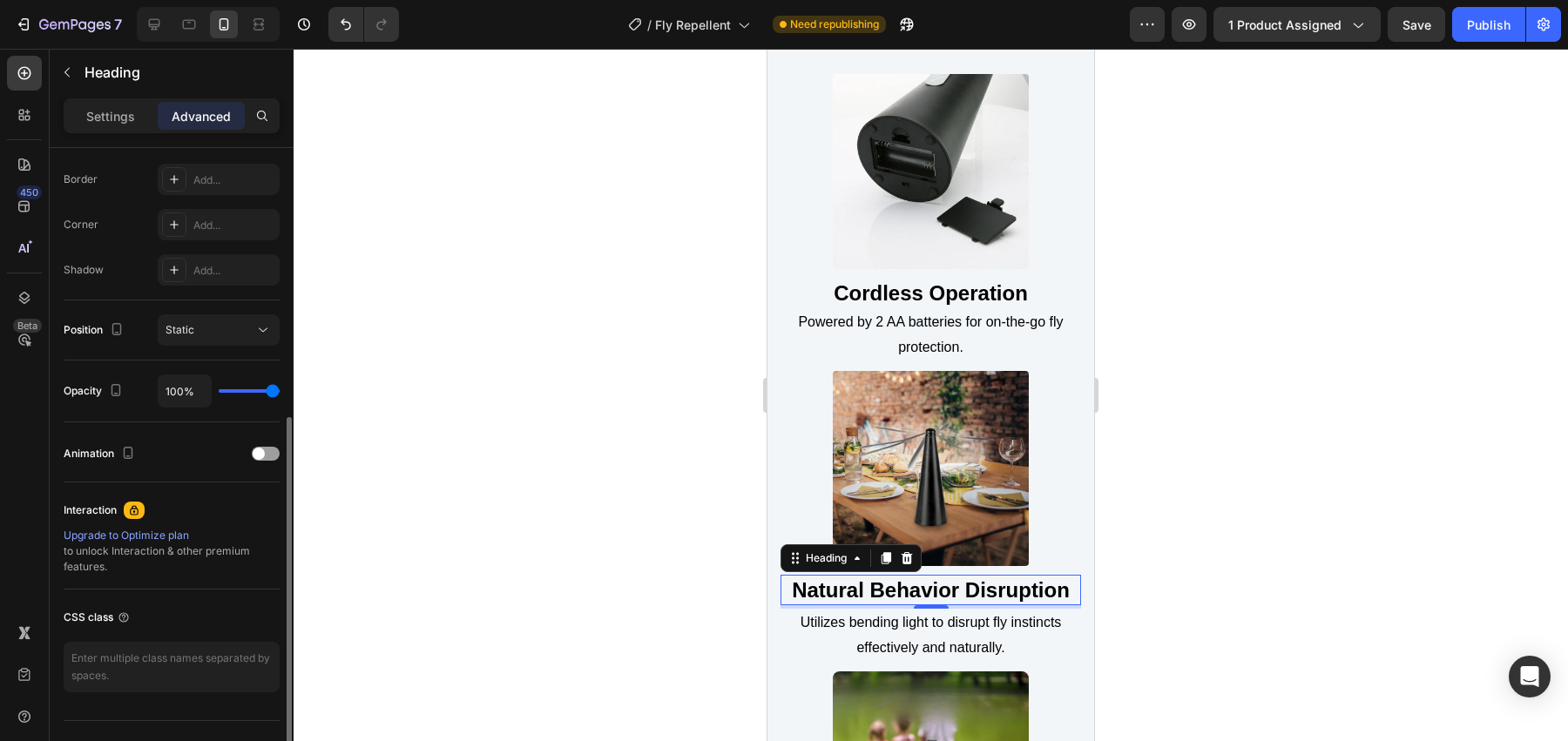
scroll to position [484, 0]
drag, startPoint x: 942, startPoint y: 604, endPoint x: 960, endPoint y: 495, distance: 110.5
click at [959, 500] on div "Image Natural Behavior Disruption Heading 4 Utilizes bending light to disrupt f…" at bounding box center [931, 521] width 300 height 300
type input "0"
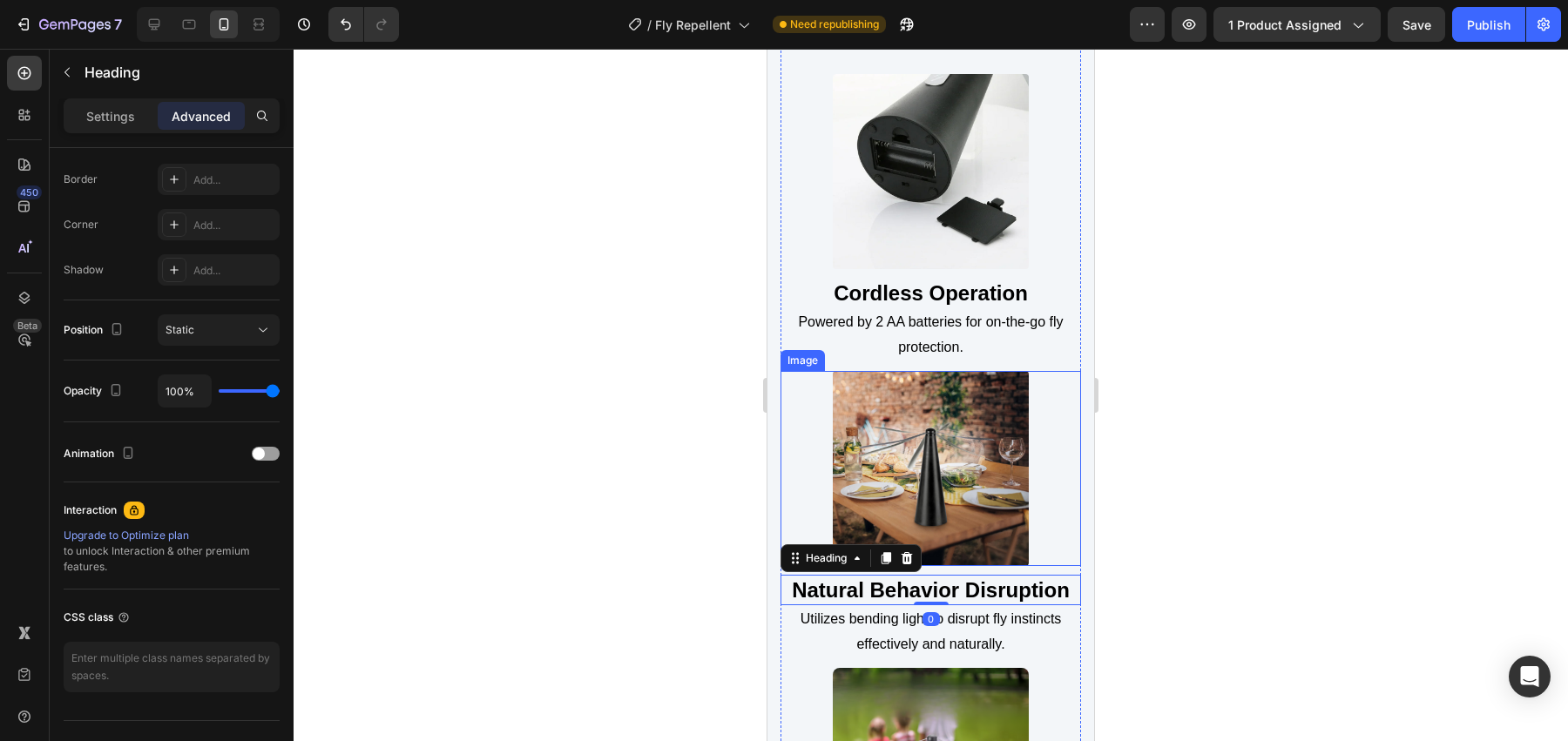
scroll to position [2383, 0]
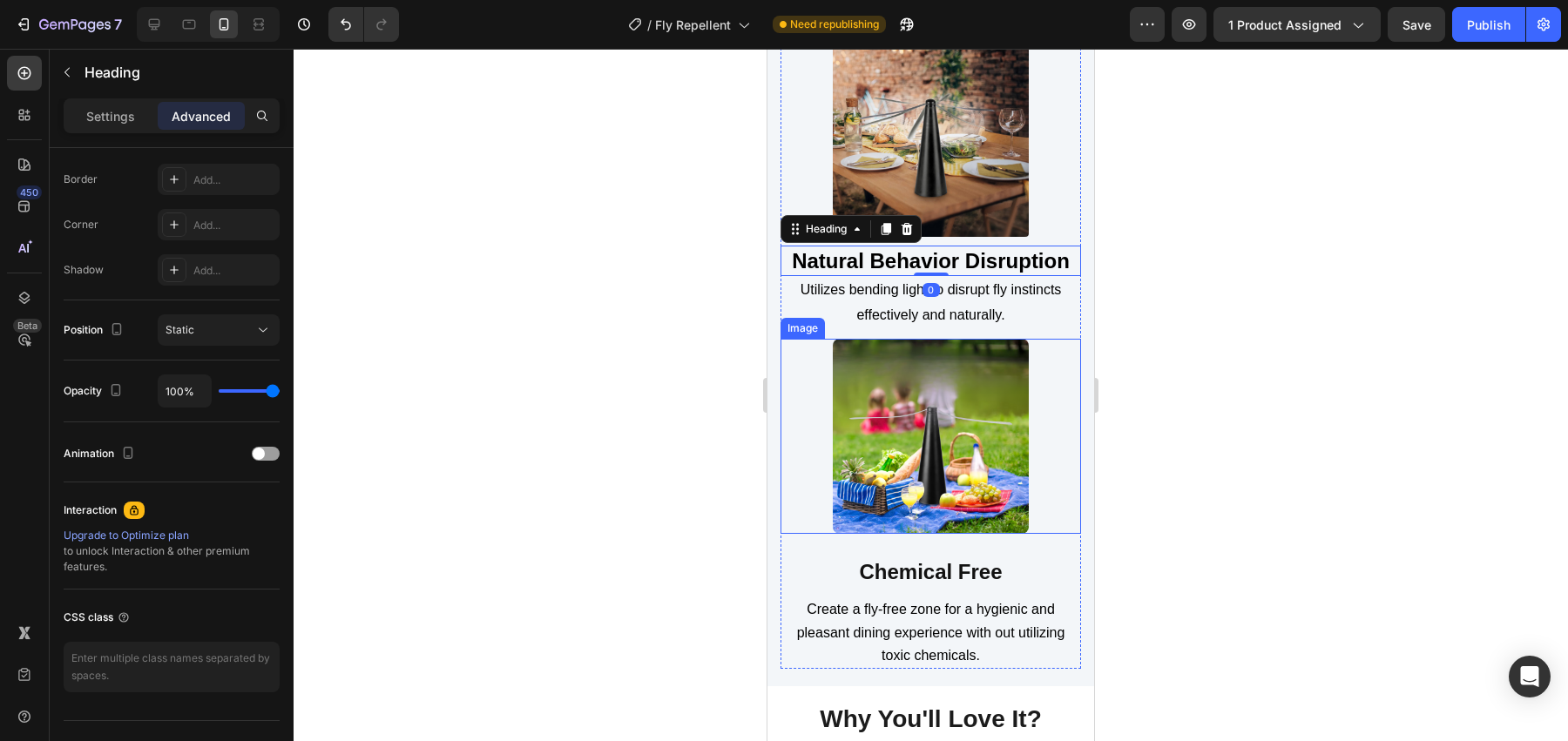
click at [951, 496] on img at bounding box center [931, 436] width 195 height 195
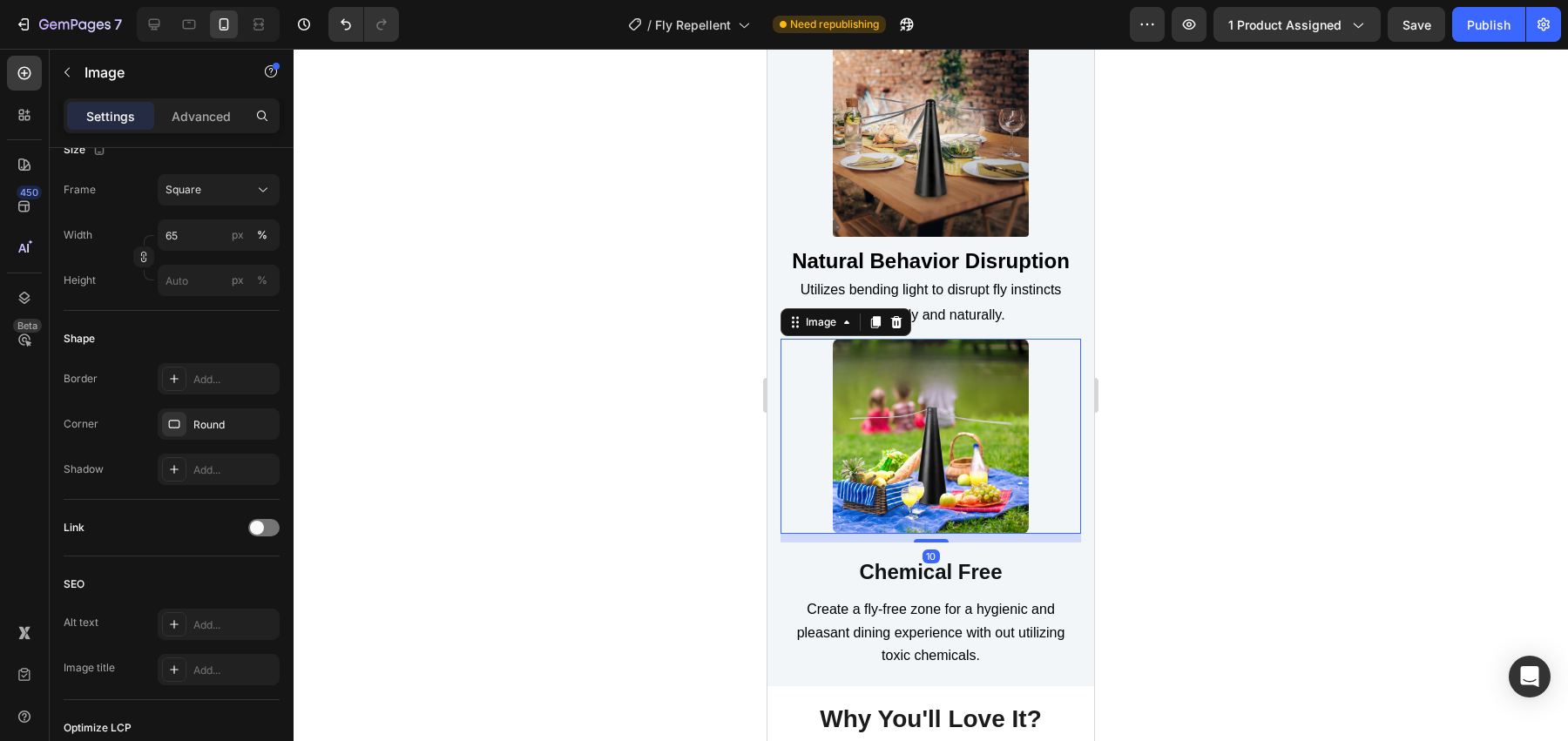
scroll to position [0, 0]
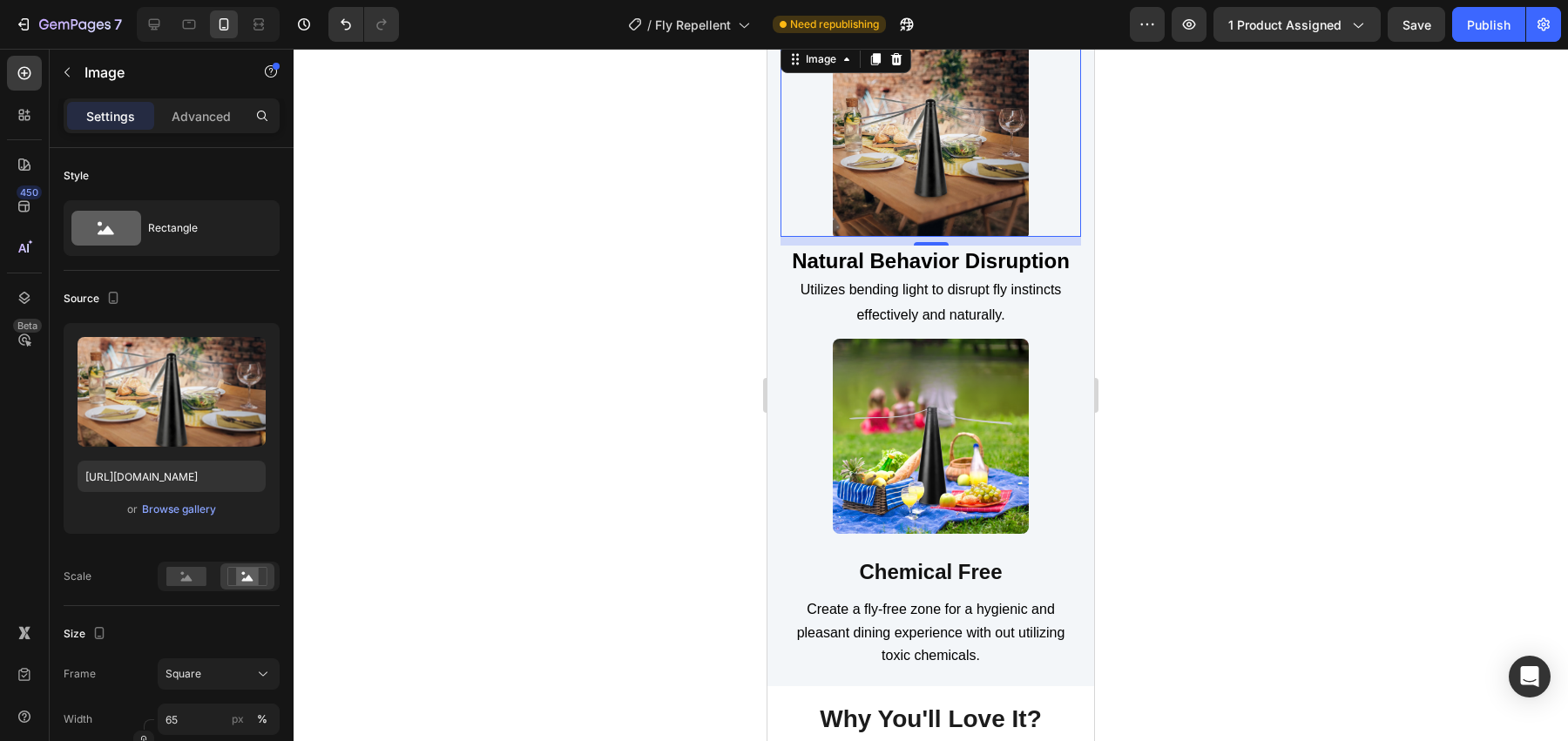
click at [940, 130] on img at bounding box center [931, 139] width 195 height 195
click at [973, 476] on img at bounding box center [931, 436] width 195 height 195
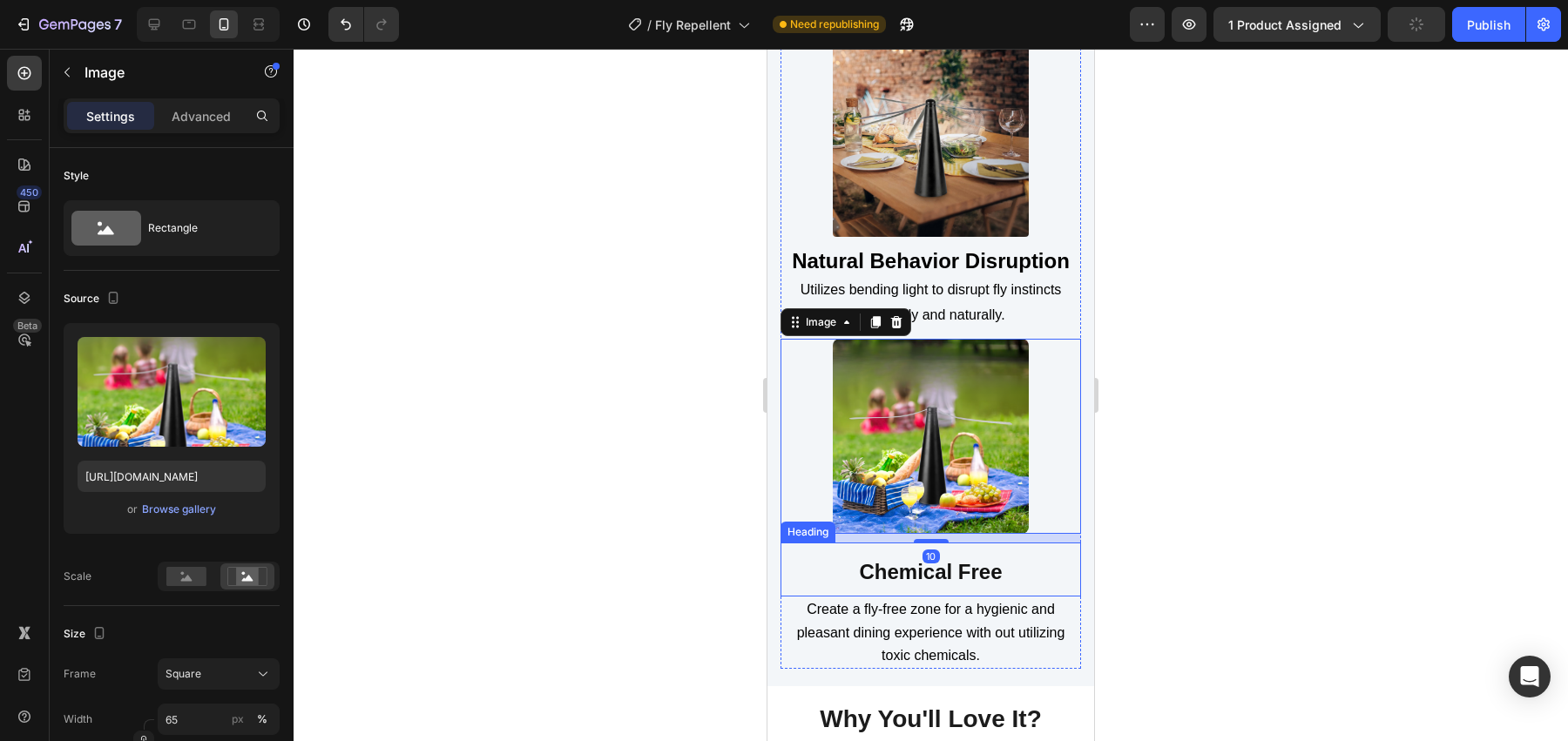
click at [969, 581] on strong "Chemical Free" at bounding box center [930, 572] width 143 height 24
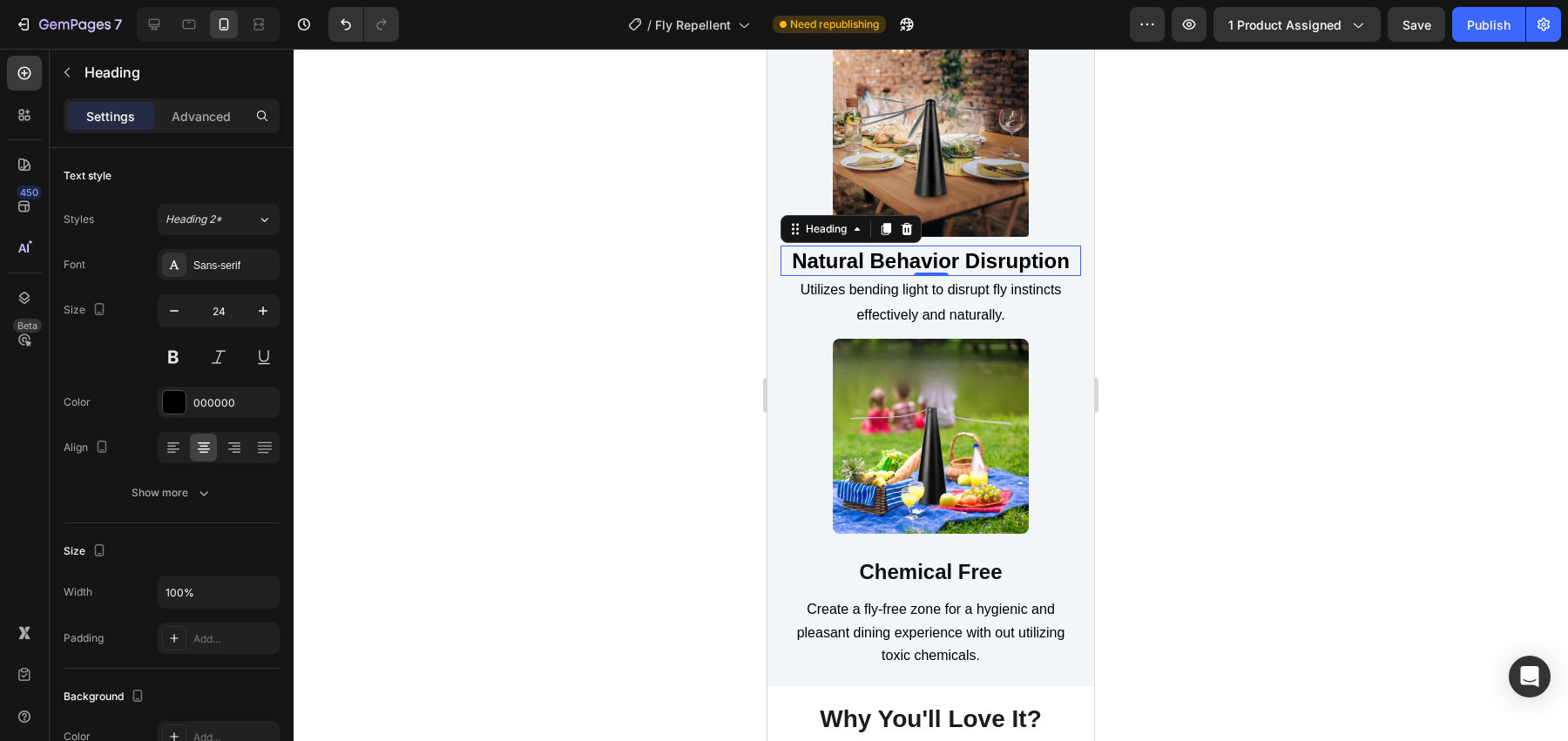
click at [964, 265] on strong "Natural Behavior Disruption" at bounding box center [931, 260] width 278 height 24
click at [998, 561] on strong "Chemical Free" at bounding box center [930, 572] width 143 height 24
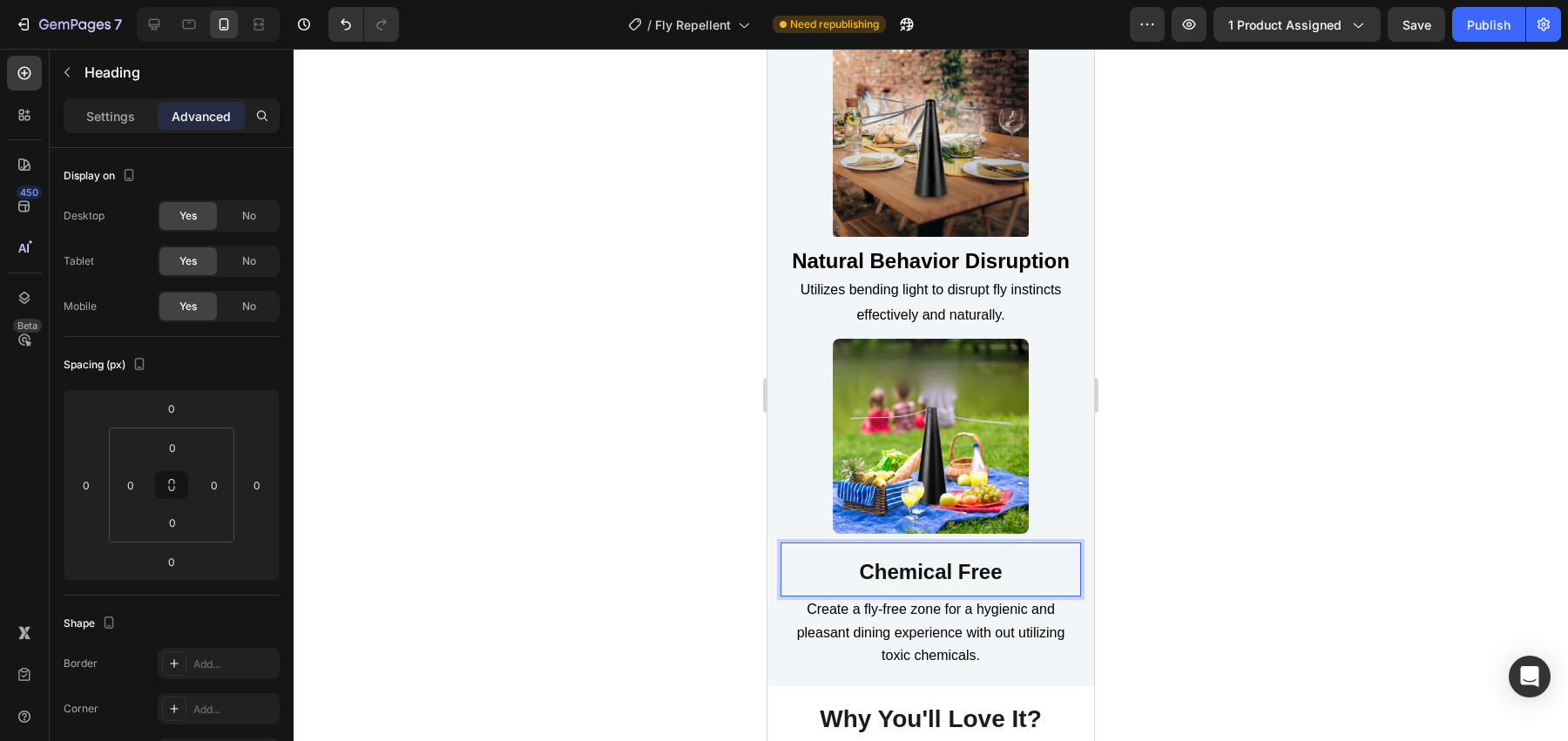
drag, startPoint x: 1232, startPoint y: 561, endPoint x: 1121, endPoint y: 562, distance: 111.0
click at [1232, 562] on div at bounding box center [930, 395] width 1274 height 693
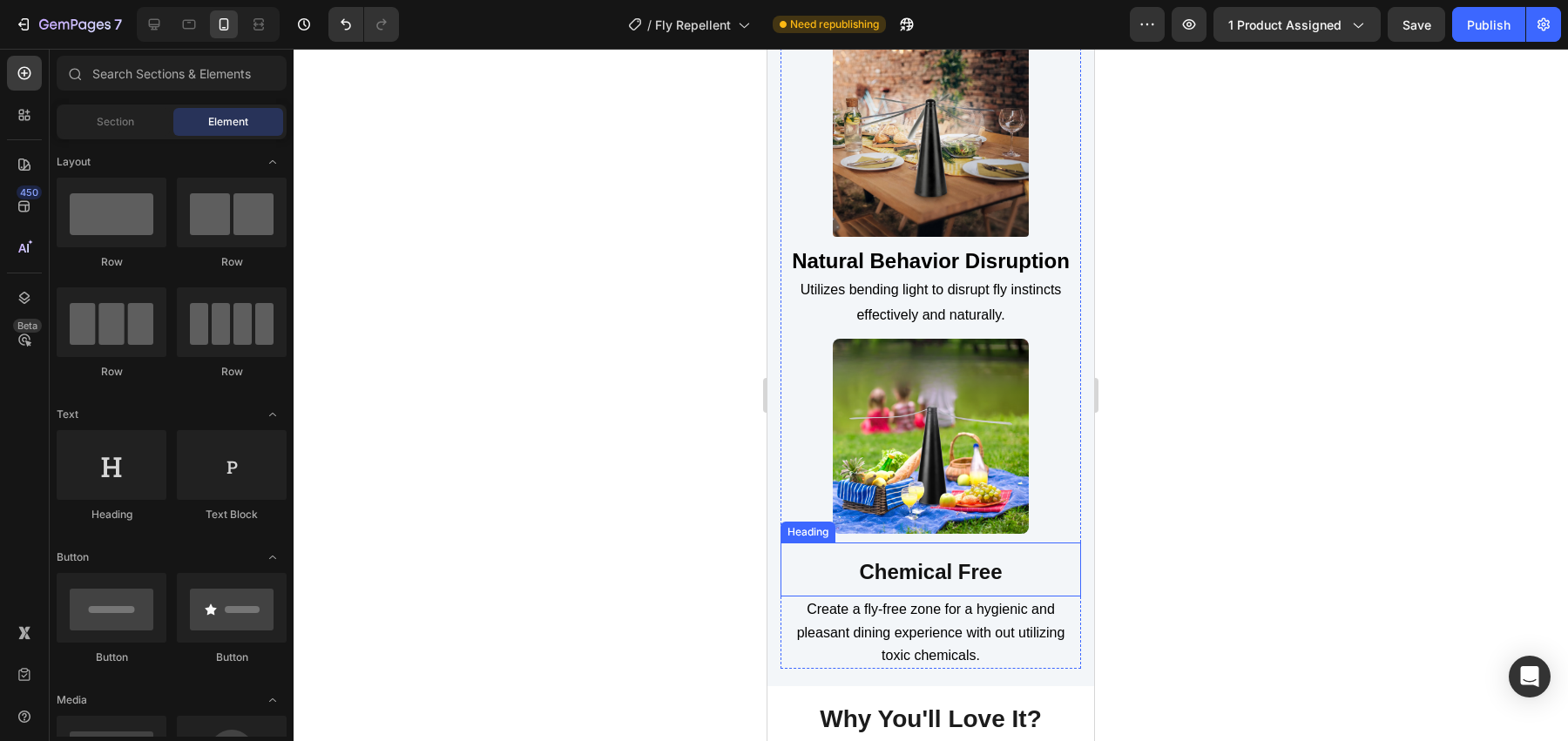
click at [893, 567] on strong "Chemical Free" at bounding box center [930, 572] width 143 height 24
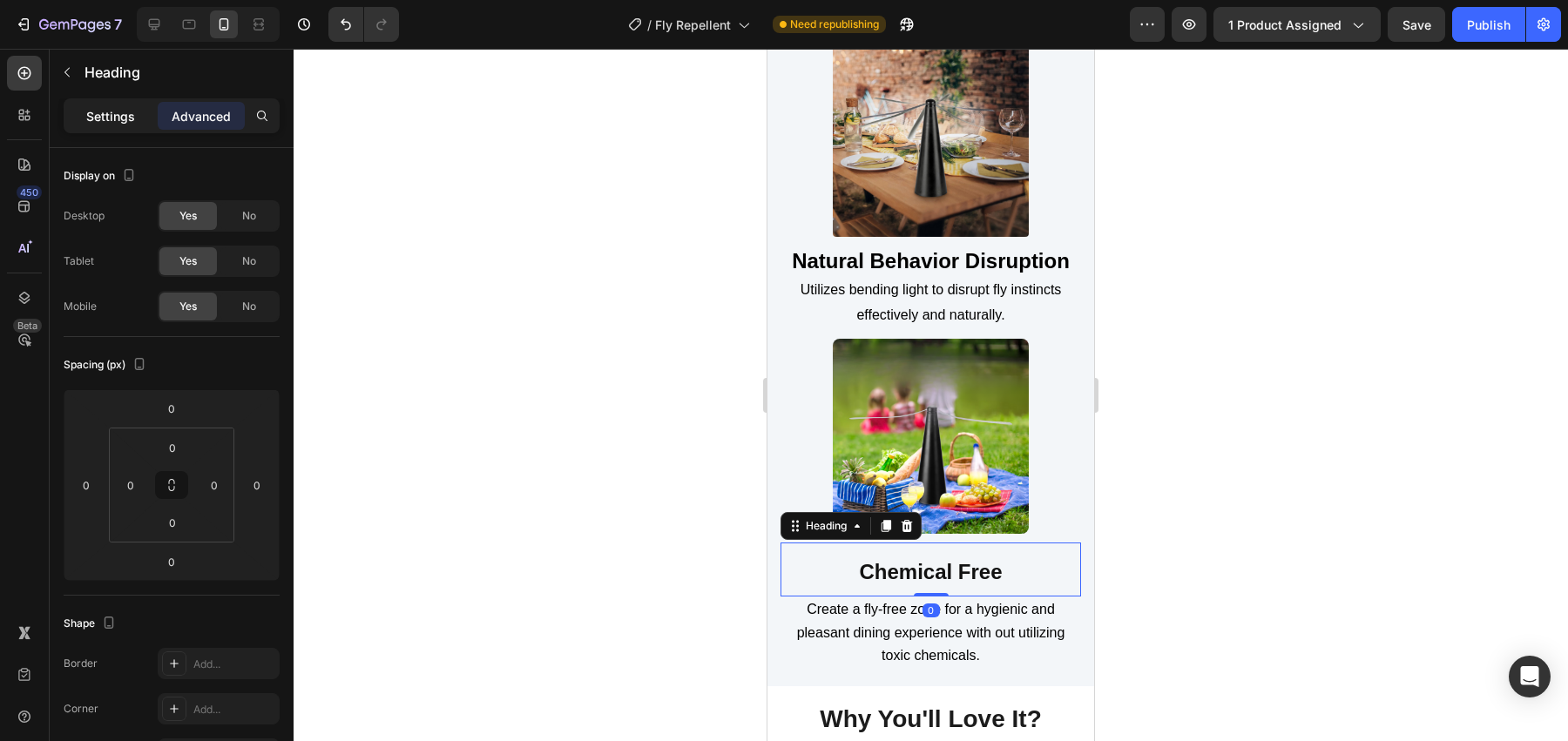
click at [120, 123] on p "Settings" at bounding box center [110, 116] width 48 height 19
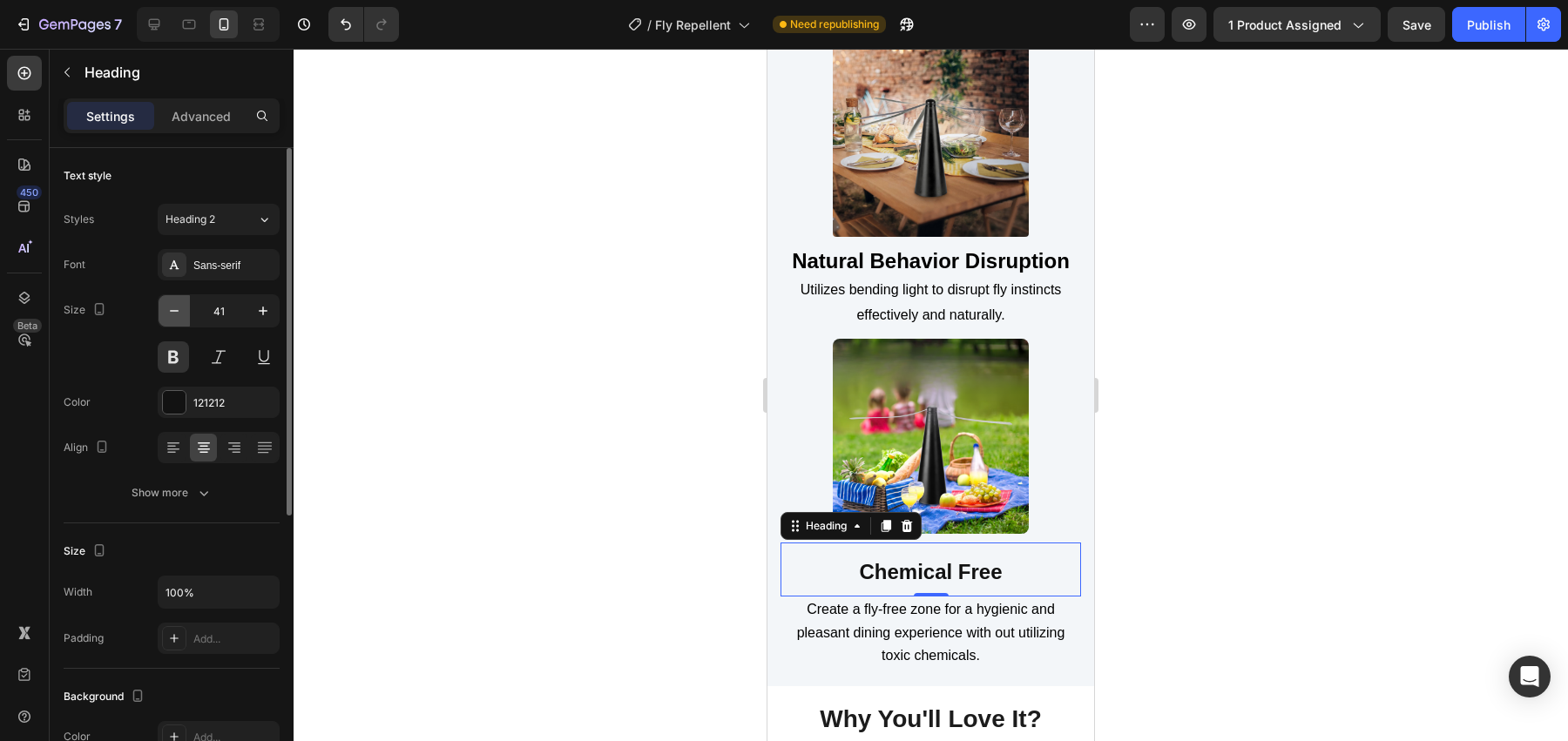
click at [181, 318] on icon "button" at bounding box center [175, 311] width 18 height 18
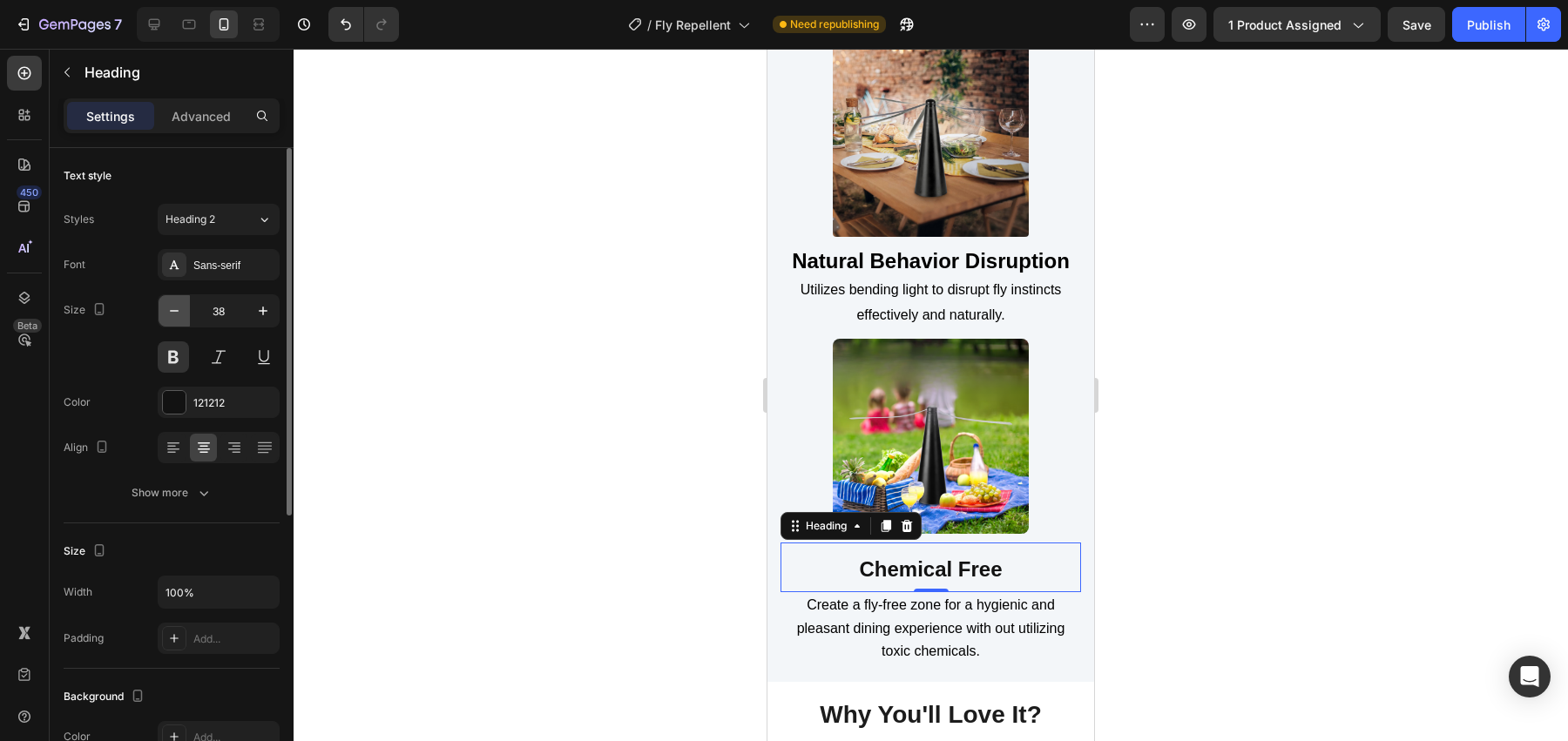
click at [181, 318] on icon "button" at bounding box center [175, 311] width 18 height 18
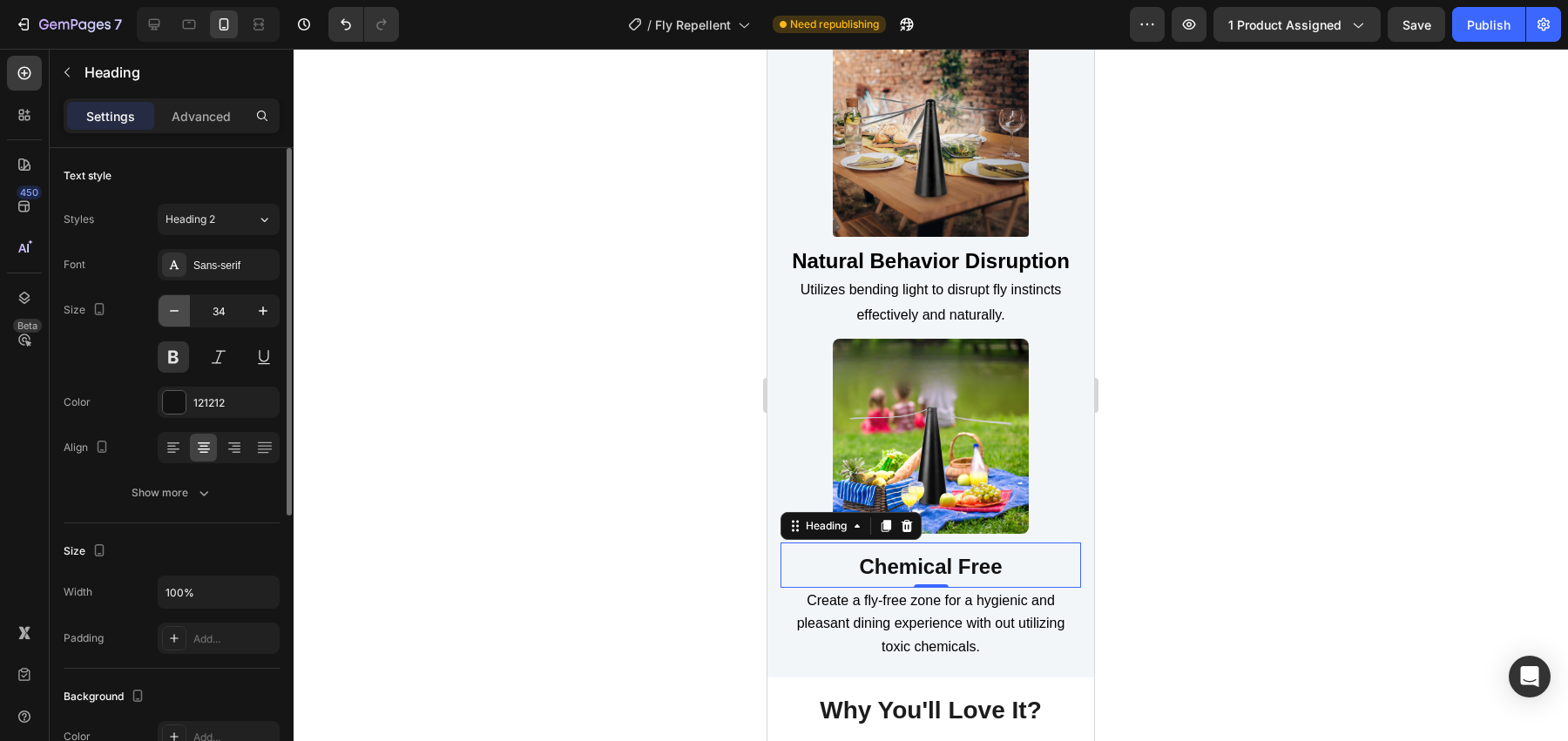
click at [181, 318] on icon "button" at bounding box center [175, 311] width 18 height 18
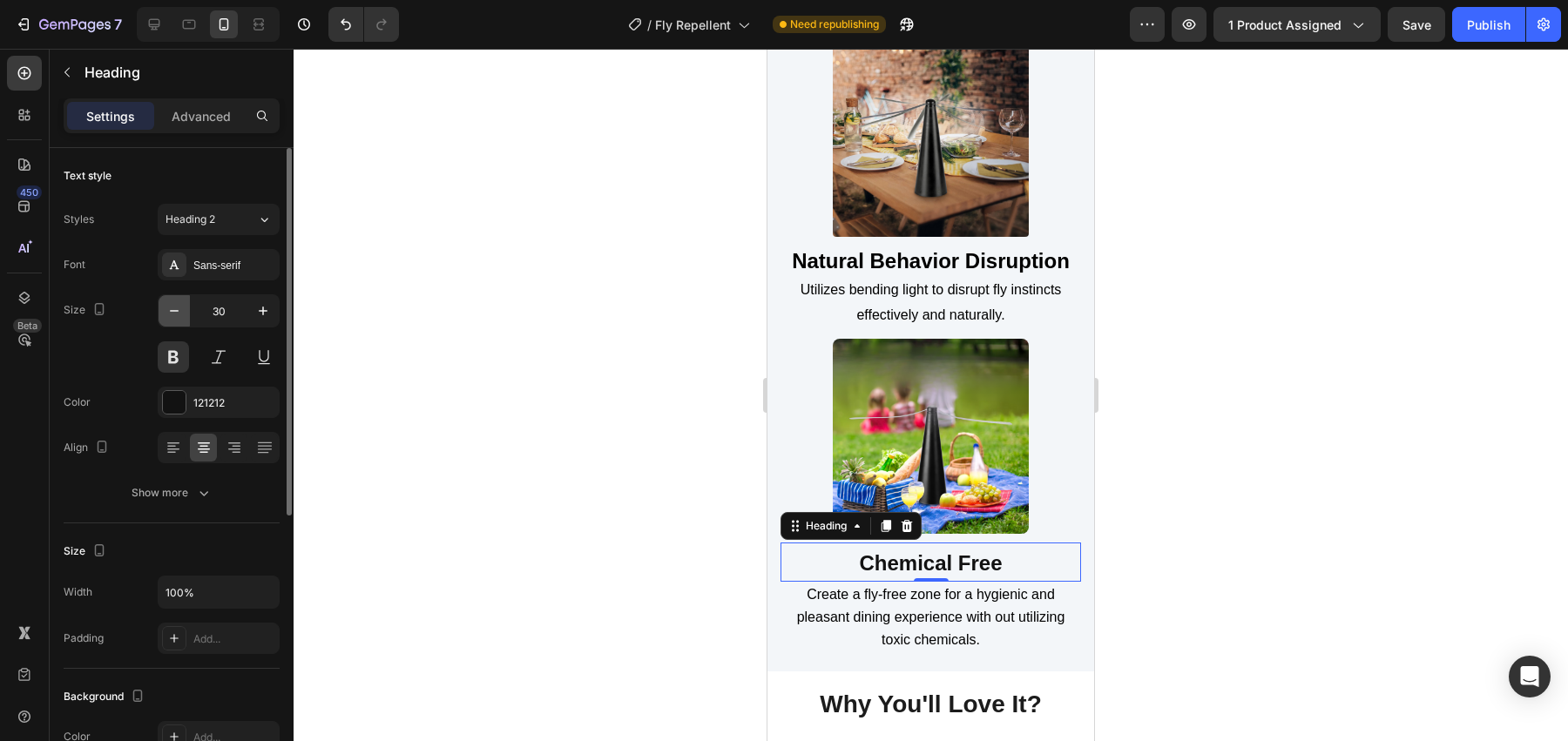
click at [181, 318] on icon "button" at bounding box center [175, 311] width 18 height 18
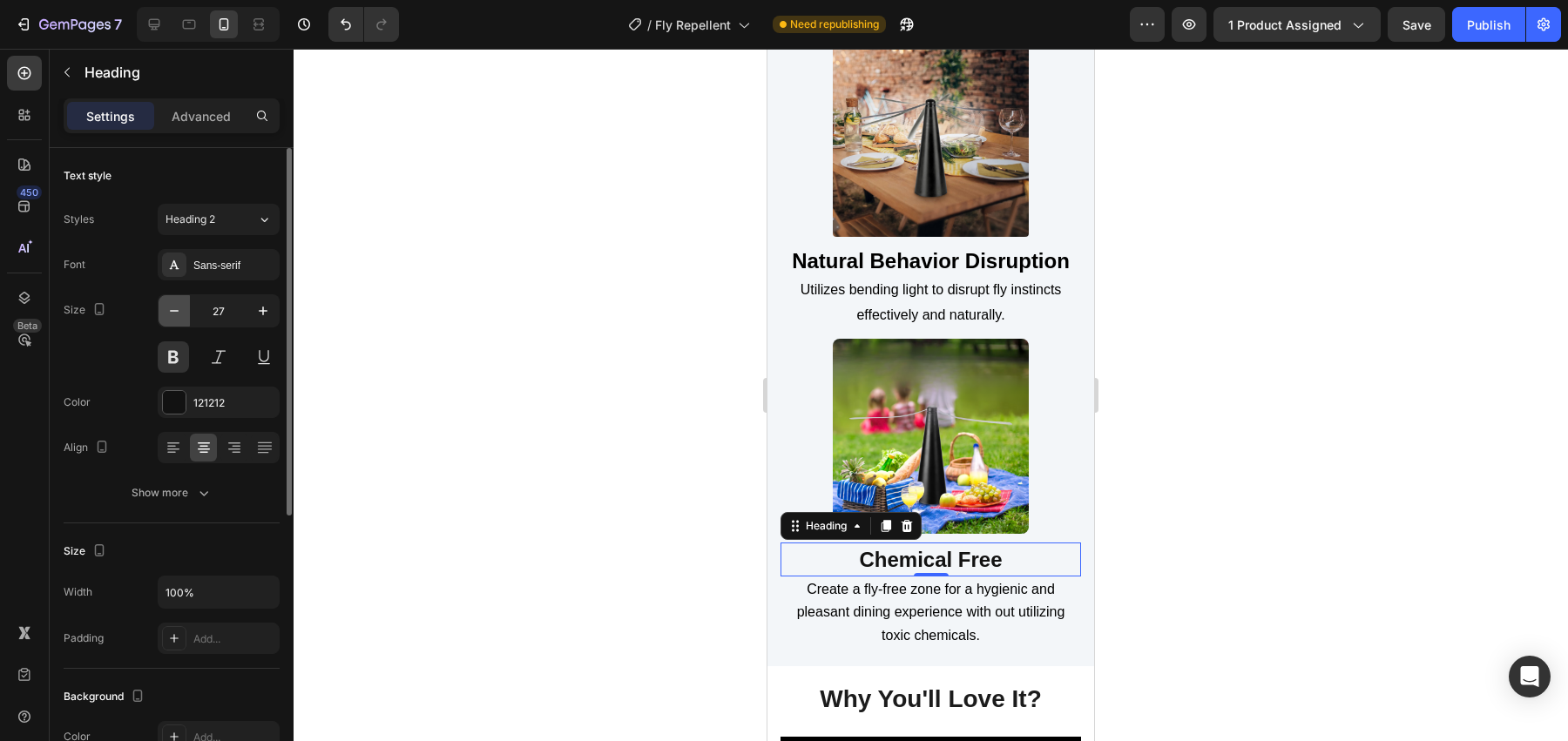
click at [181, 318] on icon "button" at bounding box center [175, 311] width 18 height 18
type input "24"
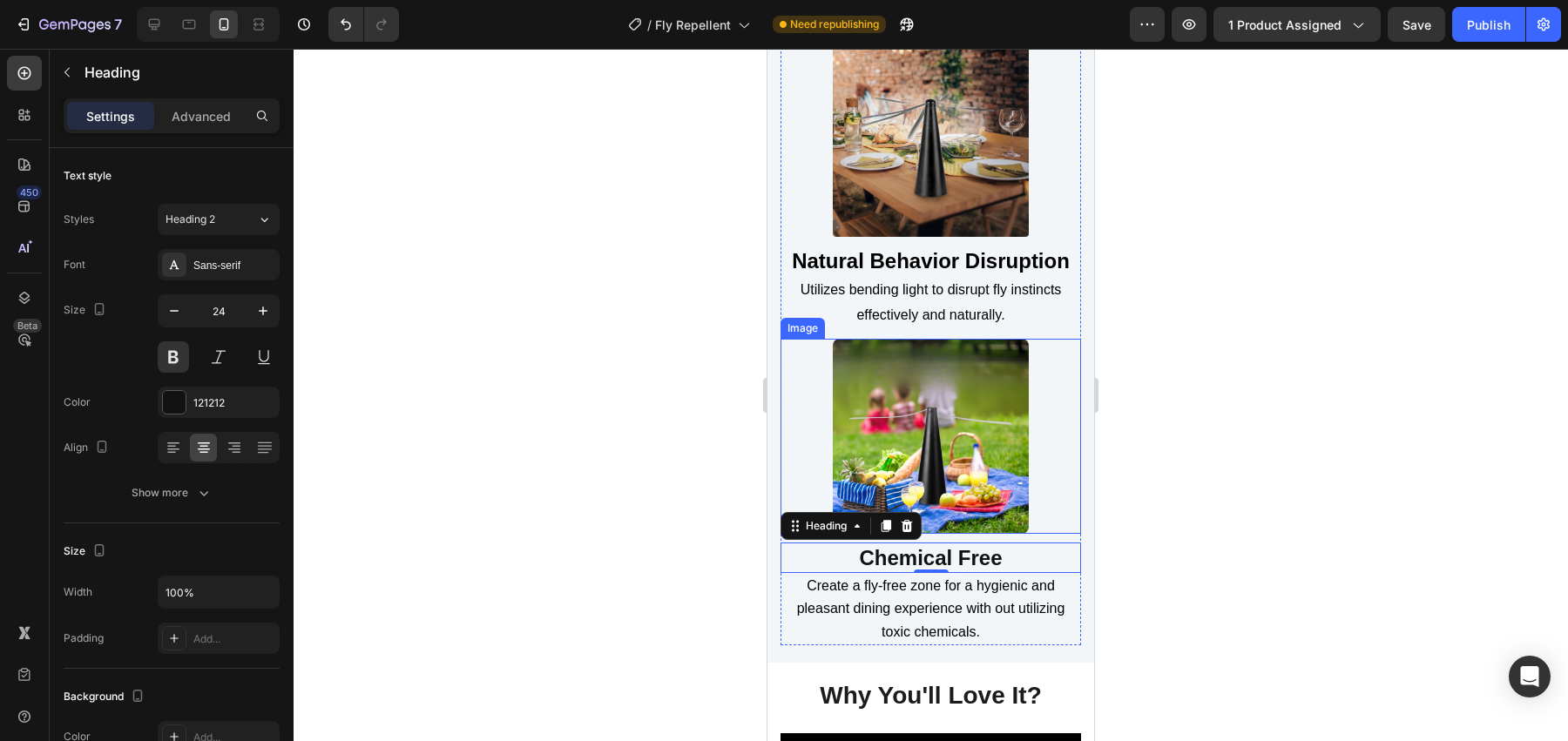
click at [1156, 465] on div at bounding box center [930, 395] width 1274 height 693
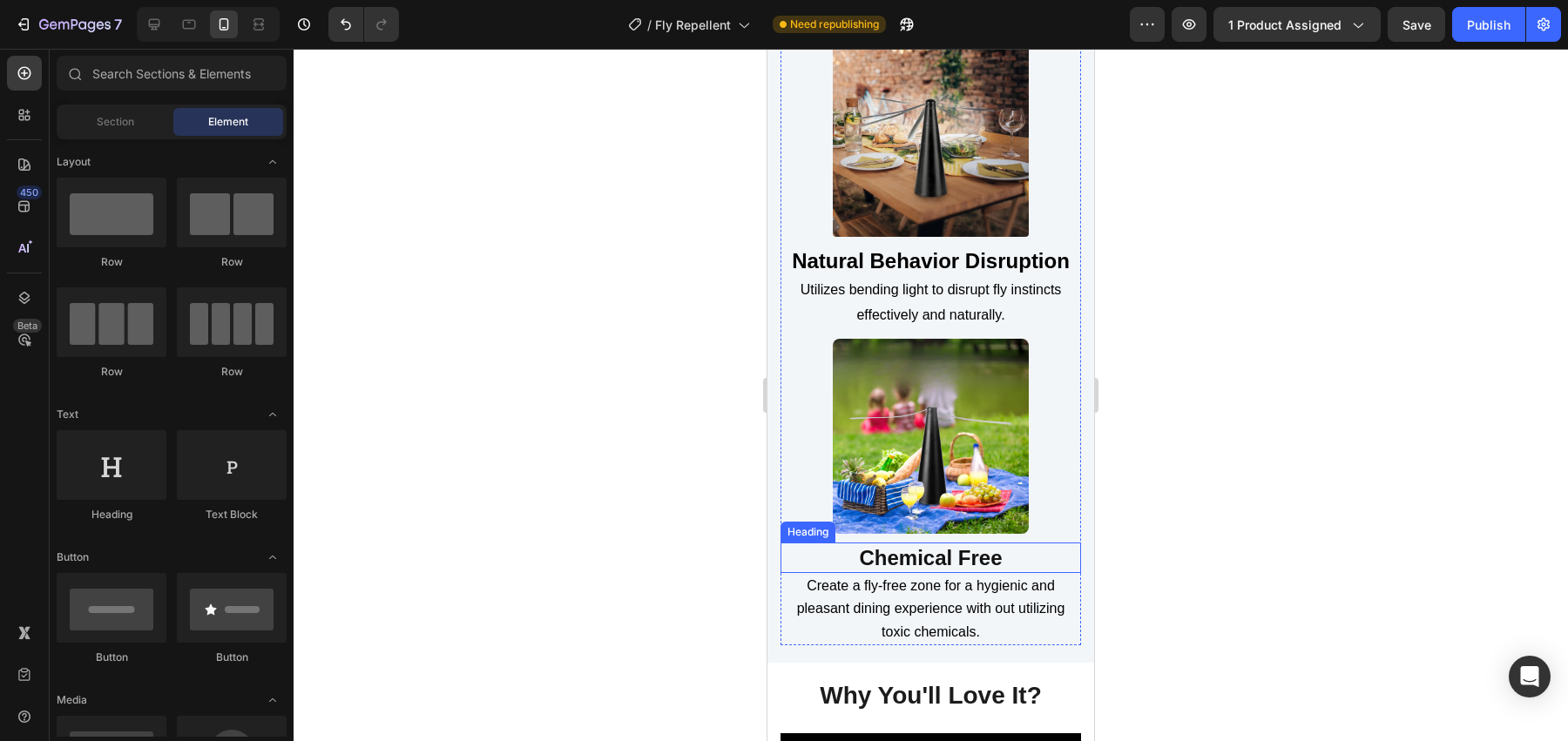
click at [950, 554] on strong "Chemical Free" at bounding box center [930, 557] width 143 height 24
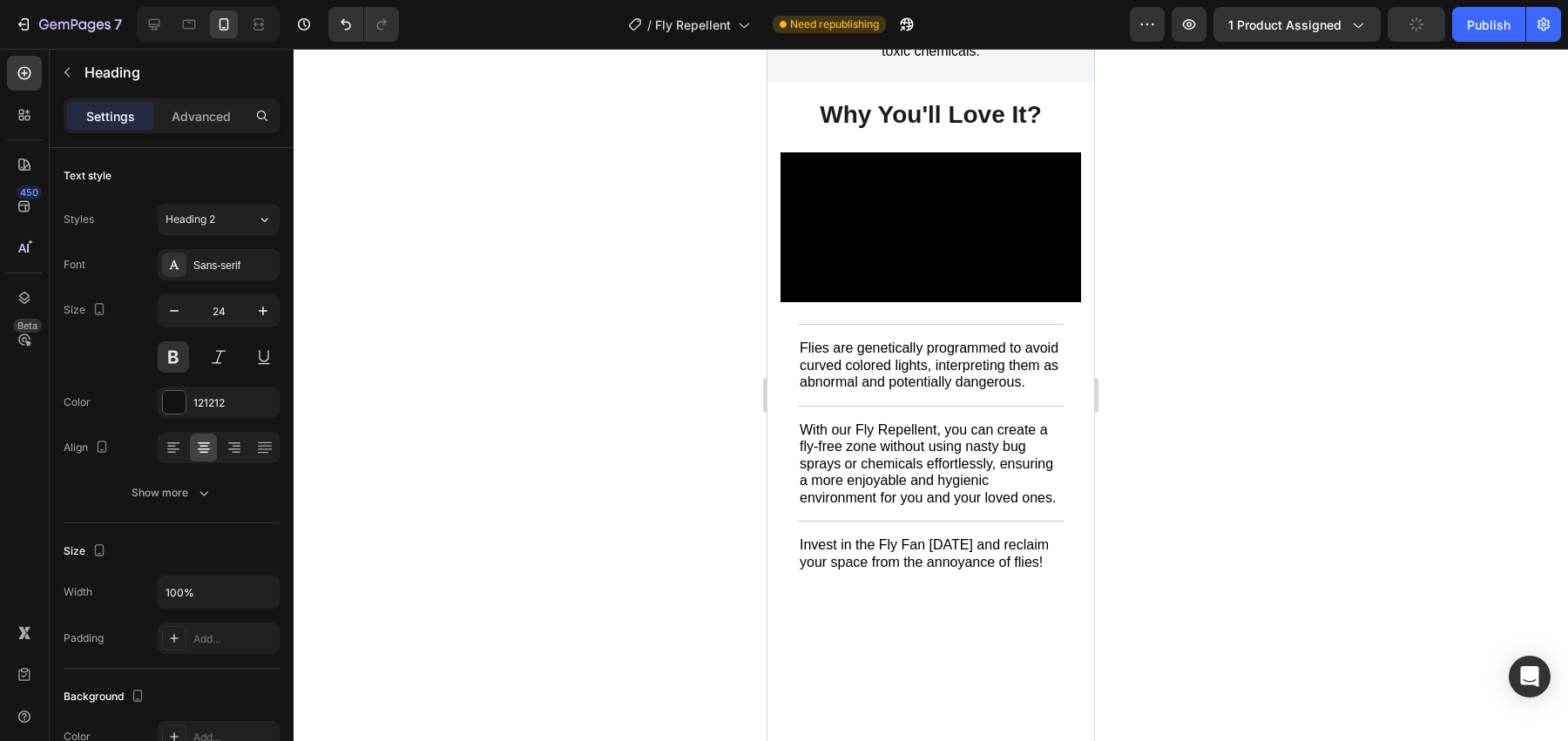
scroll to position [2975, 0]
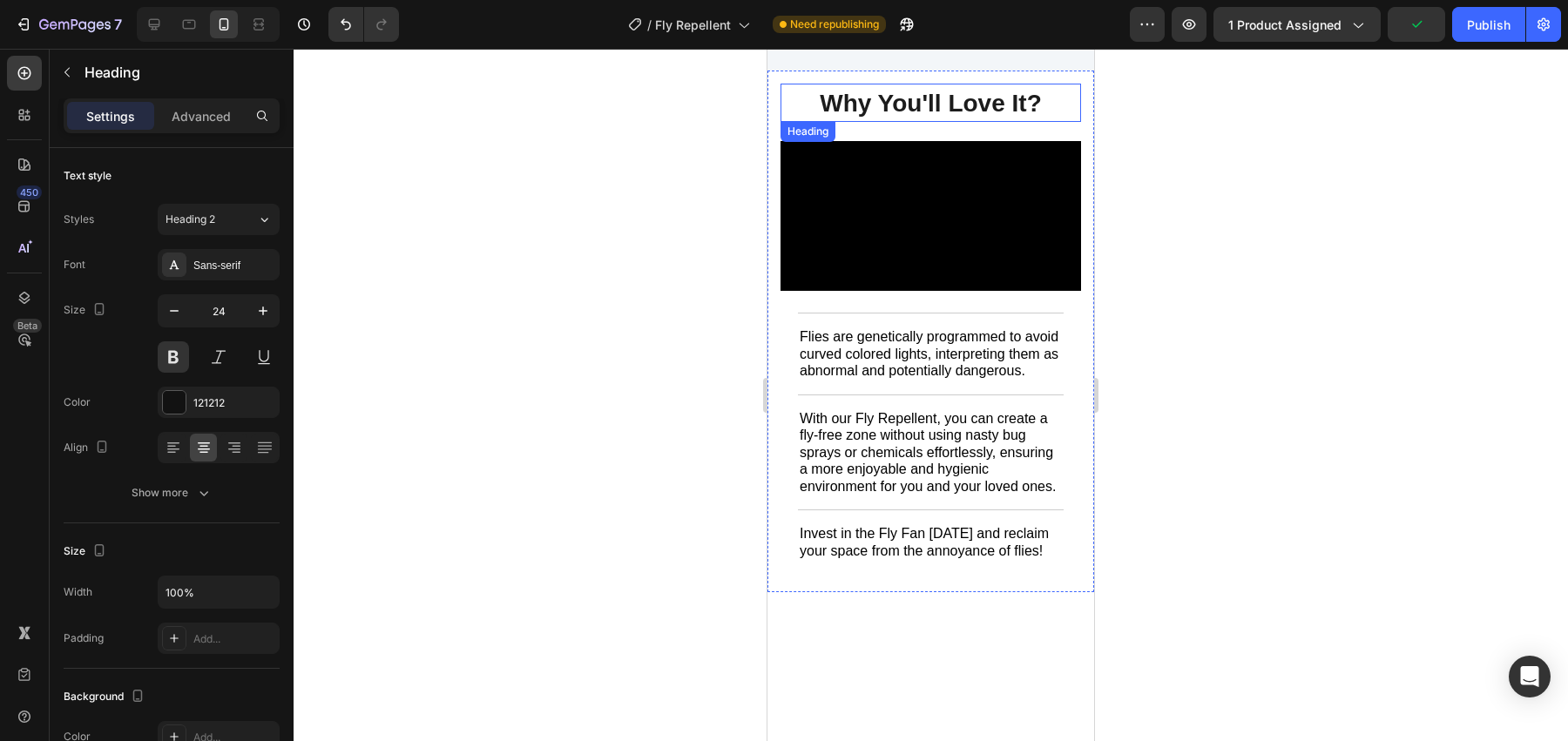
click at [945, 93] on strong "Why You'll Love It?" at bounding box center [931, 103] width 222 height 27
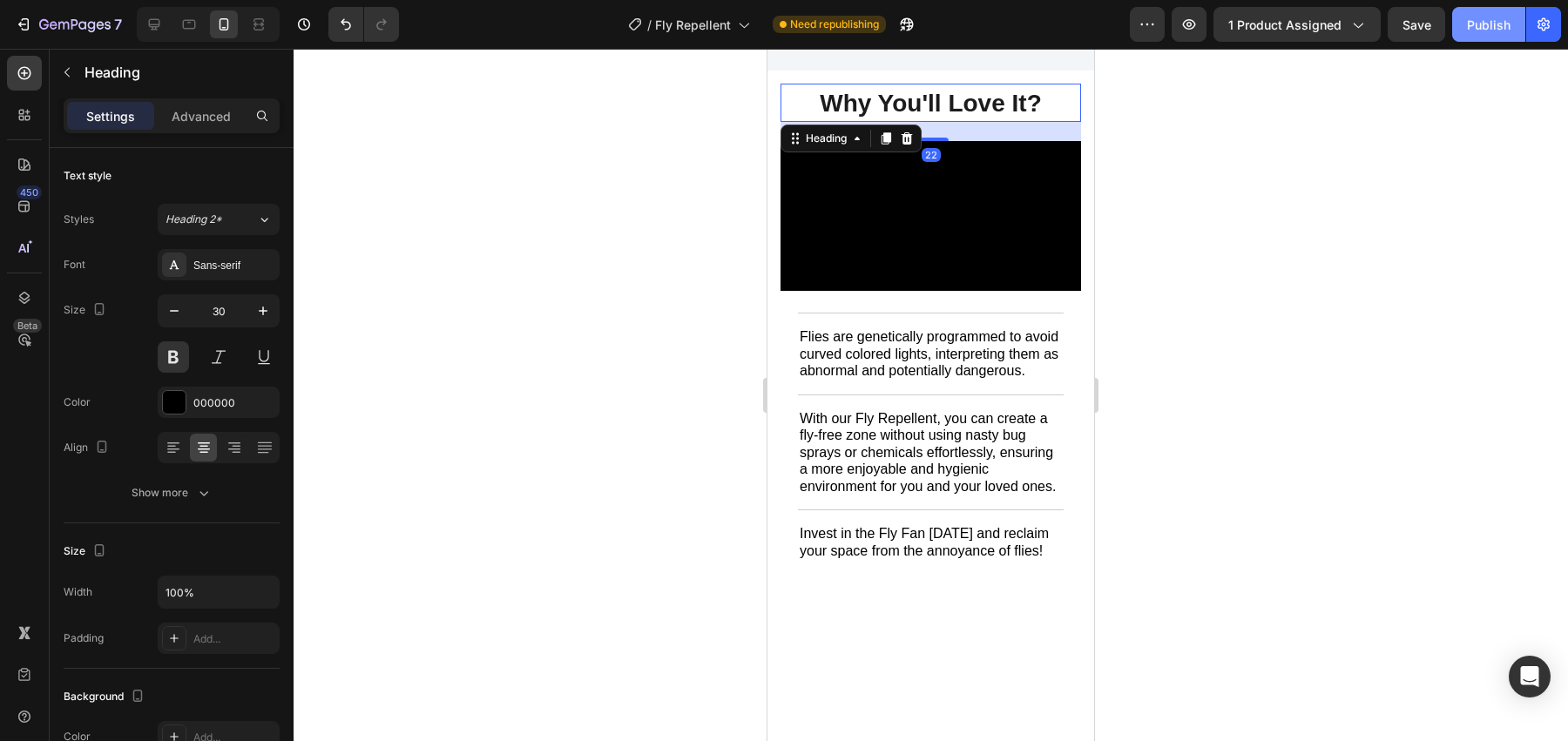
click at [1487, 25] on div "Publish" at bounding box center [1488, 25] width 43 height 19
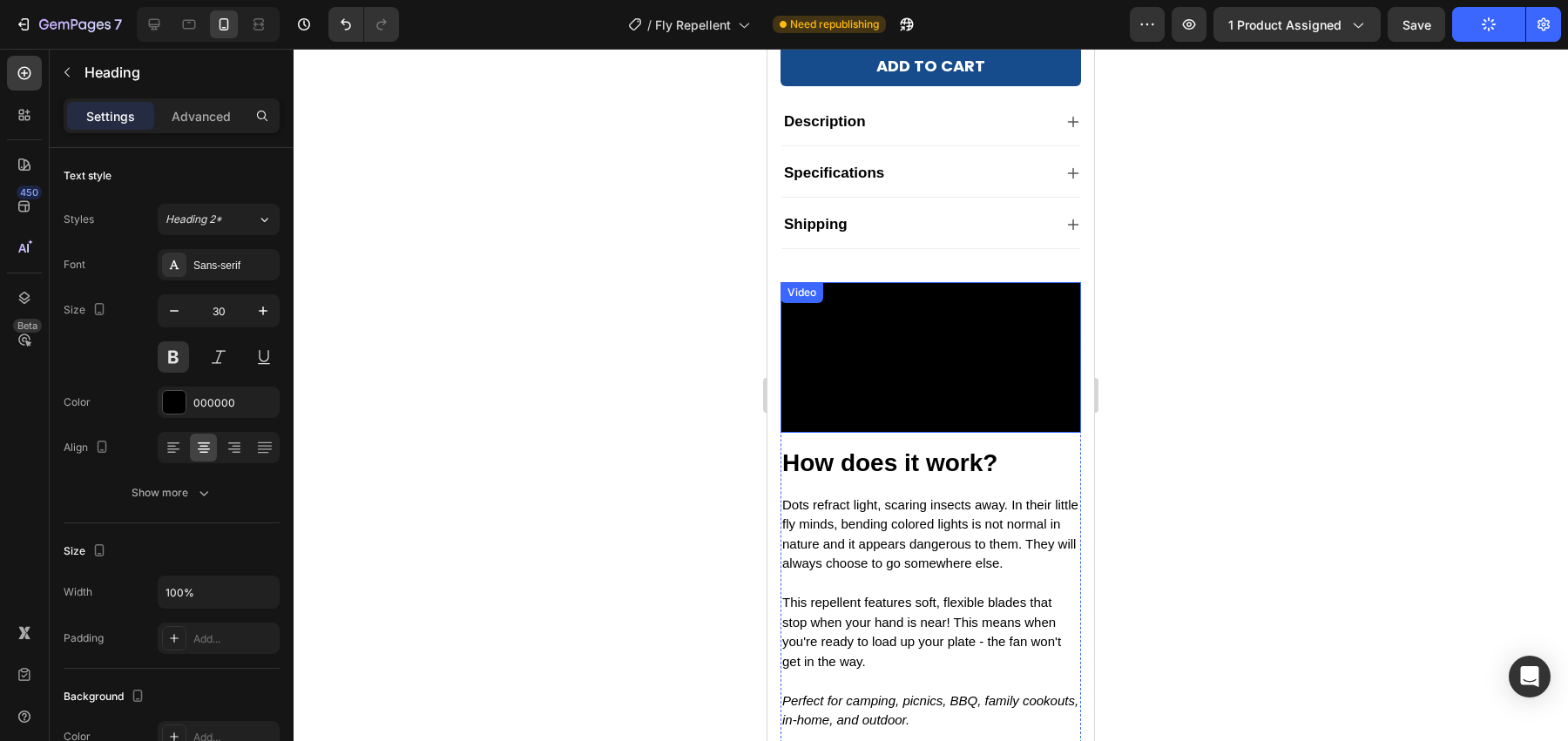
scroll to position [0, 0]
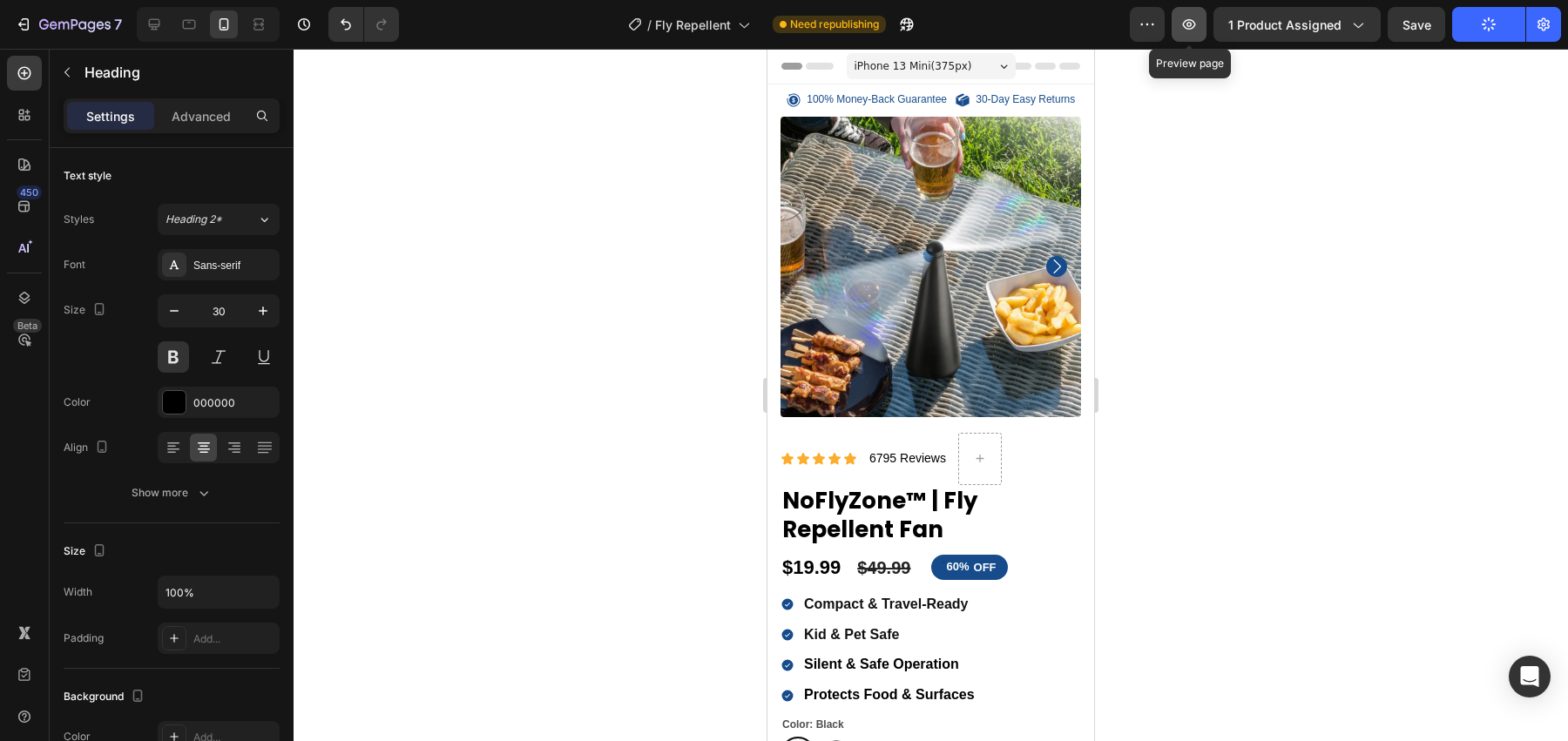
click at [1195, 34] on button "button" at bounding box center [1188, 24] width 35 height 35
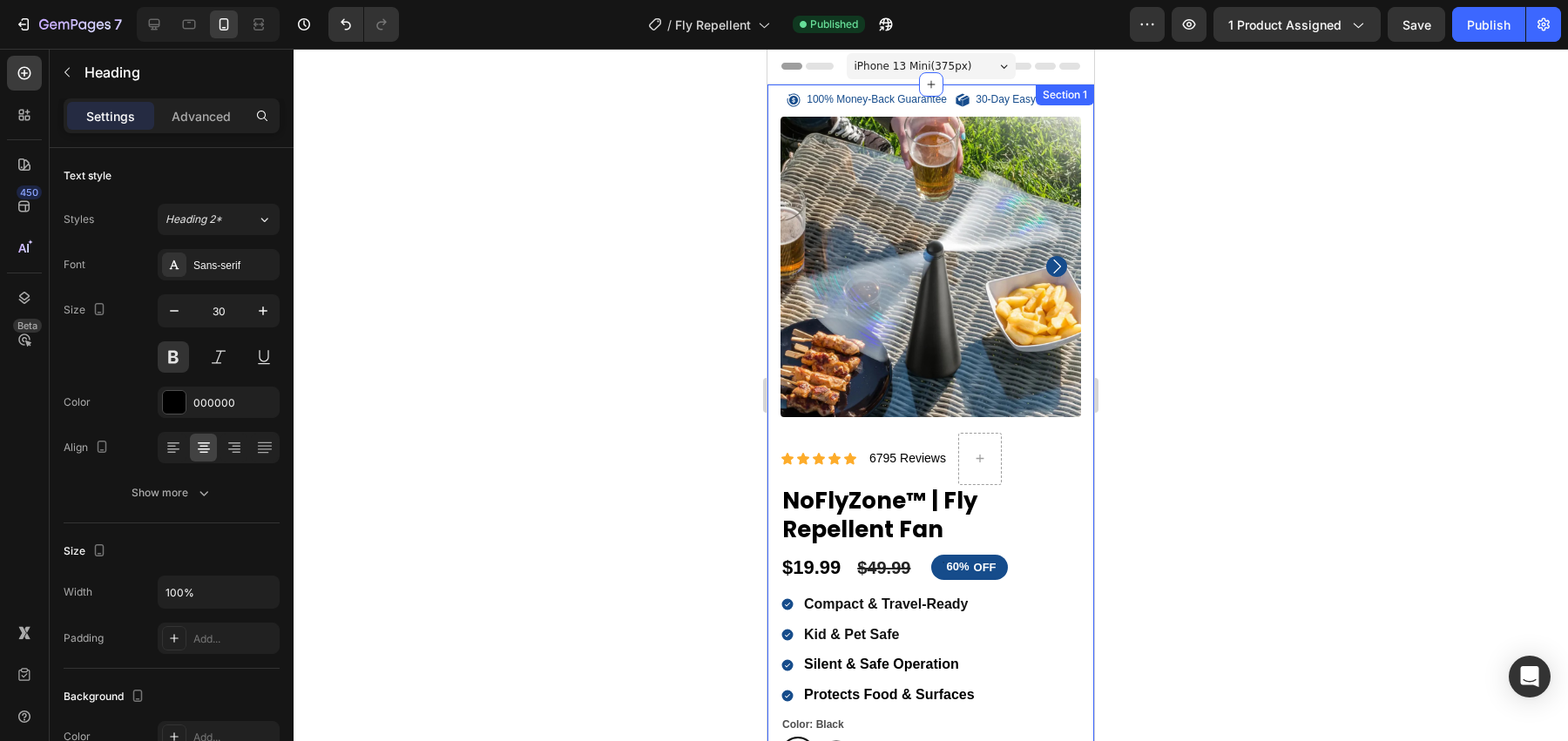
click at [1083, 110] on div "100% Money-Back Guarantee Item List 30-Day Easy Returns Item List Row Product I…" at bounding box center [931, 559] width 327 height 949
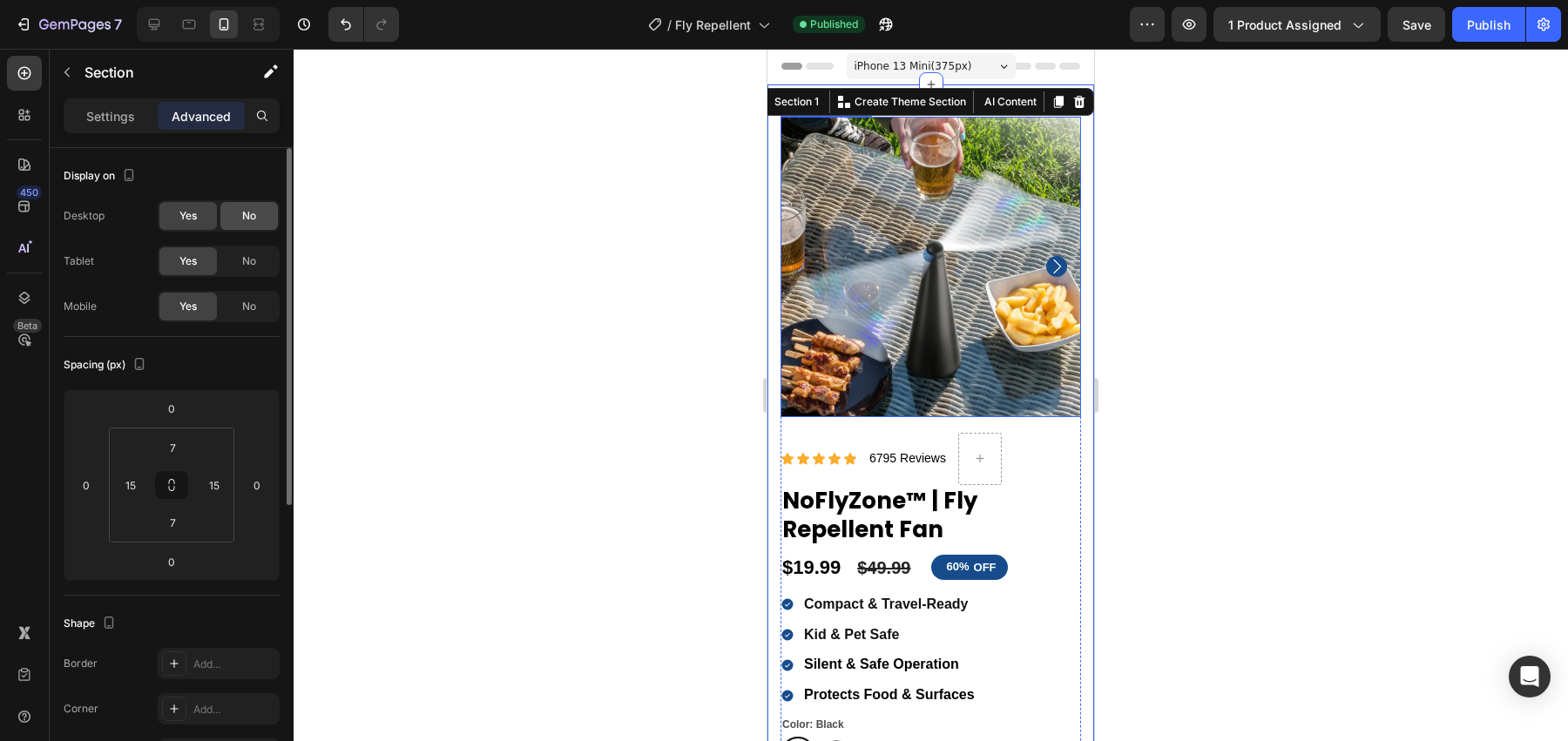
click at [250, 219] on span "No" at bounding box center [249, 216] width 14 height 16
click at [187, 218] on span "Yes" at bounding box center [188, 216] width 18 height 16
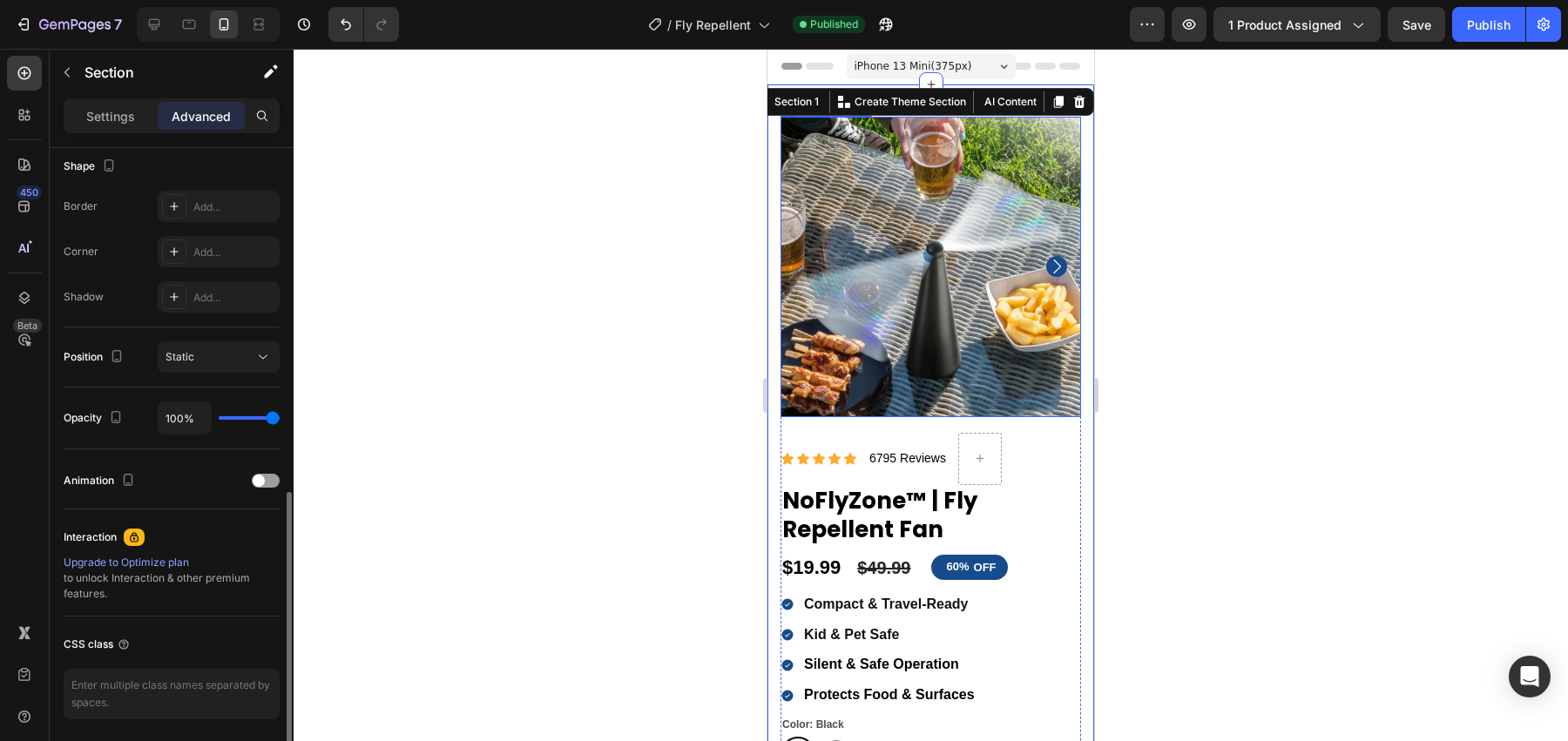
scroll to position [515, 0]
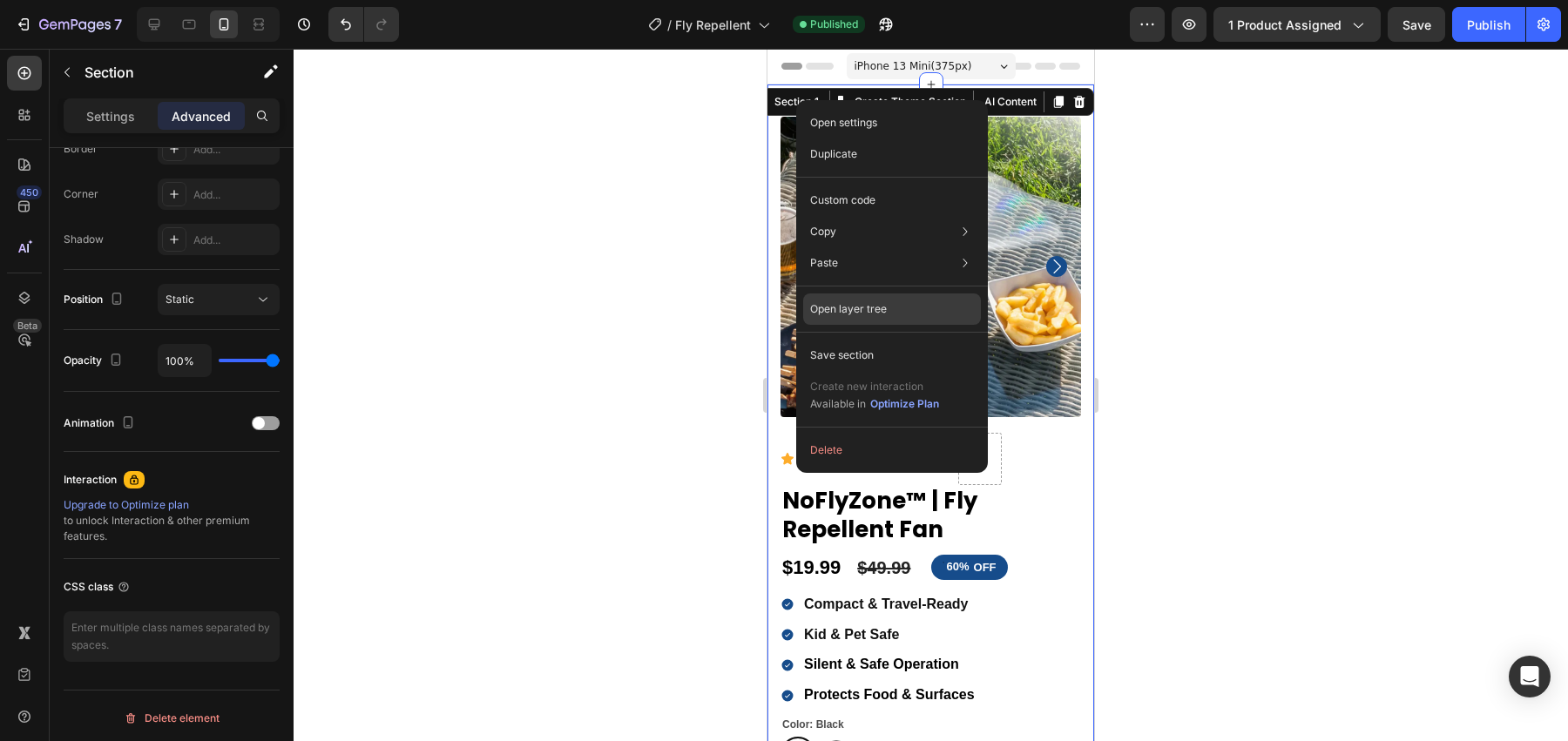
click at [871, 301] on p "Open layer tree" at bounding box center [849, 309] width 77 height 16
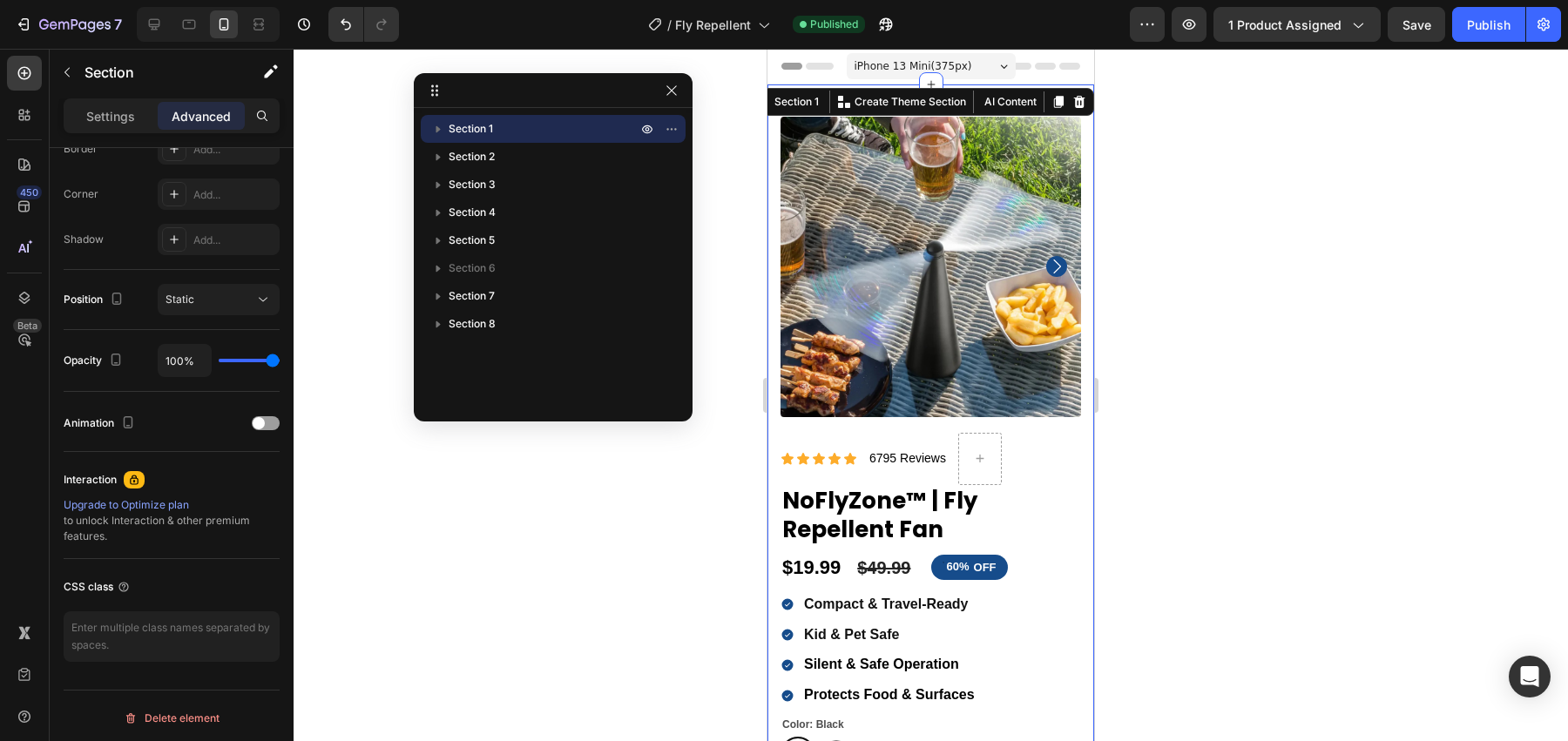
drag, startPoint x: 1381, startPoint y: 69, endPoint x: 512, endPoint y: 88, distance: 869.2
click at [436, 130] on icon "button" at bounding box center [438, 129] width 4 height 7
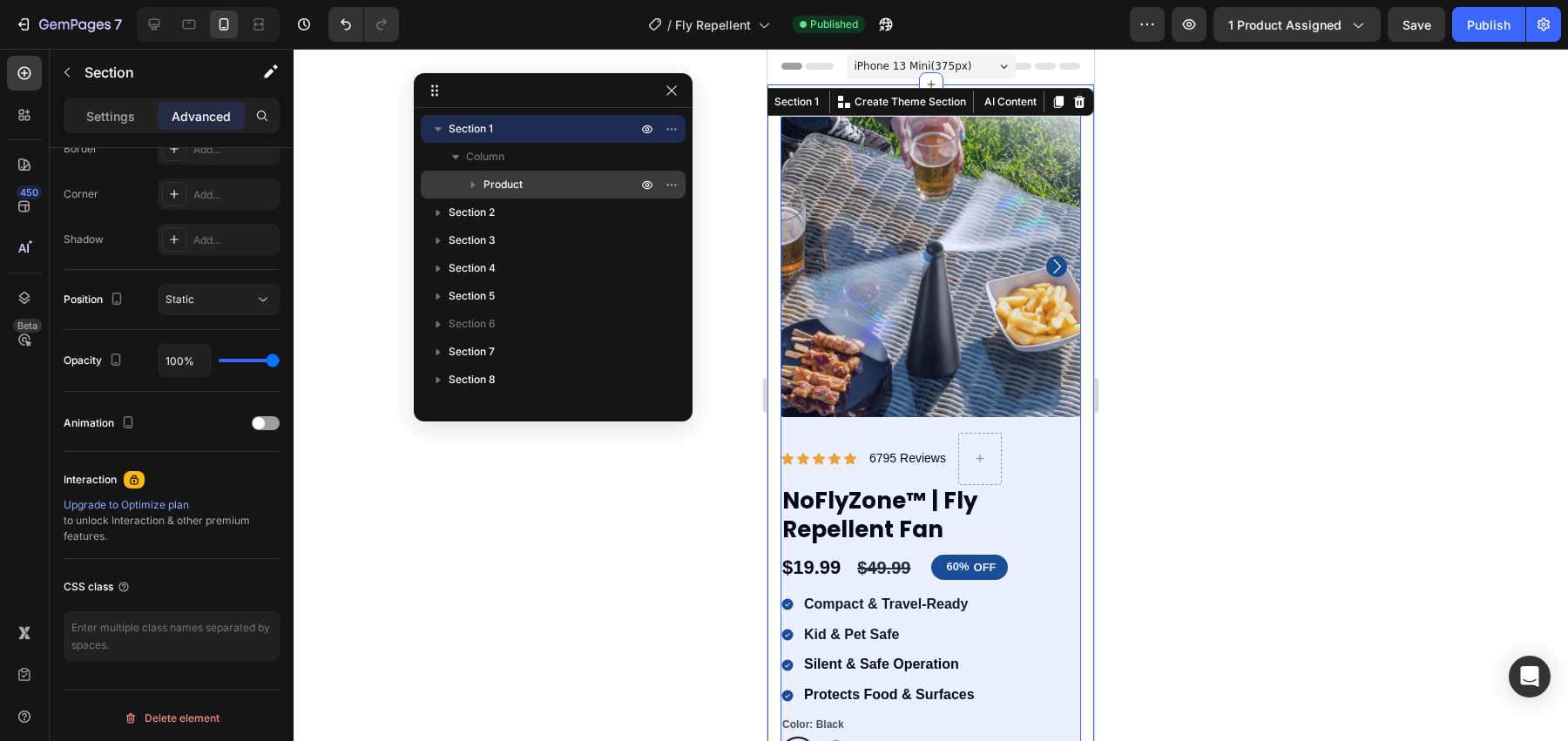
click at [508, 188] on span "Product" at bounding box center [503, 185] width 39 height 18
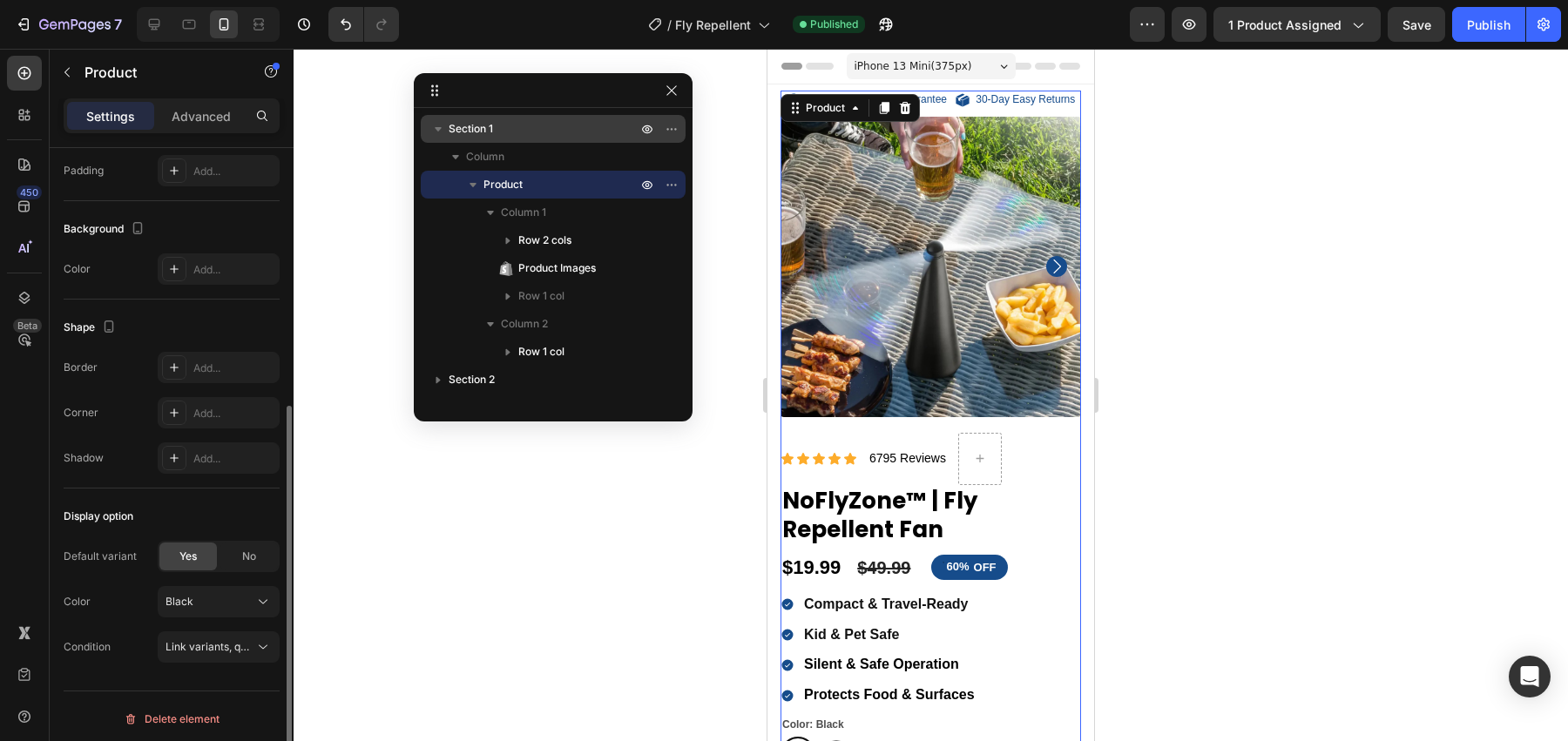
scroll to position [432, 0]
click at [206, 113] on p "Advanced" at bounding box center [201, 116] width 59 height 19
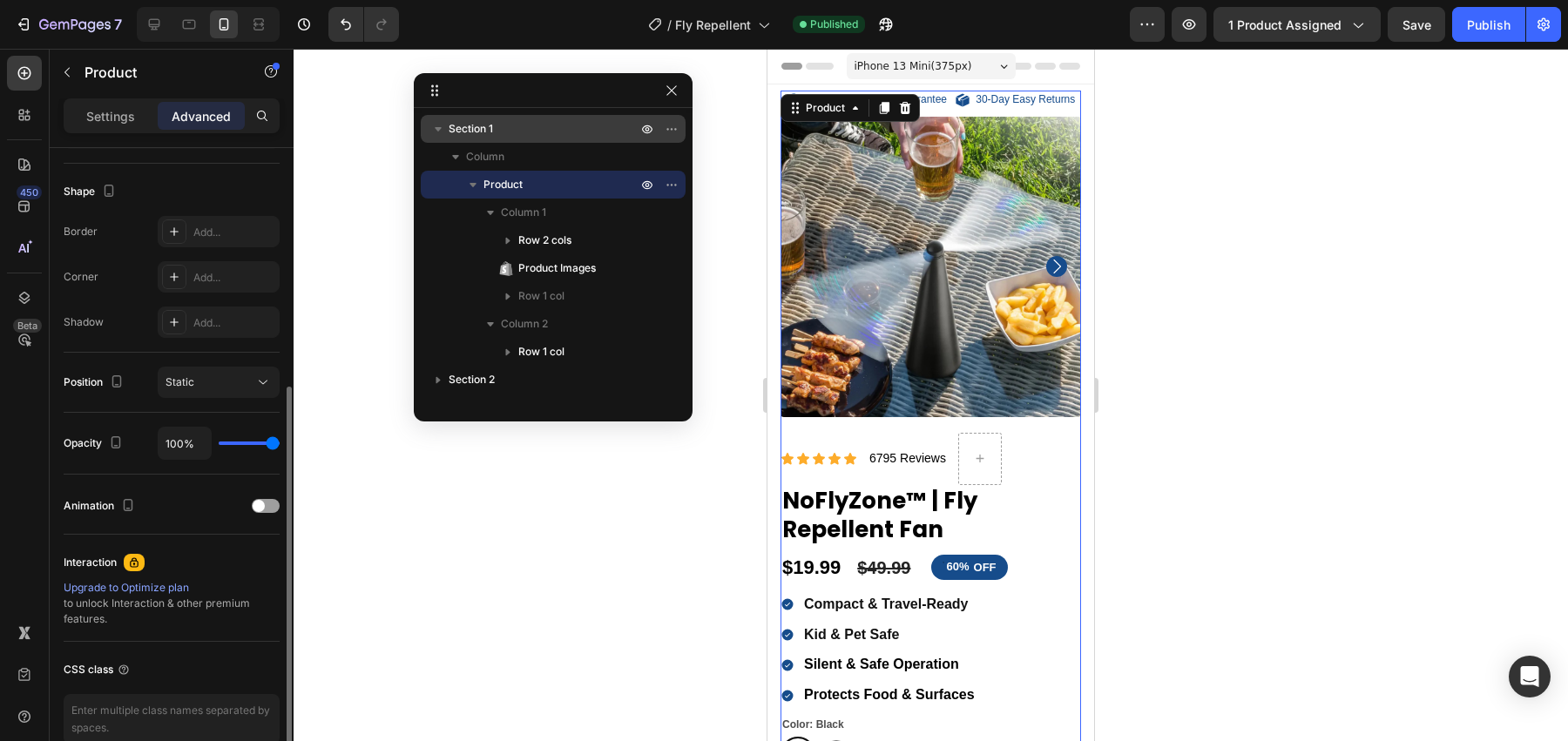
scroll to position [0, 0]
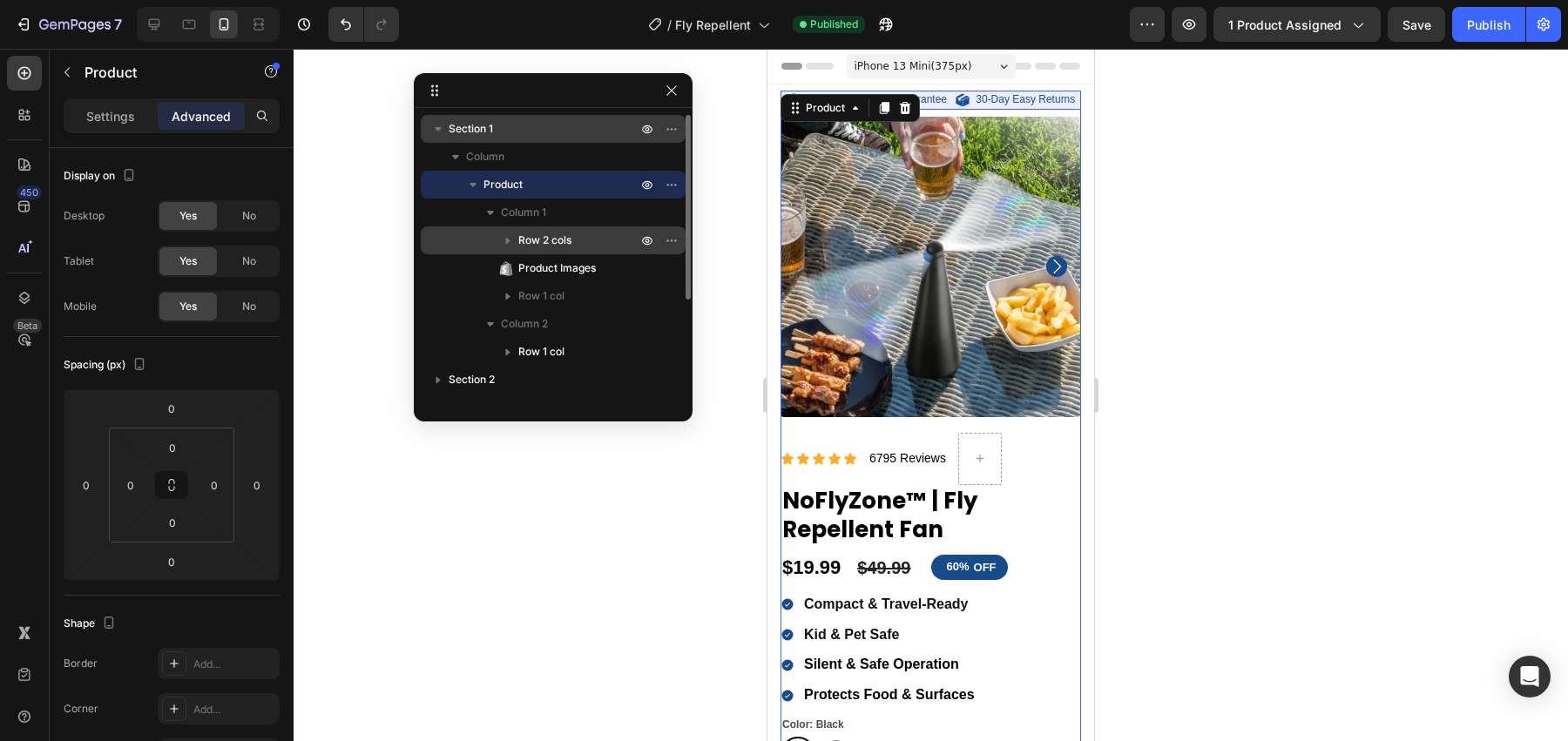
click at [578, 237] on p "Row 2 cols" at bounding box center [579, 241] width 122 height 18
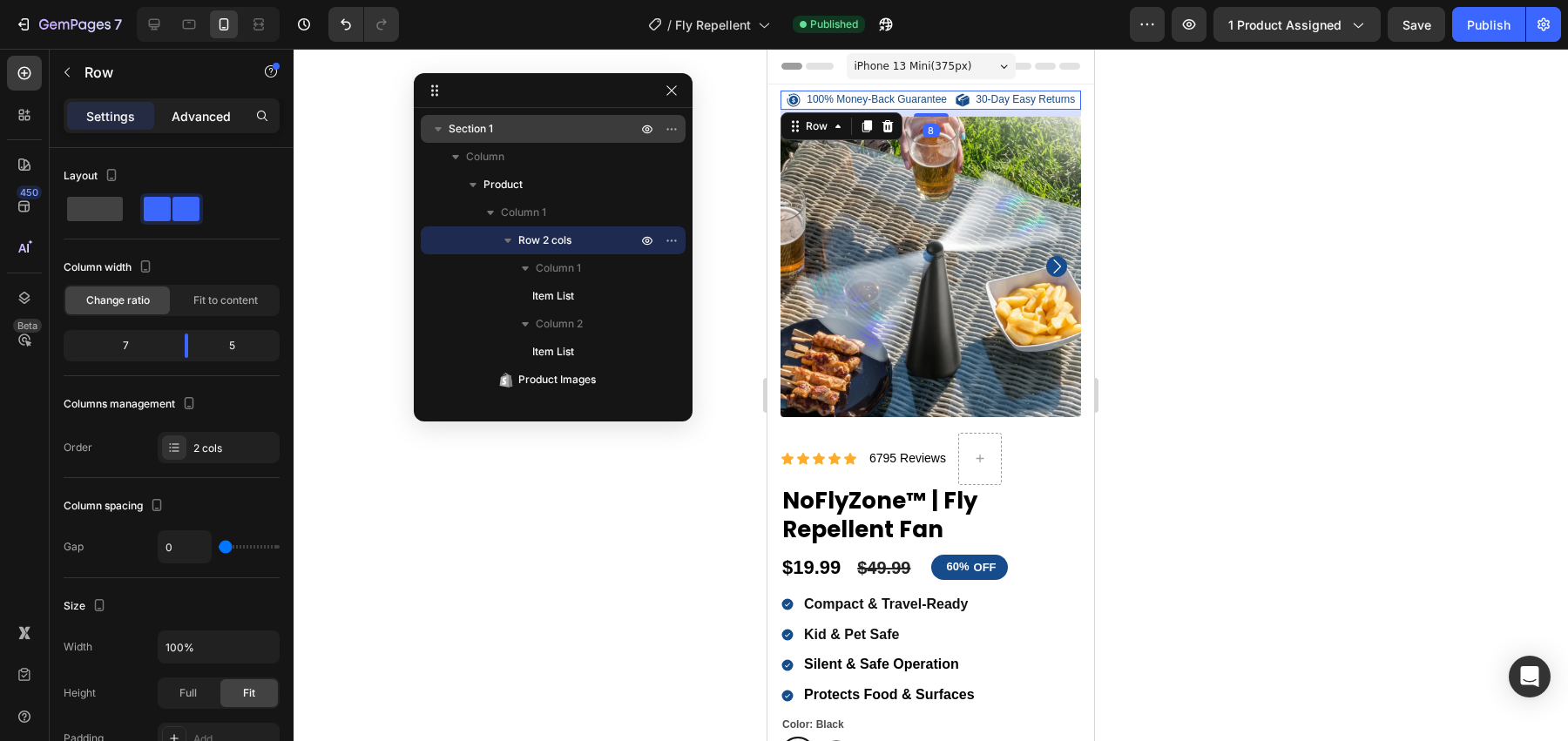
click at [196, 110] on p "Advanced" at bounding box center [201, 116] width 59 height 19
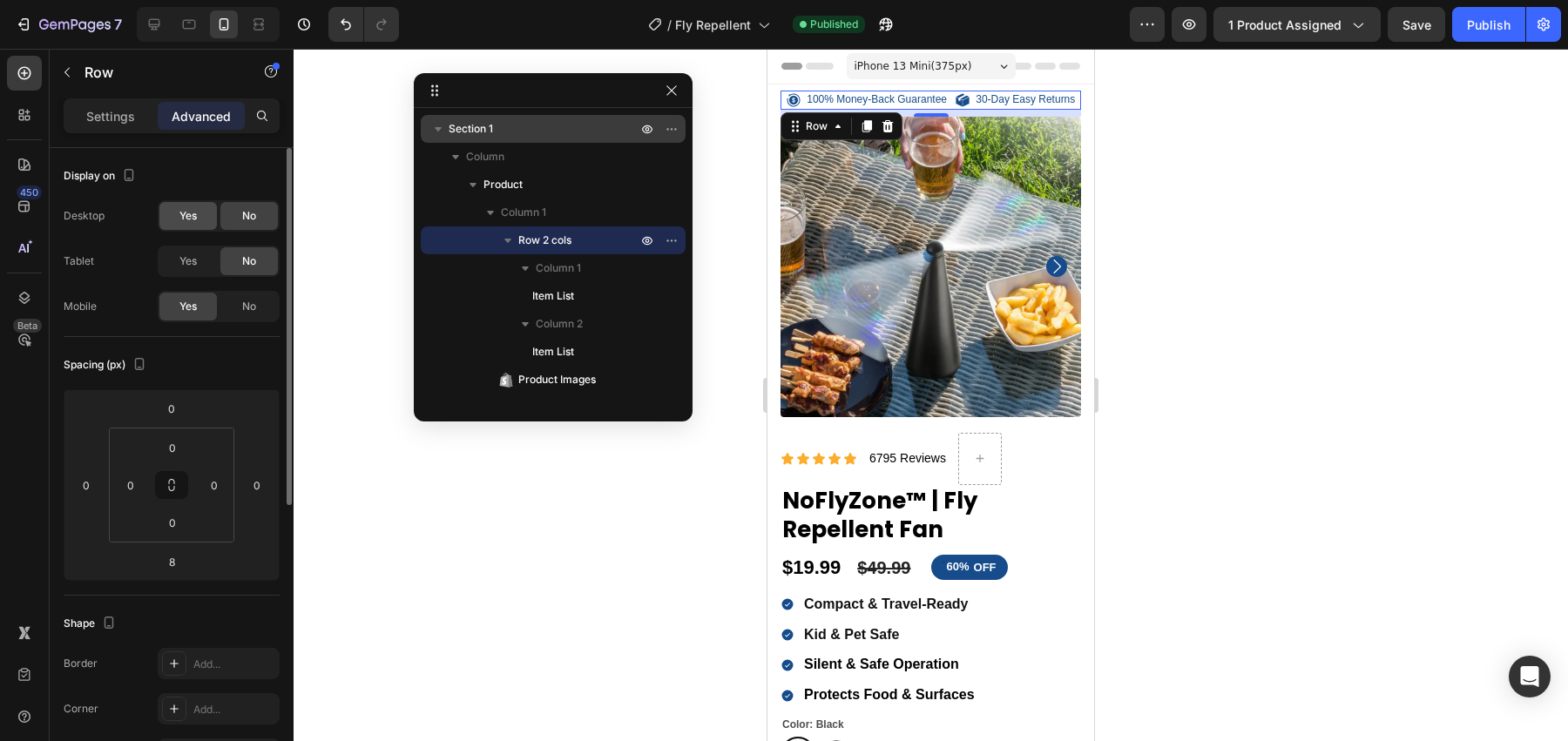
click at [201, 219] on div "Yes" at bounding box center [188, 216] width 57 height 28
click at [200, 258] on div "Yes" at bounding box center [188, 261] width 57 height 28
click at [1483, 37] on button "Publish" at bounding box center [1488, 24] width 73 height 35
click at [243, 263] on span "No" at bounding box center [249, 261] width 14 height 16
click at [256, 188] on div "Display on" at bounding box center [171, 176] width 216 height 28
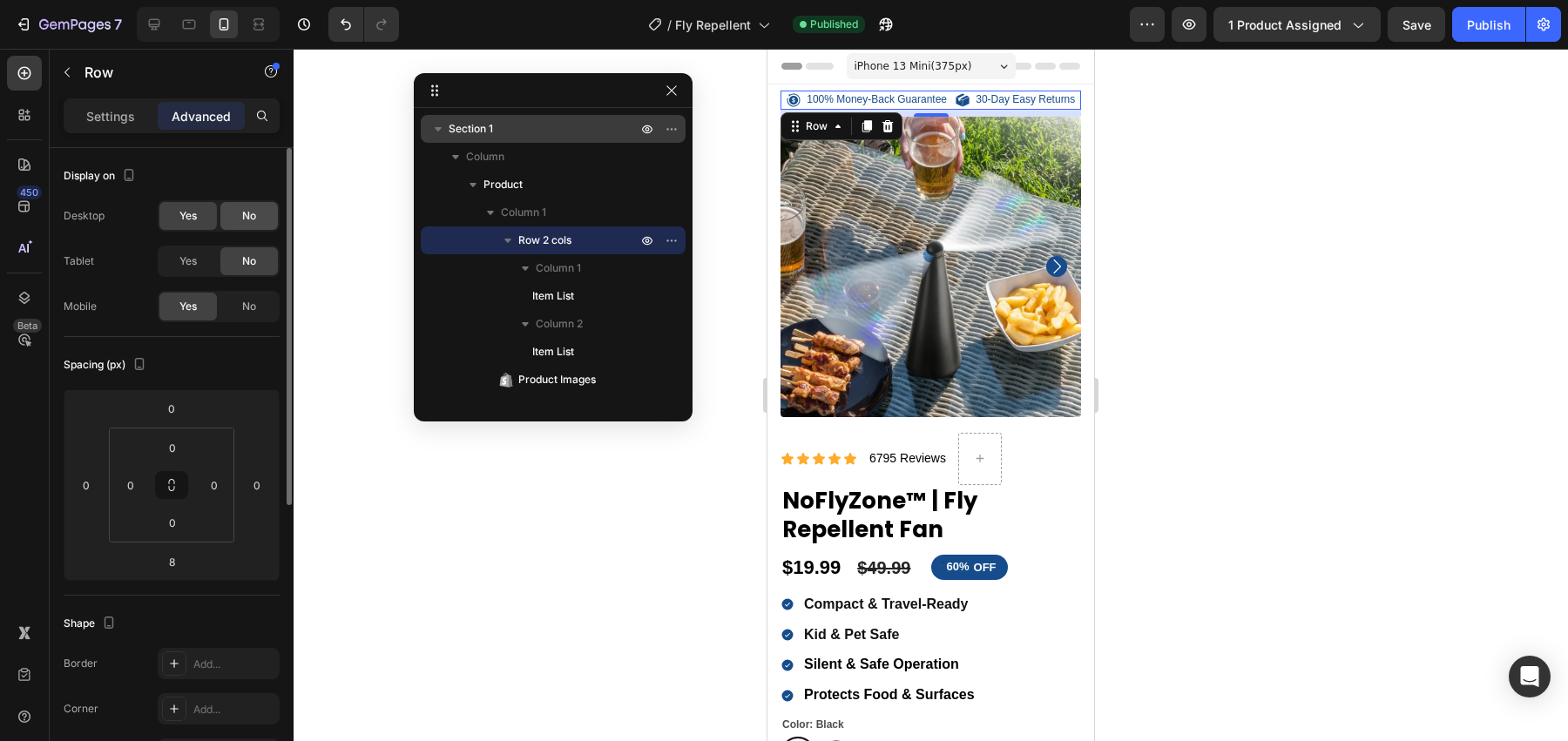
click at [256, 207] on div "No" at bounding box center [249, 216] width 57 height 28
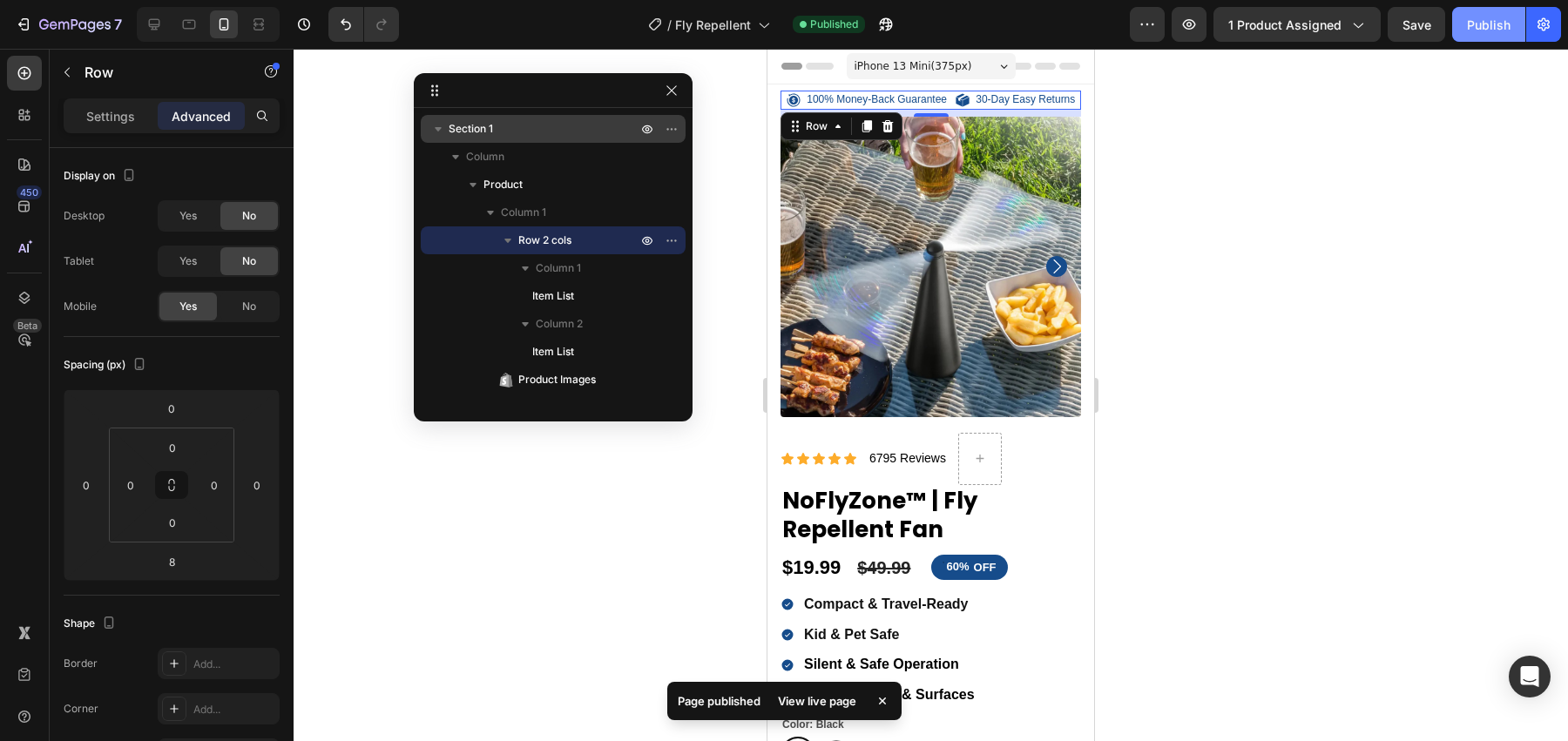
click at [1481, 19] on div "Publish" at bounding box center [1488, 25] width 43 height 19
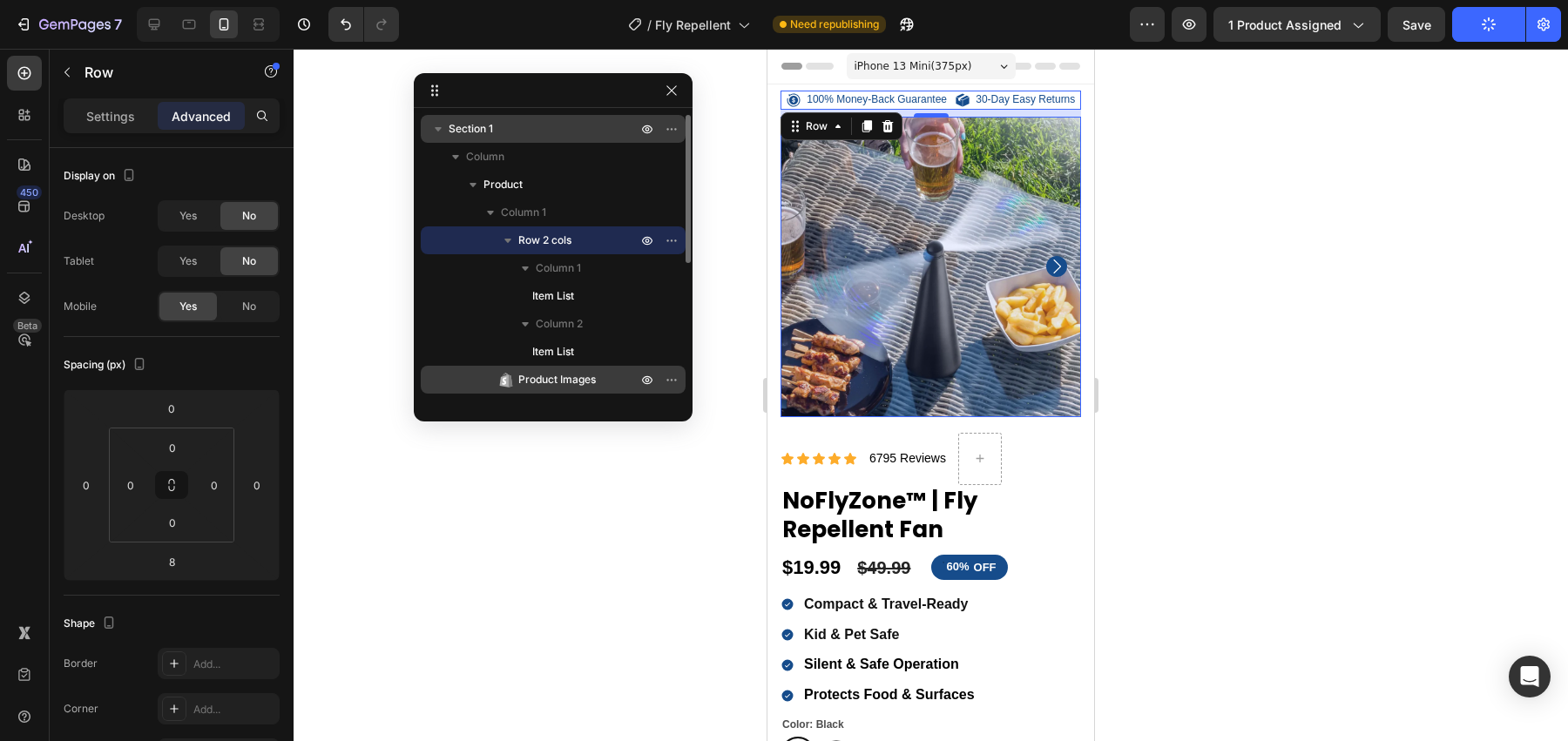
click at [595, 369] on div "Product Images" at bounding box center [553, 380] width 251 height 28
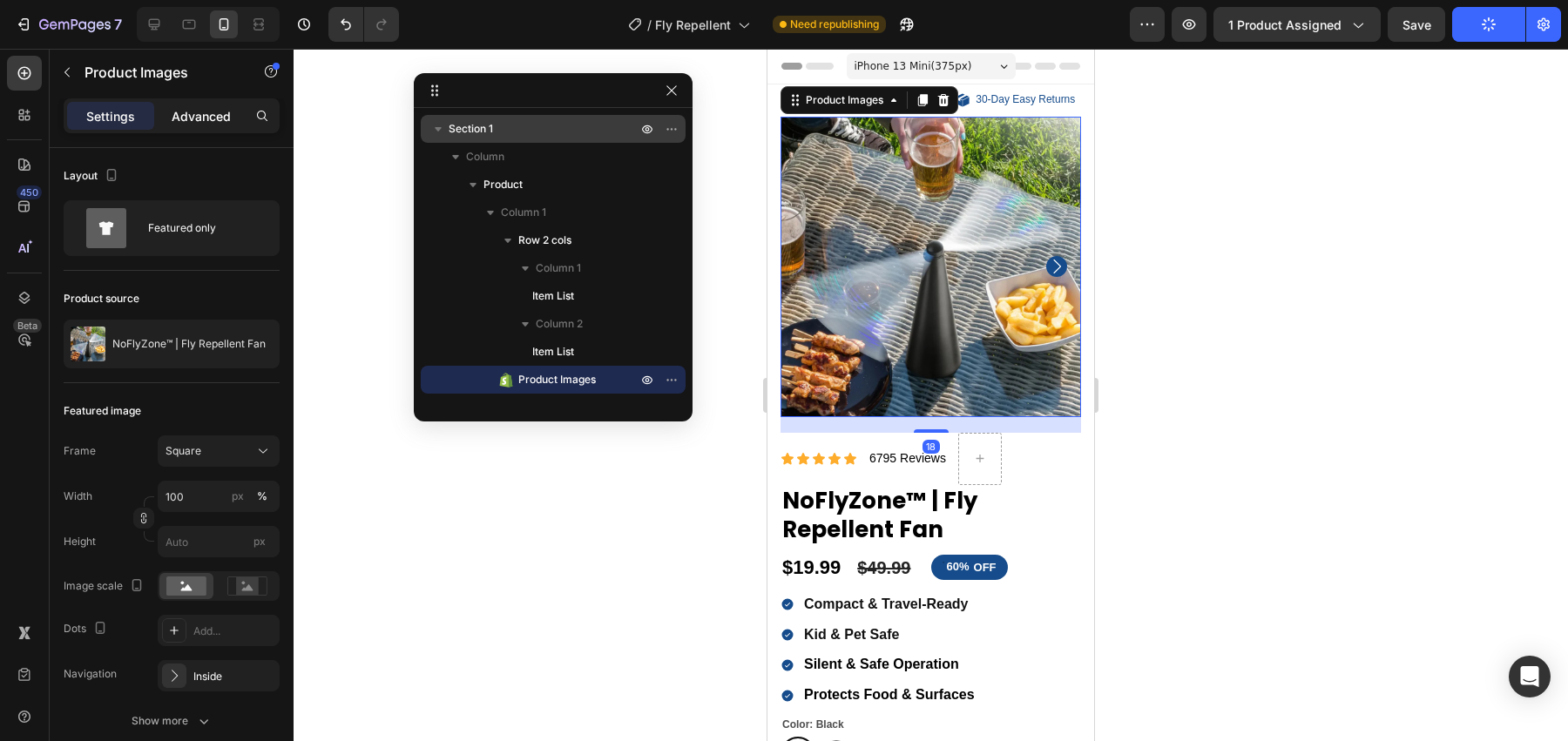
click at [215, 126] on div "Advanced" at bounding box center [201, 115] width 87 height 28
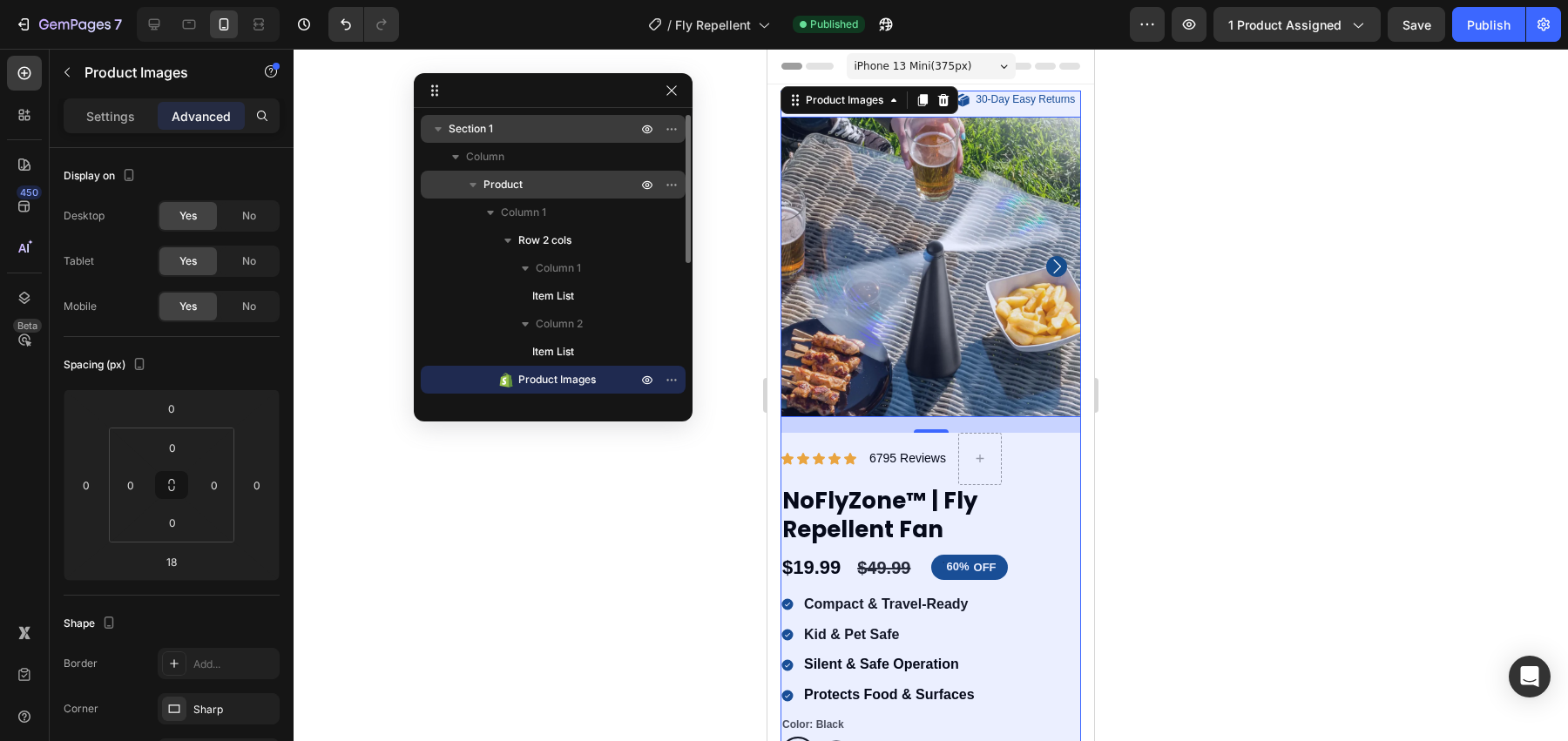
click at [545, 182] on p "Product" at bounding box center [561, 185] width 157 height 18
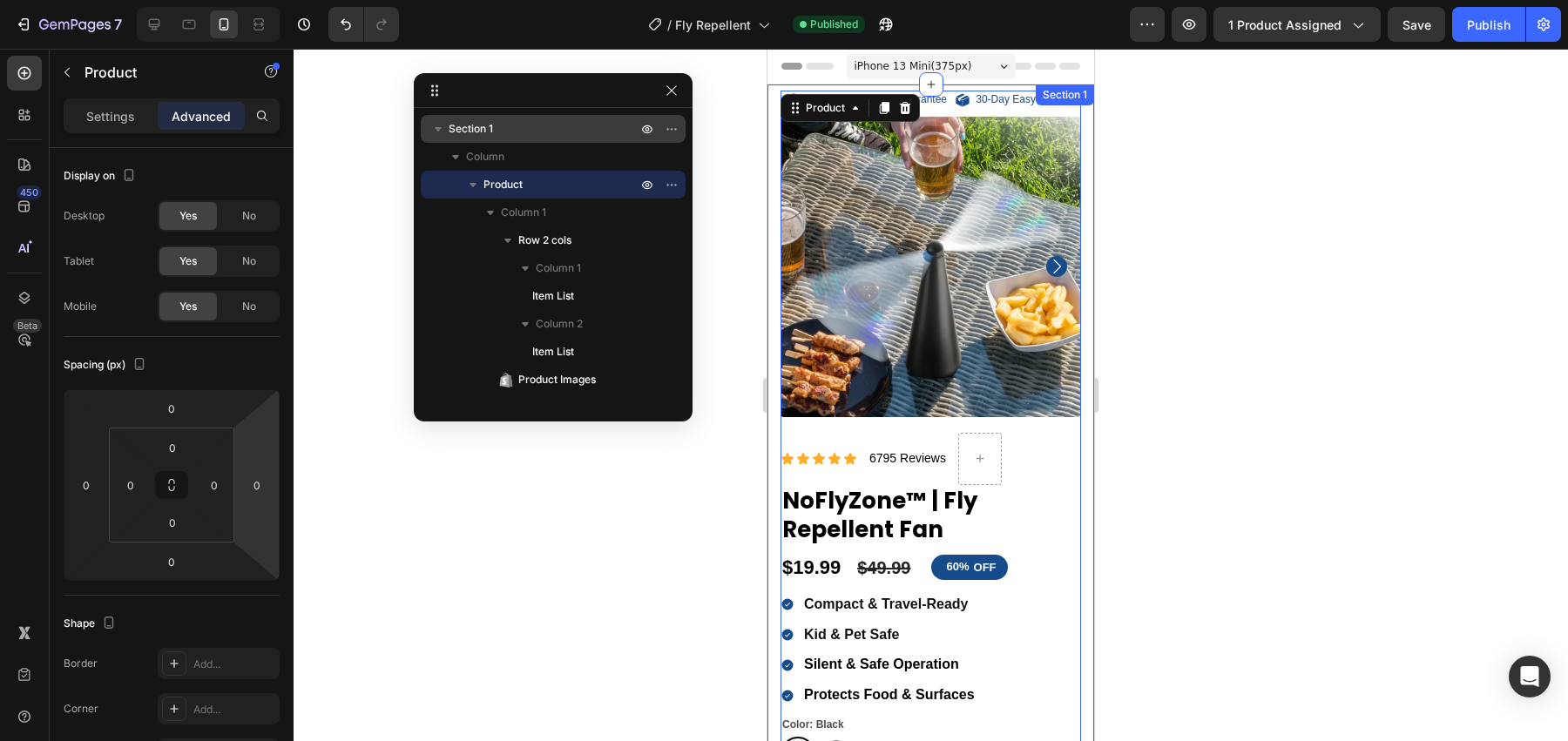
click at [774, 160] on div "100% Money-Back Guarantee Item List 30-Day Easy Returns Item List Row Product I…" at bounding box center [931, 559] width 327 height 949
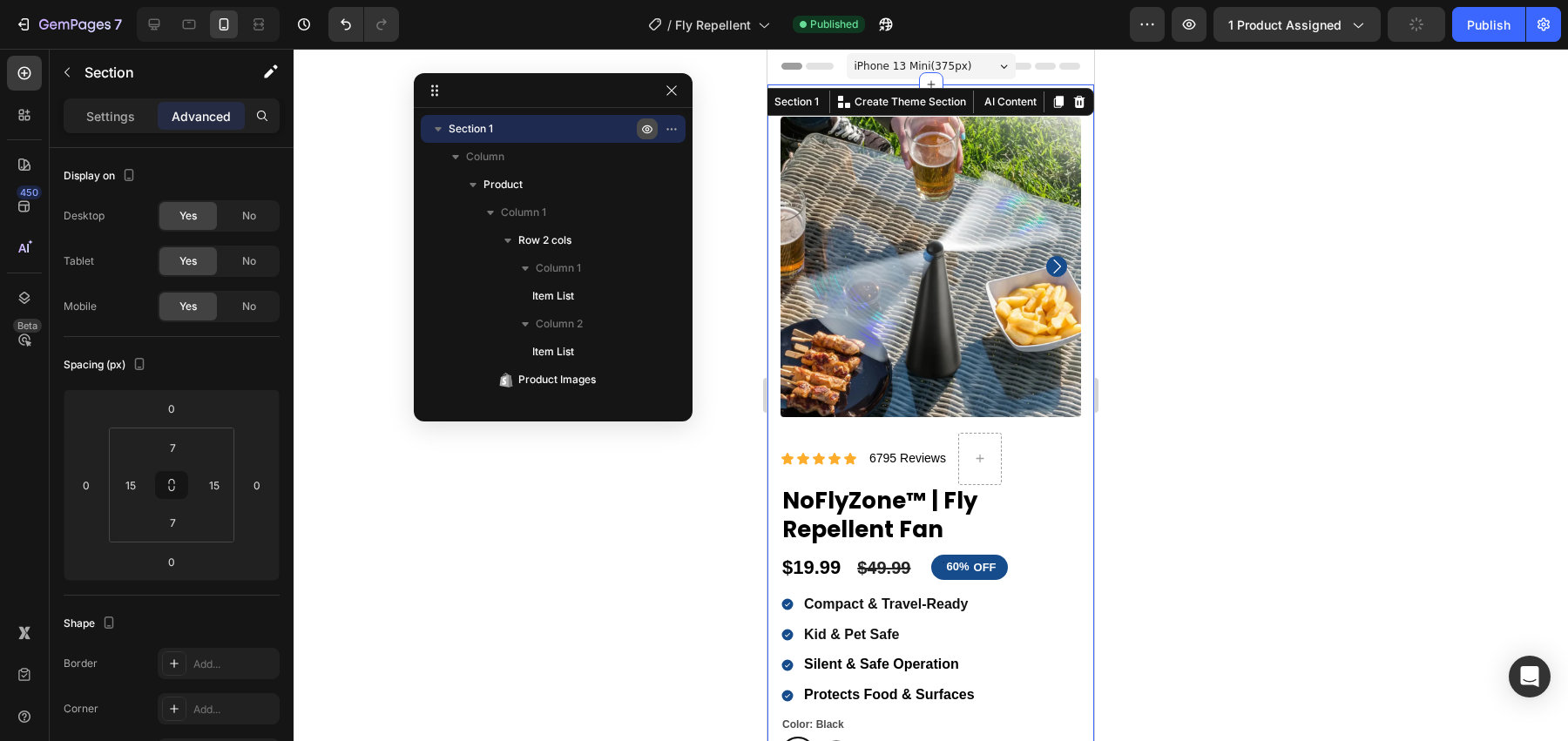
click at [647, 124] on icon "button" at bounding box center [647, 129] width 14 height 14
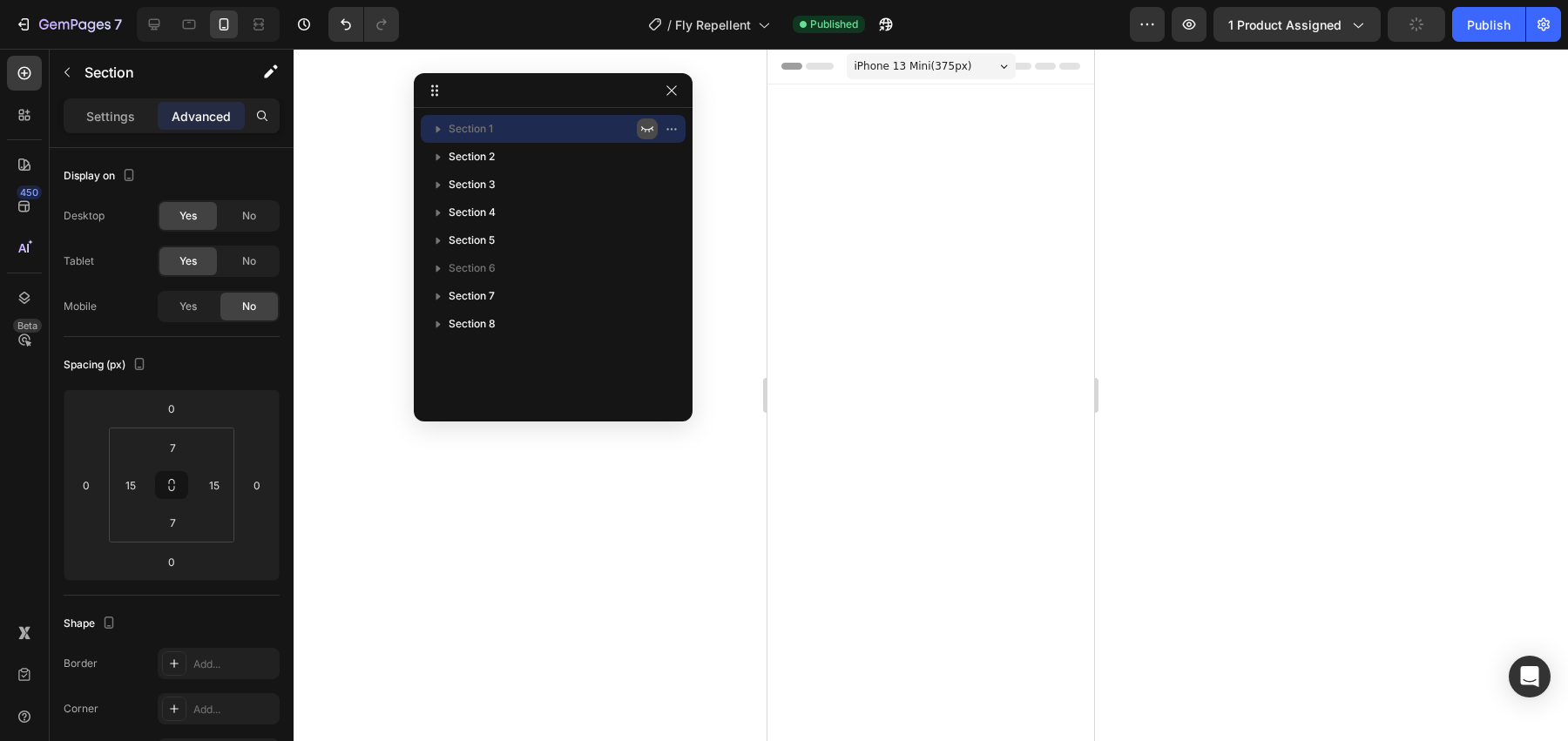
click at [647, 124] on icon "button" at bounding box center [647, 129] width 14 height 14
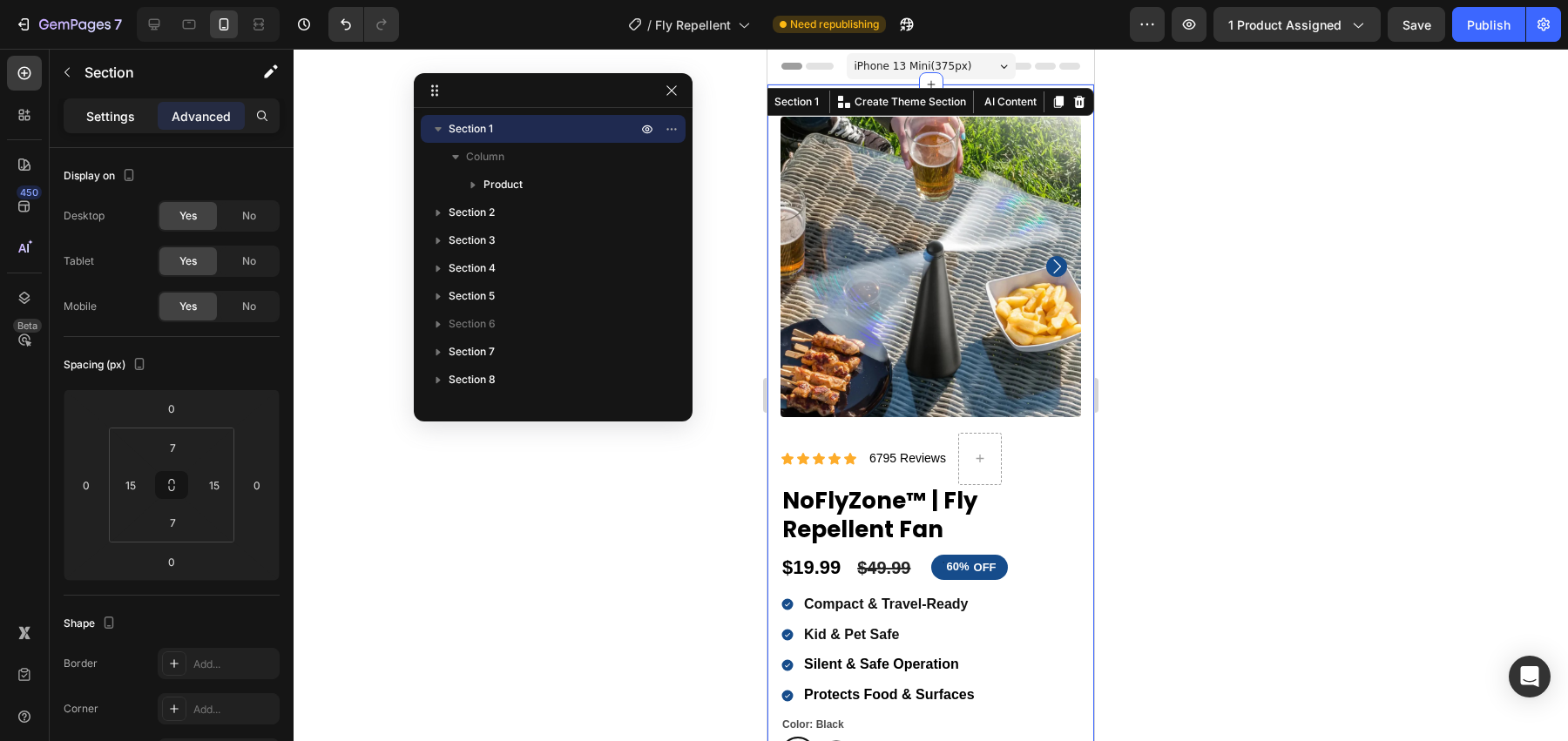
click at [124, 123] on p "Settings" at bounding box center [110, 116] width 48 height 19
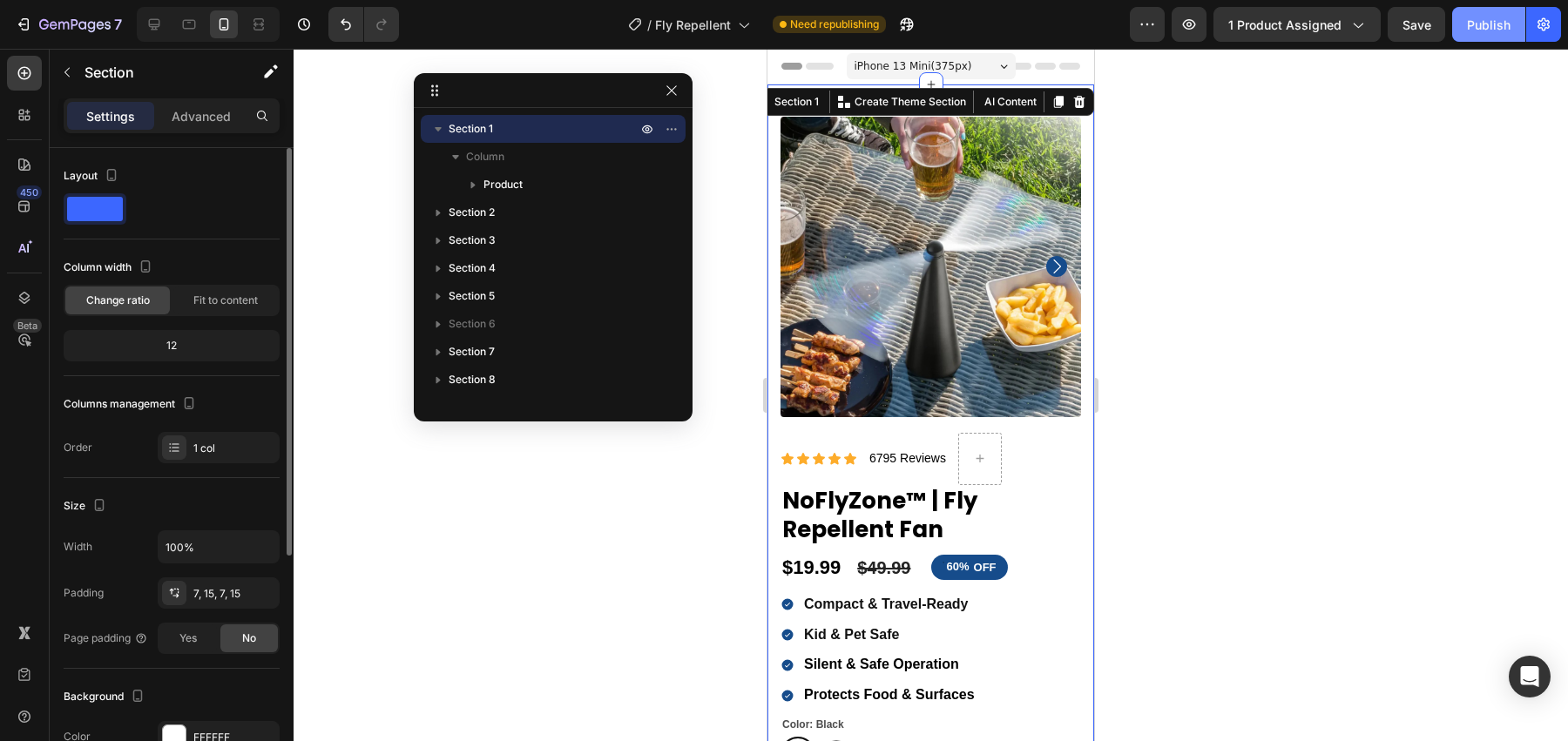
click at [1486, 23] on div "Publish" at bounding box center [1488, 25] width 43 height 19
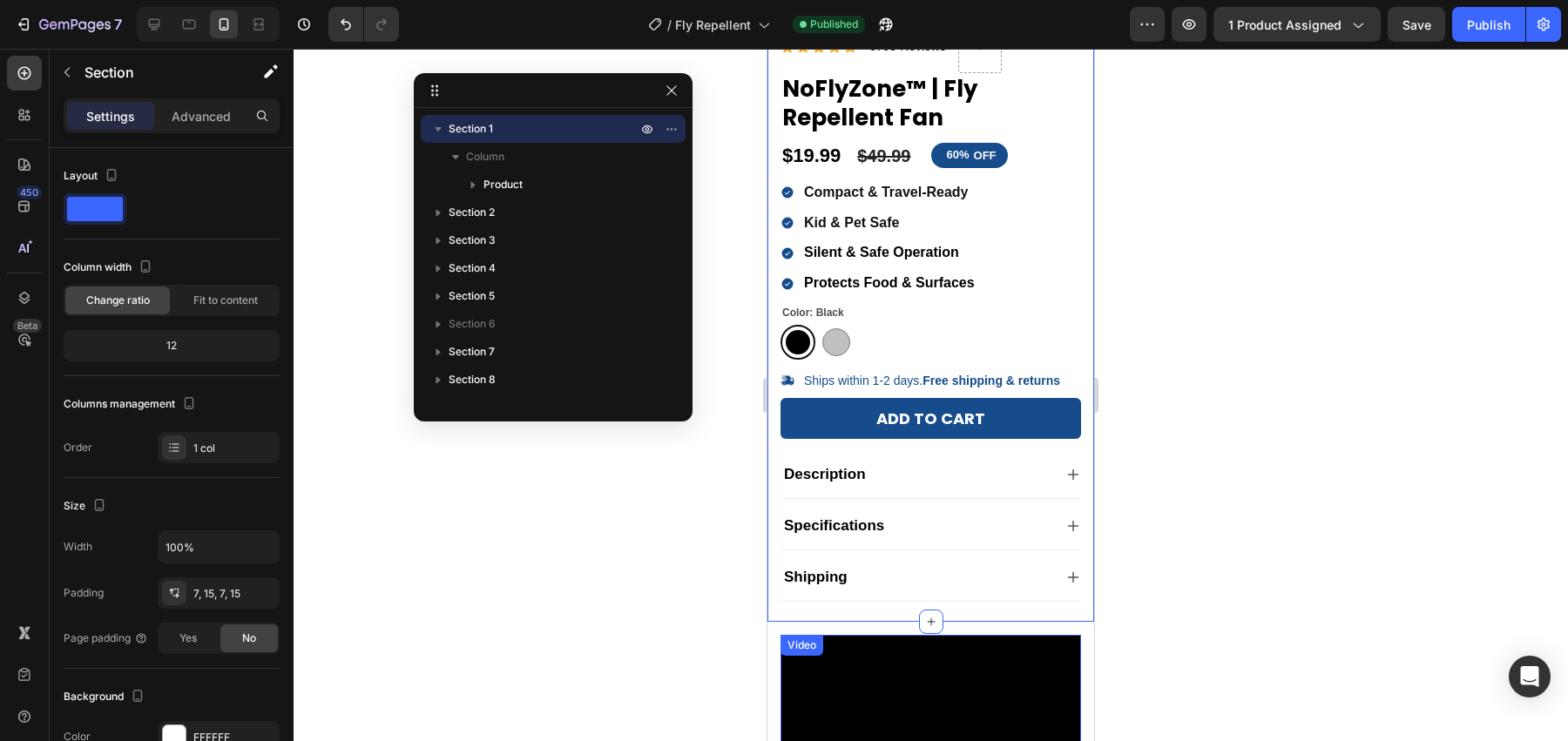
scroll to position [146, 0]
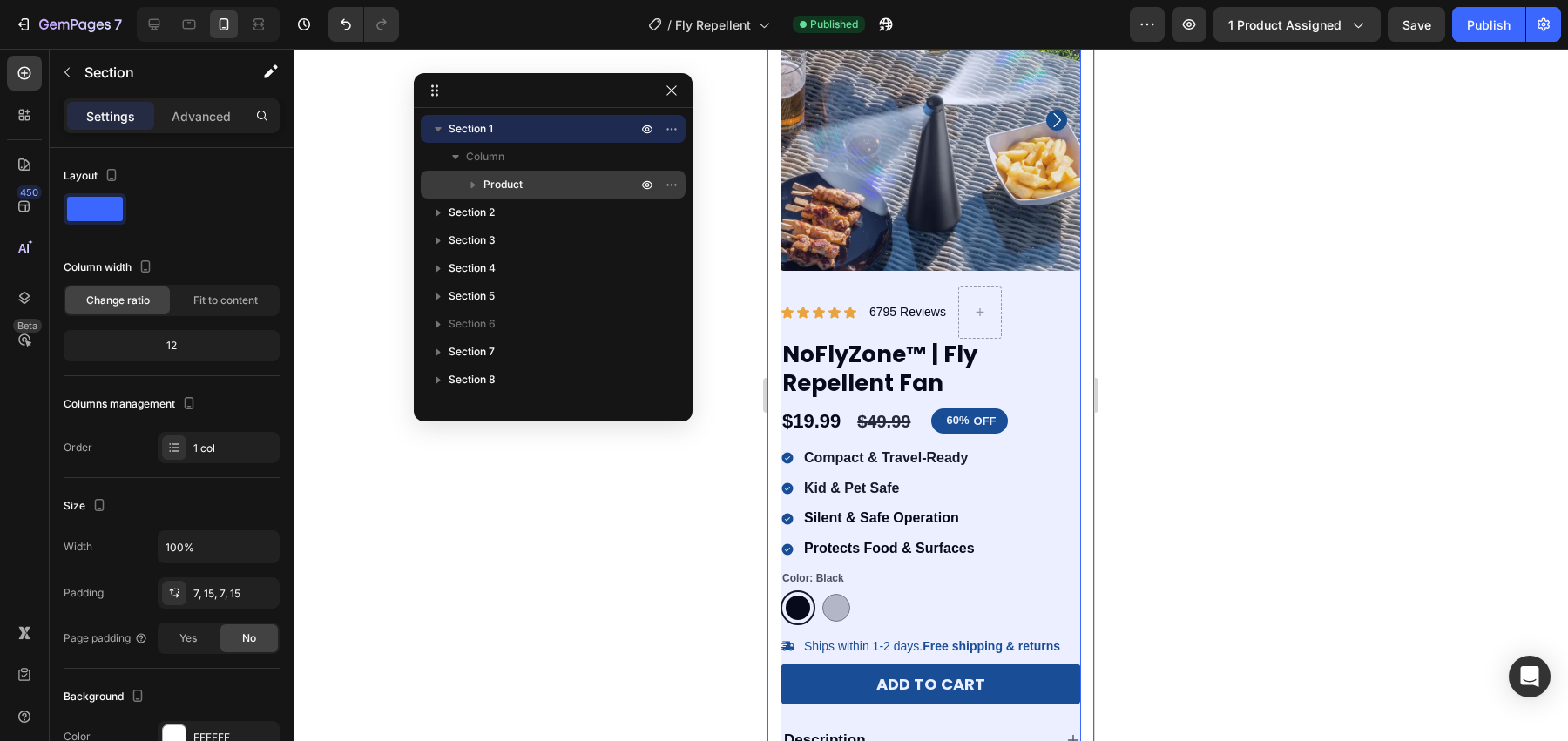
click at [482, 185] on button "button" at bounding box center [473, 185] width 21 height 21
click at [552, 176] on p "Product" at bounding box center [561, 185] width 157 height 18
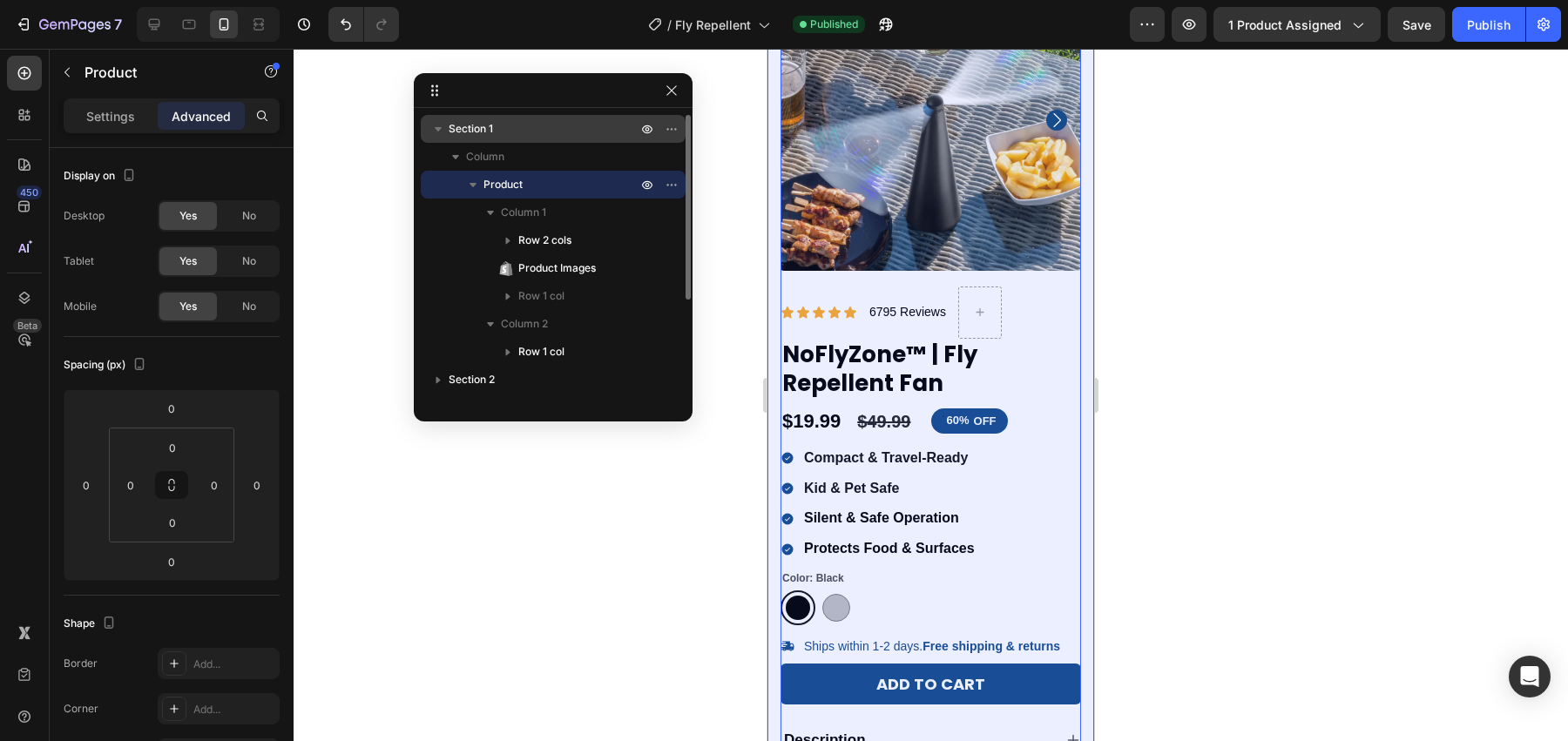
click at [494, 122] on p "Section 1" at bounding box center [545, 129] width 191 height 18
